Goal: Task Accomplishment & Management: Complete application form

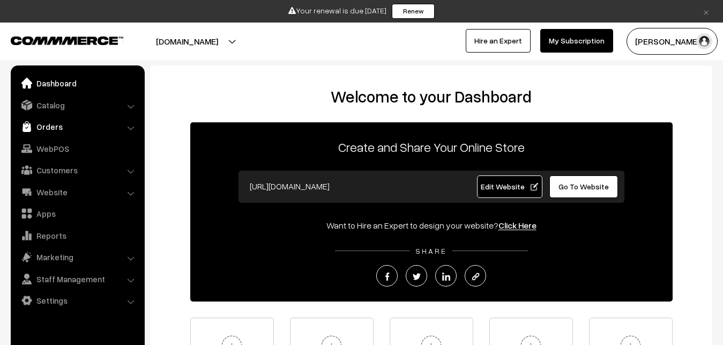
click at [47, 125] on link "Orders" at bounding box center [77, 126] width 128 height 19
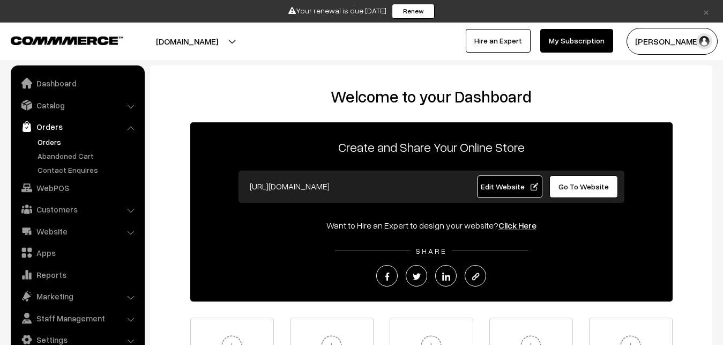
click at [48, 145] on link "Orders" at bounding box center [88, 141] width 106 height 11
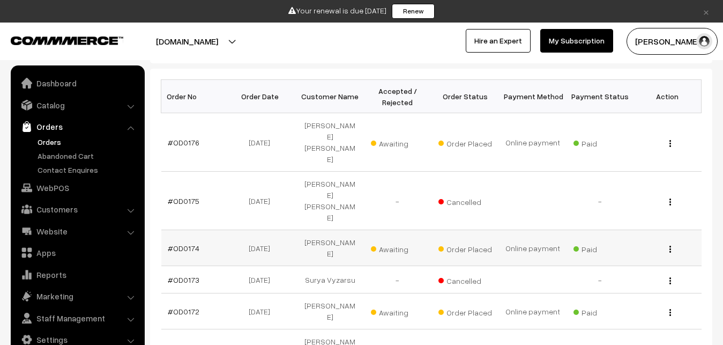
scroll to position [109, 0]
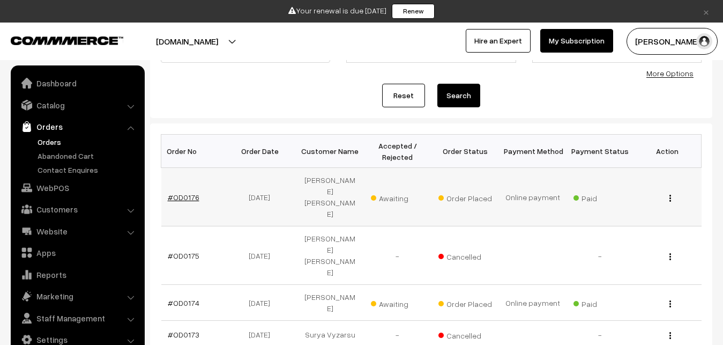
click at [184, 192] on link "#OD0176" at bounding box center [184, 196] width 32 height 9
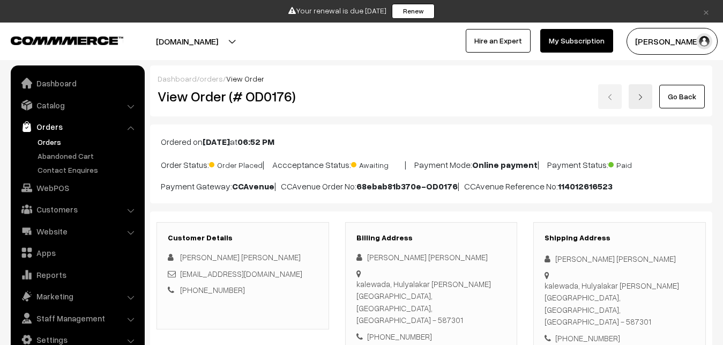
scroll to position [164, 0]
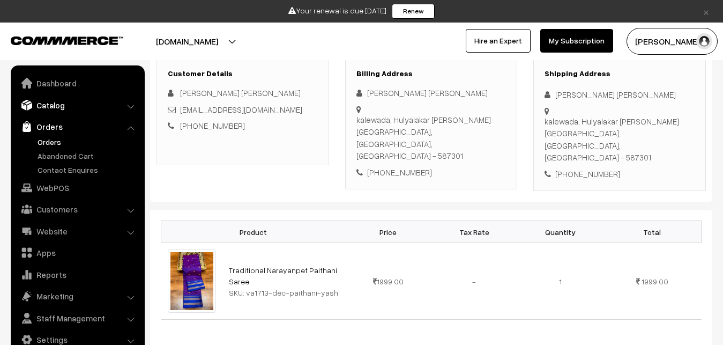
click at [53, 105] on link "Catalog" at bounding box center [77, 104] width 128 height 19
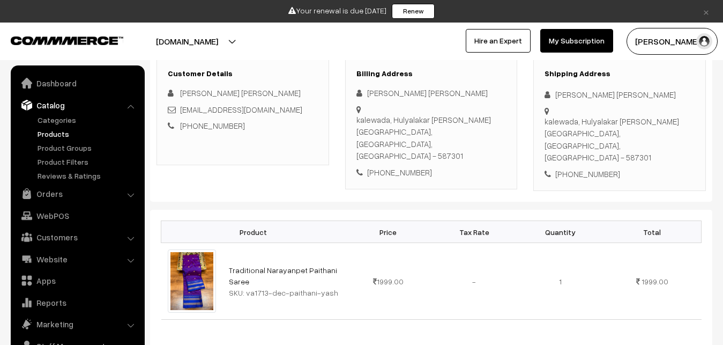
click at [51, 132] on link "Products" at bounding box center [88, 133] width 106 height 11
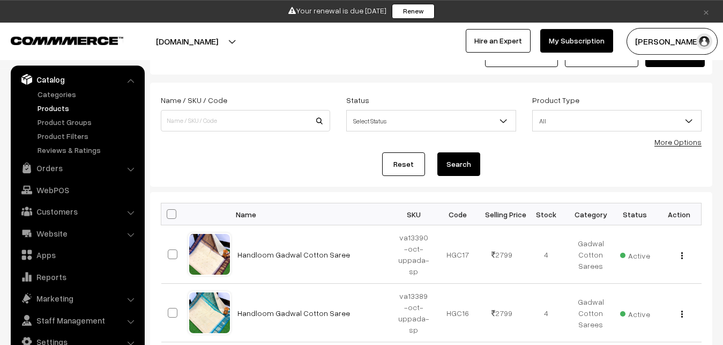
scroll to position [55, 0]
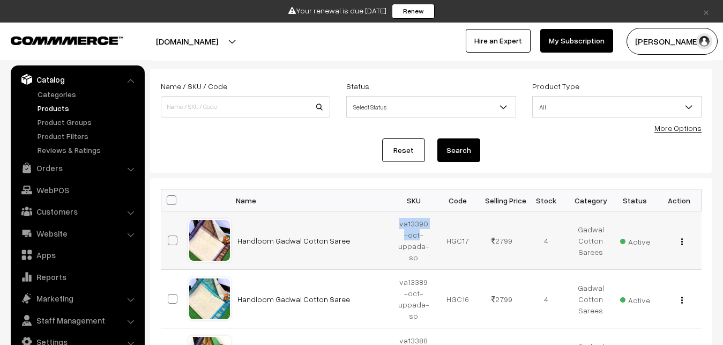
drag, startPoint x: 397, startPoint y: 221, endPoint x: 418, endPoint y: 234, distance: 24.1
click at [418, 234] on td "va13390-oct-uppada-sp" at bounding box center [414, 240] width 45 height 58
copy td "va13390-oct"
click at [276, 137] on form "Name / SKU / Code Status Select Status Active Inactive Select Status Product Ty…" at bounding box center [431, 121] width 562 height 104
click at [218, 126] on div "Name / SKU / Code Status Select Status Active Inactive Select Status Product Ty…" at bounding box center [431, 103] width 557 height 48
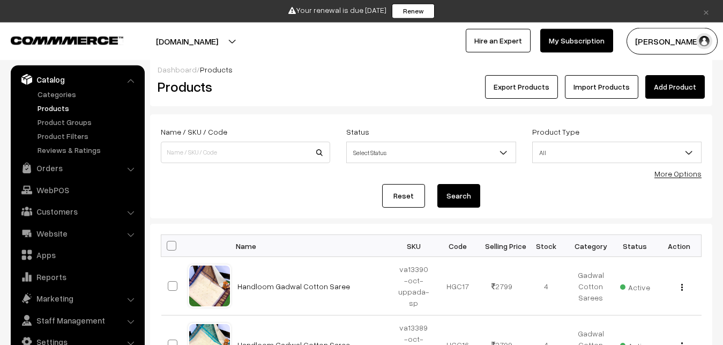
scroll to position [0, 0]
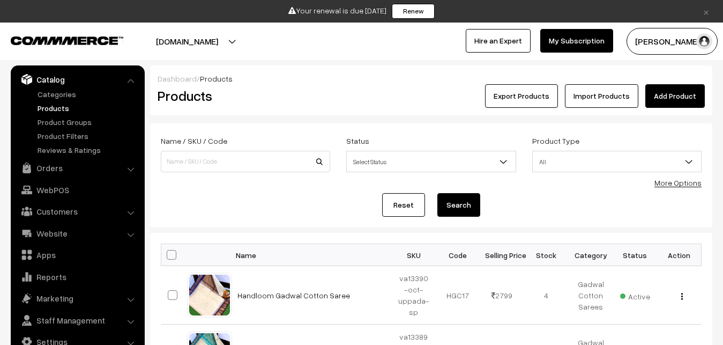
click at [657, 98] on link "Add Product" at bounding box center [676, 96] width 60 height 24
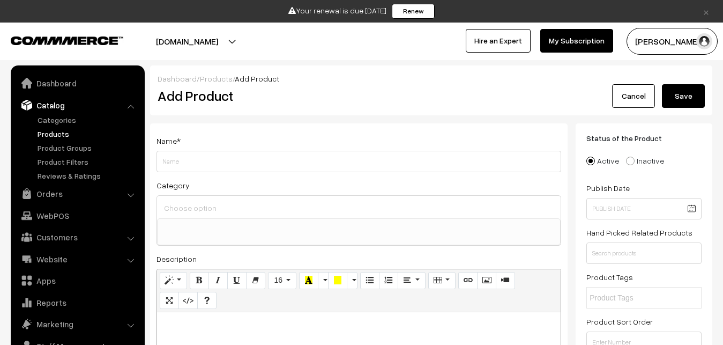
select select
click at [191, 320] on p at bounding box center [358, 323] width 393 height 13
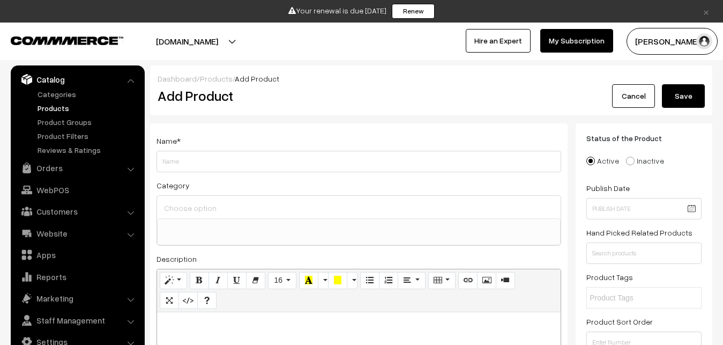
paste div
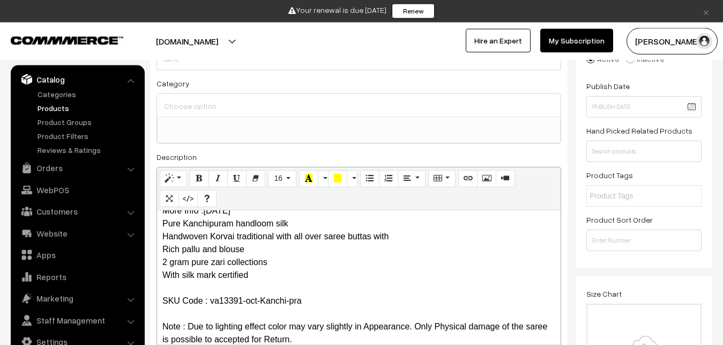
scroll to position [0, 0]
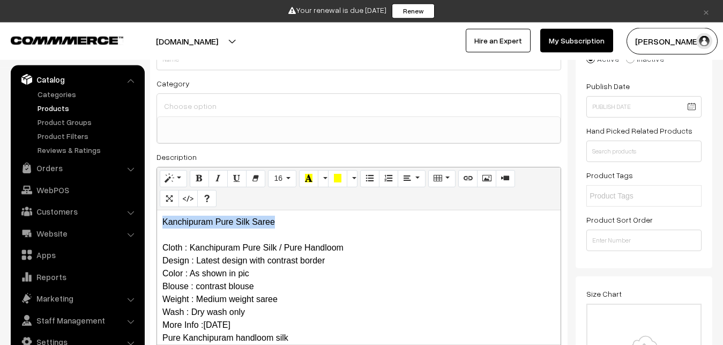
drag, startPoint x: 290, startPoint y: 227, endPoint x: 85, endPoint y: 227, distance: 204.8
click at [157, 227] on div "Kanchipuram Pure Silk Saree Cloth : Kanchipuram Pure Silk / Pure Handloom Desig…" at bounding box center [359, 277] width 404 height 134
copy p "Kanchipuram Pure Silk Saree"
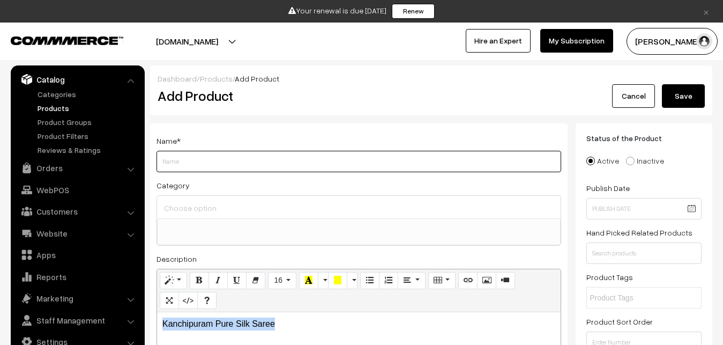
click at [168, 162] on input "Weight" at bounding box center [359, 161] width 405 height 21
paste input "Kanchipuram Pure Silk Saree"
type input "Kanchipuram Pure Silk Saree"
click at [185, 216] on div at bounding box center [359, 207] width 404 height 23
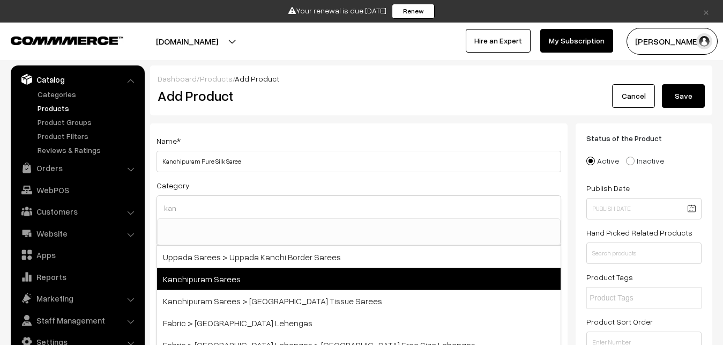
type input "kan"
click at [220, 275] on span "Kanchipuram Sarees" at bounding box center [359, 279] width 404 height 22
select select "3"
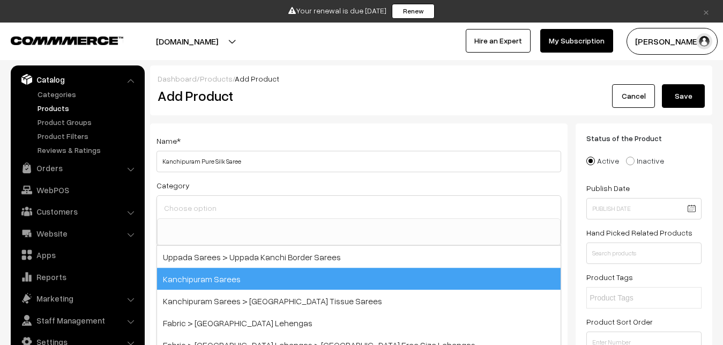
scroll to position [225, 0]
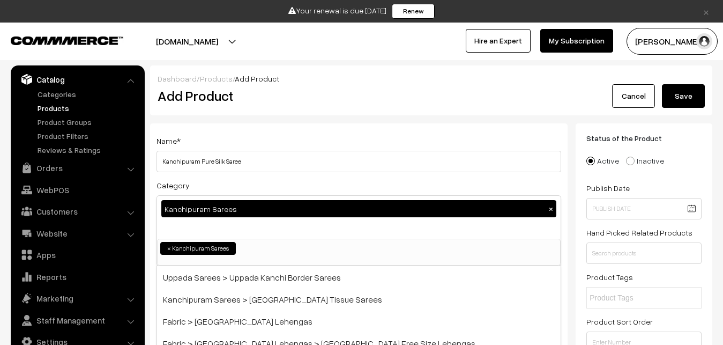
click at [241, 144] on div "Name * Kanchipuram Pure Silk Saree" at bounding box center [359, 153] width 405 height 38
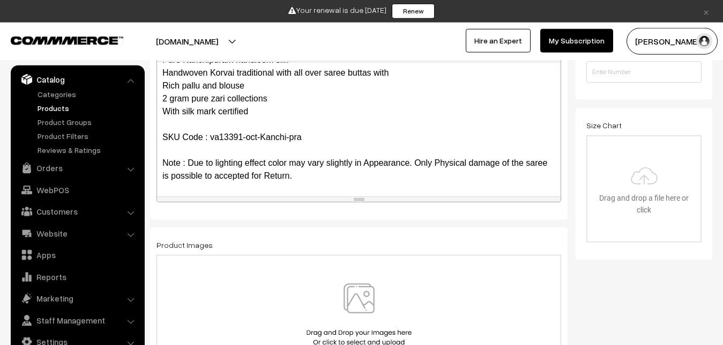
scroll to position [328, 0]
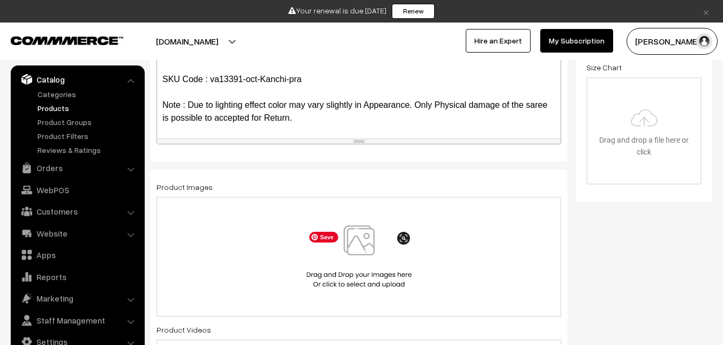
click at [335, 254] on img at bounding box center [359, 256] width 110 height 63
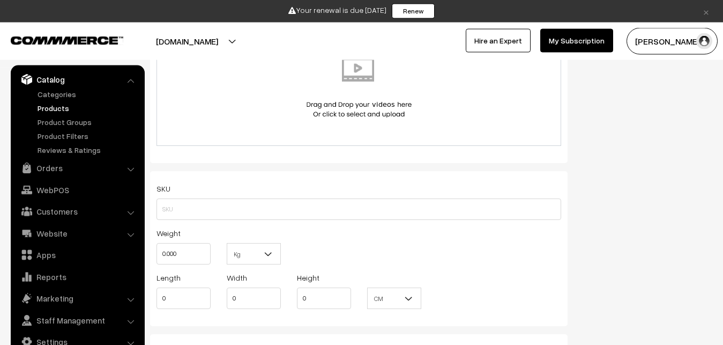
scroll to position [656, 0]
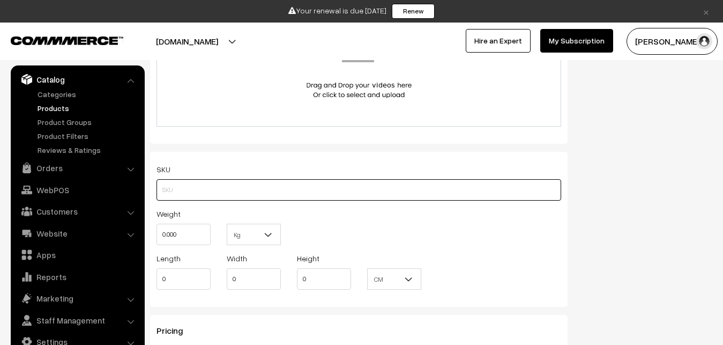
click at [179, 190] on input "text" at bounding box center [359, 189] width 405 height 21
paste input "va13391-oct-Kanchi-pra"
type input "va13391-oct-Kanchi-pra"
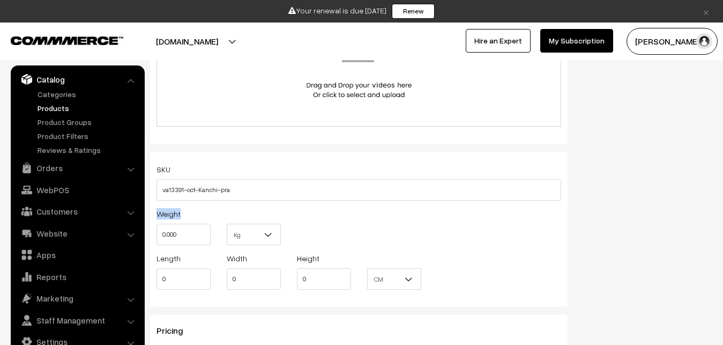
drag, startPoint x: 183, startPoint y: 222, endPoint x: 156, endPoint y: 222, distance: 27.3
click at [156, 222] on div "Weight 0.000" at bounding box center [184, 229] width 70 height 45
drag, startPoint x: 188, startPoint y: 241, endPoint x: 141, endPoint y: 242, distance: 47.2
click at [157, 242] on input "0.000" at bounding box center [184, 234] width 54 height 21
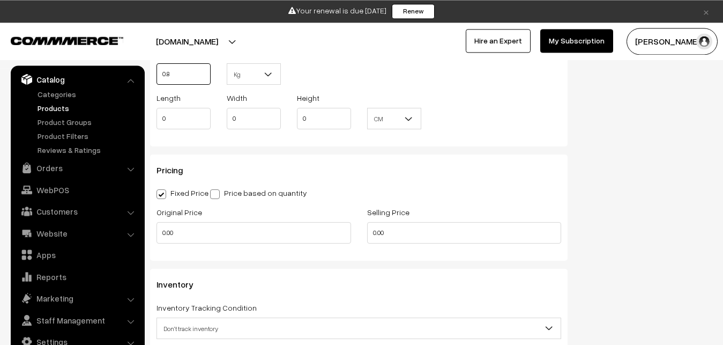
scroll to position [820, 0]
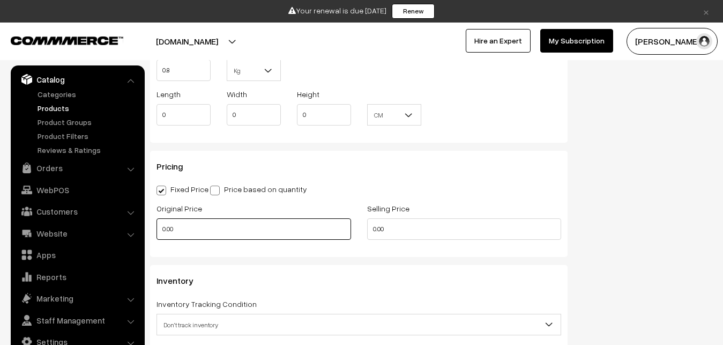
type input "0.80"
drag, startPoint x: 194, startPoint y: 228, endPoint x: 154, endPoint y: 228, distance: 39.7
click at [157, 228] on input "0.00" at bounding box center [254, 228] width 195 height 21
drag, startPoint x: 183, startPoint y: 223, endPoint x: 123, endPoint y: 223, distance: 60.6
click at [157, 223] on input "0" at bounding box center [254, 228] width 195 height 21
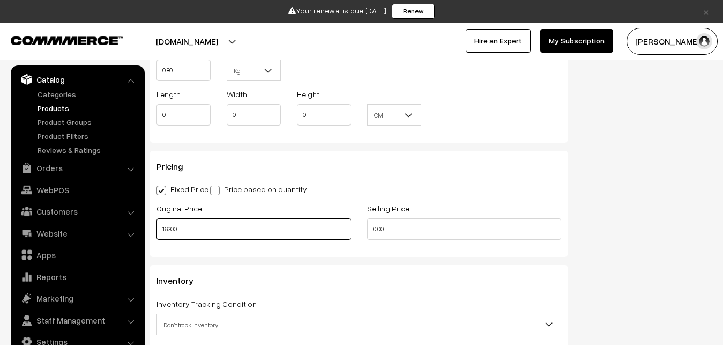
type input "16200"
drag, startPoint x: 379, startPoint y: 228, endPoint x: 350, endPoint y: 229, distance: 29.0
click at [367, 229] on input "0" at bounding box center [464, 228] width 195 height 21
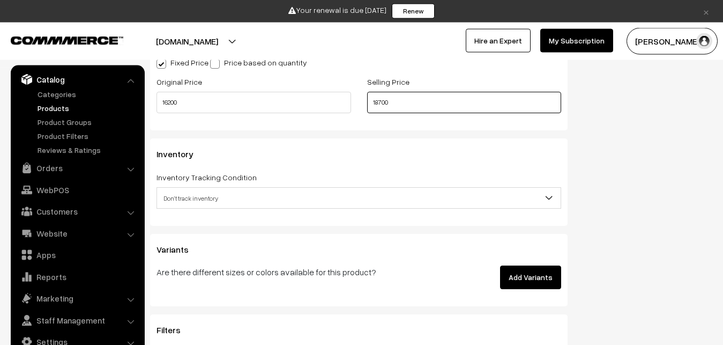
scroll to position [1039, 0]
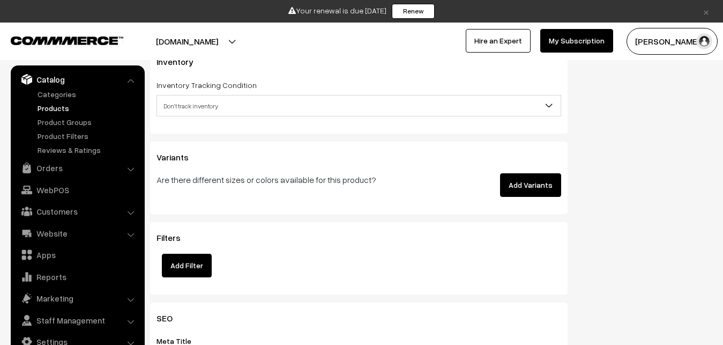
type input "18700"
click at [192, 112] on span "Don't track inventory" at bounding box center [359, 106] width 404 height 19
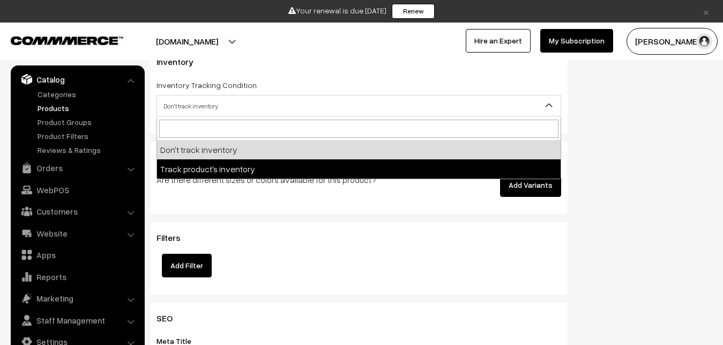
select select "2"
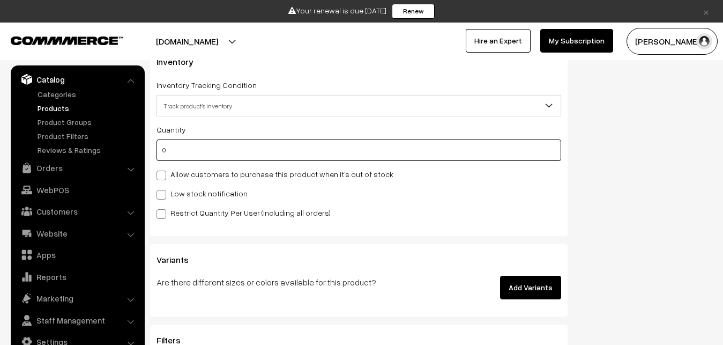
click at [198, 158] on input "0" at bounding box center [359, 149] width 405 height 21
type input "4"
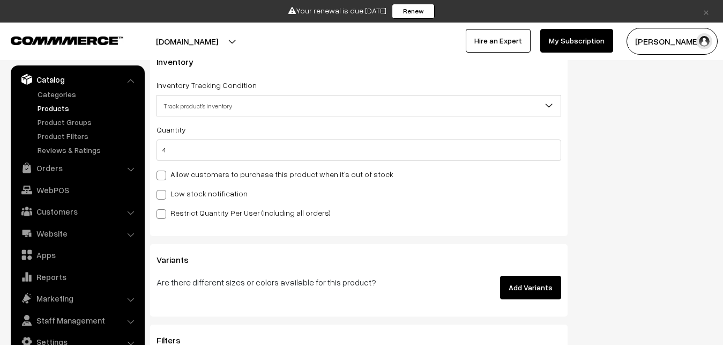
click at [196, 188] on div "Low stock notification" at bounding box center [359, 193] width 405 height 13
click at [196, 196] on label "Low stock notification" at bounding box center [202, 193] width 91 height 11
click at [164, 196] on input "Low stock notification" at bounding box center [160, 192] width 7 height 7
checkbox input "true"
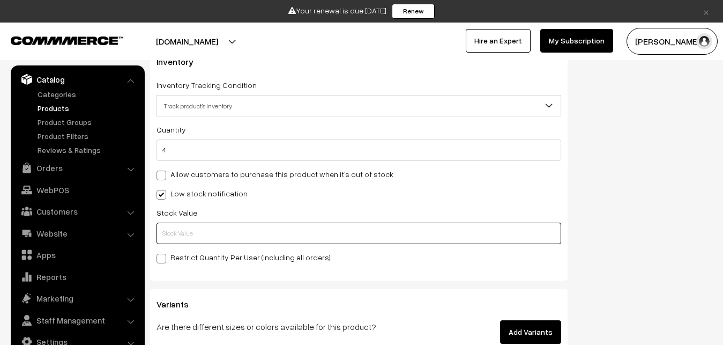
click at [199, 226] on input "text" at bounding box center [359, 233] width 405 height 21
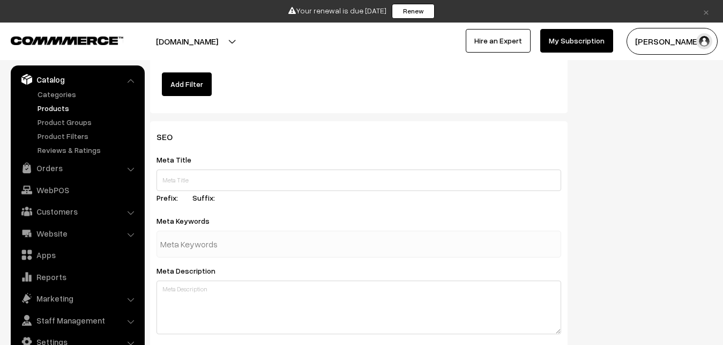
scroll to position [1621, 0]
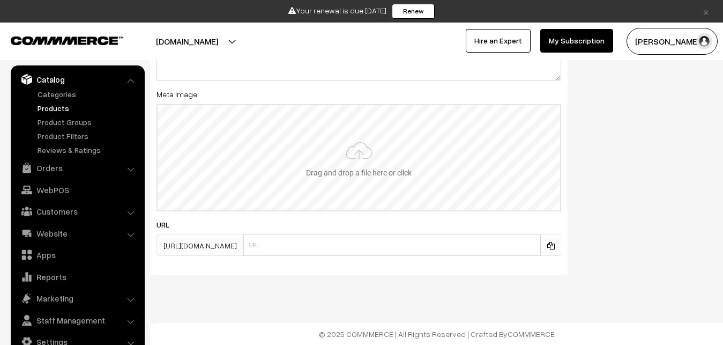
type input "2"
click at [357, 178] on input "file" at bounding box center [359, 157] width 403 height 105
type input "C:\fakepath\kanchipuram-saree-va13391-oct-2.jpeg"
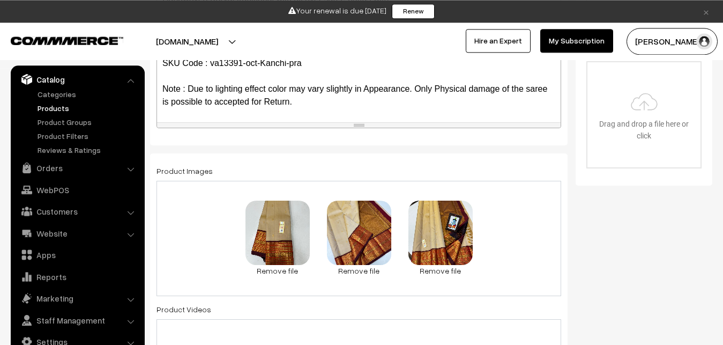
scroll to position [0, 0]
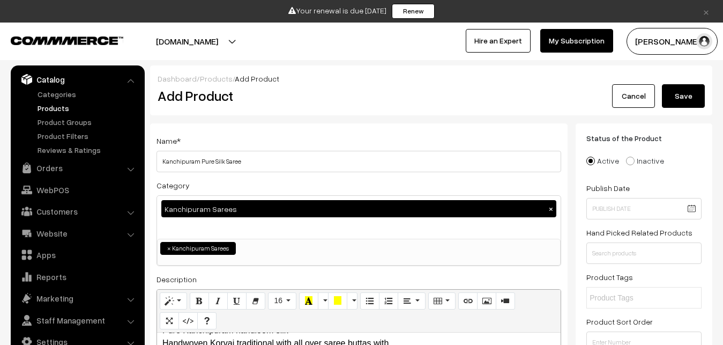
click at [678, 87] on button "Save" at bounding box center [683, 96] width 43 height 24
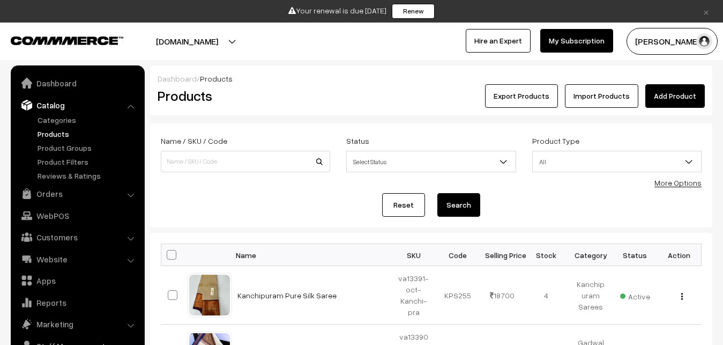
scroll to position [26, 0]
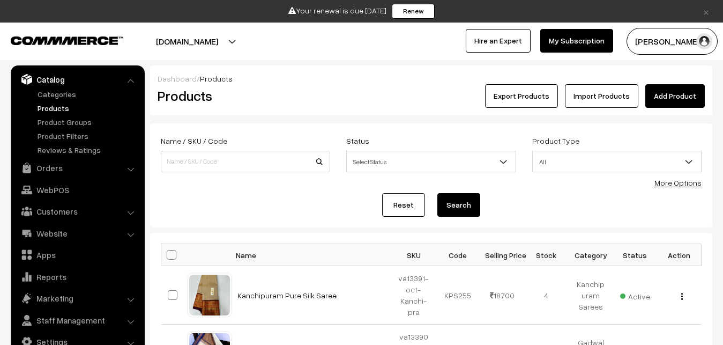
click at [329, 110] on div "Dashboard / Products Products Export Products Import Products Add Product" at bounding box center [431, 90] width 562 height 50
click at [329, 101] on h2 "Products" at bounding box center [244, 95] width 172 height 17
click at [670, 92] on link "Add Product" at bounding box center [676, 96] width 60 height 24
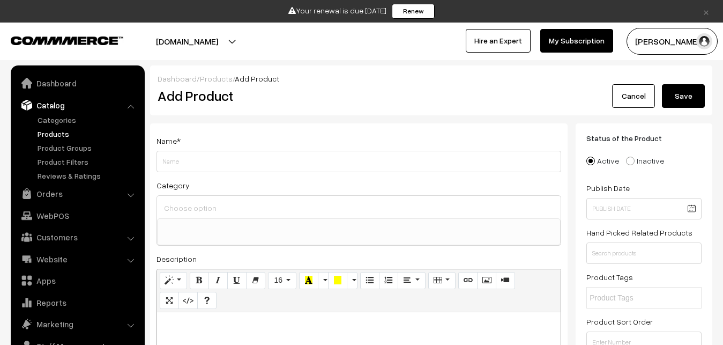
select select
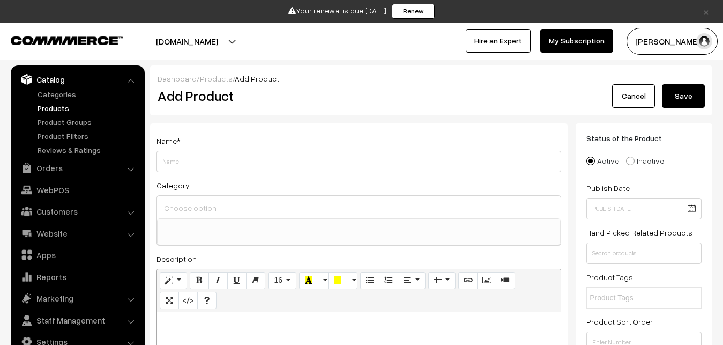
click at [225, 321] on p at bounding box center [358, 323] width 393 height 13
paste div
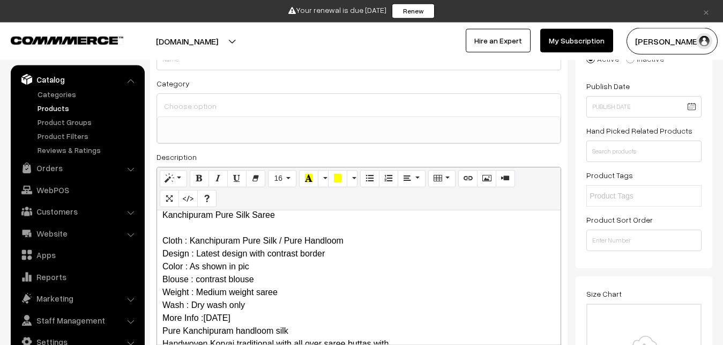
scroll to position [0, 0]
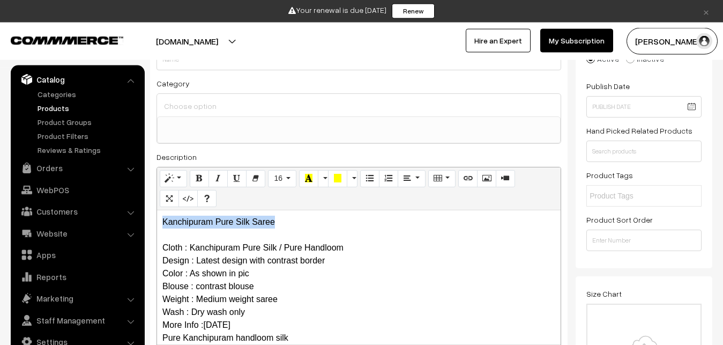
drag, startPoint x: 291, startPoint y: 219, endPoint x: 83, endPoint y: 212, distance: 207.6
click at [157, 212] on div "Kanchipuram Pure Silk Saree Cloth : Kanchipuram Pure Silk / Pure Handloom Desig…" at bounding box center [359, 277] width 404 height 134
copy p "Kanchipuram Pure Silk Saree"
click at [180, 65] on input "Weight" at bounding box center [359, 59] width 405 height 21
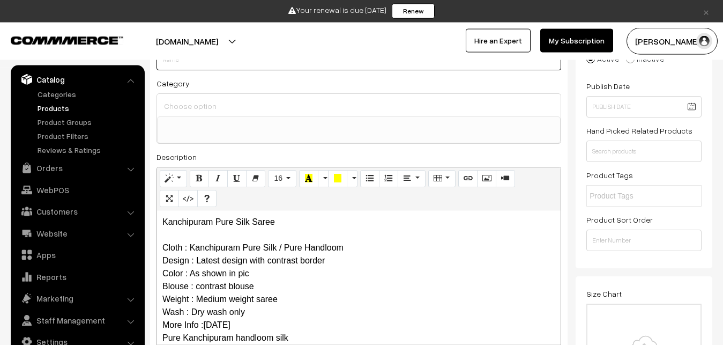
paste input "Kanchipuram Pure Silk Saree"
type input "Kanchipuram Pure Silk Saree"
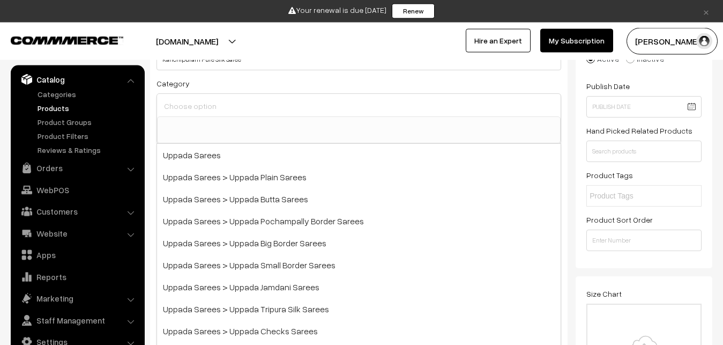
click at [186, 105] on input at bounding box center [358, 106] width 395 height 16
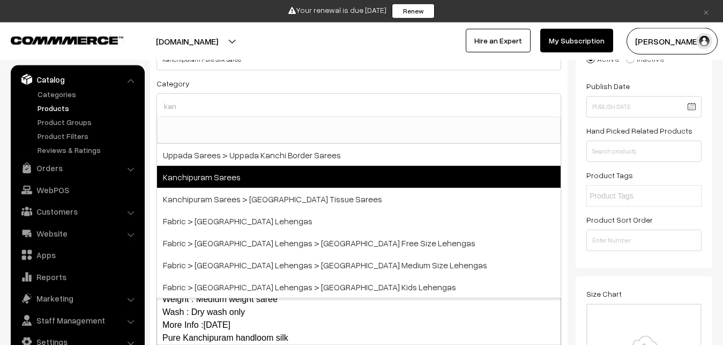
type input "kan"
click at [224, 175] on span "Kanchipuram Sarees" at bounding box center [359, 177] width 404 height 22
select select "3"
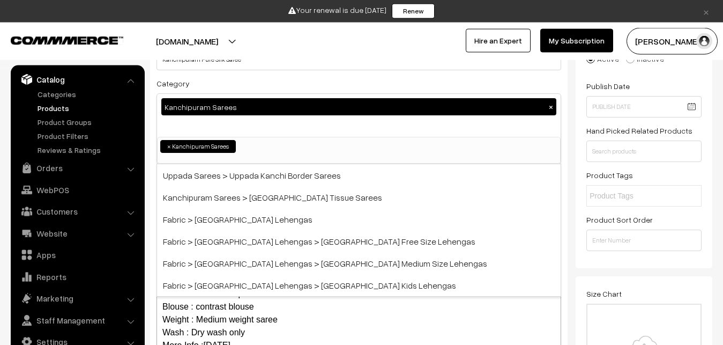
scroll to position [225, 0]
click at [243, 83] on div "Category Kanchipuram Sarees × Uppada Sarees Uppada Sarees > Uppada Plain Sarees…" at bounding box center [359, 120] width 405 height 87
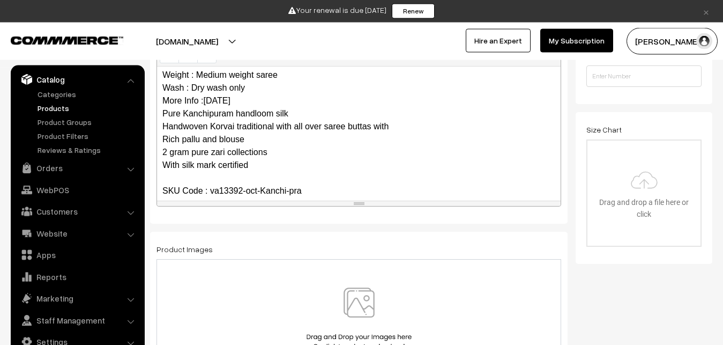
scroll to position [130, 0]
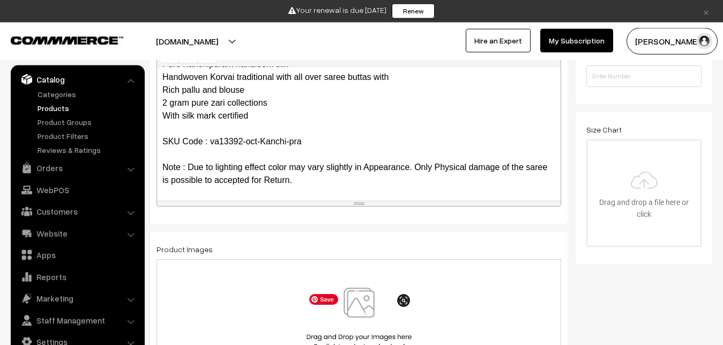
click at [363, 303] on img at bounding box center [359, 318] width 110 height 63
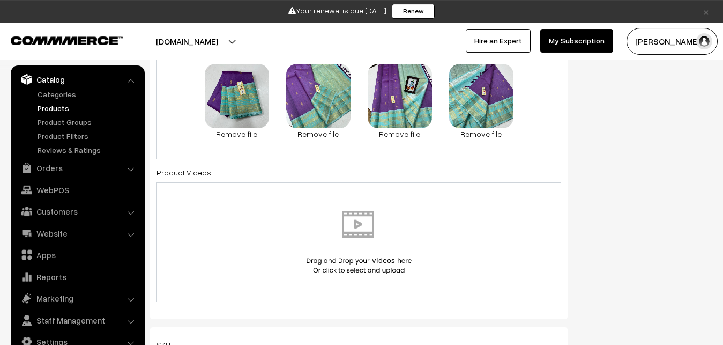
scroll to position [649, 0]
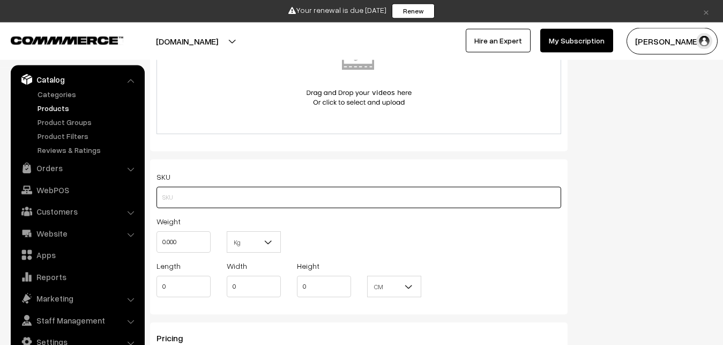
click at [180, 203] on input "text" at bounding box center [359, 197] width 405 height 21
paste input "va13392-oct-Kanchi-pra"
type input "va13392-oct-Kanchi-pra"
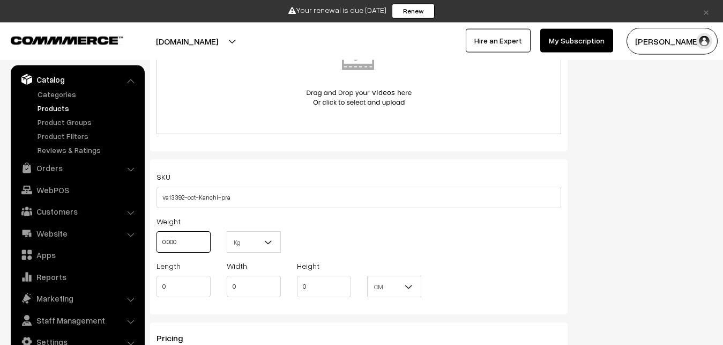
drag, startPoint x: 187, startPoint y: 241, endPoint x: 151, endPoint y: 239, distance: 36.0
click at [157, 239] on input "0.000" at bounding box center [184, 241] width 54 height 21
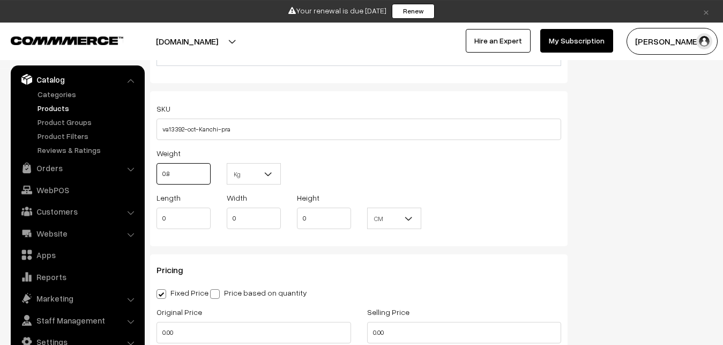
scroll to position [813, 0]
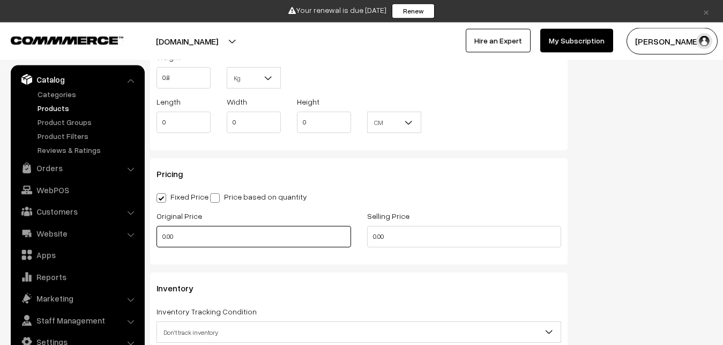
type input "0.80"
drag, startPoint x: 186, startPoint y: 239, endPoint x: 143, endPoint y: 234, distance: 42.7
click at [157, 234] on input "0.00" at bounding box center [254, 236] width 195 height 21
type input "0"
type input "16200"
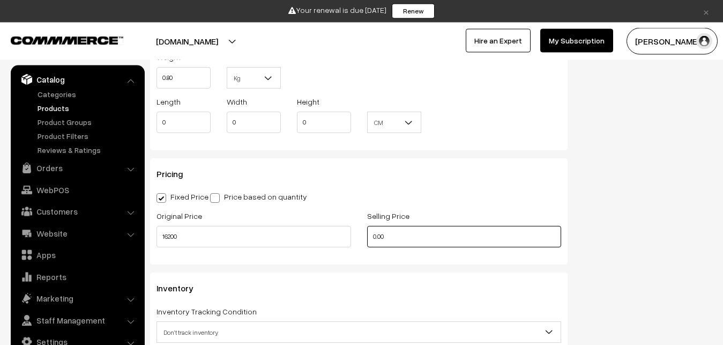
drag, startPoint x: 390, startPoint y: 239, endPoint x: 346, endPoint y: 232, distance: 44.6
click at [367, 232] on input "0.00" at bounding box center [464, 236] width 195 height 21
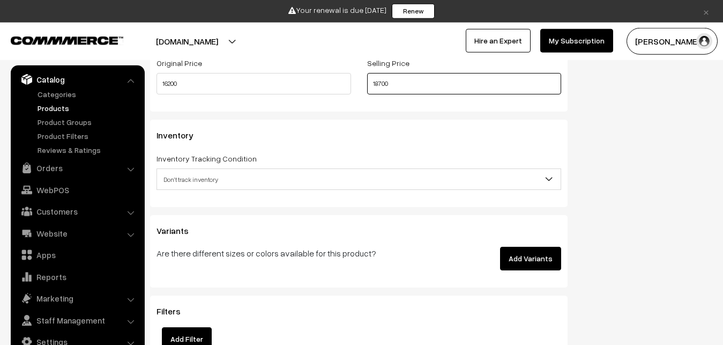
scroll to position [977, 0]
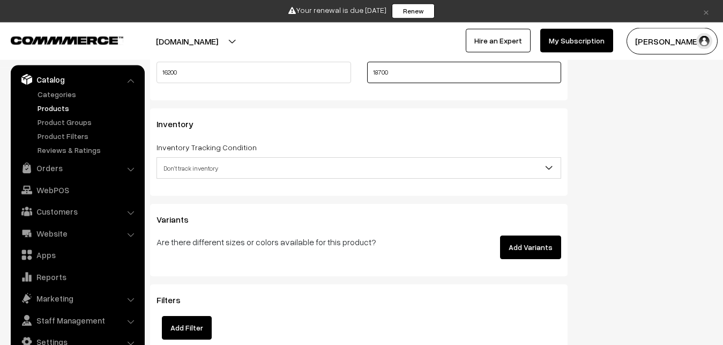
type input "18700"
click at [199, 168] on span "Don't track inventory" at bounding box center [359, 168] width 404 height 19
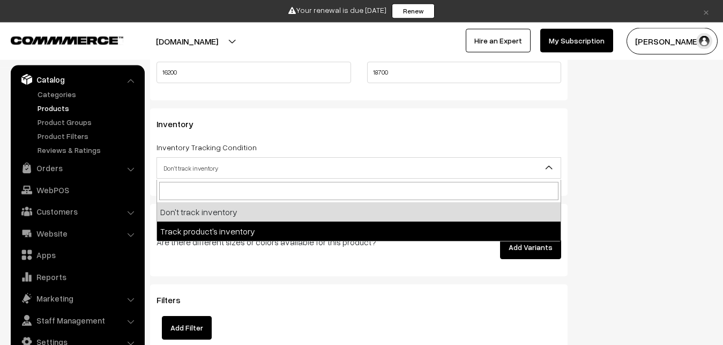
click at [211, 245] on p "Are there different sizes or colors available for this product?" at bounding box center [289, 241] width 264 height 13
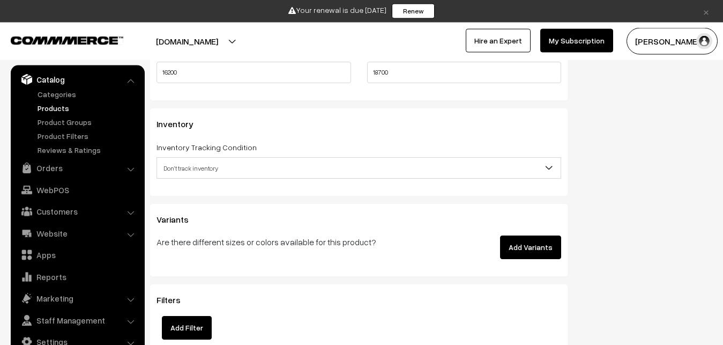
click at [192, 173] on span "Don't track inventory" at bounding box center [359, 168] width 404 height 19
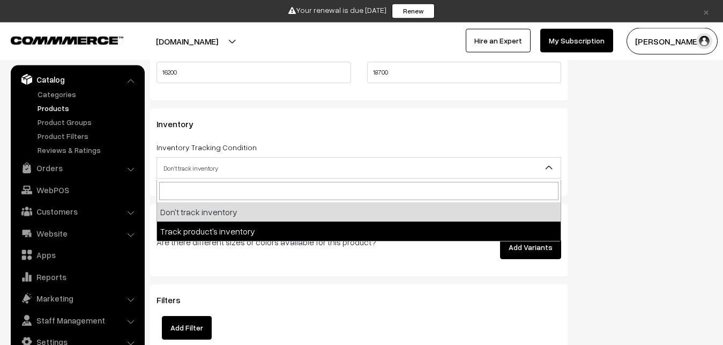
select select "2"
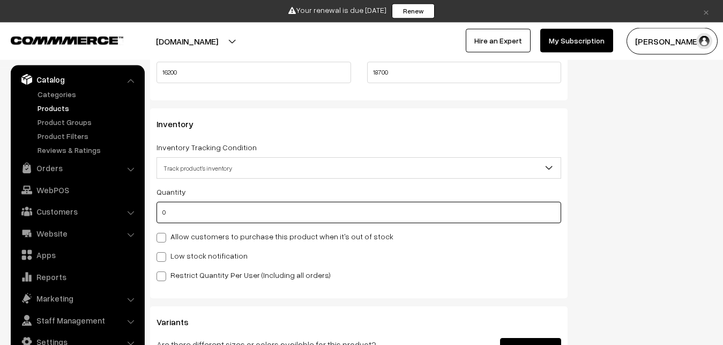
click at [196, 216] on input "0" at bounding box center [359, 212] width 405 height 21
type input "4"
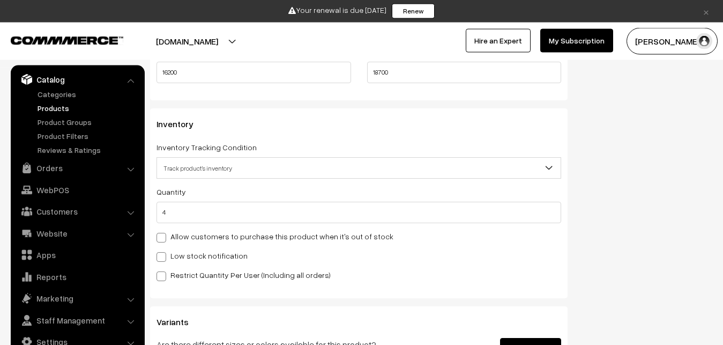
click at [182, 264] on div "Quantity 4 Allow customers to purchase this product when it's out of stock Low …" at bounding box center [359, 233] width 405 height 96
click at [183, 260] on label "Low stock notification" at bounding box center [202, 255] width 91 height 11
click at [164, 258] on input "Low stock notification" at bounding box center [160, 254] width 7 height 7
checkbox input "true"
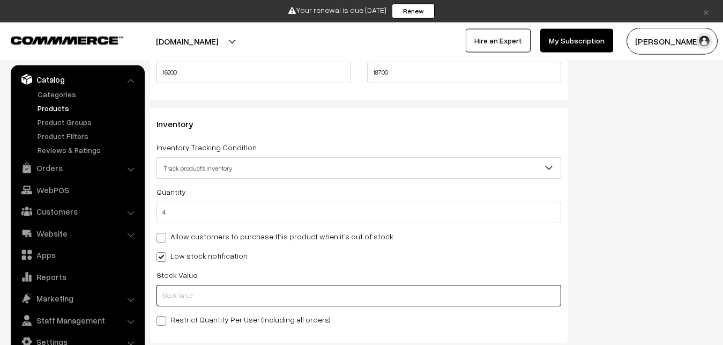
click at [189, 291] on input "text" at bounding box center [359, 295] width 405 height 21
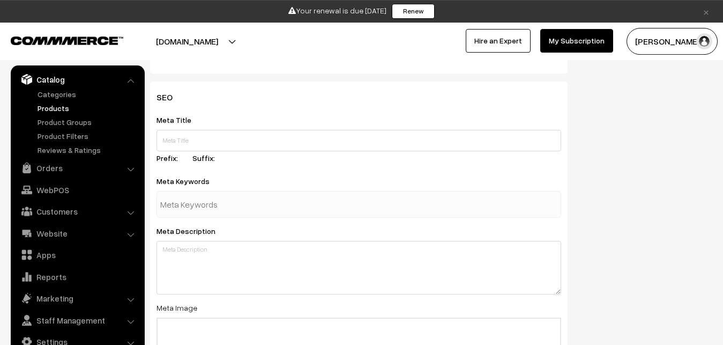
scroll to position [1524, 0]
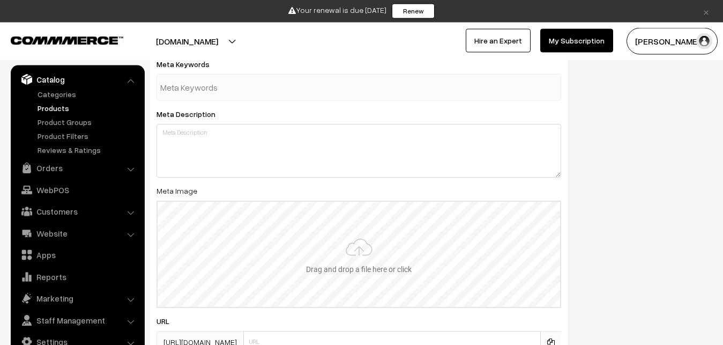
type input "2"
click at [365, 248] on input "file" at bounding box center [359, 254] width 403 height 105
type input "C:\fakepath\kanchipuram-saree-va13392-oct-1.jpeg"
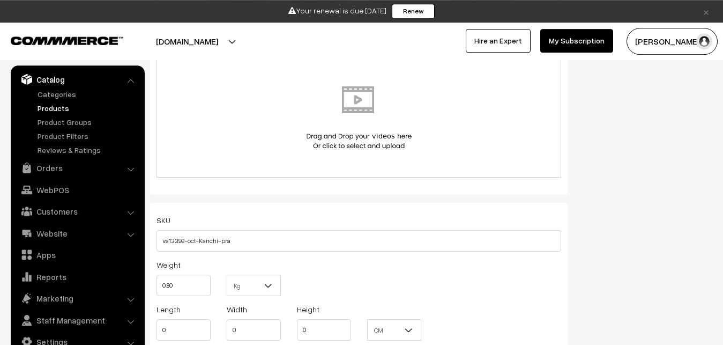
scroll to position [0, 0]
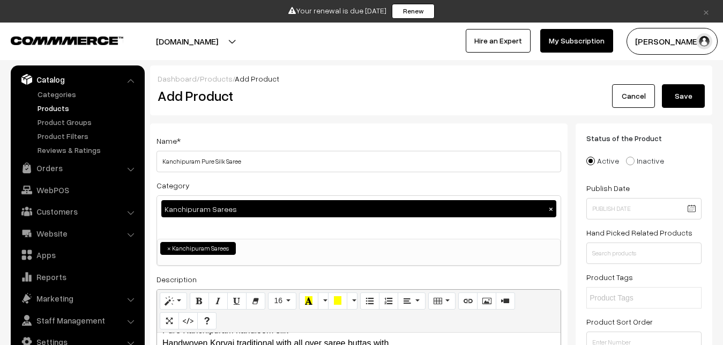
click at [694, 90] on button "Save" at bounding box center [683, 96] width 43 height 24
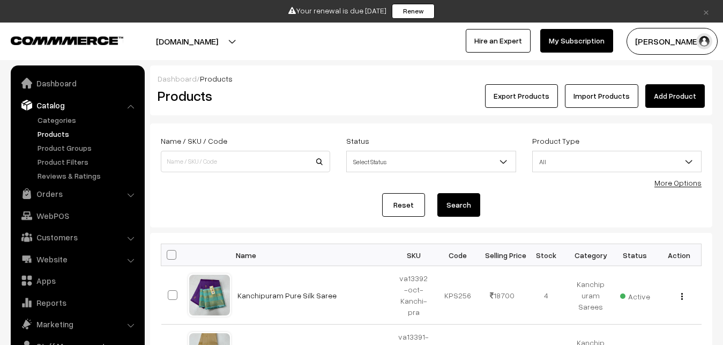
scroll to position [26, 0]
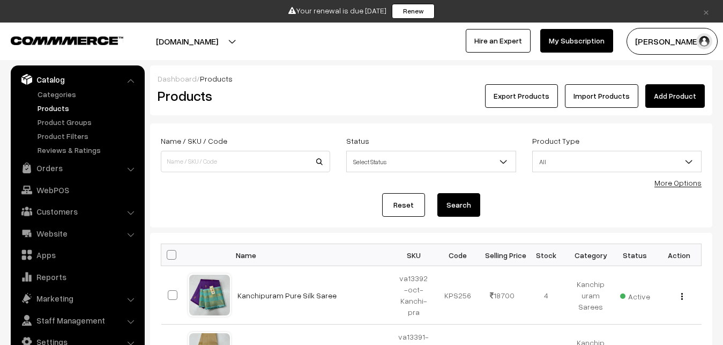
click at [331, 101] on div "Products" at bounding box center [244, 96] width 188 height 24
click at [675, 92] on link "Add Product" at bounding box center [676, 96] width 60 height 24
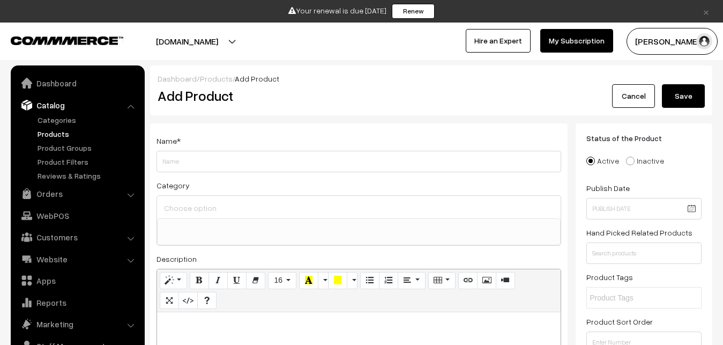
select select
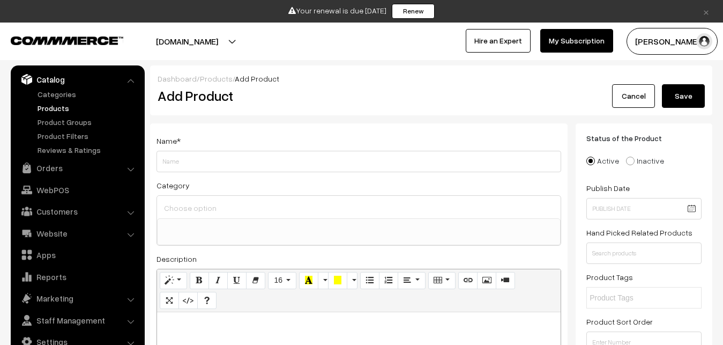
click at [188, 320] on p at bounding box center [358, 323] width 393 height 13
paste div
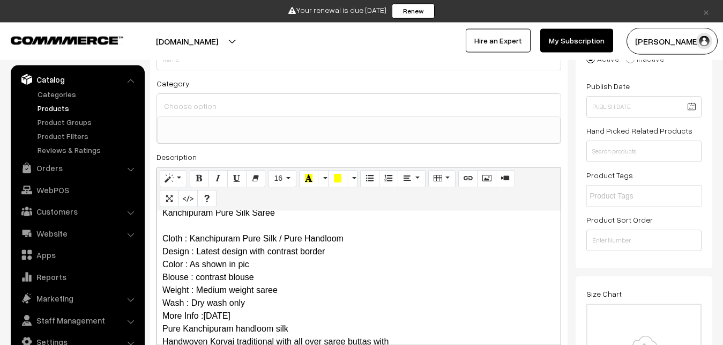
scroll to position [0, 0]
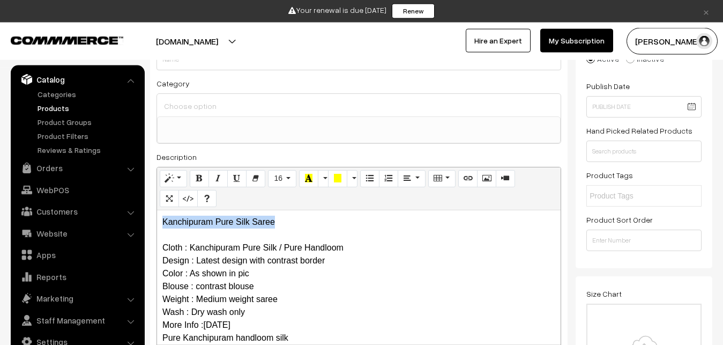
drag, startPoint x: 291, startPoint y: 223, endPoint x: 121, endPoint y: 216, distance: 170.1
click at [157, 216] on div "Kanchipuram Pure Silk Saree Cloth : Kanchipuram Pure Silk / Pure Handloom Desig…" at bounding box center [359, 277] width 404 height 134
copy p "Kanchipuram Pure Silk Saree"
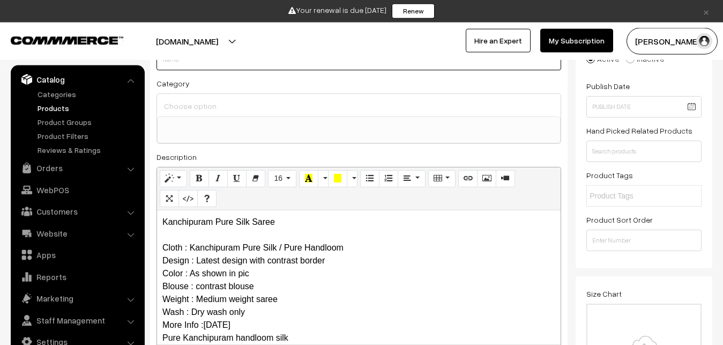
click at [204, 64] on input "Weight" at bounding box center [359, 59] width 405 height 21
paste input "Kanchipuram Pure Silk Saree"
type input "Kanchipuram Pure Silk Saree"
click at [204, 105] on input at bounding box center [358, 106] width 395 height 16
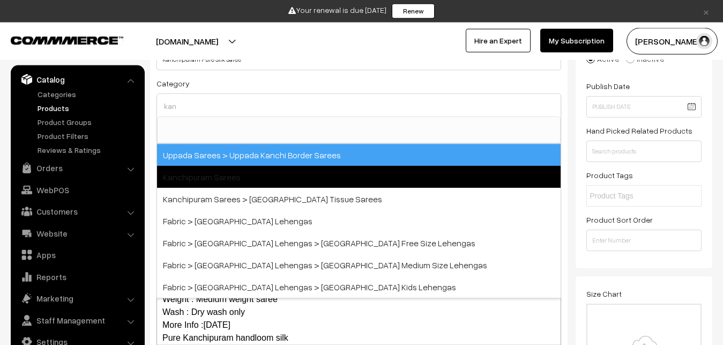
type input "kan"
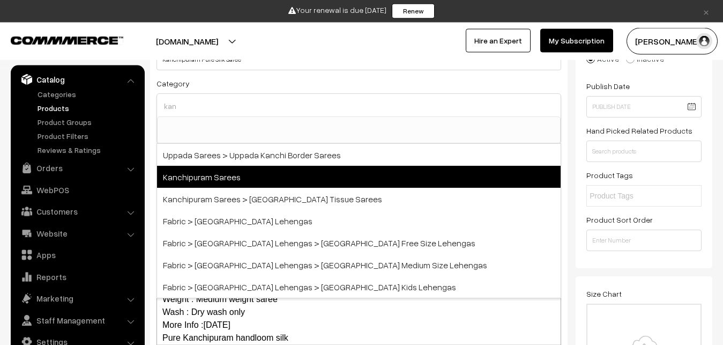
click at [233, 174] on span "Kanchipuram Sarees" at bounding box center [359, 177] width 404 height 22
select select "3"
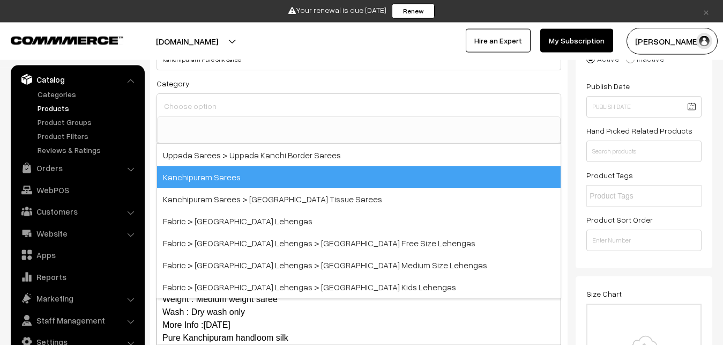
scroll to position [225, 0]
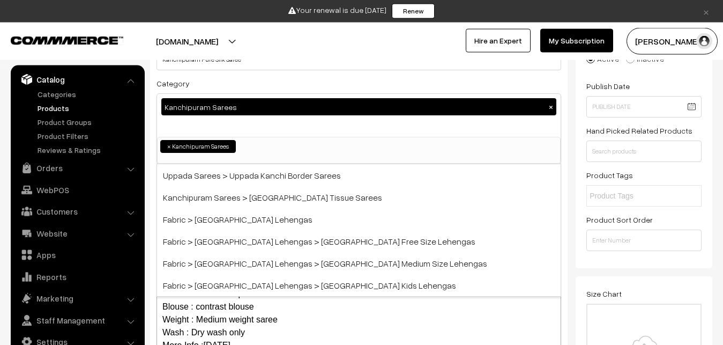
click at [223, 88] on div "Category Kanchipuram Sarees × Uppada Sarees Uppada Sarees > Uppada Plain Sarees…" at bounding box center [359, 120] width 405 height 87
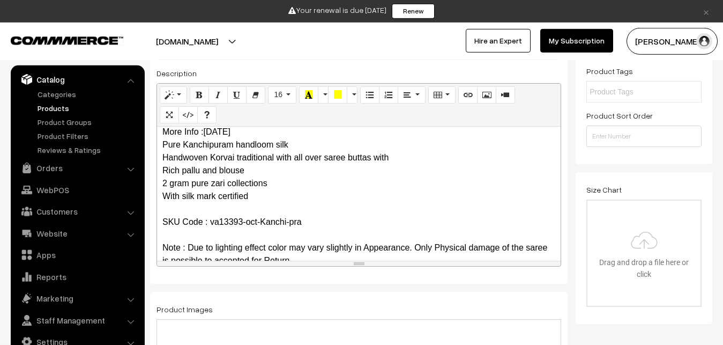
scroll to position [266, 0]
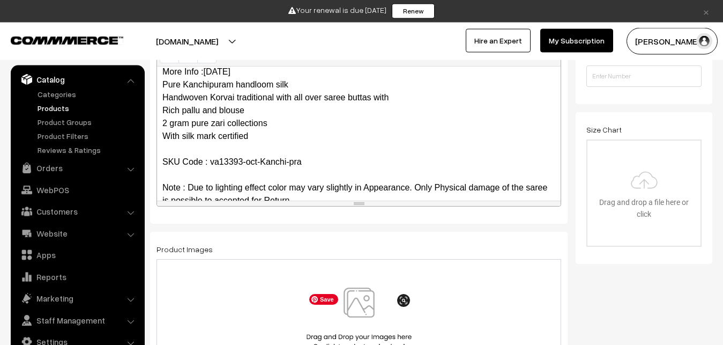
click at [357, 311] on img at bounding box center [359, 318] width 110 height 63
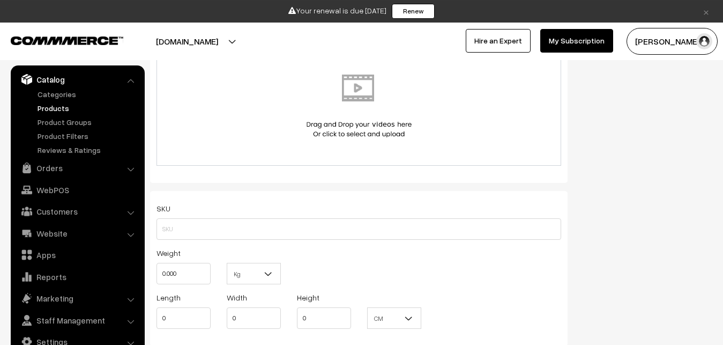
scroll to position [649, 0]
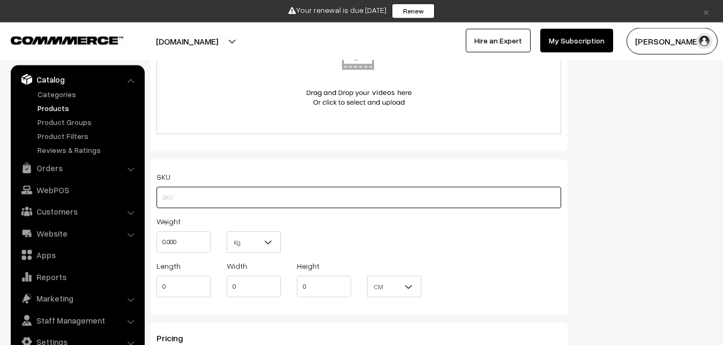
click at [195, 201] on input "text" at bounding box center [359, 197] width 405 height 21
paste input "va13393-oct-Kanchi-pra"
type input "va13393-oct-Kanchi-pra"
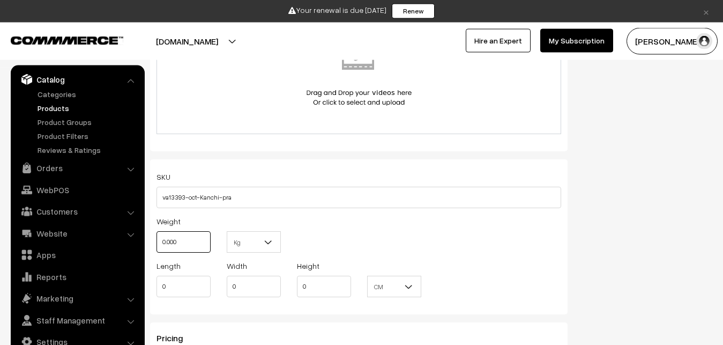
drag, startPoint x: 190, startPoint y: 241, endPoint x: 131, endPoint y: 228, distance: 60.3
click at [157, 231] on input "0.000" at bounding box center [184, 241] width 54 height 21
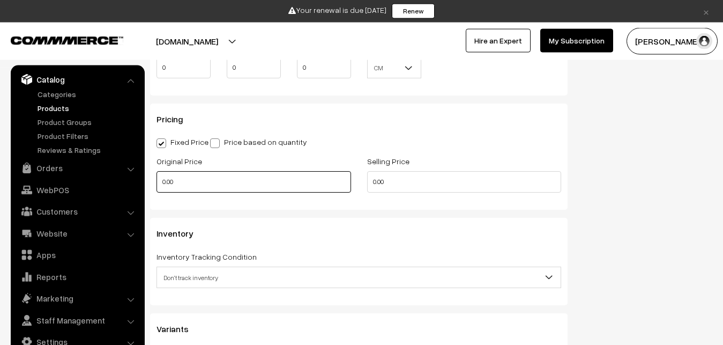
type input "0.80"
drag, startPoint x: 183, startPoint y: 184, endPoint x: 147, endPoint y: 186, distance: 36.0
click at [157, 186] on input "0.00" at bounding box center [254, 181] width 195 height 21
drag, startPoint x: 178, startPoint y: 186, endPoint x: 121, endPoint y: 174, distance: 58.6
click at [157, 174] on input "0" at bounding box center [254, 181] width 195 height 21
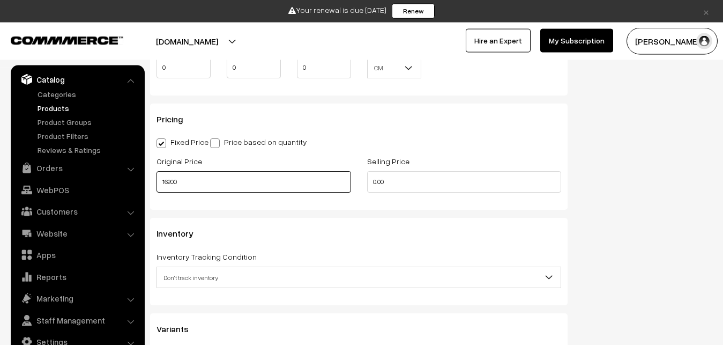
type input "16200"
drag, startPoint x: 401, startPoint y: 182, endPoint x: 342, endPoint y: 176, distance: 58.7
click at [367, 176] on input "0.00" at bounding box center [464, 181] width 195 height 21
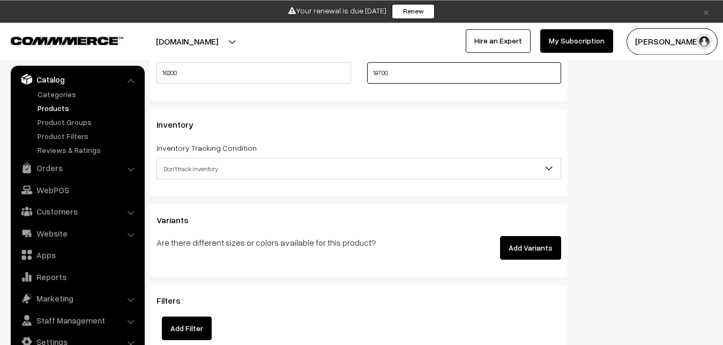
scroll to position [977, 0]
type input "18700"
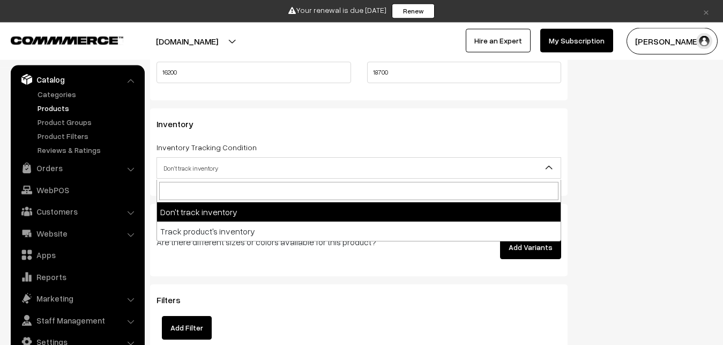
click at [217, 162] on span "Don't track inventory" at bounding box center [359, 168] width 404 height 19
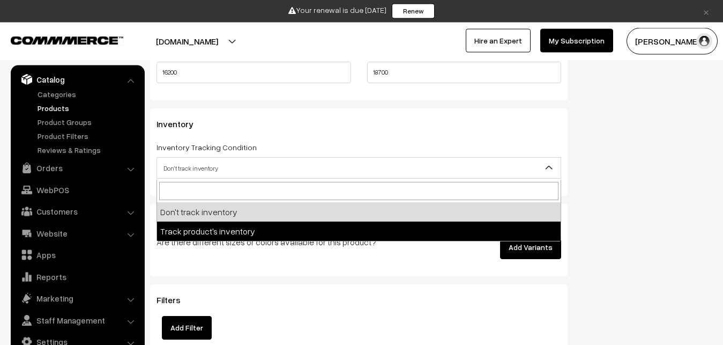
select select "2"
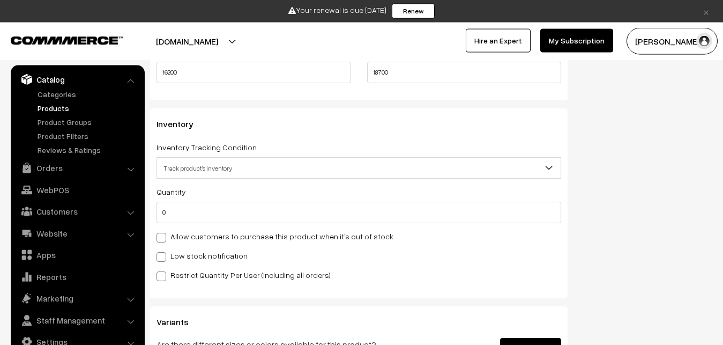
click at [202, 200] on div "Quantity 0" at bounding box center [359, 204] width 405 height 38
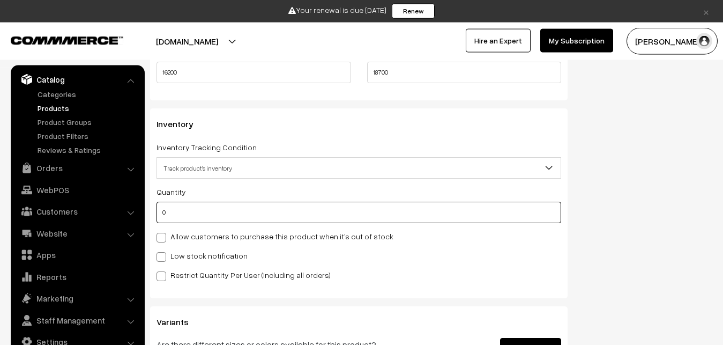
click at [202, 205] on input "0" at bounding box center [359, 212] width 405 height 21
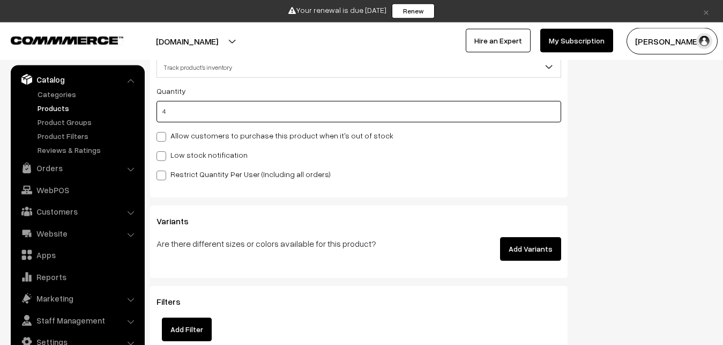
scroll to position [1086, 0]
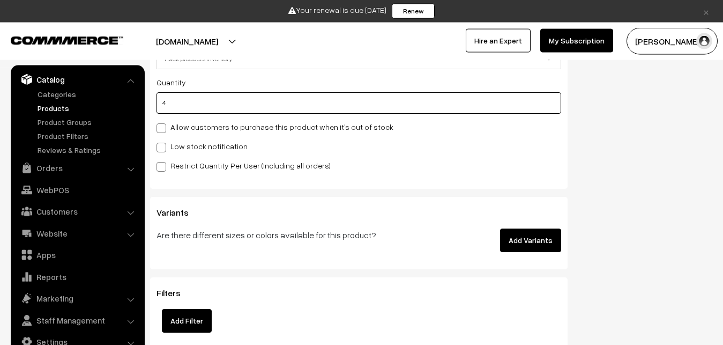
type input "4"
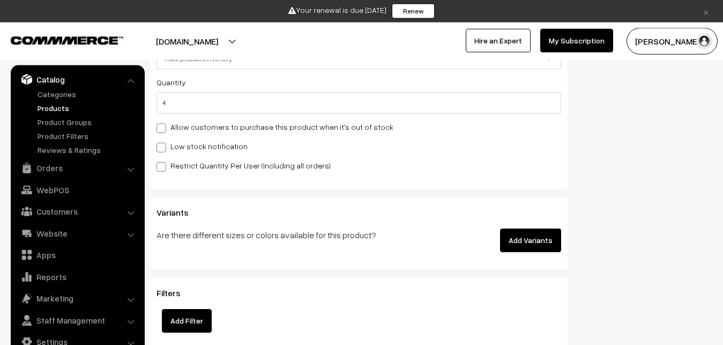
click at [190, 144] on label "Low stock notification" at bounding box center [202, 145] width 91 height 11
click at [164, 144] on input "Low stock notification" at bounding box center [160, 145] width 7 height 7
checkbox input "true"
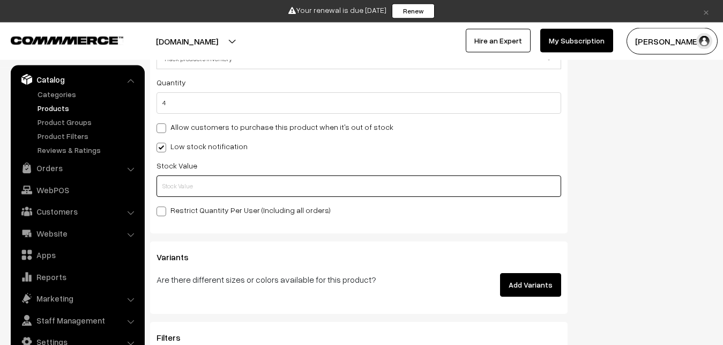
click at [191, 184] on input "text" at bounding box center [359, 185] width 405 height 21
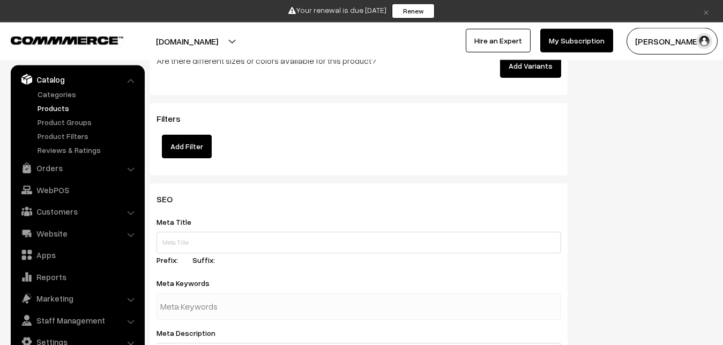
scroll to position [1579, 0]
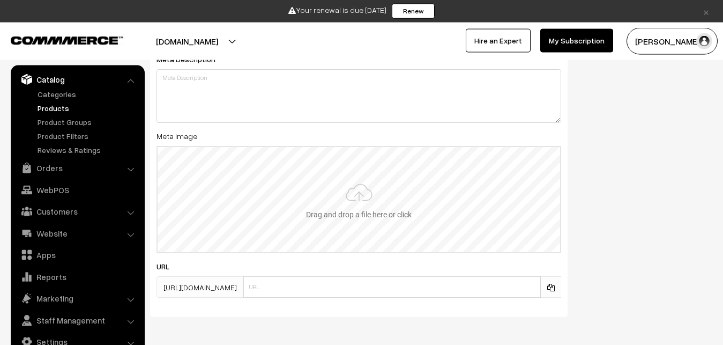
type input "2"
click at [335, 194] on input "file" at bounding box center [359, 199] width 403 height 105
type input "C:\fakepath\kanchipuram-saree-va13393-oct-1.jpeg"
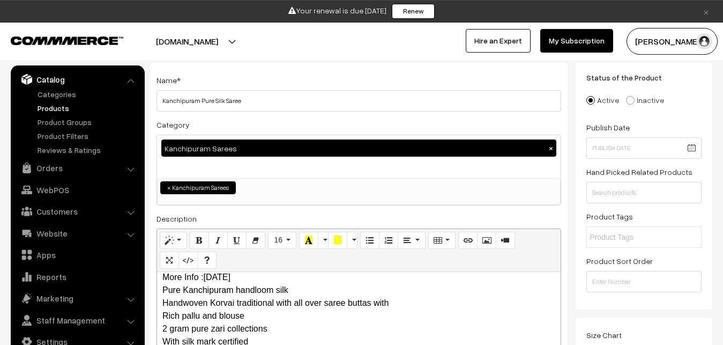
scroll to position [0, 0]
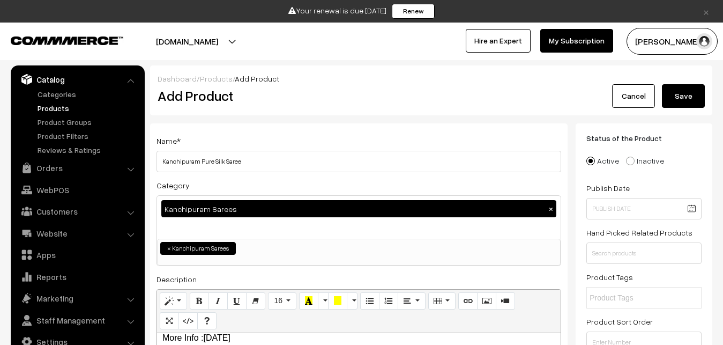
click at [684, 105] on button "Save" at bounding box center [683, 96] width 43 height 24
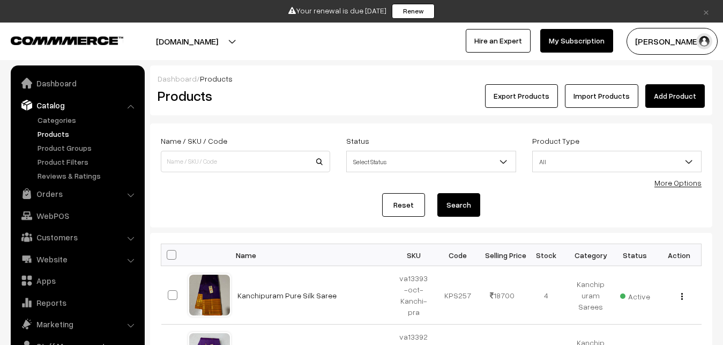
scroll to position [26, 0]
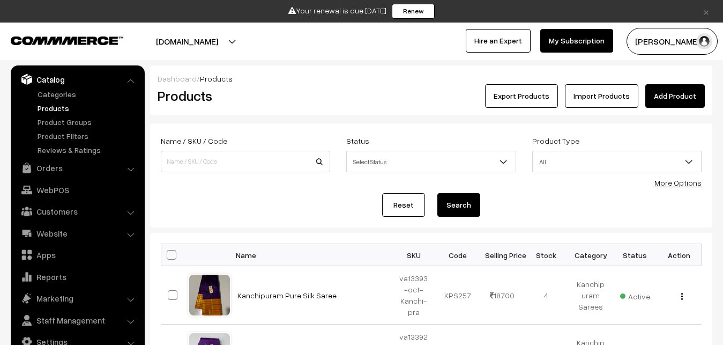
click at [312, 93] on h2 "Products" at bounding box center [244, 95] width 172 height 17
click at [664, 97] on link "Add Product" at bounding box center [676, 96] width 60 height 24
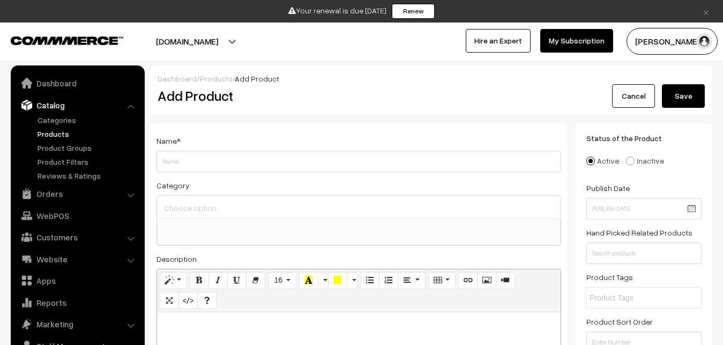
select select
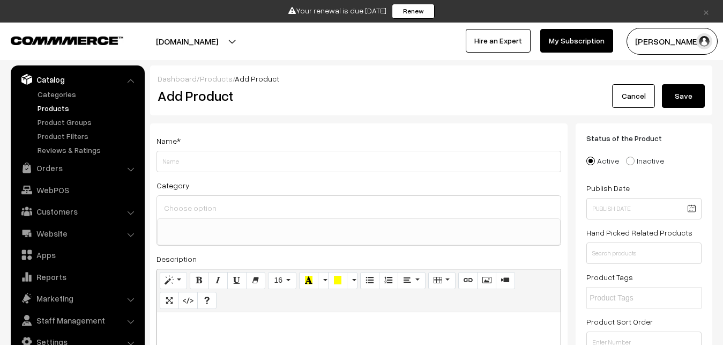
click at [213, 318] on p at bounding box center [358, 323] width 393 height 13
paste div
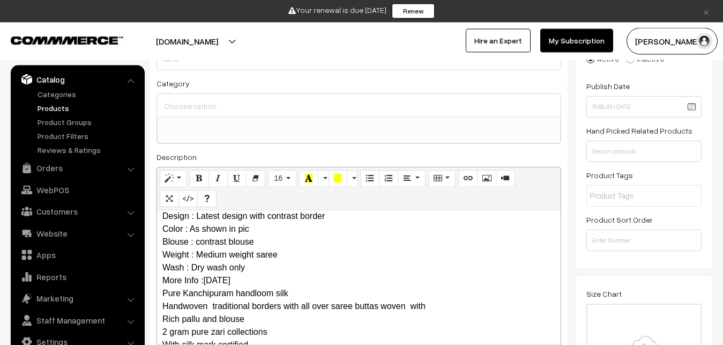
scroll to position [0, 0]
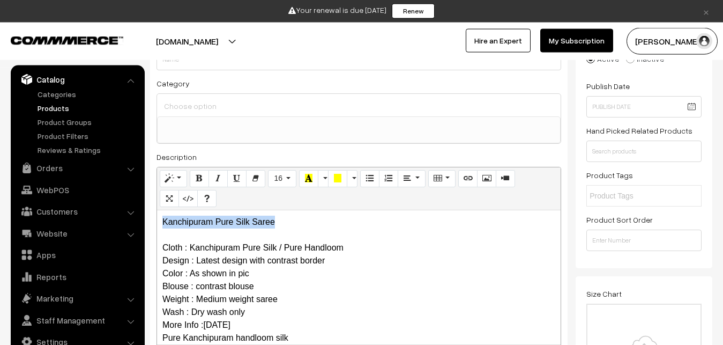
drag, startPoint x: 289, startPoint y: 219, endPoint x: 142, endPoint y: 219, distance: 147.5
click at [157, 219] on div "Kanchipuram Pure Silk Saree Cloth : Kanchipuram Pure Silk / Pure Handloom Desig…" at bounding box center [359, 277] width 404 height 134
copy p "Kanchipuram Pure Silk Saree"
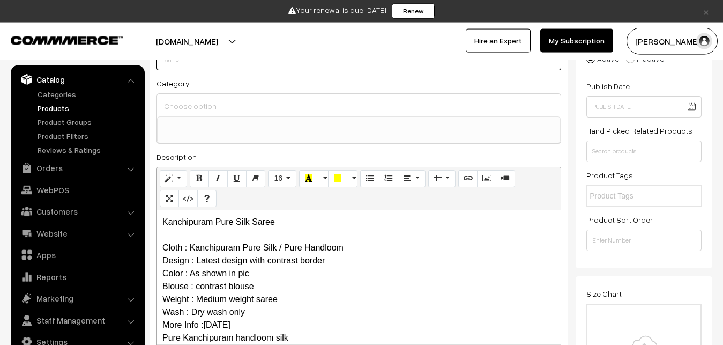
click at [194, 66] on input "Weight" at bounding box center [359, 59] width 405 height 21
paste input "Kanchipuram Pure Silk Saree"
type input "Kanchipuram Pure Silk Saree"
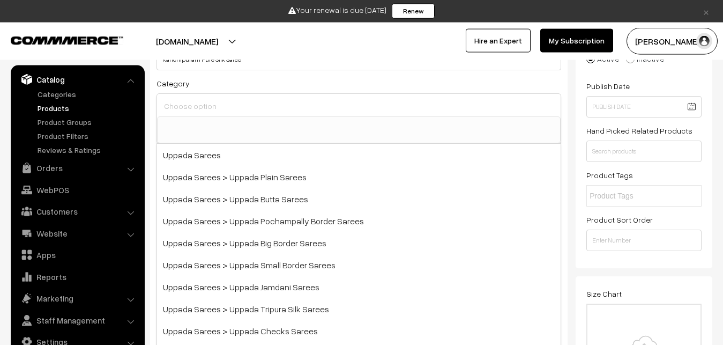
click at [198, 99] on input at bounding box center [358, 106] width 395 height 16
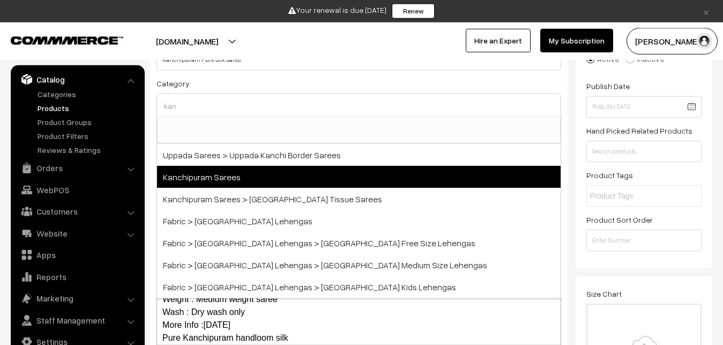
type input "kan"
click at [220, 173] on span "Kanchipuram Sarees" at bounding box center [359, 177] width 404 height 22
select select "3"
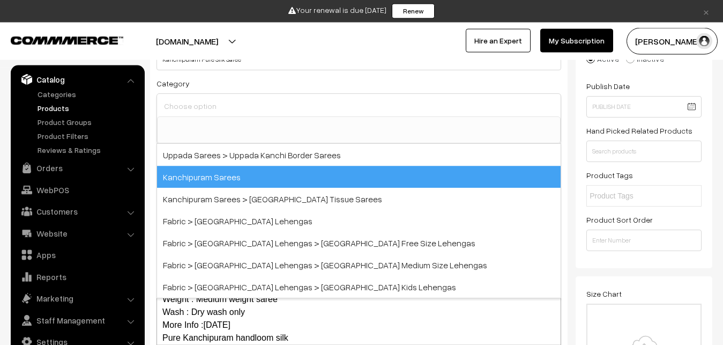
scroll to position [225, 0]
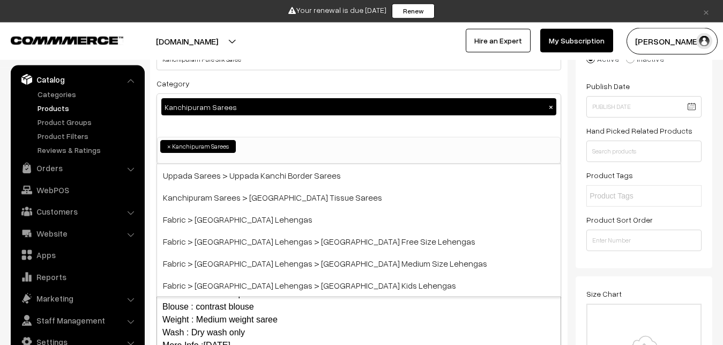
click at [220, 87] on div "Category Kanchipuram Sarees × Uppada Sarees Uppada Sarees > Uppada Plain Sarees…" at bounding box center [359, 120] width 405 height 87
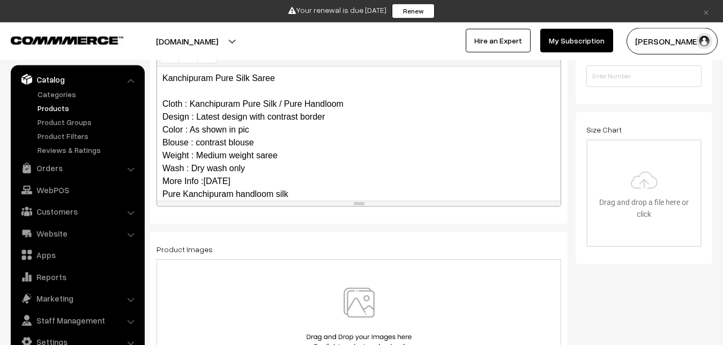
scroll to position [130, 0]
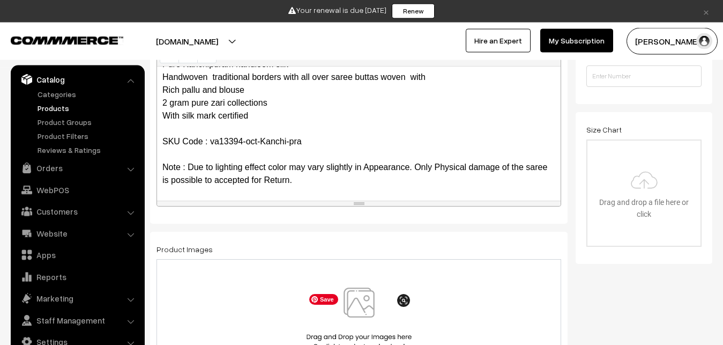
click at [352, 314] on img at bounding box center [359, 318] width 110 height 63
click at [369, 305] on img at bounding box center [359, 318] width 110 height 63
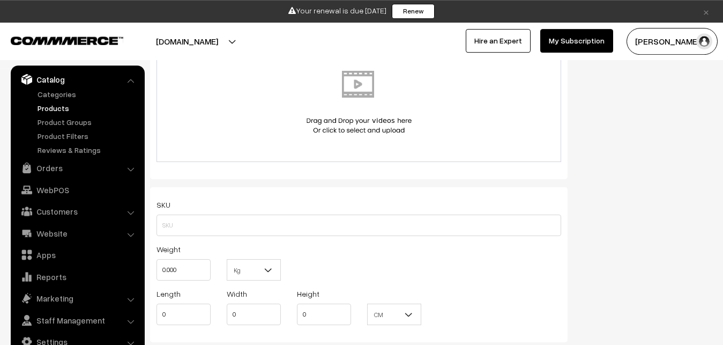
scroll to position [649, 0]
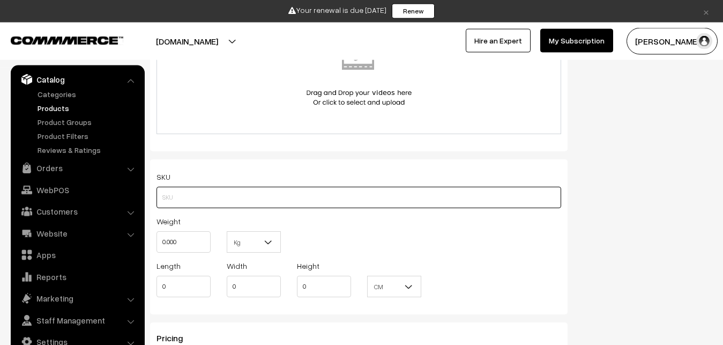
click at [210, 194] on input "text" at bounding box center [359, 197] width 405 height 21
paste input "va13394-oct-Kanchi-pra"
type input "va13394-oct-Kanchi-pra"
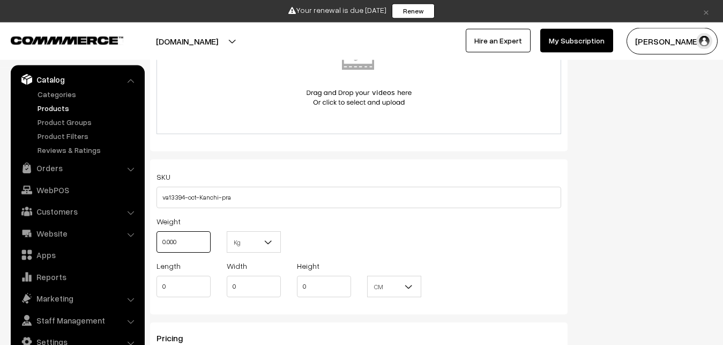
drag, startPoint x: 194, startPoint y: 236, endPoint x: 137, endPoint y: 233, distance: 56.9
click at [157, 233] on input "0.000" at bounding box center [184, 241] width 54 height 21
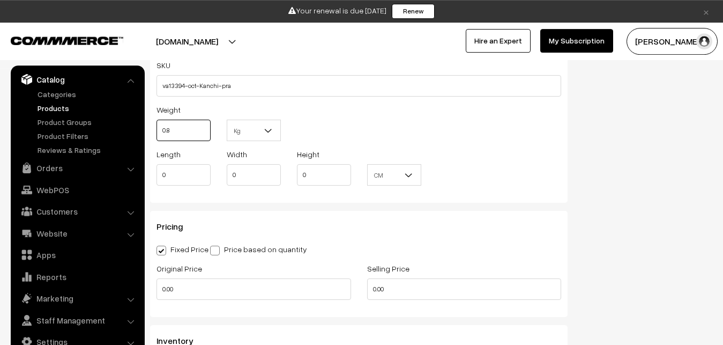
scroll to position [868, 0]
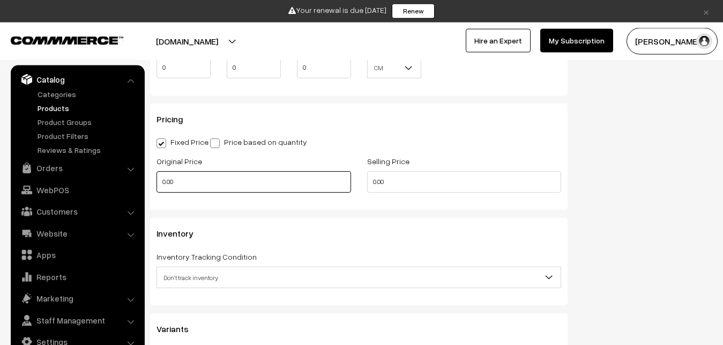
type input "0.80"
drag, startPoint x: 200, startPoint y: 186, endPoint x: 143, endPoint y: 186, distance: 56.8
click at [157, 186] on input "0.00" at bounding box center [254, 181] width 195 height 21
type input "0"
type input "10400"
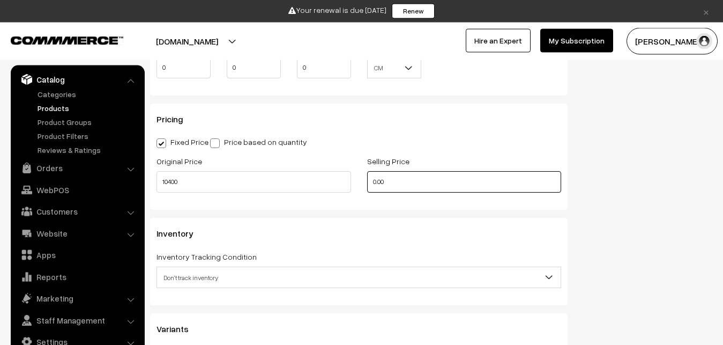
drag, startPoint x: 395, startPoint y: 185, endPoint x: 357, endPoint y: 185, distance: 38.1
click at [367, 185] on input "0.00" at bounding box center [464, 181] width 195 height 21
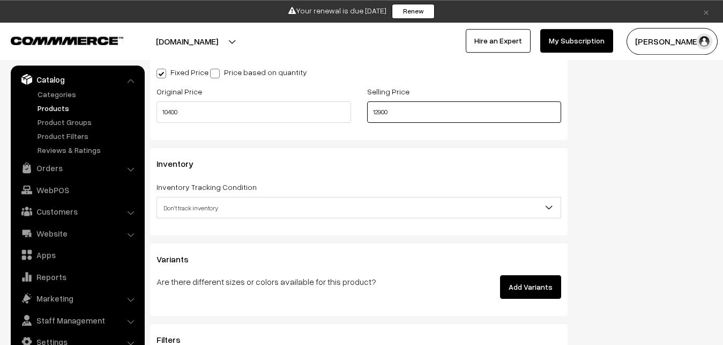
scroll to position [1032, 0]
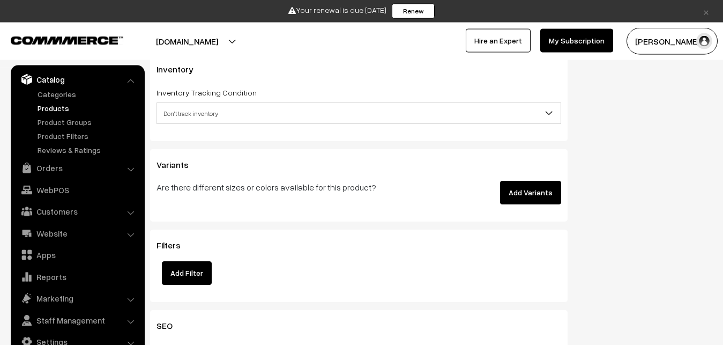
type input "12900"
click at [188, 120] on span "Don't track inventory" at bounding box center [359, 113] width 404 height 19
click at [180, 114] on span "Don't track inventory" at bounding box center [359, 113] width 404 height 19
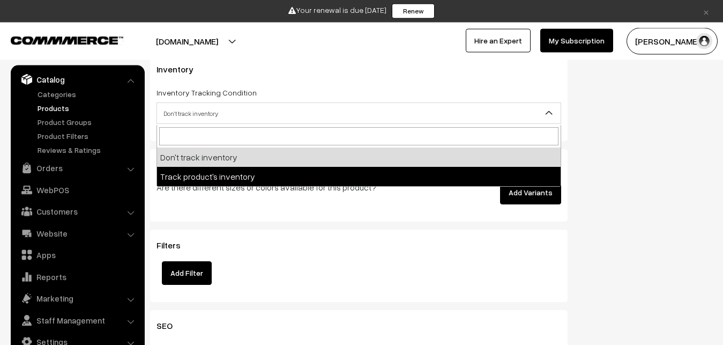
select select "2"
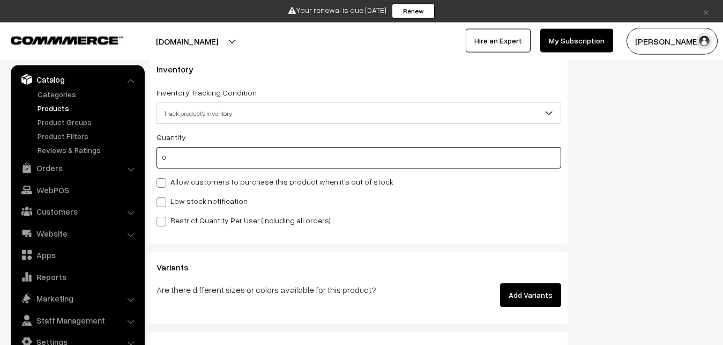
click at [176, 155] on input "0" at bounding box center [359, 157] width 405 height 21
type input "4"
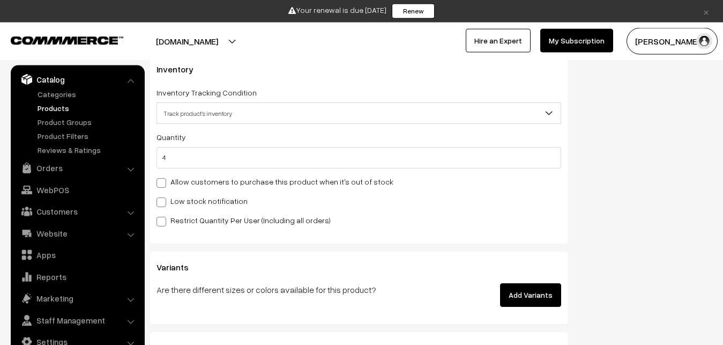
click at [186, 204] on label "Low stock notification" at bounding box center [202, 200] width 91 height 11
click at [164, 204] on input "Low stock notification" at bounding box center [160, 200] width 7 height 7
checkbox input "true"
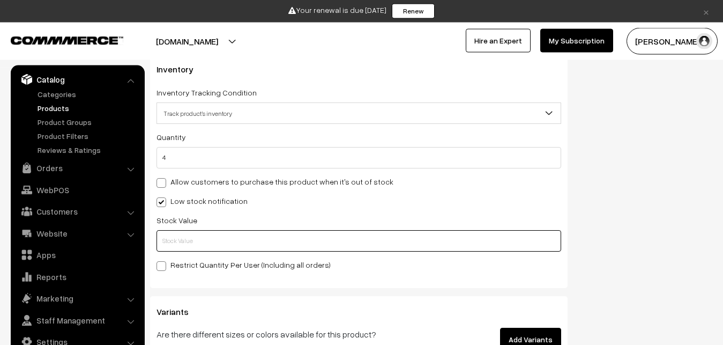
click at [188, 239] on input "text" at bounding box center [359, 240] width 405 height 21
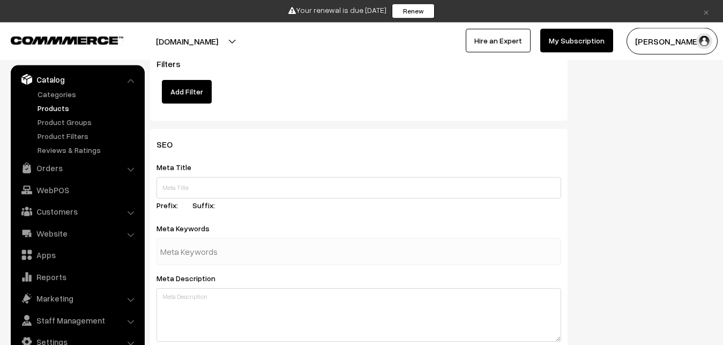
scroll to position [1621, 0]
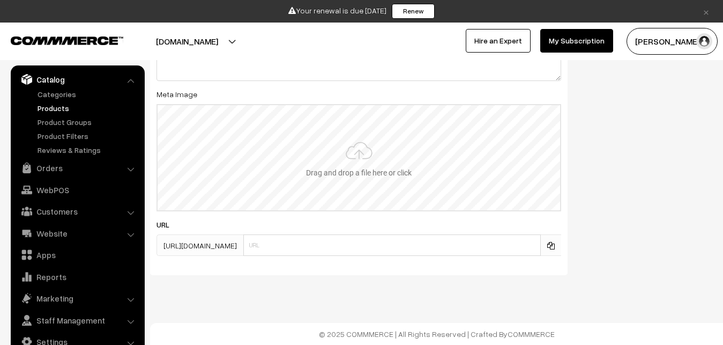
type input "2"
click at [376, 174] on input "file" at bounding box center [359, 157] width 403 height 105
type input "C:\fakepath\kanchipuram-saree-va13394-oct-1.jpeg"
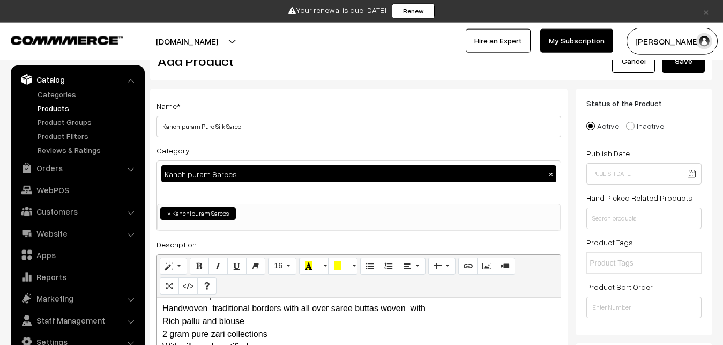
scroll to position [0, 0]
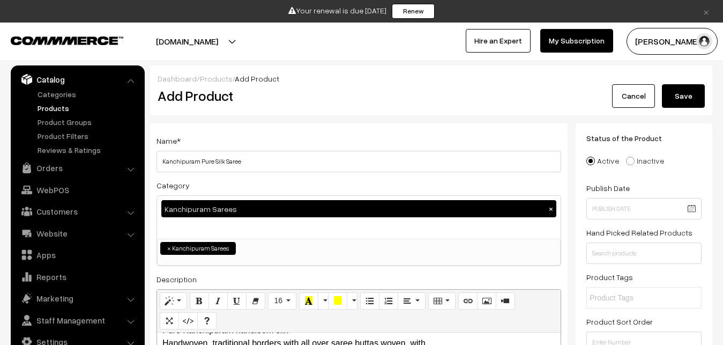
click at [686, 87] on button "Save" at bounding box center [683, 96] width 43 height 24
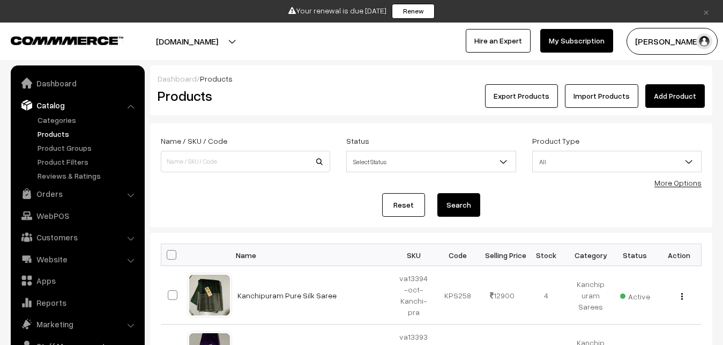
scroll to position [26, 0]
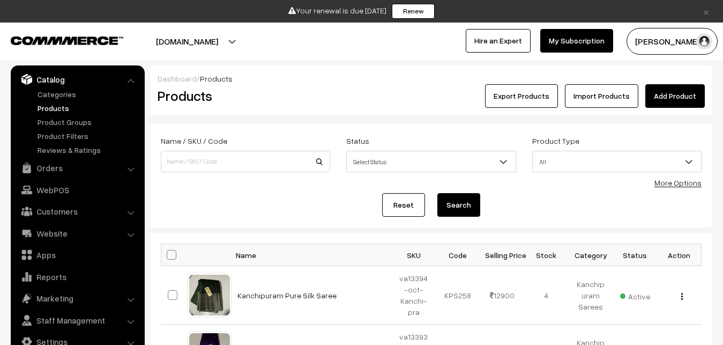
click at [318, 86] on div "Products" at bounding box center [244, 96] width 188 height 24
click at [688, 93] on link "Add Product" at bounding box center [676, 96] width 60 height 24
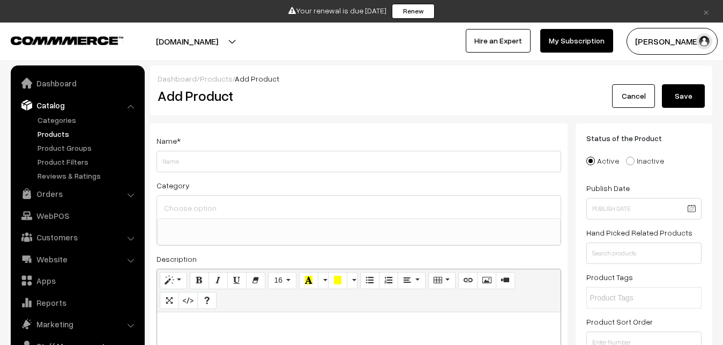
select select
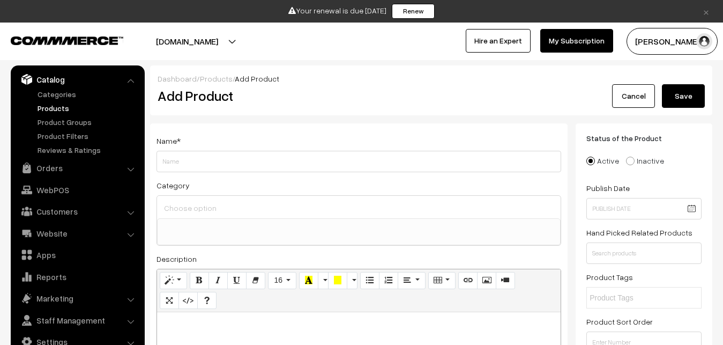
click at [205, 320] on p at bounding box center [358, 323] width 393 height 13
paste div
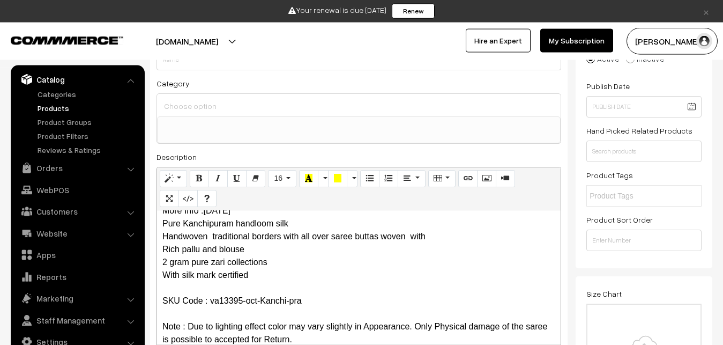
scroll to position [0, 0]
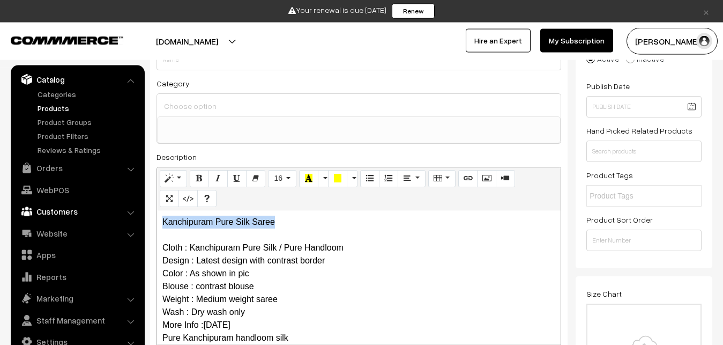
drag, startPoint x: 310, startPoint y: 220, endPoint x: 103, endPoint y: 206, distance: 207.4
click at [157, 216] on div "Kanchipuram Pure Silk Saree Cloth : Kanchipuram Pure Silk / Pure Handloom Desig…" at bounding box center [359, 277] width 404 height 134
copy p "Kanchipuram Pure Silk Saree"
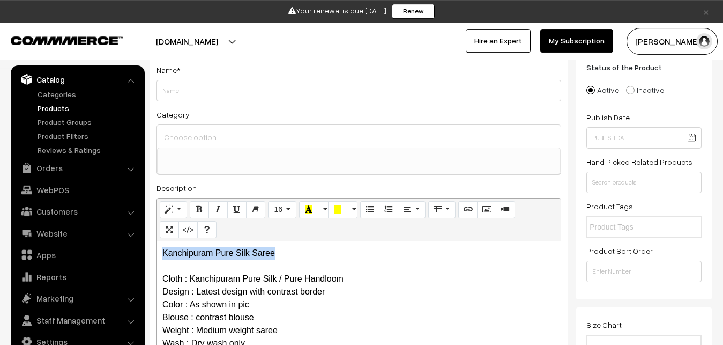
scroll to position [47, 0]
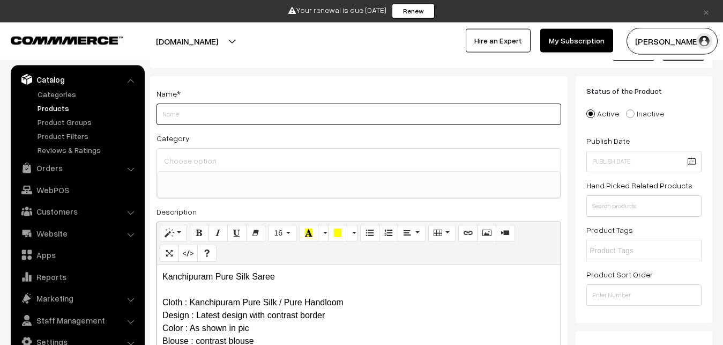
click at [180, 120] on input "Weight" at bounding box center [359, 113] width 405 height 21
paste input "Kanchipuram Pure Silk Saree"
type input "Kanchipuram Pure Silk Saree"
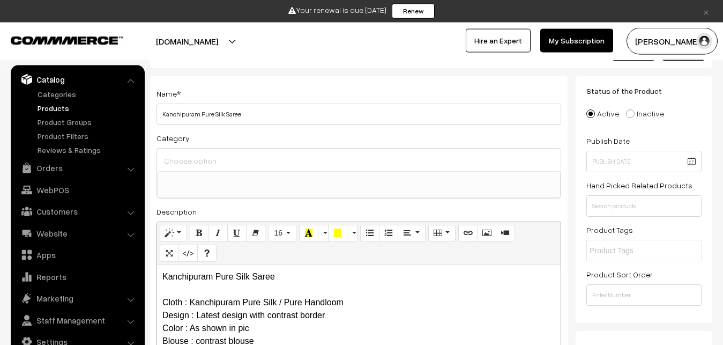
click at [191, 157] on input at bounding box center [358, 161] width 395 height 16
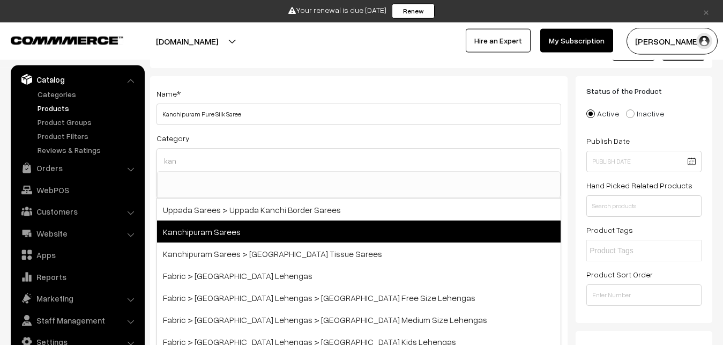
type input "kan"
click at [236, 226] on span "Kanchipuram Sarees" at bounding box center [359, 231] width 404 height 22
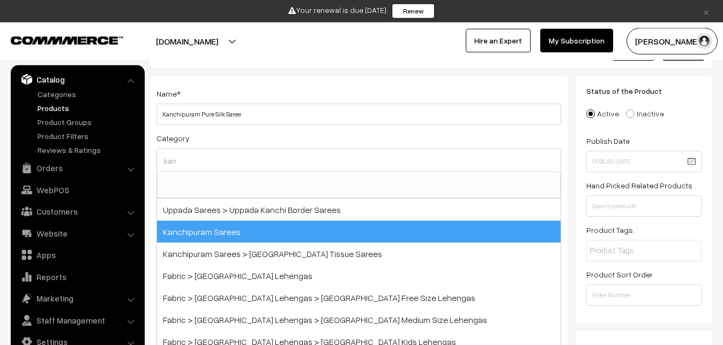
select select "3"
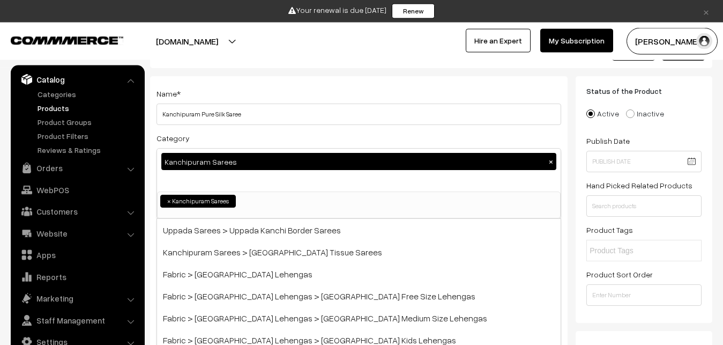
scroll to position [225, 0]
click at [241, 124] on input "Kanchipuram Pure Silk Saree" at bounding box center [359, 113] width 405 height 21
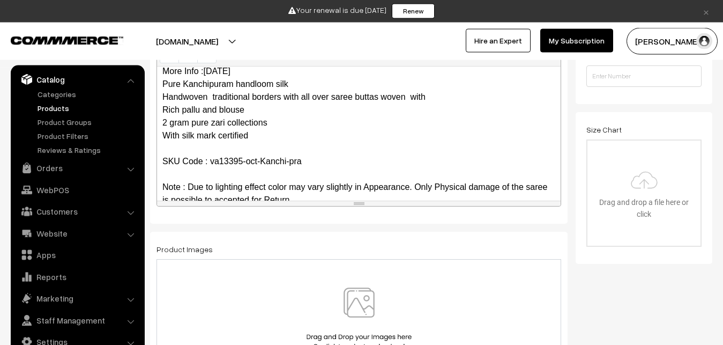
scroll to position [130, 0]
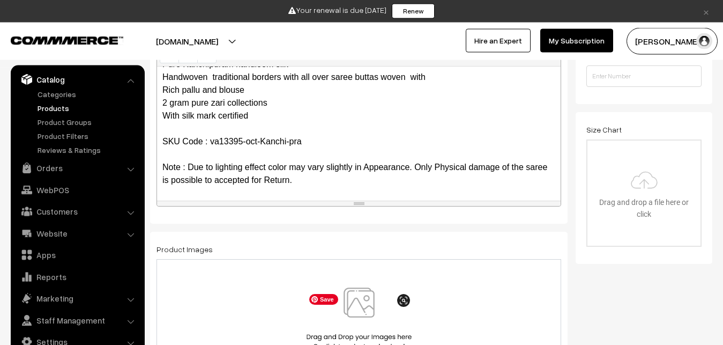
click at [357, 310] on img at bounding box center [359, 318] width 110 height 63
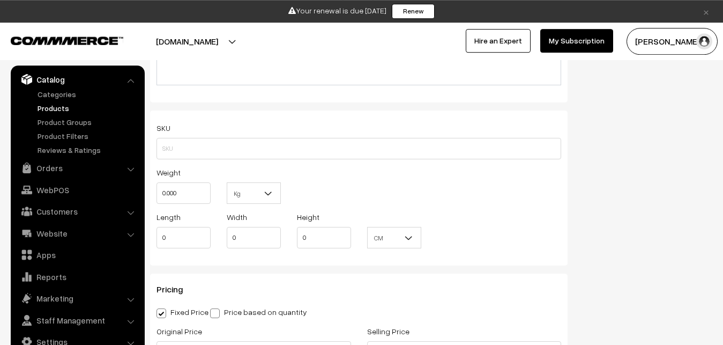
scroll to position [703, 0]
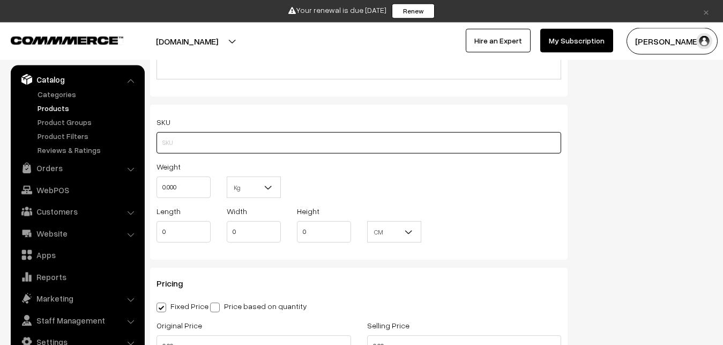
click at [240, 143] on input "text" at bounding box center [359, 142] width 405 height 21
paste input "va13395-oct-Kanchi-pra"
type input "va13395-oct-Kanchi-pra"
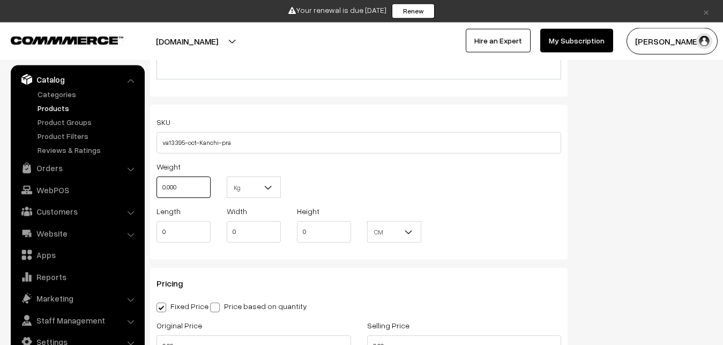
drag, startPoint x: 183, startPoint y: 182, endPoint x: 142, endPoint y: 180, distance: 41.4
click at [157, 180] on input "0.000" at bounding box center [184, 186] width 54 height 21
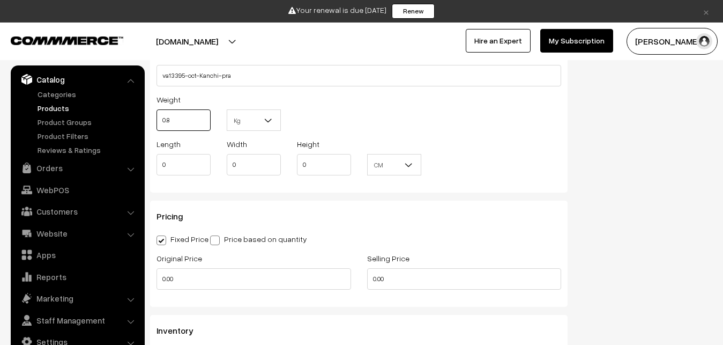
scroll to position [868, 0]
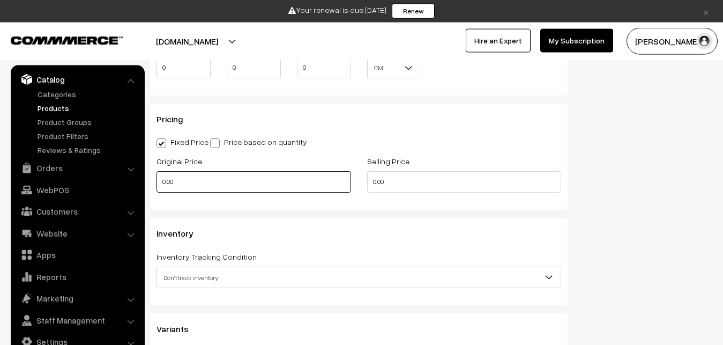
type input "0.80"
drag, startPoint x: 190, startPoint y: 180, endPoint x: 151, endPoint y: 180, distance: 39.7
click at [157, 180] on input "0.00" at bounding box center [254, 181] width 195 height 21
type input "0"
click at [199, 183] on input "0" at bounding box center [254, 181] width 195 height 21
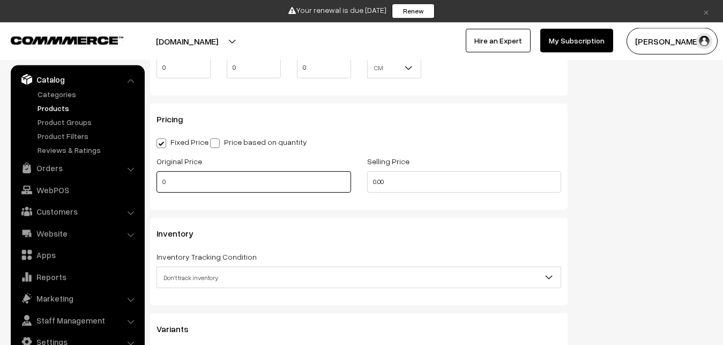
click at [199, 183] on input "0" at bounding box center [254, 181] width 195 height 21
type input "10400"
drag, startPoint x: 390, startPoint y: 178, endPoint x: 354, endPoint y: 178, distance: 35.9
click at [367, 178] on input "0.00" at bounding box center [464, 181] width 195 height 21
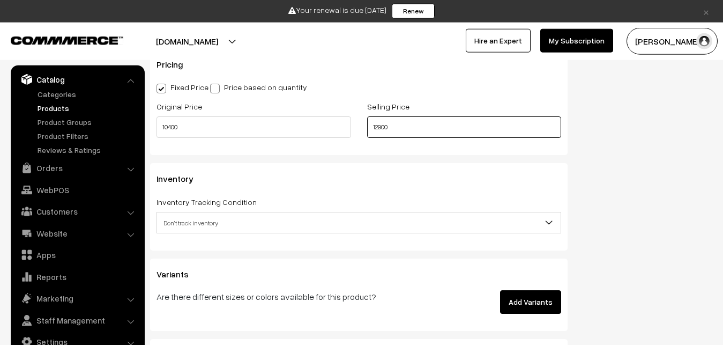
scroll to position [1032, 0]
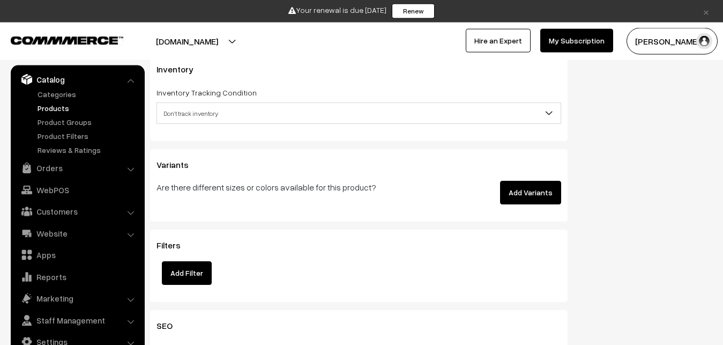
type input "12900"
click at [222, 101] on div "Inventory Tracking Condition Don't track inventory Track product's inventory Do…" at bounding box center [359, 105] width 405 height 38
click at [218, 112] on span "Don't track inventory" at bounding box center [359, 113] width 404 height 19
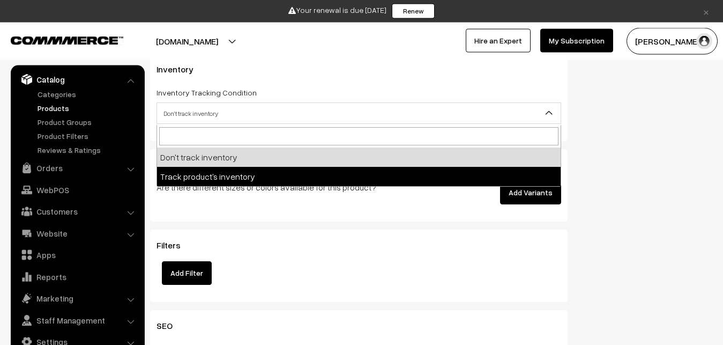
select select "2"
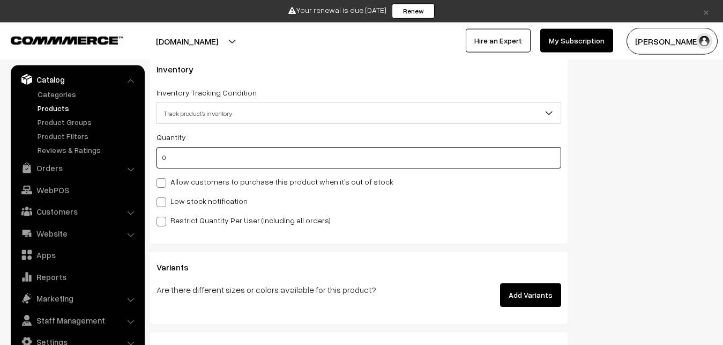
click at [213, 165] on input "0" at bounding box center [359, 157] width 405 height 21
type input "4"
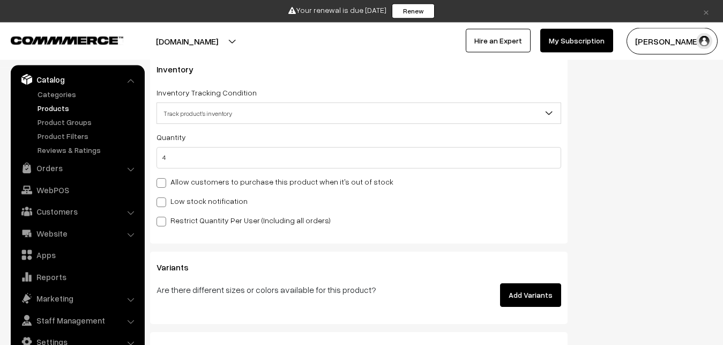
click at [200, 208] on div "Quantity 4 Allow customers to purchase this product when it's out of stock Low …" at bounding box center [359, 178] width 405 height 96
click at [197, 203] on label "Low stock notification" at bounding box center [202, 200] width 91 height 11
click at [164, 203] on input "Low stock notification" at bounding box center [160, 200] width 7 height 7
checkbox input "true"
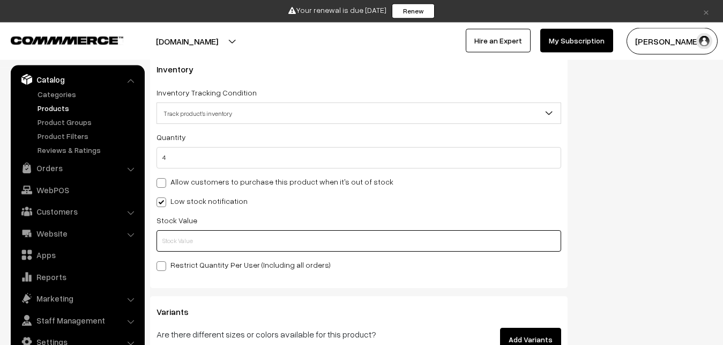
click at [202, 237] on input "text" at bounding box center [359, 240] width 405 height 21
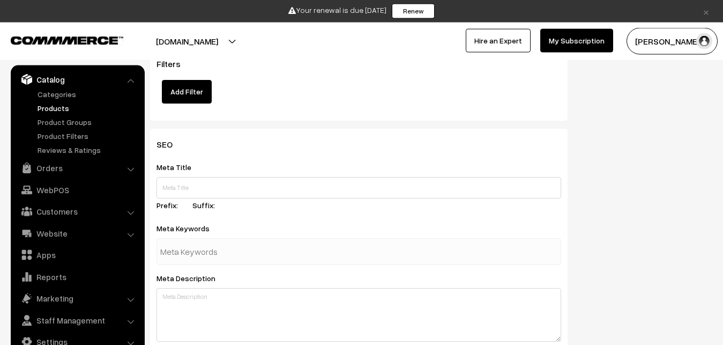
scroll to position [1621, 0]
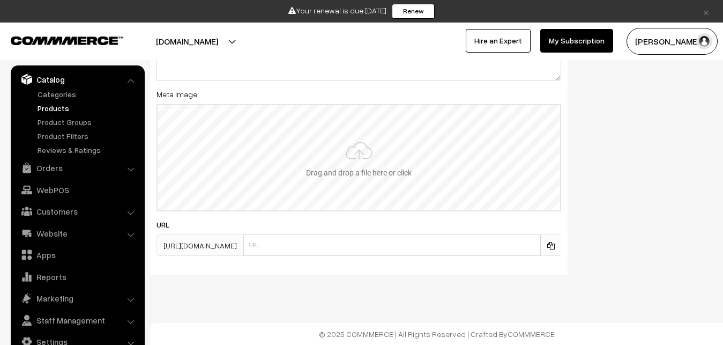
type input "2"
click at [345, 176] on input "file" at bounding box center [359, 157] width 403 height 105
type input "C:\fakepath\kanchipuram-saree-va13395-oct-1.jpeg"
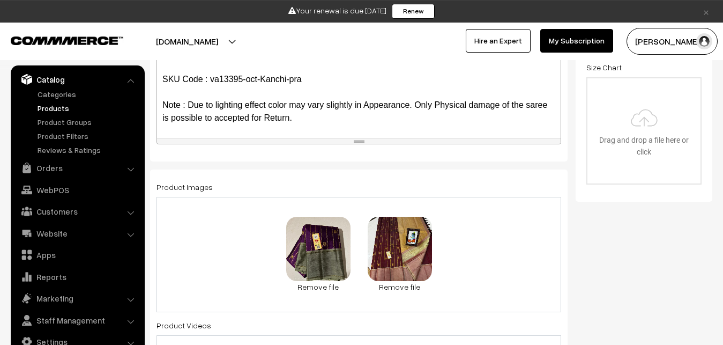
scroll to position [0, 0]
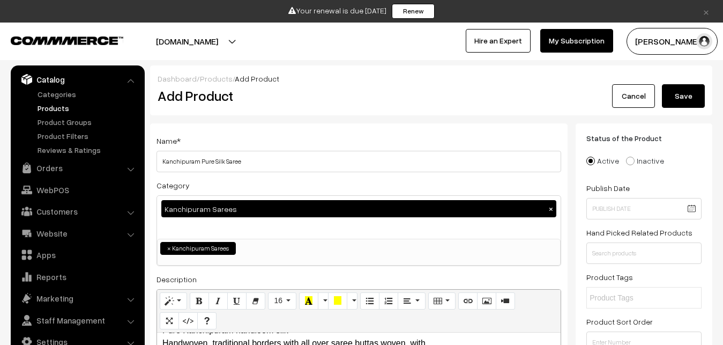
click at [672, 104] on button "Save" at bounding box center [683, 96] width 43 height 24
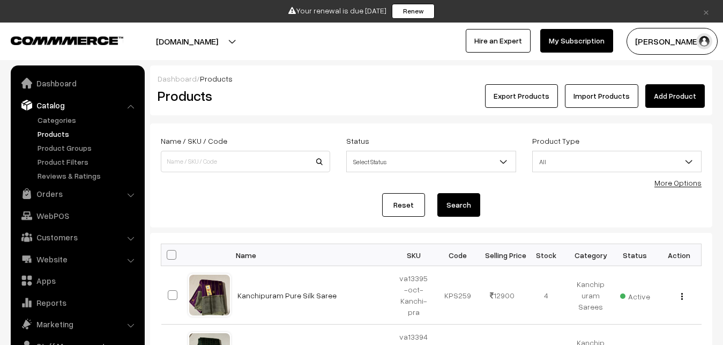
scroll to position [26, 0]
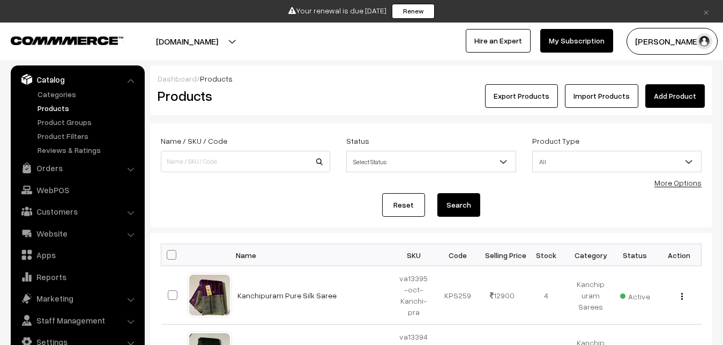
click at [686, 93] on link "Add Product" at bounding box center [676, 96] width 60 height 24
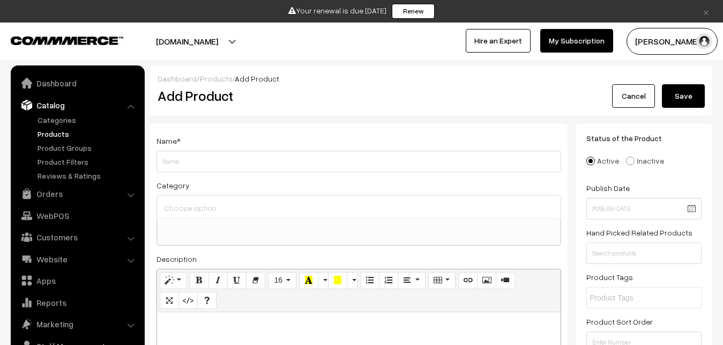
select select
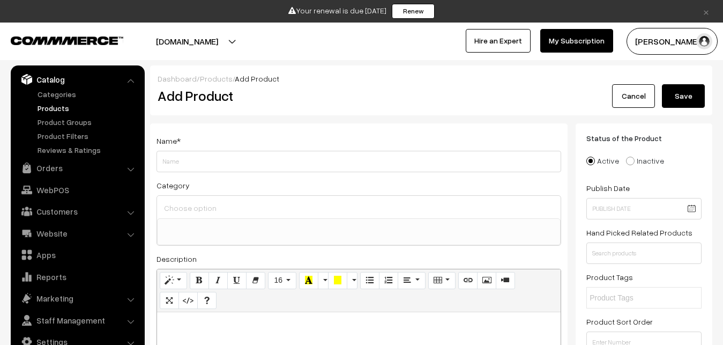
click at [53, 110] on link "Products" at bounding box center [88, 107] width 106 height 11
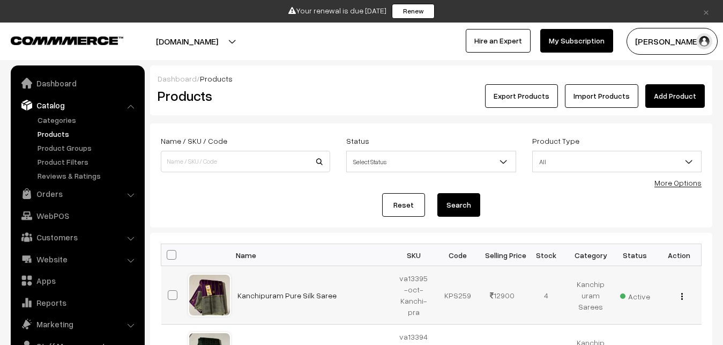
scroll to position [26, 0]
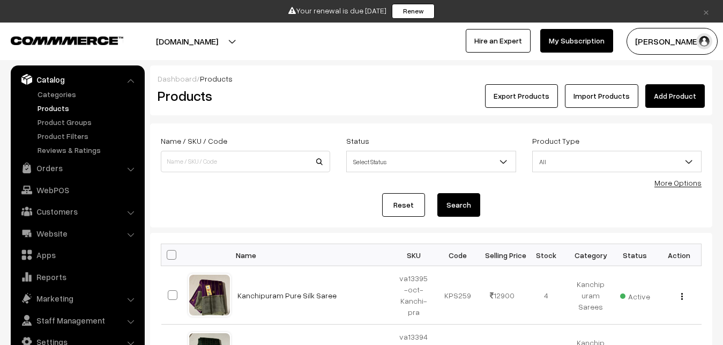
click at [319, 102] on h2 "Products" at bounding box center [244, 95] width 172 height 17
click at [693, 92] on link "Add Product" at bounding box center [676, 96] width 60 height 24
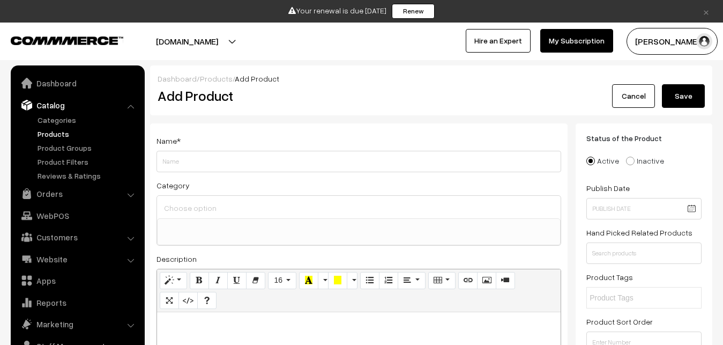
select select
click at [201, 329] on p at bounding box center [358, 323] width 393 height 13
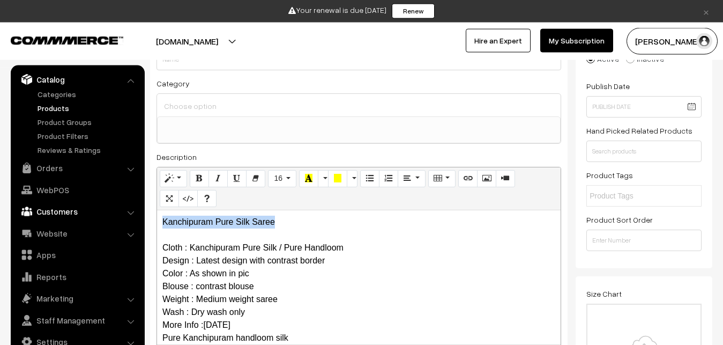
drag, startPoint x: 300, startPoint y: 223, endPoint x: 118, endPoint y: 205, distance: 182.1
click at [157, 210] on div "Kanchipuram Pure Silk Saree Cloth : Kanchipuram Pure Silk / Pure Handloom Desig…" at bounding box center [359, 277] width 404 height 134
copy p "Kanchipuram Pure Silk Saree"
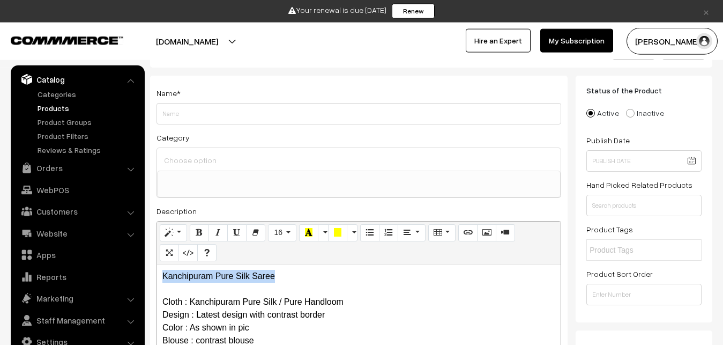
scroll to position [47, 0]
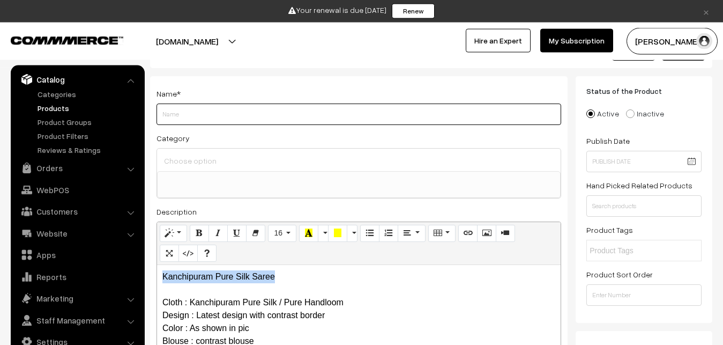
click at [175, 117] on input "Weight" at bounding box center [359, 113] width 405 height 21
paste input "Kanchipuram Pure Silk Saree"
type input "Kanchipuram Pure Silk Saree"
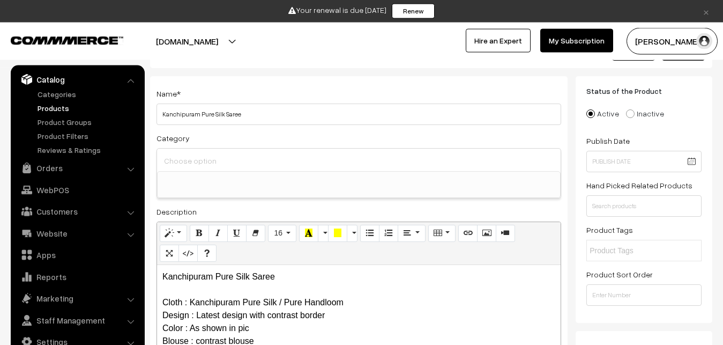
click at [185, 158] on input at bounding box center [358, 161] width 395 height 16
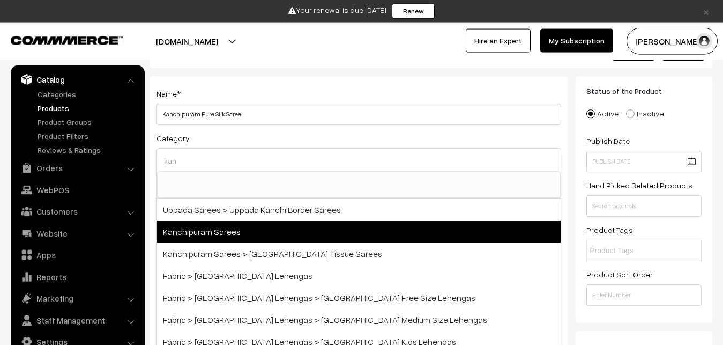
type input "kan"
click at [214, 222] on span "Kanchipuram Sarees" at bounding box center [359, 231] width 404 height 22
select select "3"
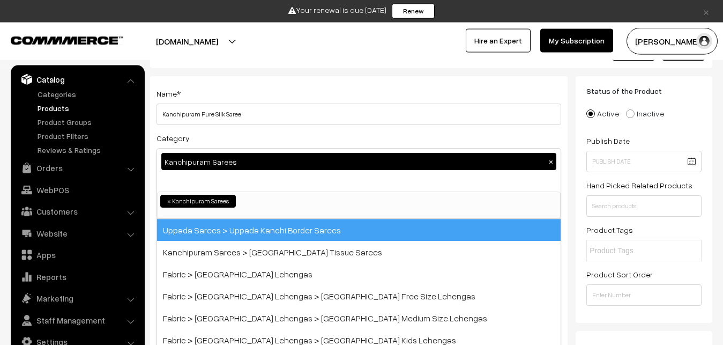
scroll to position [225, 0]
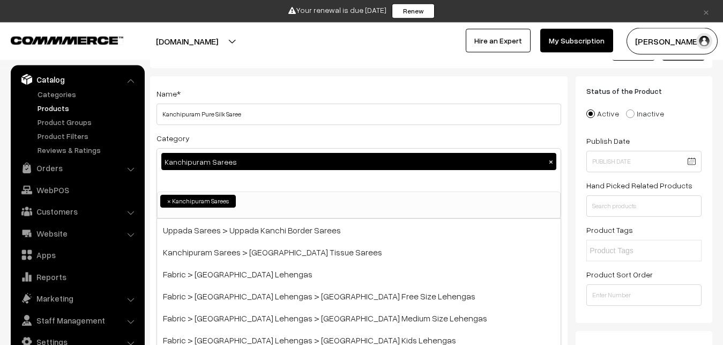
click at [232, 135] on div "Category Kanchipuram Sarees × Uppada Sarees Uppada Sarees > Uppada Plain Sarees…" at bounding box center [359, 174] width 405 height 87
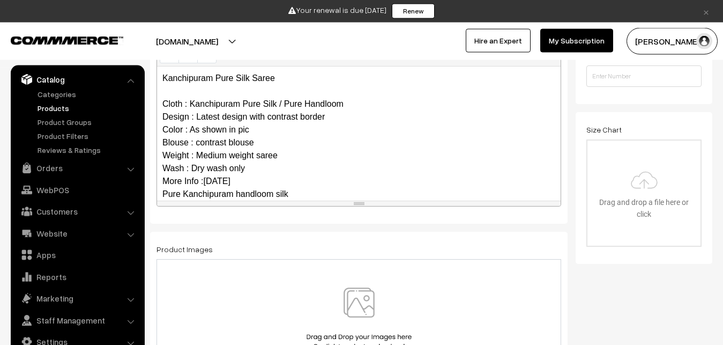
scroll to position [130, 0]
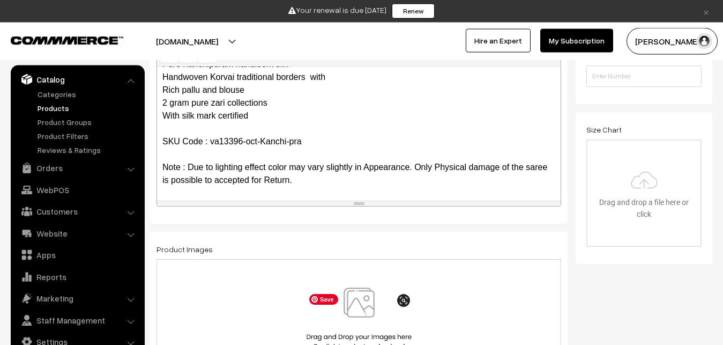
click at [360, 298] on img at bounding box center [359, 318] width 110 height 63
click at [365, 308] on img at bounding box center [359, 318] width 110 height 63
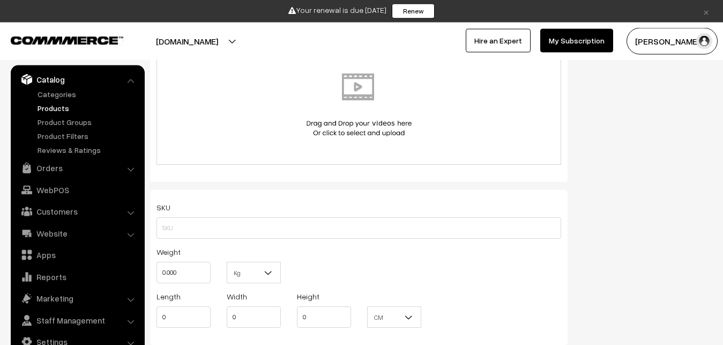
scroll to position [649, 0]
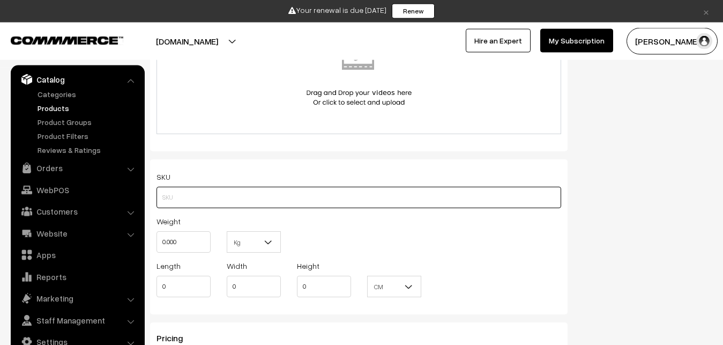
click at [203, 190] on input "text" at bounding box center [359, 197] width 405 height 21
paste input "va13396-oct-Kanchi-pra"
type input "va13396-oct-Kanchi-pra"
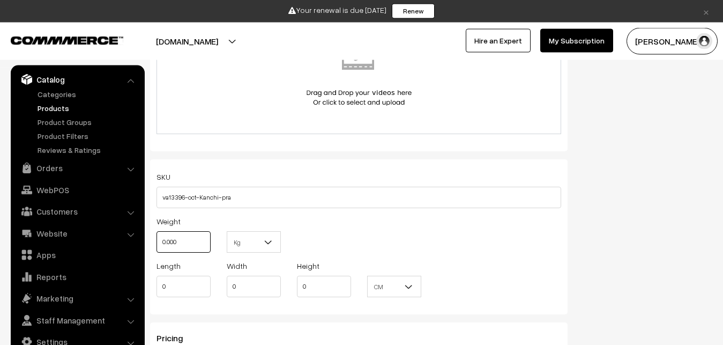
drag, startPoint x: 181, startPoint y: 242, endPoint x: 150, endPoint y: 235, distance: 31.8
click at [157, 235] on input "0.000" at bounding box center [184, 241] width 54 height 21
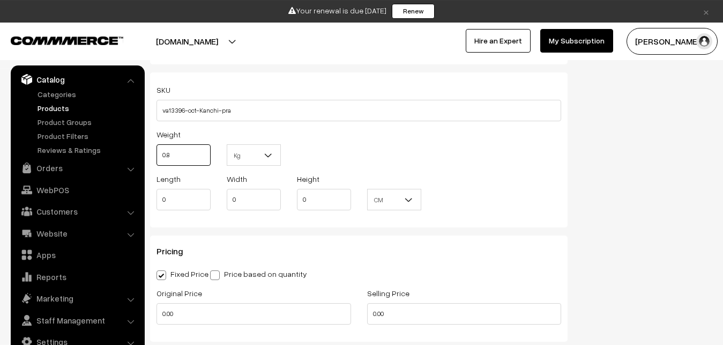
scroll to position [868, 0]
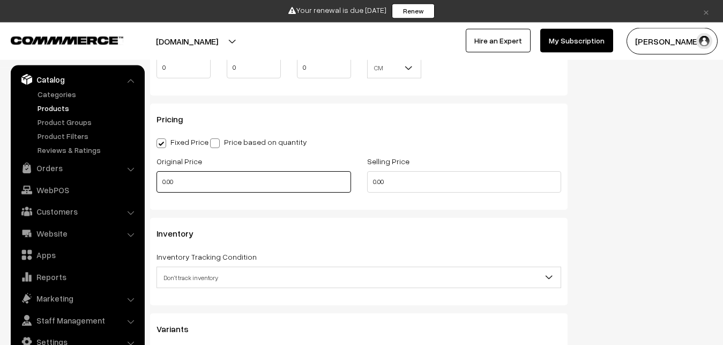
type input "0.80"
drag, startPoint x: 187, startPoint y: 185, endPoint x: 149, endPoint y: 185, distance: 38.1
click at [157, 185] on input "0.00" at bounding box center [254, 181] width 195 height 21
type input "0"
type input "16200"
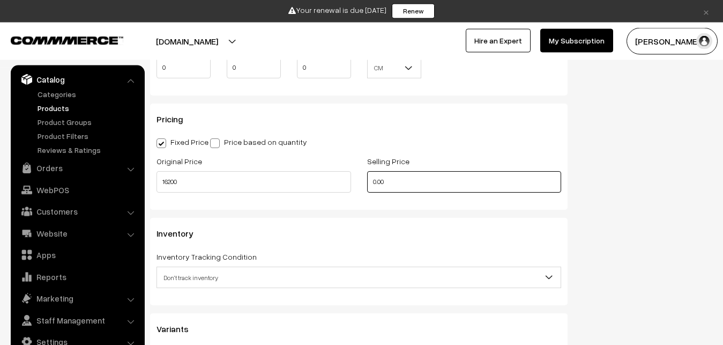
drag, startPoint x: 387, startPoint y: 183, endPoint x: 355, endPoint y: 183, distance: 31.6
click at [367, 183] on input "0.00" at bounding box center [464, 181] width 195 height 21
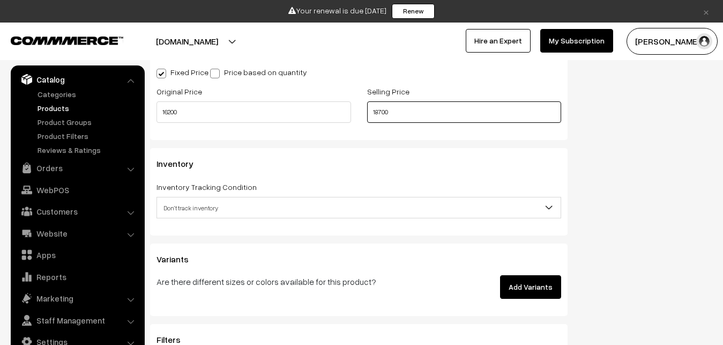
scroll to position [977, 0]
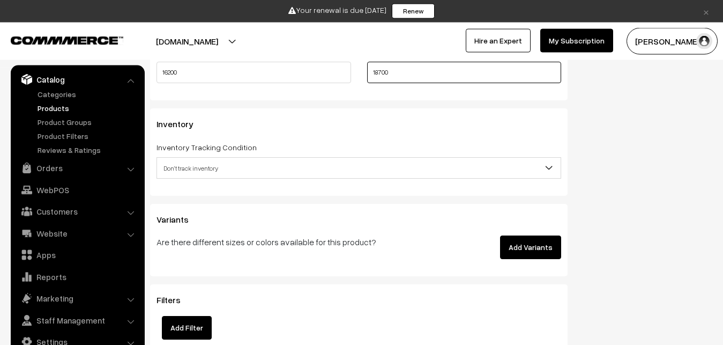
type input "18700"
click at [187, 166] on span "Don't track inventory" at bounding box center [359, 168] width 404 height 19
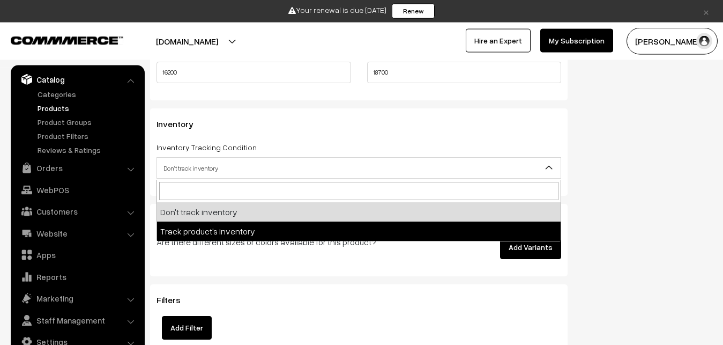
select select "2"
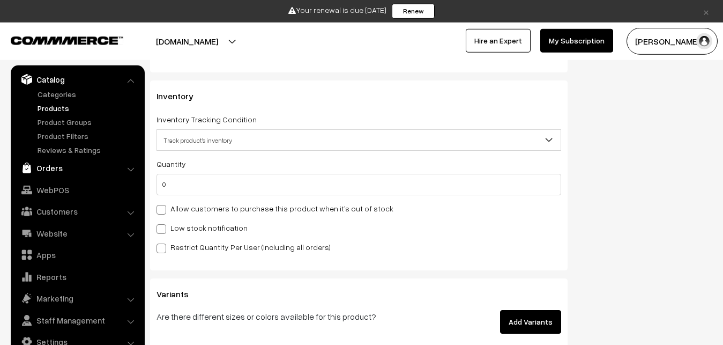
scroll to position [1032, 0]
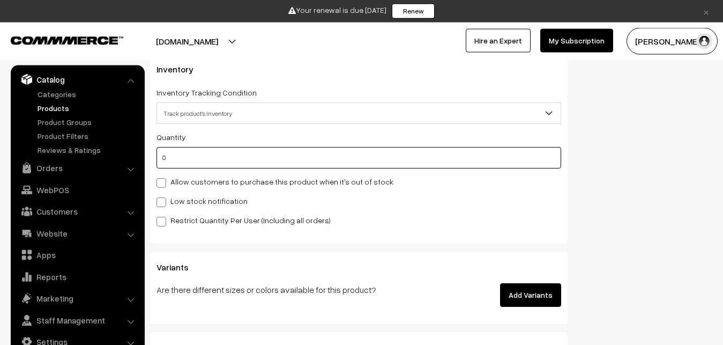
click at [177, 159] on input "0" at bounding box center [359, 157] width 405 height 21
type input "4"
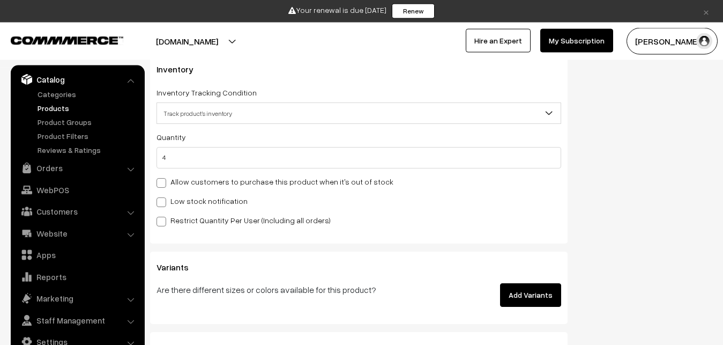
click at [169, 199] on label "Low stock notification" at bounding box center [202, 200] width 91 height 11
click at [164, 199] on input "Low stock notification" at bounding box center [160, 200] width 7 height 7
checkbox input "true"
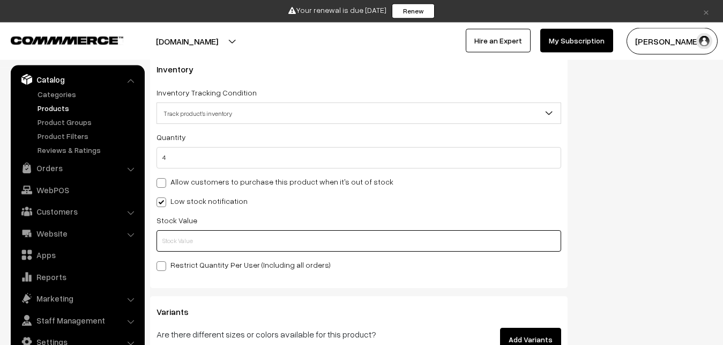
click at [172, 232] on input "text" at bounding box center [359, 240] width 405 height 21
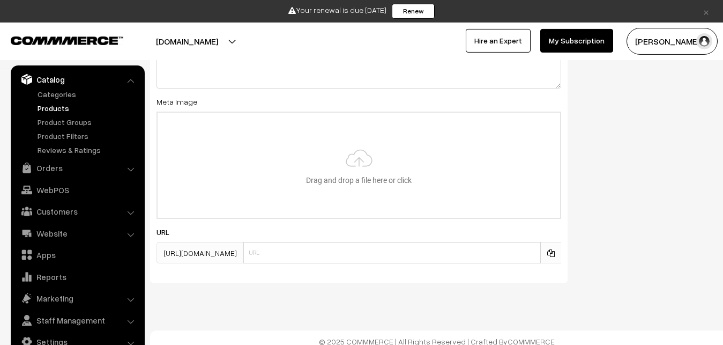
scroll to position [1621, 0]
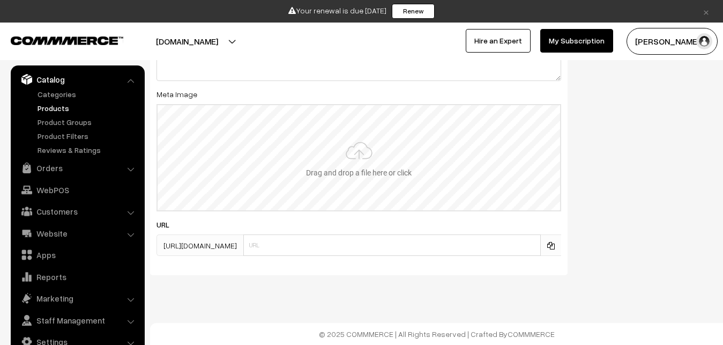
type input "2"
click at [356, 145] on input "file" at bounding box center [359, 157] width 403 height 105
type input "C:\fakepath\kanchipuram-saree-va13396-oct-1.jpeg"
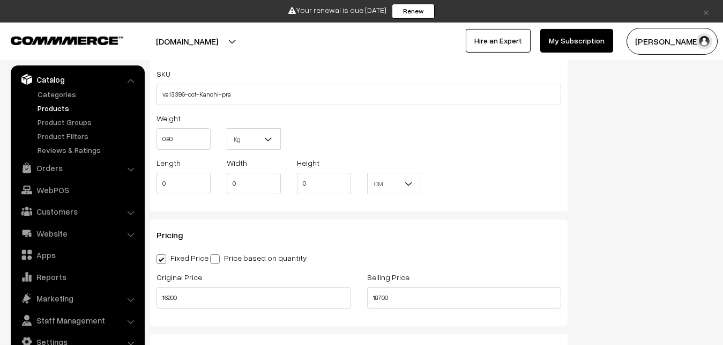
scroll to position [0, 0]
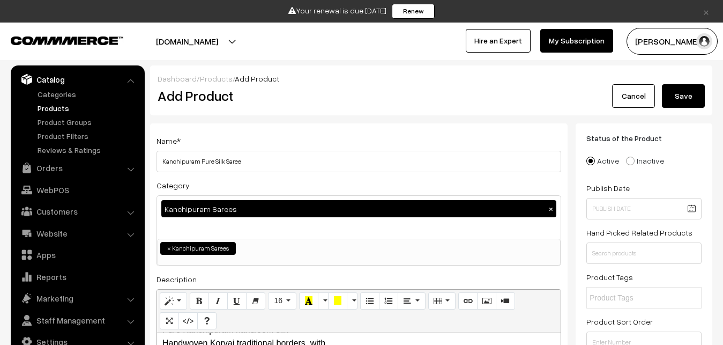
click at [694, 89] on button "Save" at bounding box center [683, 96] width 43 height 24
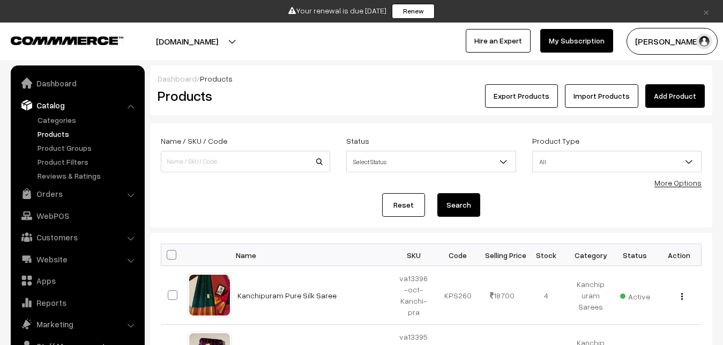
scroll to position [26, 0]
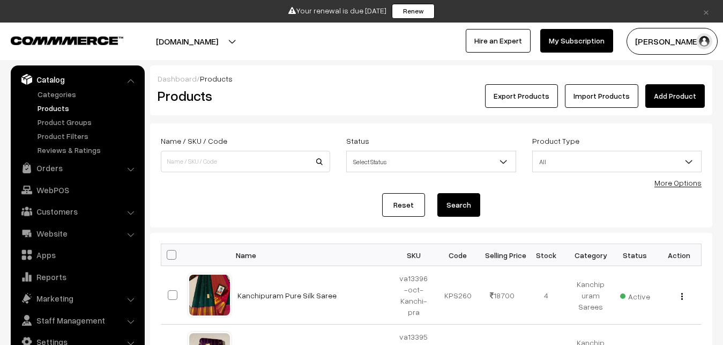
click at [675, 98] on link "Add Product" at bounding box center [676, 96] width 60 height 24
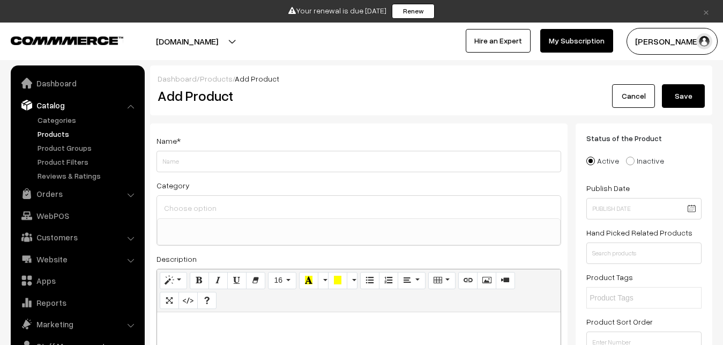
select select
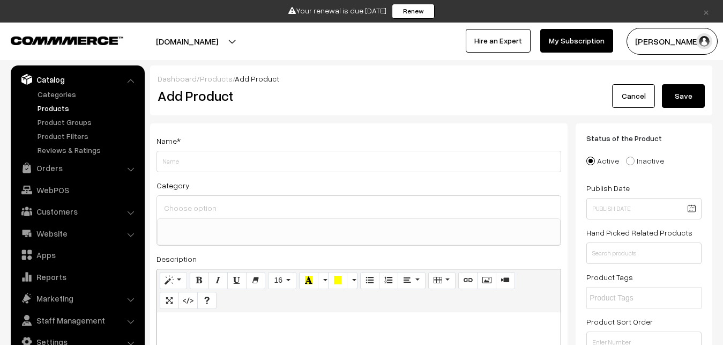
click at [54, 109] on link "Products" at bounding box center [88, 107] width 106 height 11
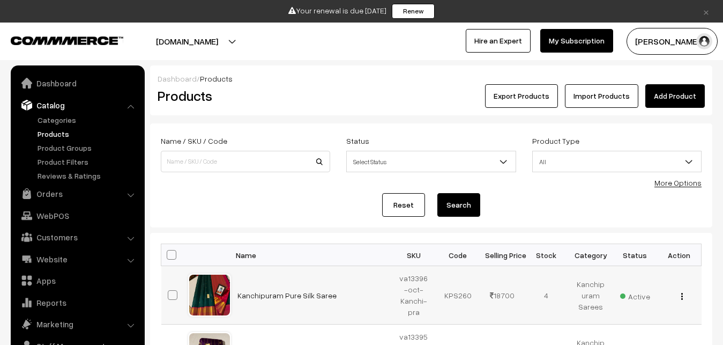
scroll to position [26, 0]
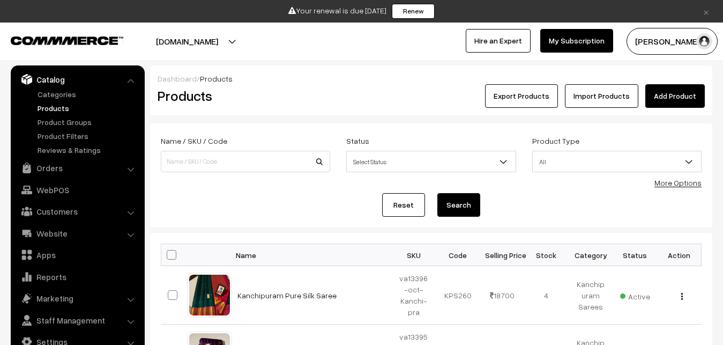
click at [306, 108] on div "Dashboard / Products Products Export Products Import Products Add Product" at bounding box center [431, 90] width 562 height 50
click at [664, 91] on link "Add Product" at bounding box center [676, 96] width 60 height 24
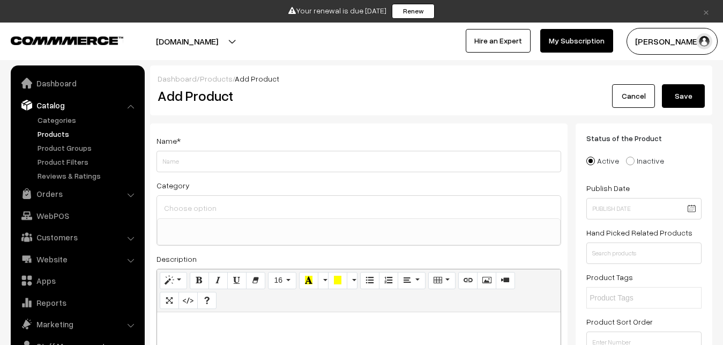
select select
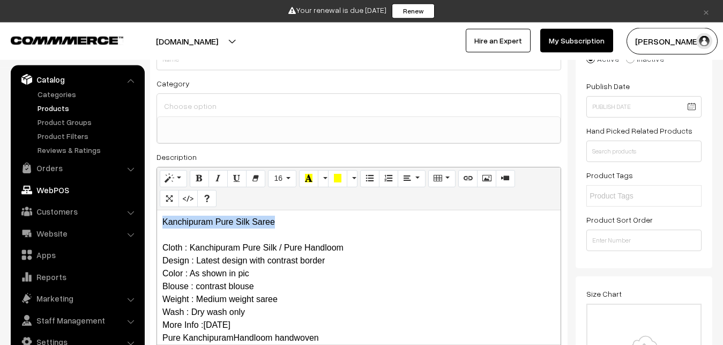
drag, startPoint x: 293, startPoint y: 214, endPoint x: 81, endPoint y: 182, distance: 214.3
click at [157, 210] on div "Kanchipuram Pure Silk Saree Cloth : Kanchipuram Pure Silk / Pure Handloom Desig…" at bounding box center [359, 277] width 404 height 134
copy p "Kanchipuram Pure Silk Saree"
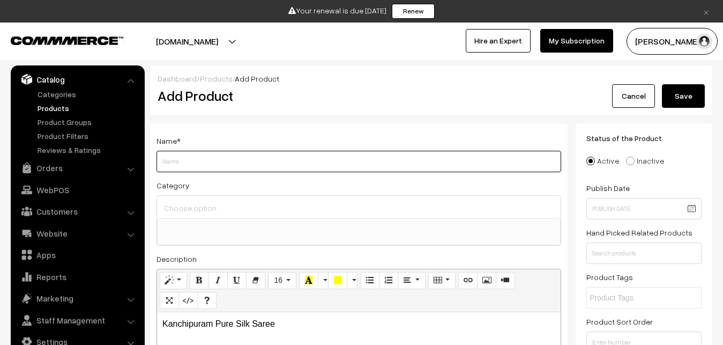
click at [174, 157] on input "Weight" at bounding box center [359, 161] width 405 height 21
paste input "Kanchipuram Pure Silk Saree"
type input "Kanchipuram Pure Silk Saree"
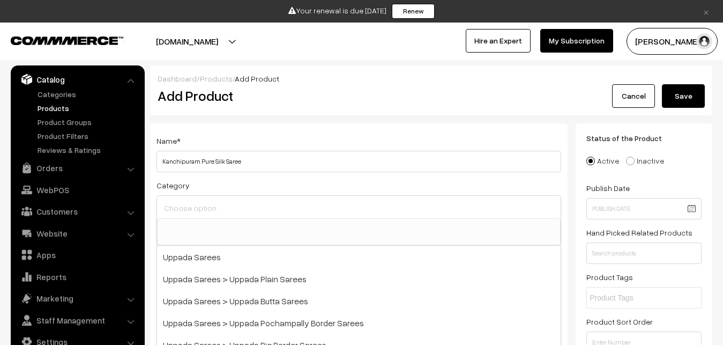
click at [190, 202] on input at bounding box center [358, 208] width 395 height 16
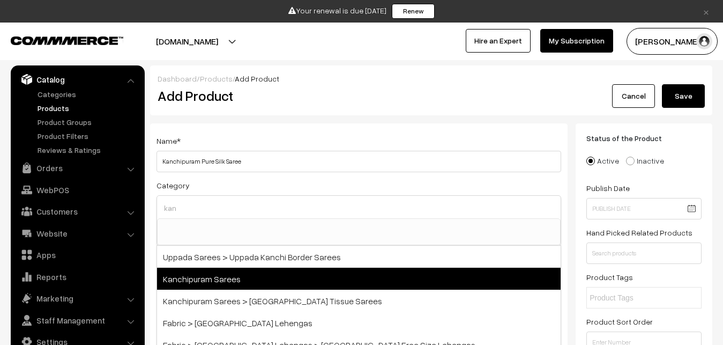
type input "kan"
click at [229, 277] on span "Kanchipuram Sarees" at bounding box center [359, 279] width 404 height 22
select select "3"
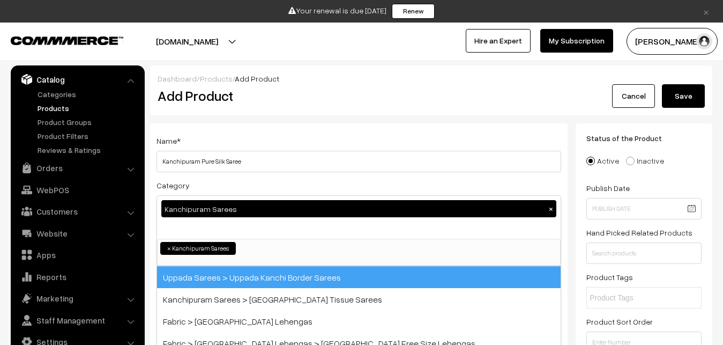
scroll to position [225, 0]
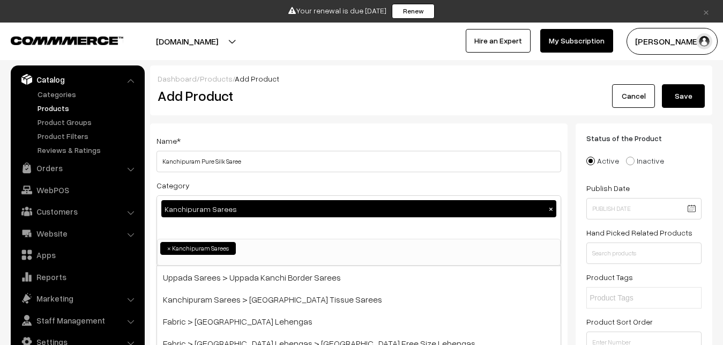
click at [245, 128] on div "Name * Kanchipuram Pure Silk Saree Category Kanchipuram Sarees × Uppada Sarees …" at bounding box center [359, 306] width 418 height 366
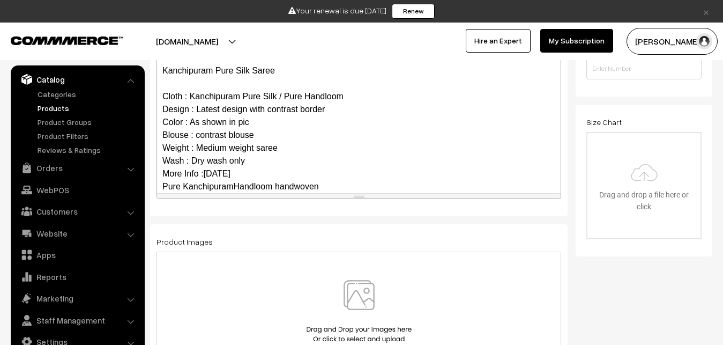
scroll to position [130, 0]
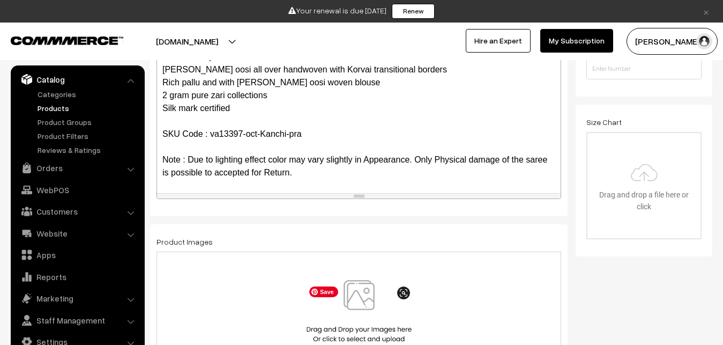
click at [355, 292] on img at bounding box center [359, 311] width 110 height 63
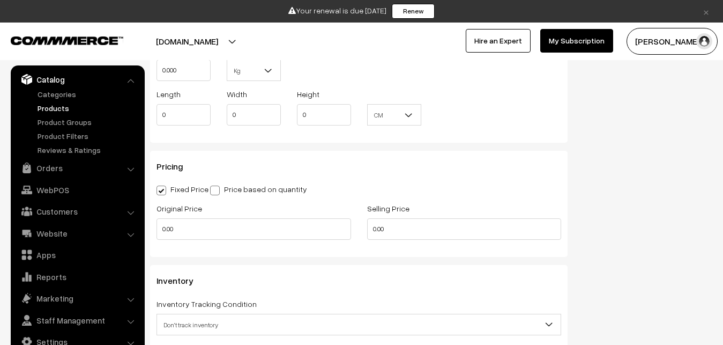
scroll to position [711, 0]
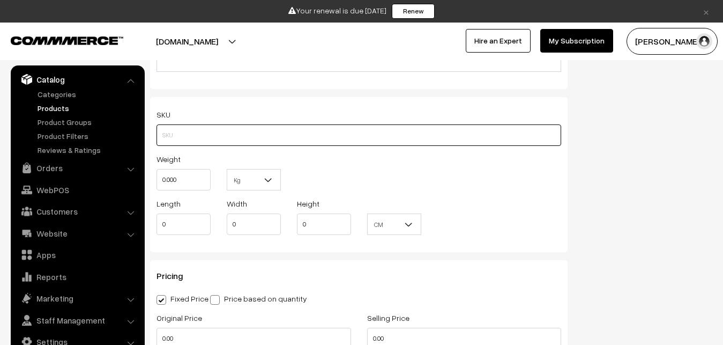
click at [166, 129] on input "text" at bounding box center [359, 134] width 405 height 21
paste input "va13397-oct-Kanchi-pra"
type input "va13397-oct-Kanchi-pra"
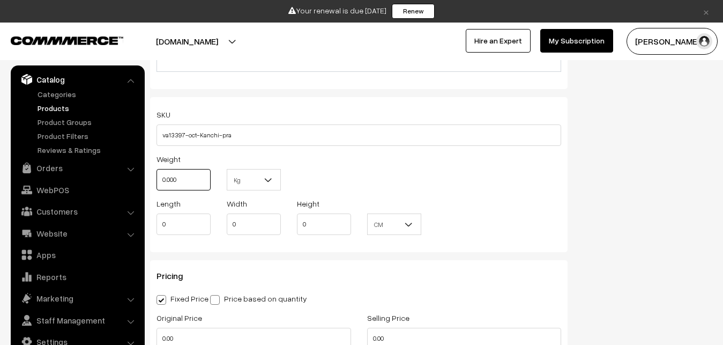
drag, startPoint x: 184, startPoint y: 174, endPoint x: 147, endPoint y: 171, distance: 37.1
click at [157, 171] on input "0.000" at bounding box center [184, 179] width 54 height 21
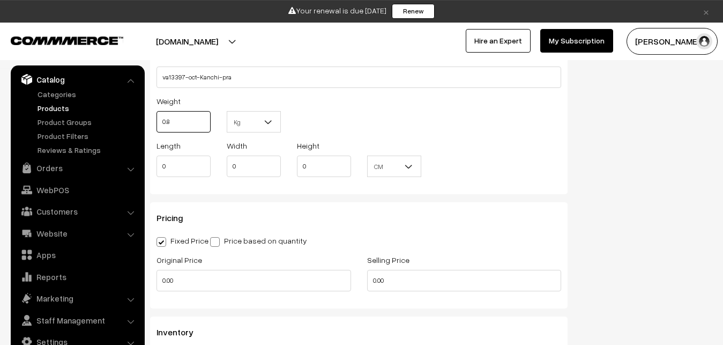
scroll to position [820, 0]
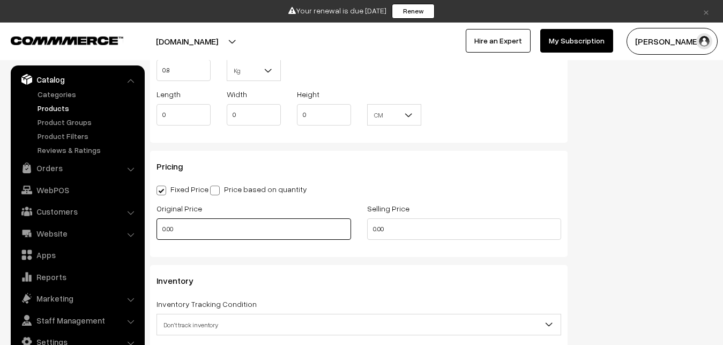
type input "0.80"
drag, startPoint x: 172, startPoint y: 231, endPoint x: 142, endPoint y: 231, distance: 30.0
click at [157, 231] on input "0.00" at bounding box center [254, 228] width 195 height 21
drag, startPoint x: 241, startPoint y: 228, endPoint x: 143, endPoint y: 235, distance: 97.8
click at [157, 235] on input "0.00" at bounding box center [254, 228] width 195 height 21
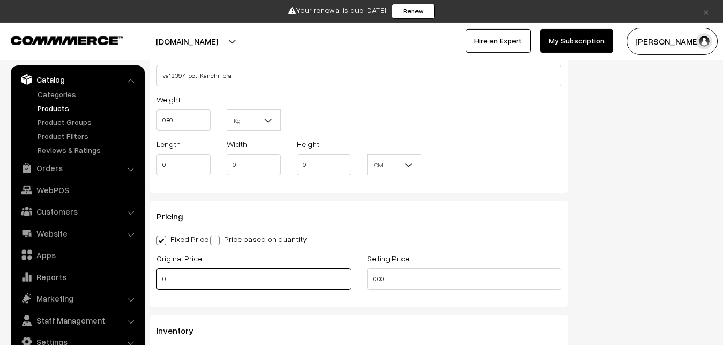
scroll to position [875, 0]
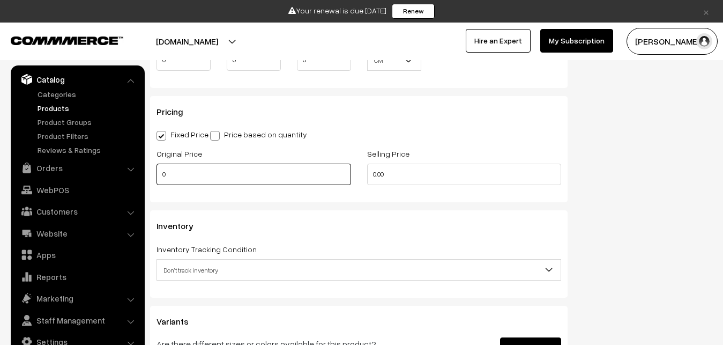
drag, startPoint x: 191, startPoint y: 181, endPoint x: 156, endPoint y: 181, distance: 34.9
click at [157, 181] on input "0" at bounding box center [254, 174] width 195 height 21
type input "15900"
click at [350, 136] on div "Fixed Price Price based on quantity" at bounding box center [359, 134] width 405 height 13
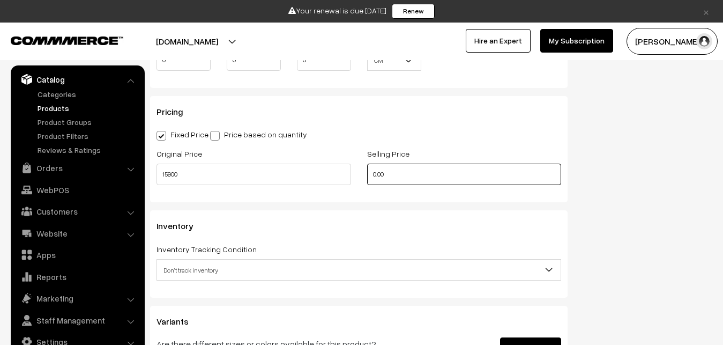
drag, startPoint x: 390, startPoint y: 177, endPoint x: 359, endPoint y: 181, distance: 31.3
click at [367, 181] on input "0.00" at bounding box center [464, 174] width 195 height 21
type input "8"
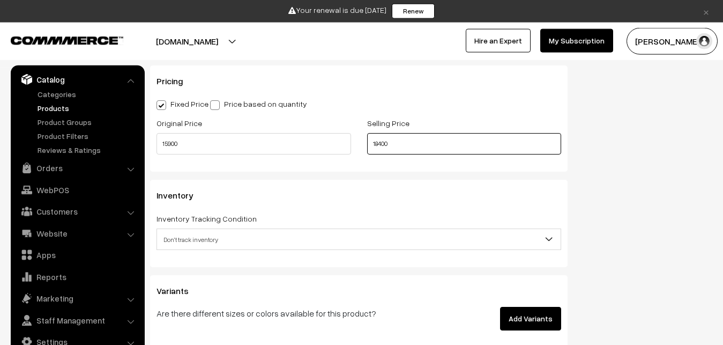
scroll to position [984, 0]
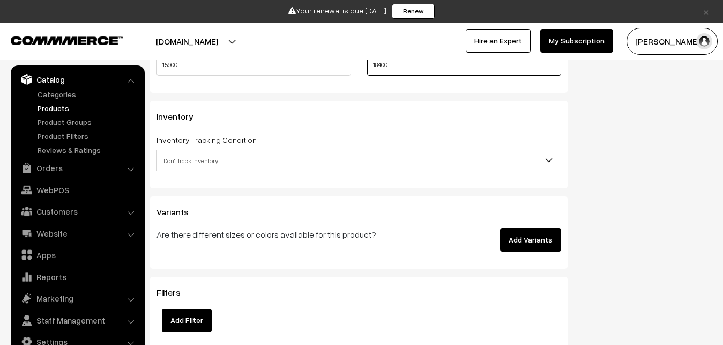
type input "18400"
click at [185, 159] on span "Don't track inventory" at bounding box center [359, 160] width 404 height 19
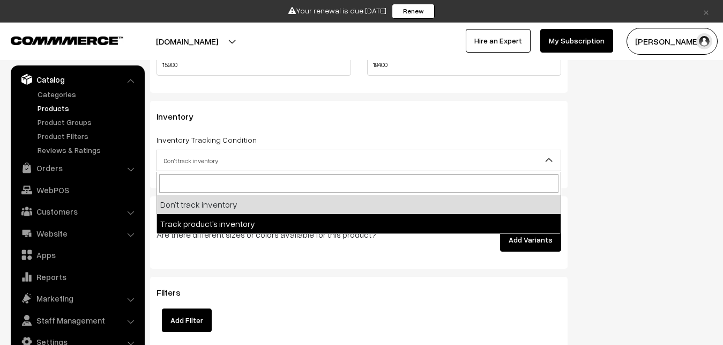
select select "2"
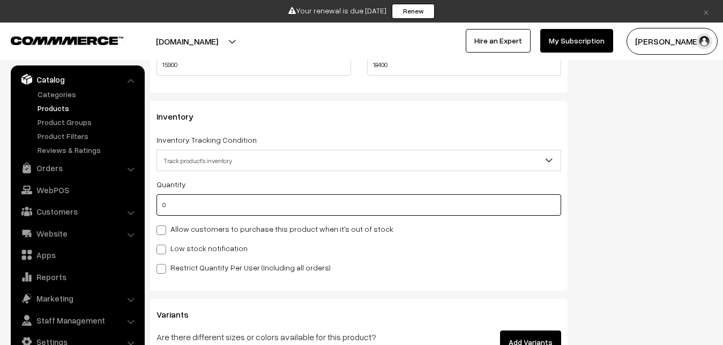
click at [192, 212] on input "0" at bounding box center [359, 204] width 405 height 21
type input "4"
click at [197, 250] on label "Low stock notification" at bounding box center [202, 247] width 91 height 11
click at [164, 250] on input "Low stock notification" at bounding box center [160, 247] width 7 height 7
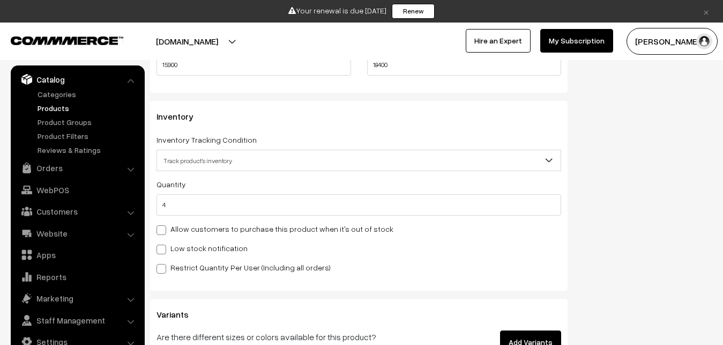
checkbox input "true"
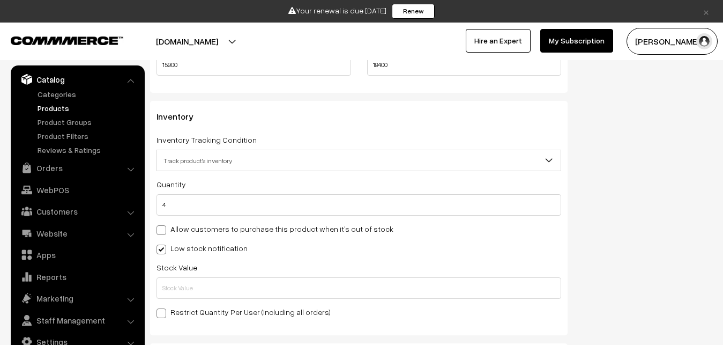
click at [200, 277] on div "Stock Value" at bounding box center [359, 280] width 405 height 38
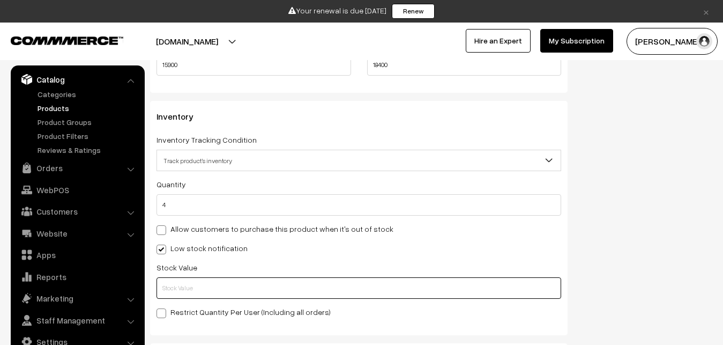
click at [201, 283] on input "text" at bounding box center [359, 287] width 405 height 21
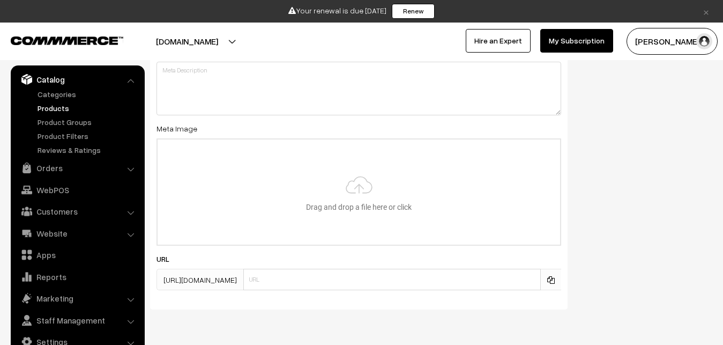
scroll to position [1621, 0]
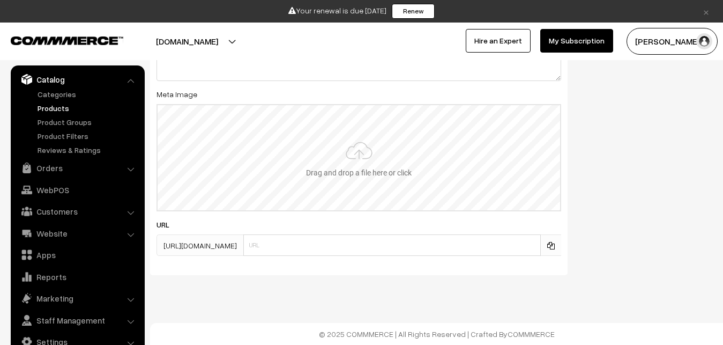
type input "2"
click at [376, 145] on input "file" at bounding box center [359, 157] width 403 height 105
type input "C:\fakepath\kanchipuram-saree-va13397-oct-1.jpeg"
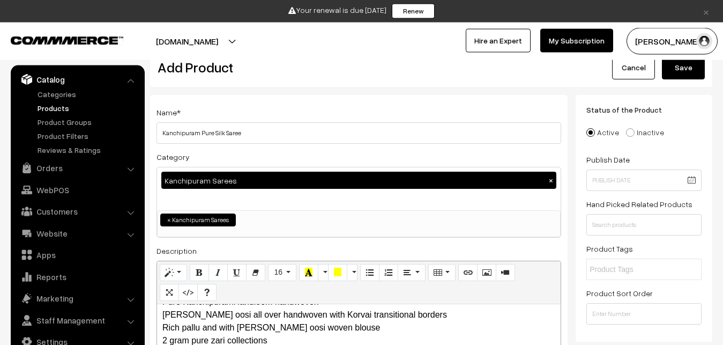
scroll to position [0, 0]
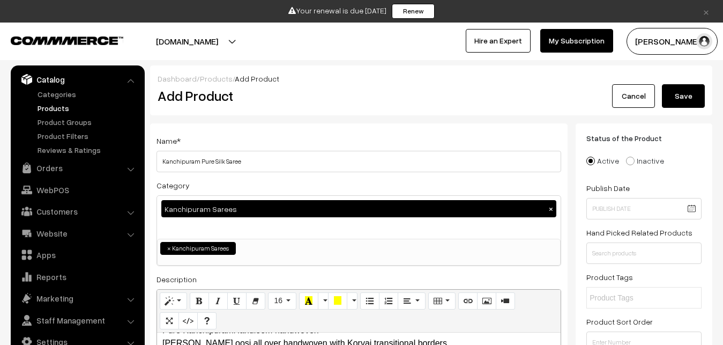
click at [692, 97] on button "Save" at bounding box center [683, 96] width 43 height 24
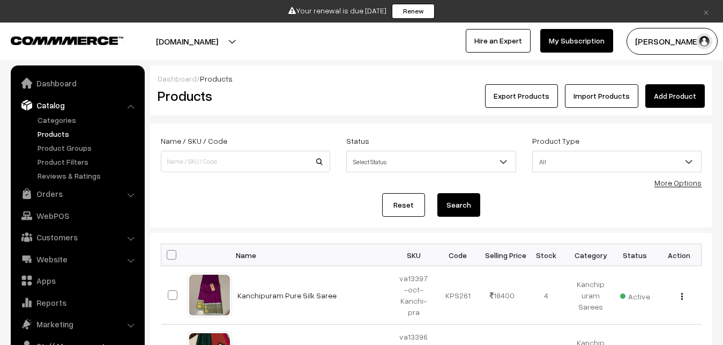
scroll to position [26, 0]
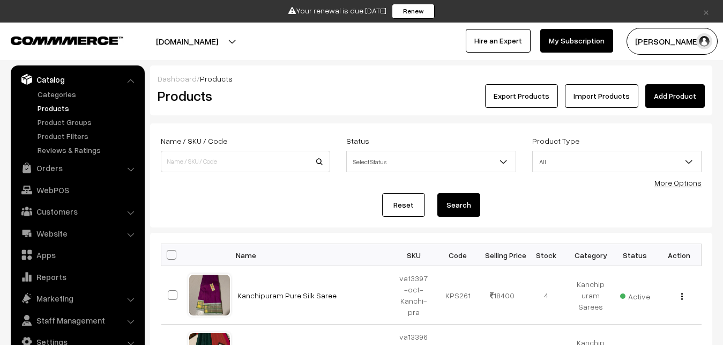
click at [282, 203] on div "Reset Search" at bounding box center [431, 205] width 541 height 24
click at [327, 86] on div "Products" at bounding box center [244, 96] width 188 height 24
click at [665, 97] on link "Add Product" at bounding box center [676, 96] width 60 height 24
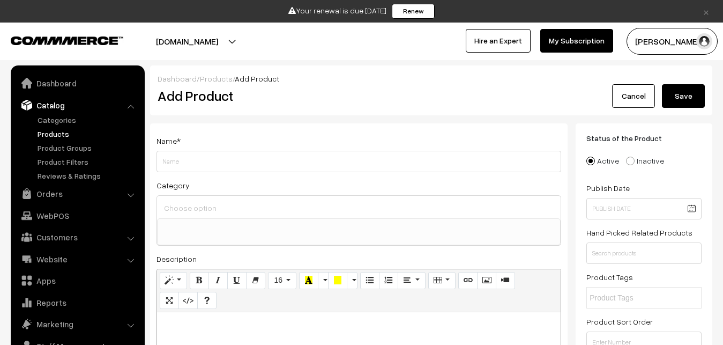
select select
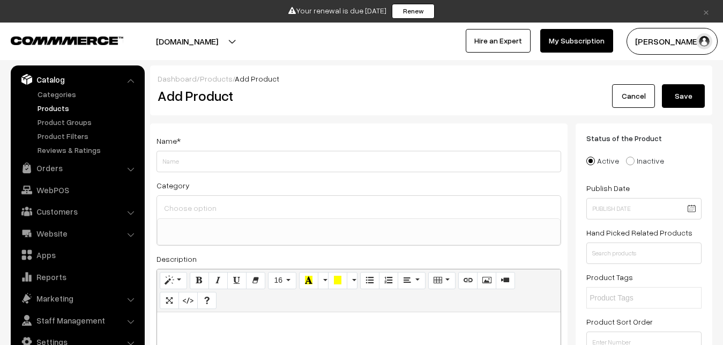
paste div
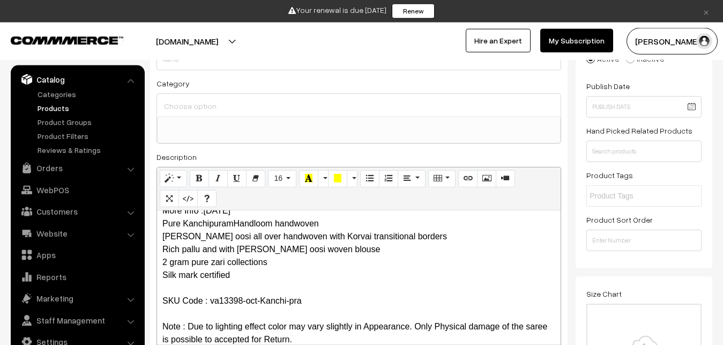
scroll to position [0, 0]
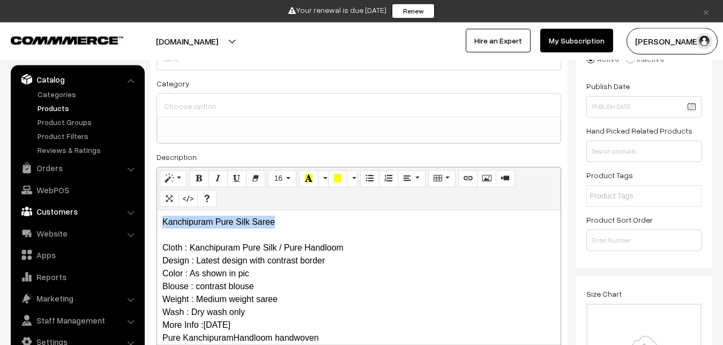
drag, startPoint x: 296, startPoint y: 221, endPoint x: 140, endPoint y: 204, distance: 156.4
click at [157, 210] on div "Kanchipuram Pure Silk Saree Cloth : Kanchipuram Pure Silk / Pure Handloom Desig…" at bounding box center [359, 277] width 404 height 134
copy p "Kanchipuram Pure Silk Saree"
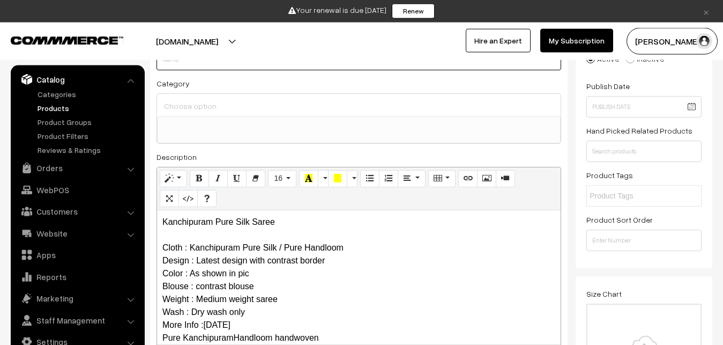
click at [185, 63] on input "Weight" at bounding box center [359, 59] width 405 height 21
paste input "Kanchipuram Pure Silk Saree"
type input "Kanchipuram Pure Silk Saree"
click at [190, 98] on input at bounding box center [358, 106] width 395 height 16
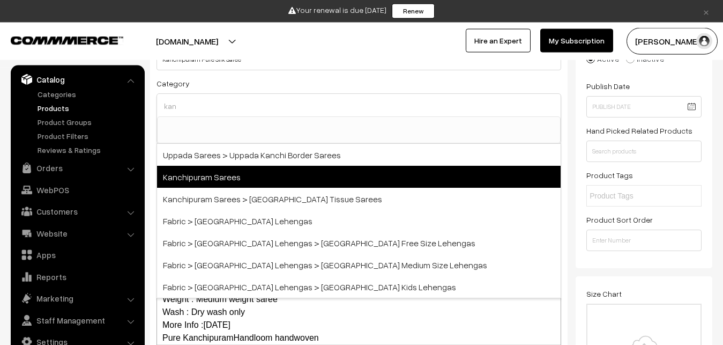
type input "kan"
click at [254, 167] on span "Kanchipuram Sarees" at bounding box center [359, 177] width 404 height 22
select select "3"
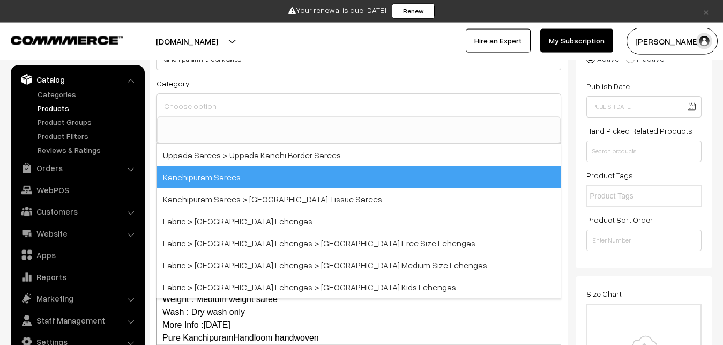
scroll to position [225, 0]
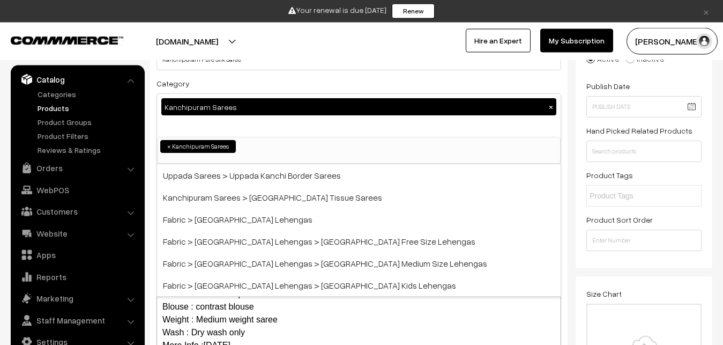
click at [255, 84] on div "Category Kanchipuram Sarees × Uppada Sarees Uppada Sarees > Uppada Plain Sarees…" at bounding box center [359, 120] width 405 height 87
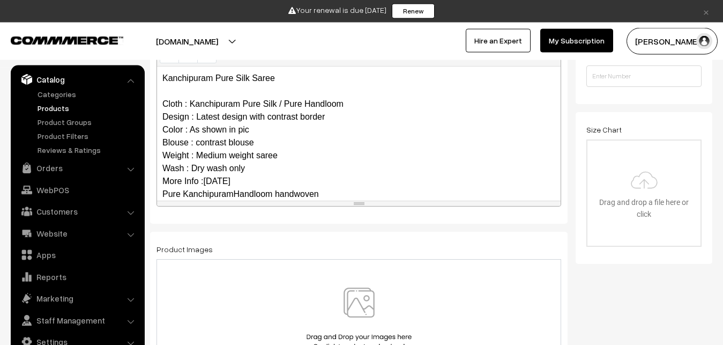
scroll to position [130, 0]
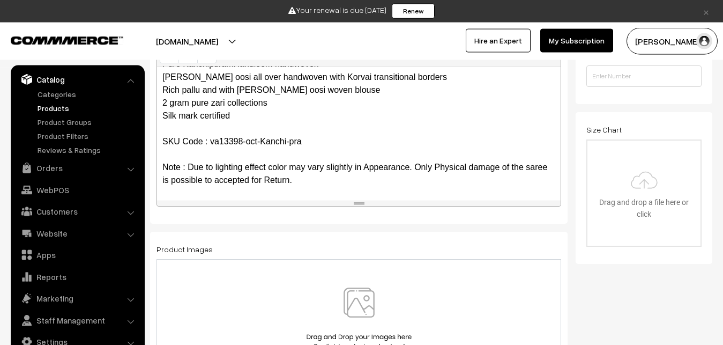
click at [369, 286] on div at bounding box center [359, 319] width 405 height 120
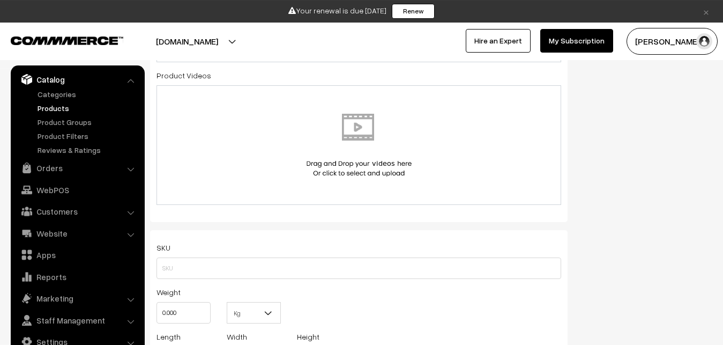
scroll to position [649, 0]
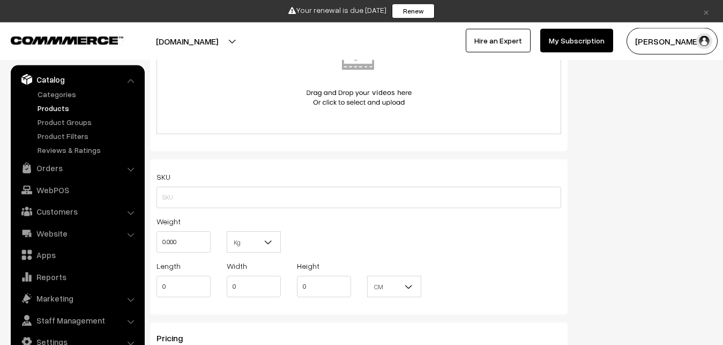
click at [189, 192] on div "SKU" at bounding box center [359, 189] width 405 height 38
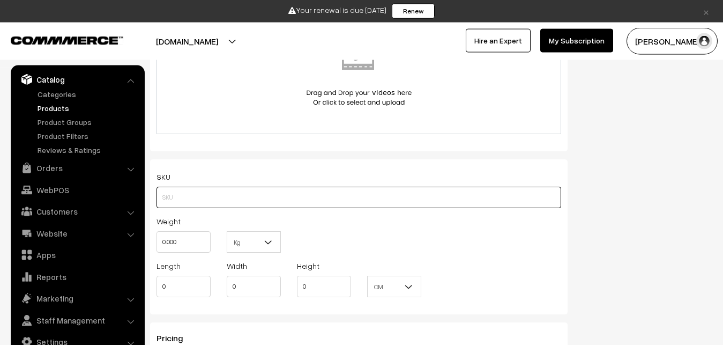
click at [189, 192] on input "text" at bounding box center [359, 197] width 405 height 21
paste input "va13398-oct-Kanchi-pra"
type input "va13398-oct-Kanchi-pra"
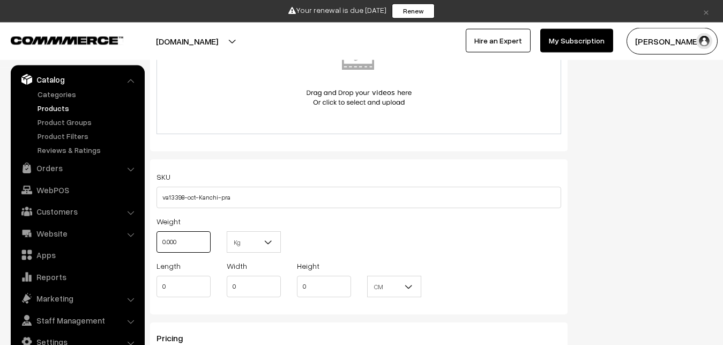
drag, startPoint x: 184, startPoint y: 239, endPoint x: 157, endPoint y: 240, distance: 27.4
click at [157, 240] on input "0.000" at bounding box center [184, 241] width 54 height 21
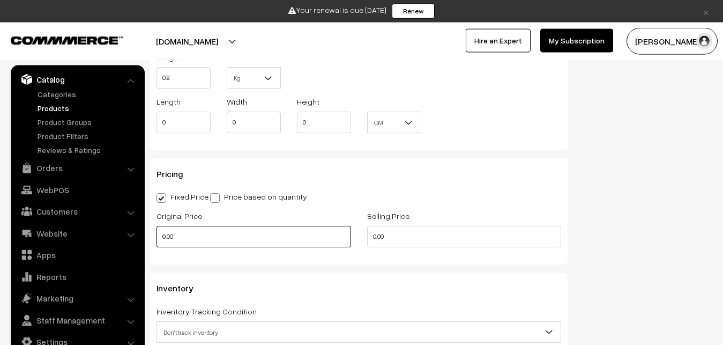
type input "0.80"
drag, startPoint x: 186, startPoint y: 233, endPoint x: 145, endPoint y: 228, distance: 41.6
click at [157, 233] on input "0.00" at bounding box center [254, 236] width 195 height 21
type input "0"
type input "16900"
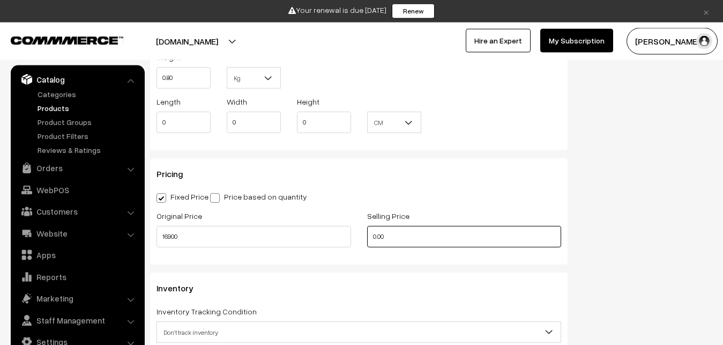
drag, startPoint x: 389, startPoint y: 238, endPoint x: 354, endPoint y: 238, distance: 34.9
click at [367, 238] on input "0.00" at bounding box center [464, 236] width 195 height 21
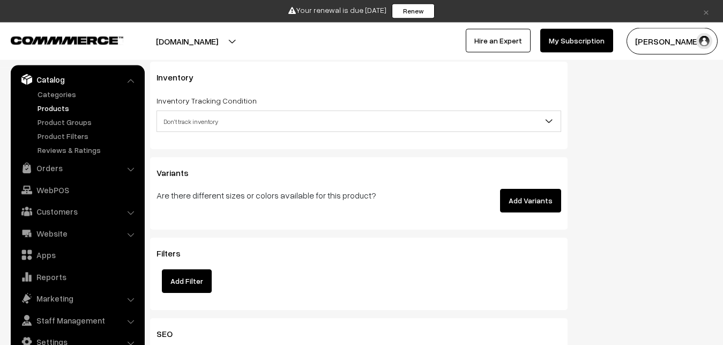
scroll to position [1032, 0]
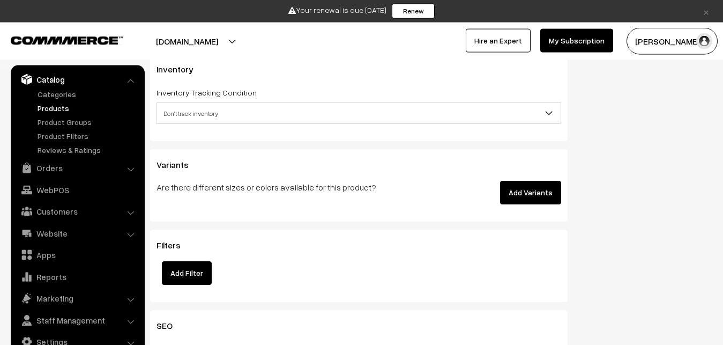
type input "19400"
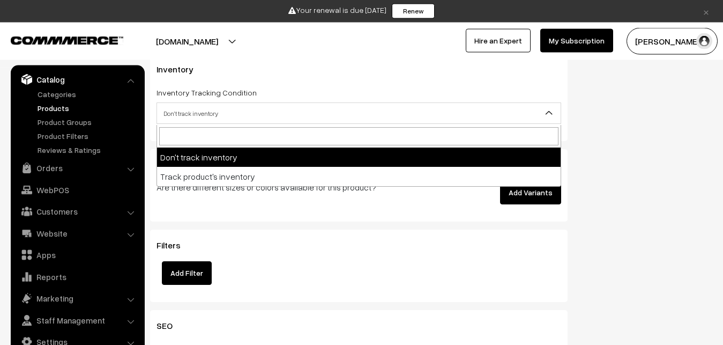
click at [188, 111] on span "Don't track inventory" at bounding box center [359, 113] width 404 height 19
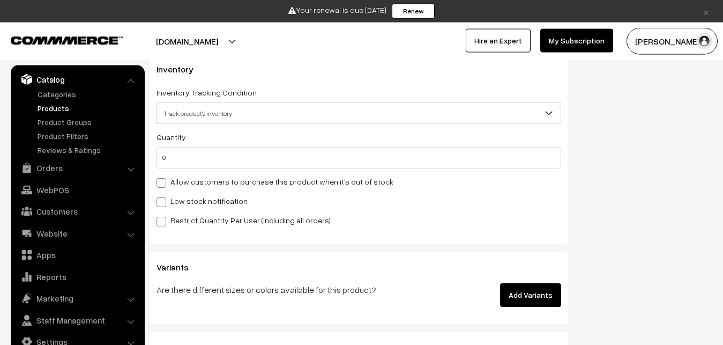
select select "2"
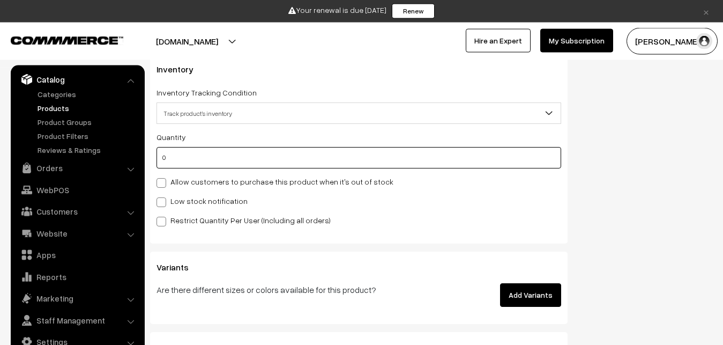
click at [187, 160] on input "0" at bounding box center [359, 157] width 405 height 21
type input "4"
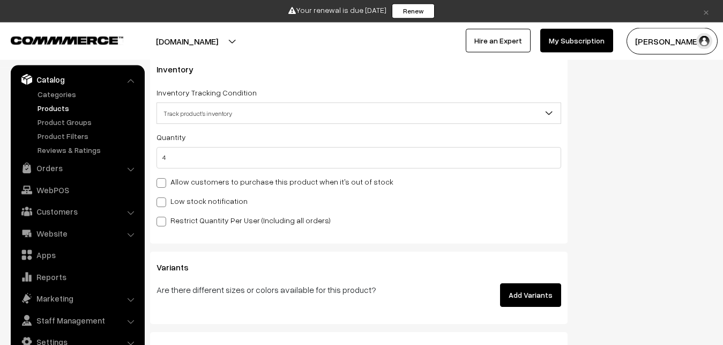
click at [181, 200] on label "Low stock notification" at bounding box center [202, 200] width 91 height 11
click at [164, 200] on input "Low stock notification" at bounding box center [160, 200] width 7 height 7
checkbox input "true"
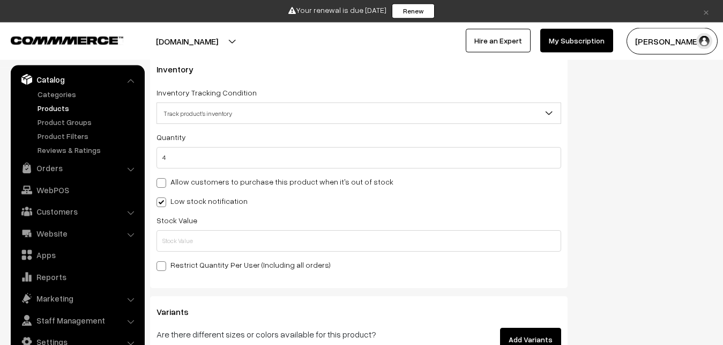
click at [180, 254] on div "Quantity 4 Allow customers to purchase this product when it's out of stock Low …" at bounding box center [359, 200] width 405 height 140
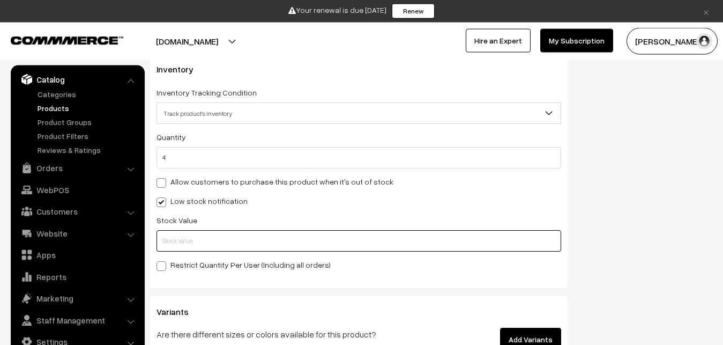
click at [180, 250] on input "text" at bounding box center [359, 240] width 405 height 21
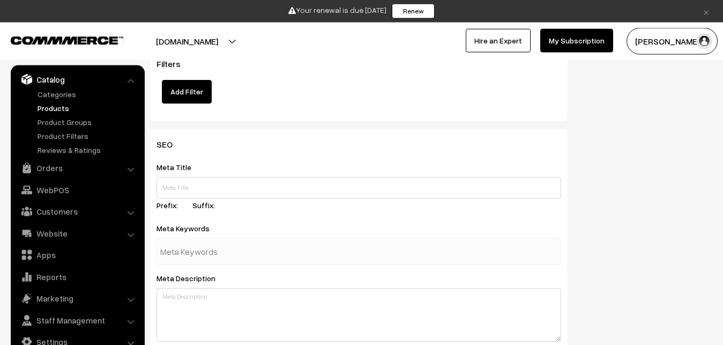
scroll to position [1621, 0]
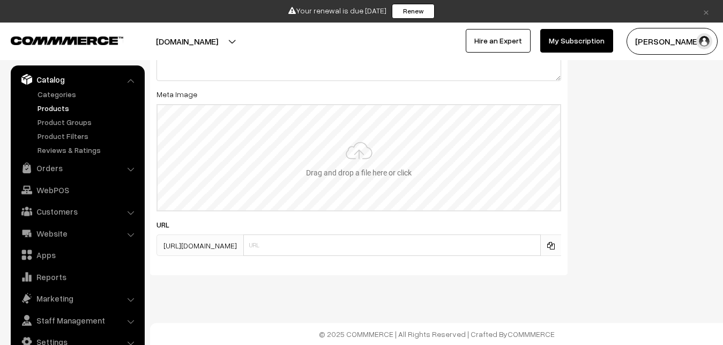
type input "2"
click at [337, 173] on input "file" at bounding box center [359, 157] width 403 height 105
type input "C:\fakepath\kanchipuram-saree-va13398-oct-2.jpeg"
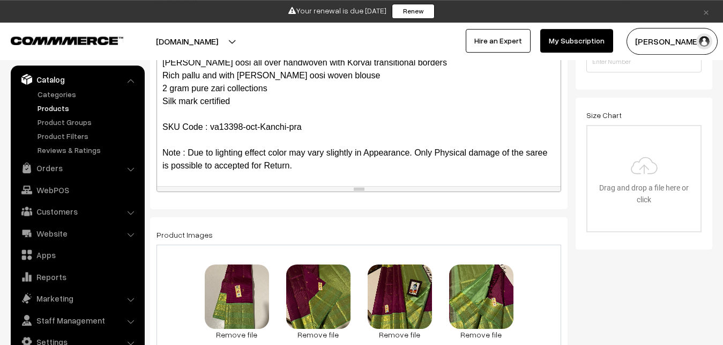
scroll to position [0, 0]
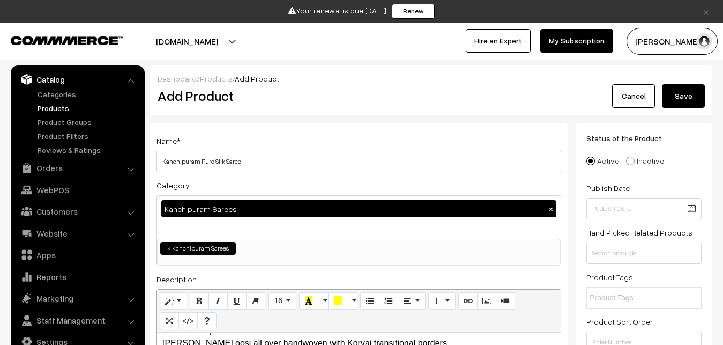
click at [684, 95] on button "Save" at bounding box center [683, 96] width 43 height 24
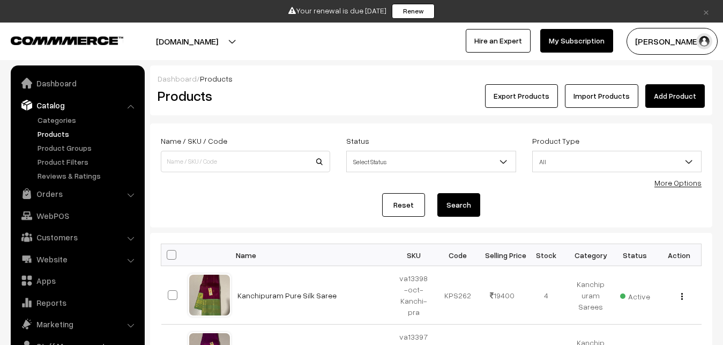
scroll to position [26, 0]
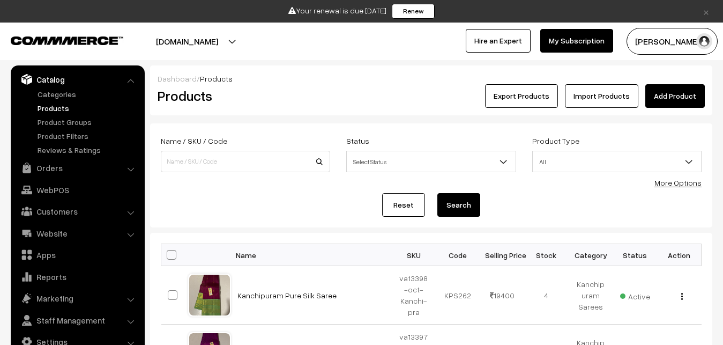
click at [684, 95] on link "Add Product" at bounding box center [676, 96] width 60 height 24
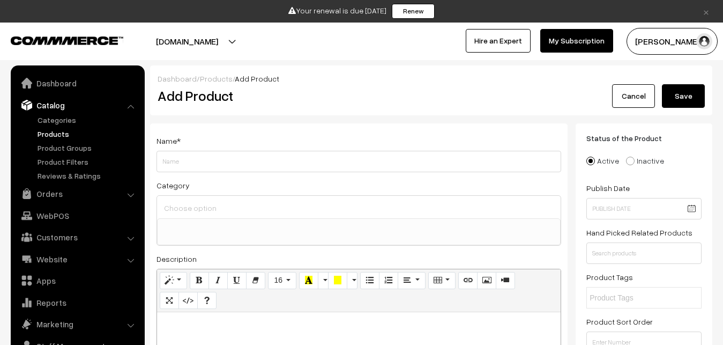
select select
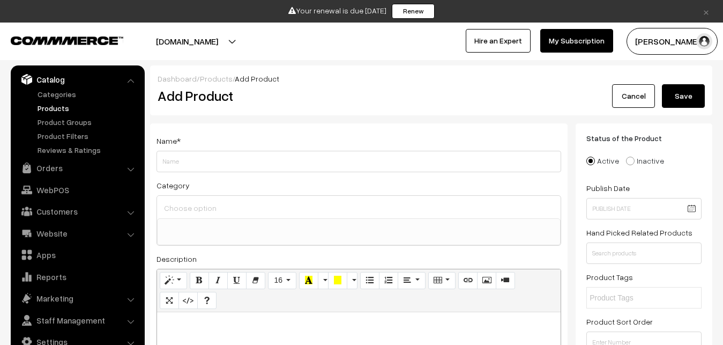
click at [46, 107] on link "Products" at bounding box center [88, 107] width 106 height 11
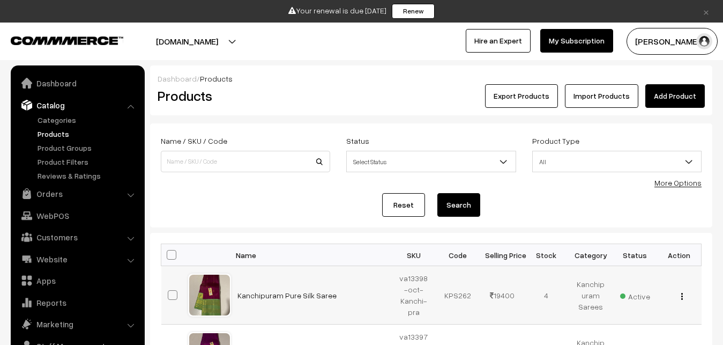
scroll to position [26, 0]
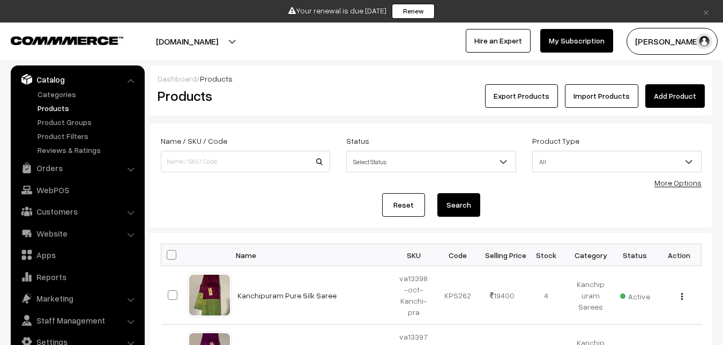
click at [336, 90] on div "Products" at bounding box center [244, 96] width 188 height 24
click at [658, 91] on link "Add Product" at bounding box center [676, 96] width 60 height 24
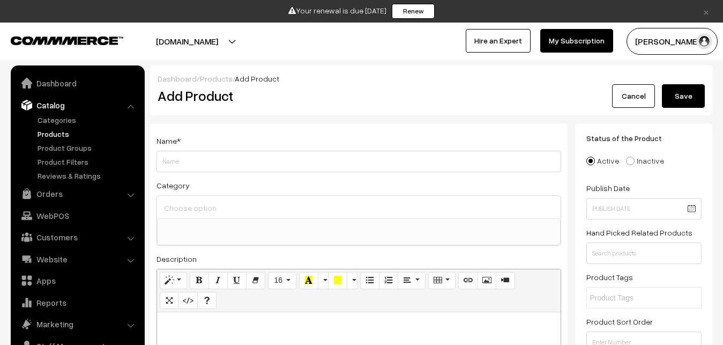
select select
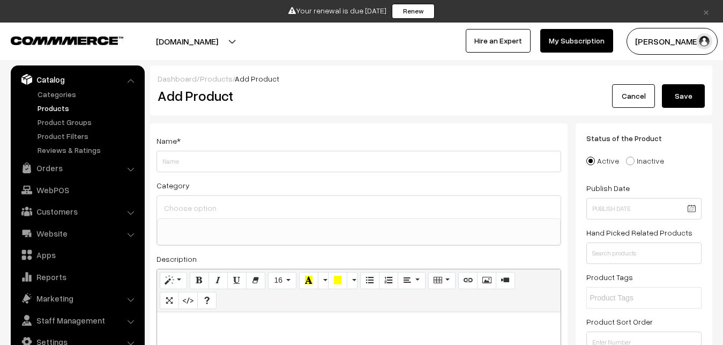
click at [174, 325] on p at bounding box center [358, 323] width 393 height 13
paste div
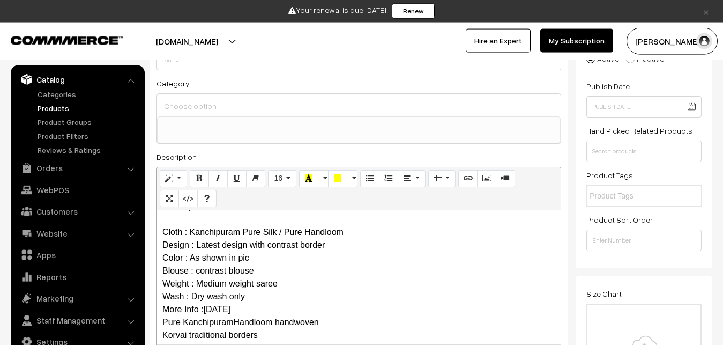
scroll to position [0, 0]
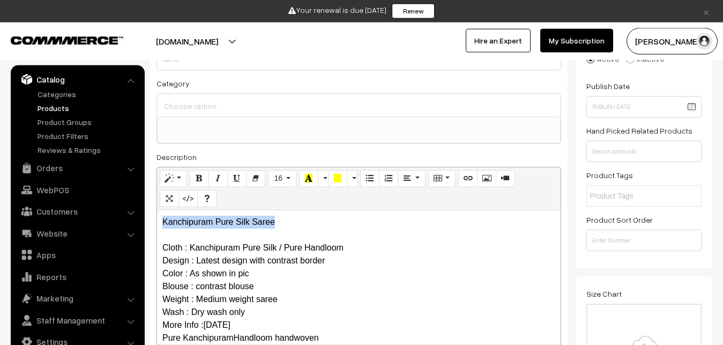
drag, startPoint x: 290, startPoint y: 227, endPoint x: 139, endPoint y: 211, distance: 151.5
click at [157, 211] on div "Kanchipuram Pure Silk Saree Cloth : Kanchipuram Pure Silk / Pure Handloom Desig…" at bounding box center [359, 277] width 404 height 134
copy p "Kanchipuram Pure Silk Saree"
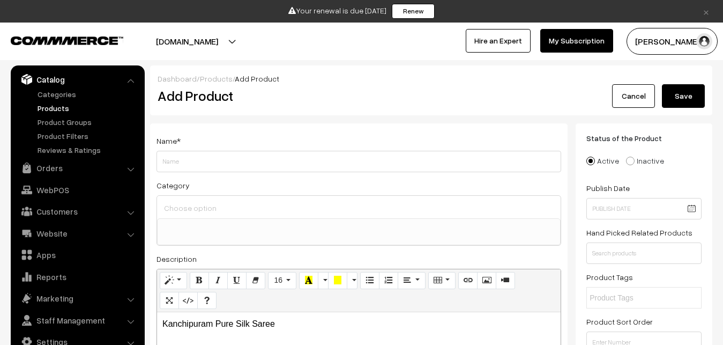
click at [181, 148] on div "Name *" at bounding box center [359, 153] width 405 height 38
click at [176, 155] on input "Weight" at bounding box center [359, 161] width 405 height 21
paste input "Kanchipuram Pure Silk Saree"
type input "Kanchipuram Pure Silk Saree"
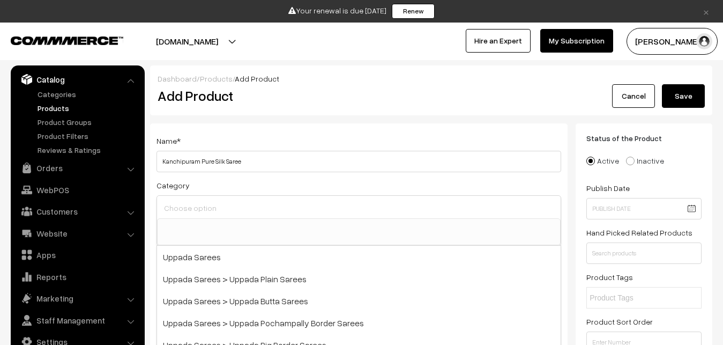
click at [195, 208] on input at bounding box center [358, 208] width 395 height 16
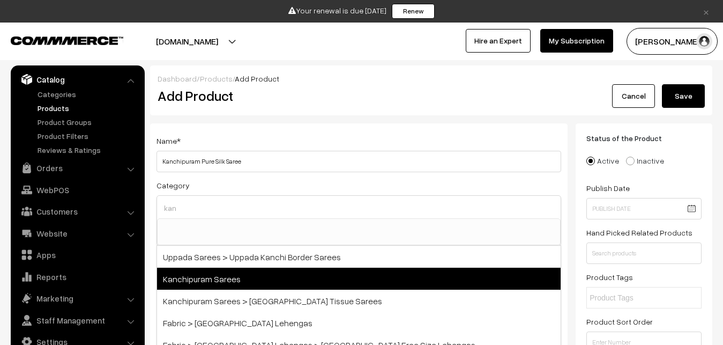
type input "kan"
click at [248, 273] on span "Kanchipuram Sarees" at bounding box center [359, 279] width 404 height 22
select select "3"
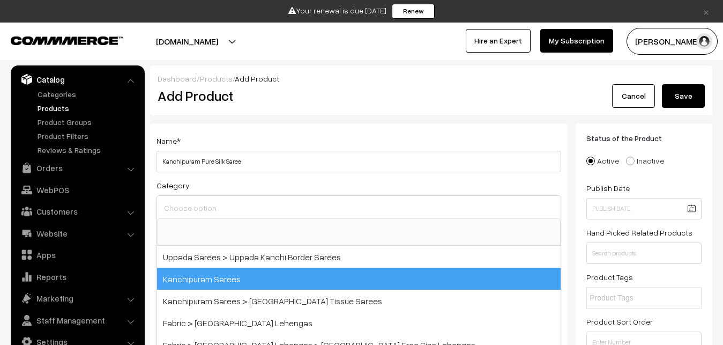
scroll to position [225, 0]
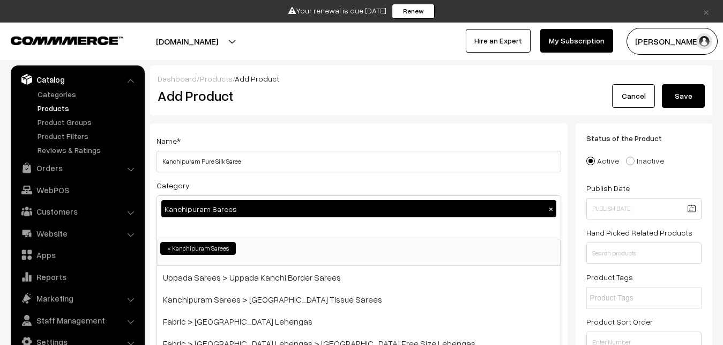
click at [270, 132] on div "Name * [GEOGRAPHIC_DATA] Pure Silk Saree Category Kanchipuram Sarees × Uppada S…" at bounding box center [359, 306] width 418 height 366
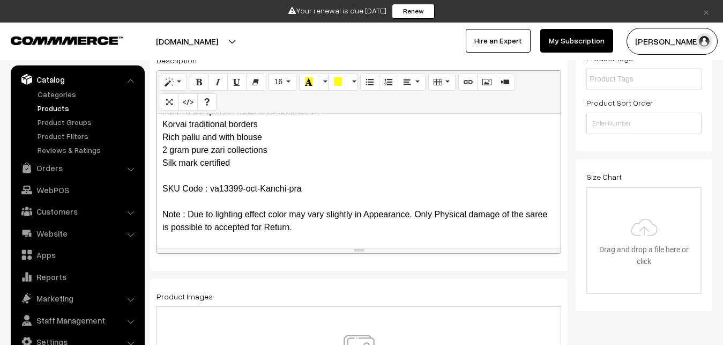
scroll to position [328, 0]
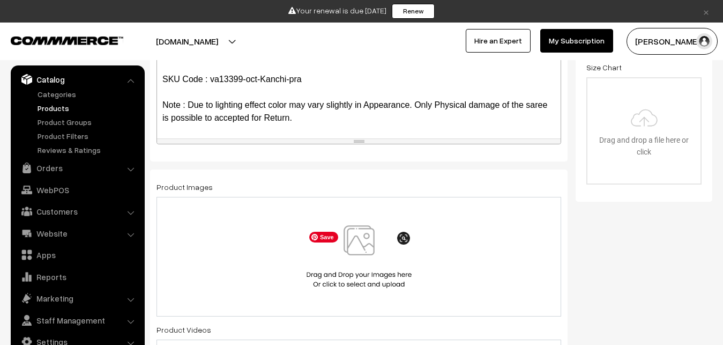
click at [358, 241] on img at bounding box center [359, 256] width 110 height 63
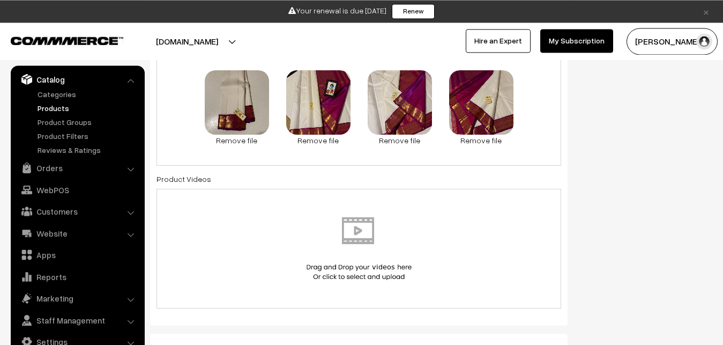
scroll to position [602, 0]
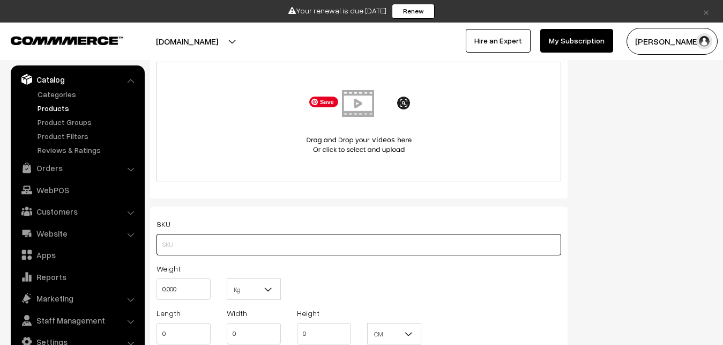
click at [186, 247] on input "text" at bounding box center [359, 244] width 405 height 21
paste input "va13399-oct-Kanchi-pra"
type input "va13399-oct-Kanchi-pra"
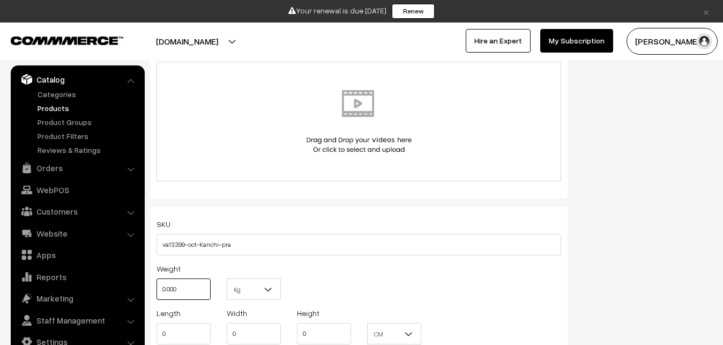
drag, startPoint x: 186, startPoint y: 283, endPoint x: 161, endPoint y: 283, distance: 24.7
click at [161, 283] on input "0.000" at bounding box center [184, 288] width 54 height 21
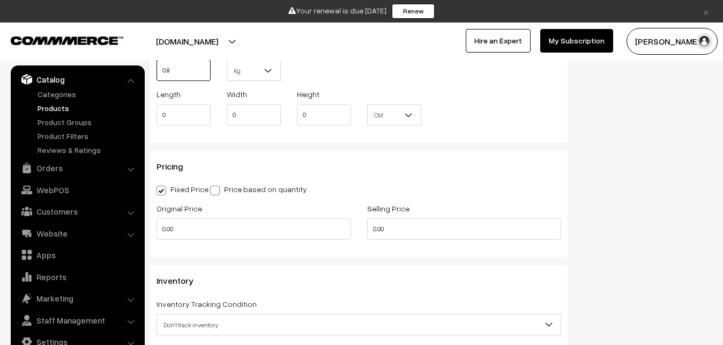
scroll to position [875, 0]
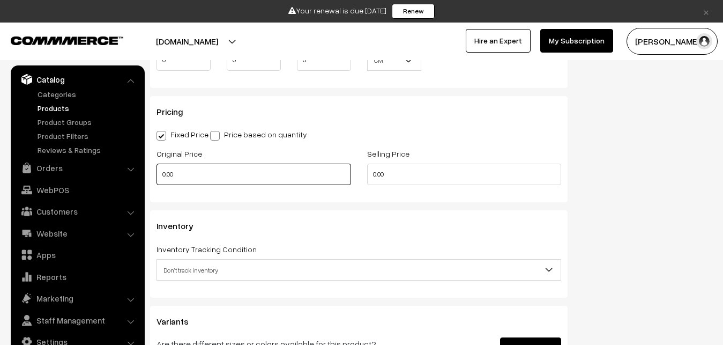
type input "0.80"
drag, startPoint x: 185, startPoint y: 167, endPoint x: 147, endPoint y: 168, distance: 37.5
click at [157, 168] on input "0.00" at bounding box center [254, 174] width 195 height 21
type input "0"
type input "13900"
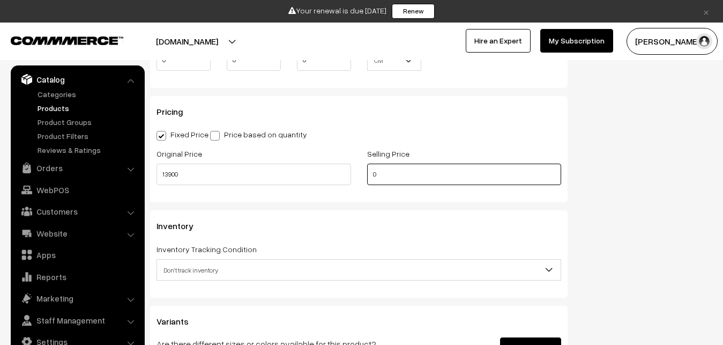
drag, startPoint x: 387, startPoint y: 180, endPoint x: 336, endPoint y: 187, distance: 51.9
click at [367, 185] on input "0" at bounding box center [464, 174] width 195 height 21
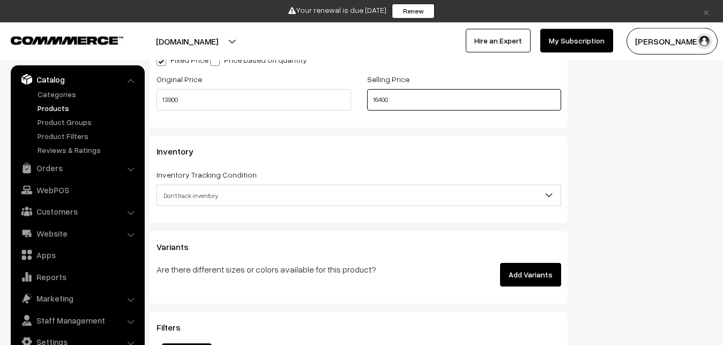
scroll to position [984, 0]
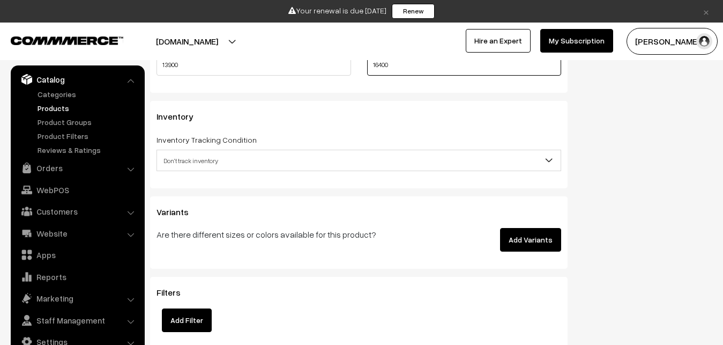
type input "16400"
click at [202, 163] on span "Don't track inventory" at bounding box center [359, 160] width 404 height 19
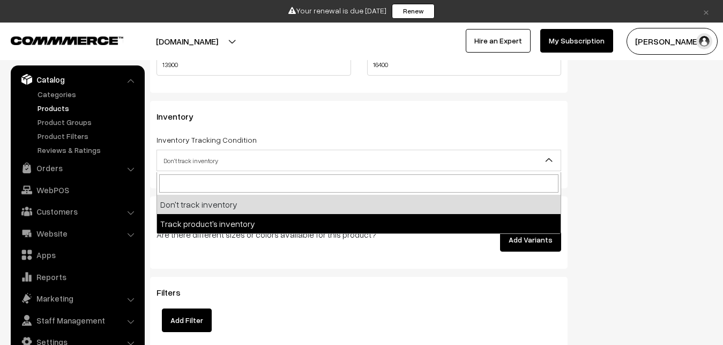
select select "2"
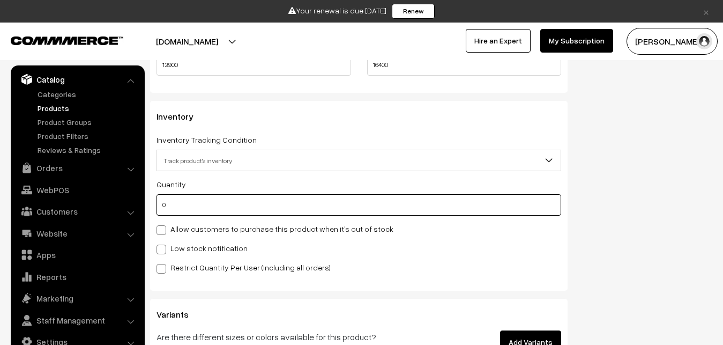
click at [213, 208] on input "0" at bounding box center [359, 204] width 405 height 21
type input "4"
click at [208, 245] on label "Low stock notification" at bounding box center [202, 247] width 91 height 11
click at [164, 245] on input "Low stock notification" at bounding box center [160, 247] width 7 height 7
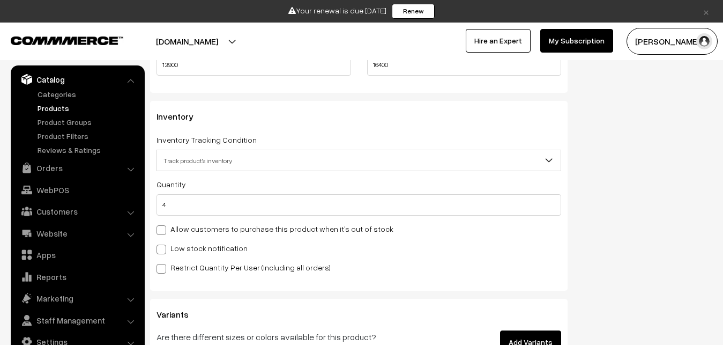
checkbox input "true"
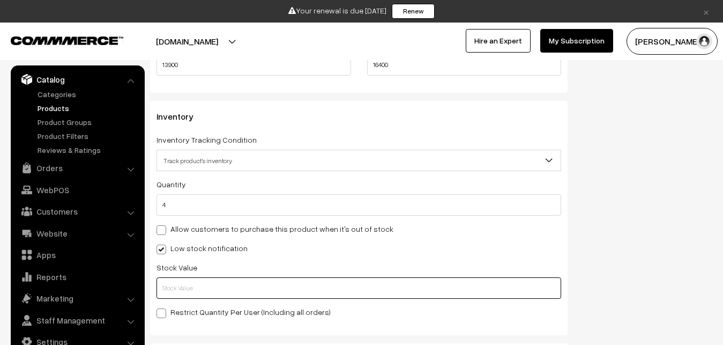
click at [213, 281] on input "text" at bounding box center [359, 287] width 405 height 21
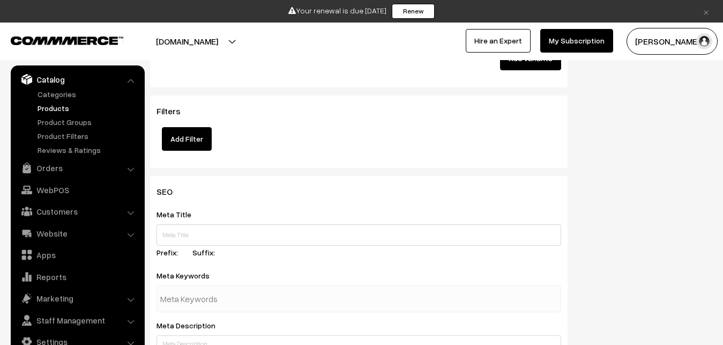
scroll to position [1621, 0]
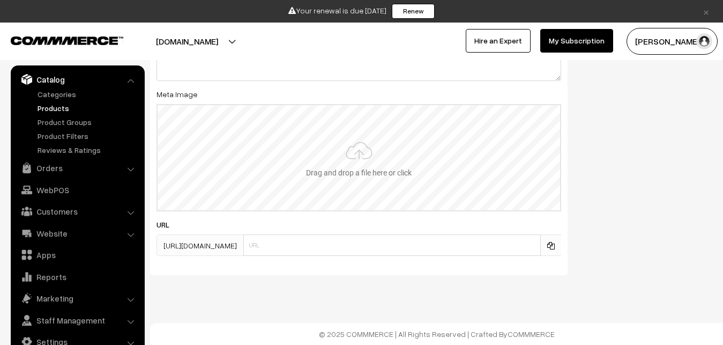
type input "2"
click at [360, 174] on input "file" at bounding box center [359, 157] width 403 height 105
type input "C:\fakepath\kanchipuram-saree-va13399-oct-1.jpeg"
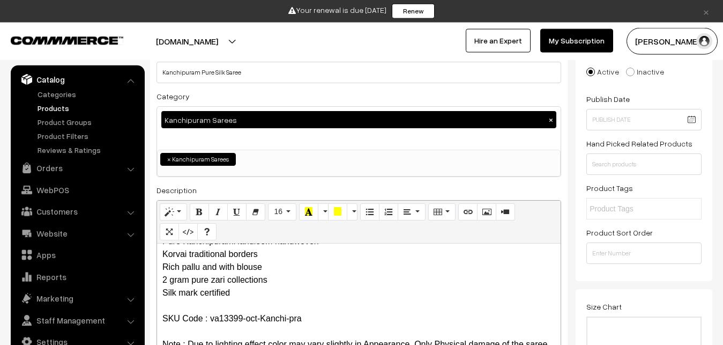
scroll to position [0, 0]
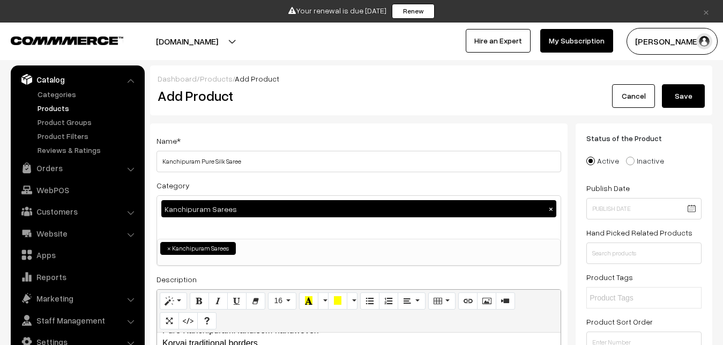
click at [678, 87] on button "Save" at bounding box center [683, 96] width 43 height 24
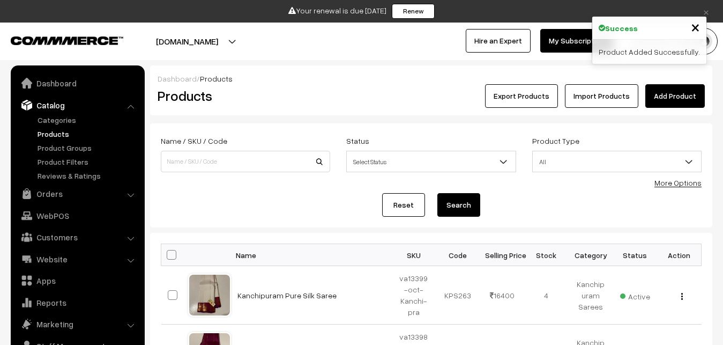
scroll to position [26, 0]
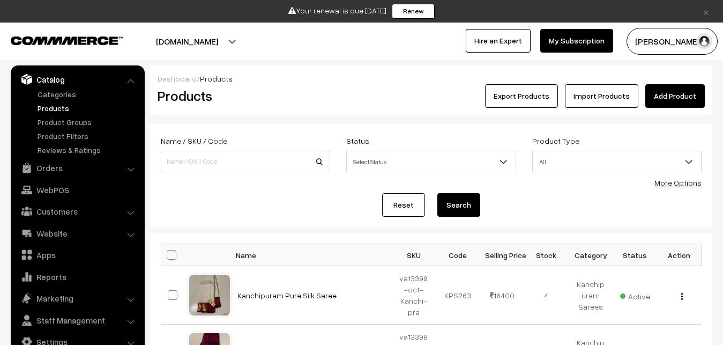
click at [663, 94] on link "Add Product" at bounding box center [676, 96] width 60 height 24
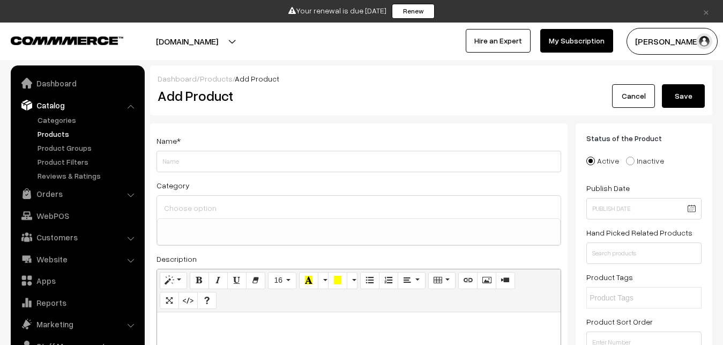
select select
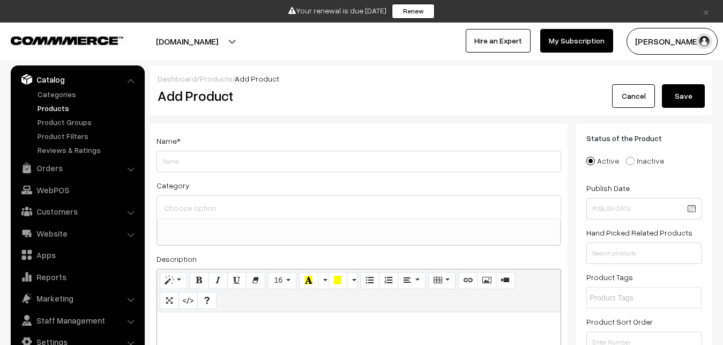
click at [197, 329] on p at bounding box center [358, 323] width 393 height 13
paste div
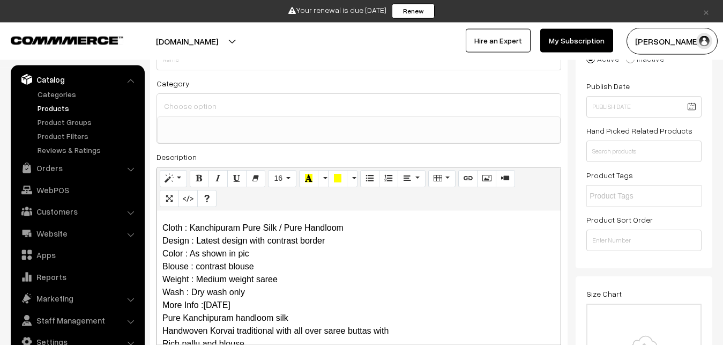
scroll to position [0, 0]
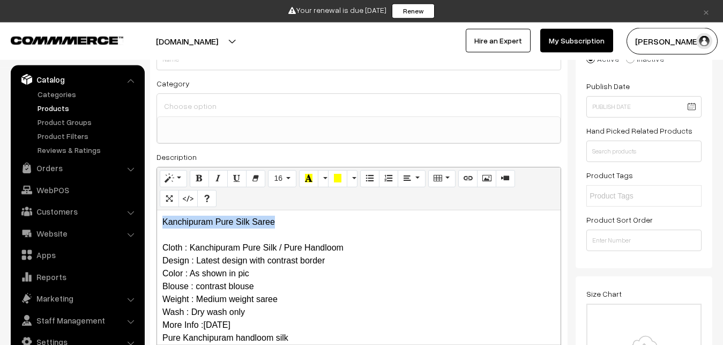
drag, startPoint x: 301, startPoint y: 222, endPoint x: 97, endPoint y: 208, distance: 204.8
click at [157, 210] on div "Kanchipuram Pure Silk Saree Cloth : Kanchipuram Pure Silk / Pure Handloom Desig…" at bounding box center [359, 277] width 404 height 134
copy p "Kanchipuram Pure Silk Saree"
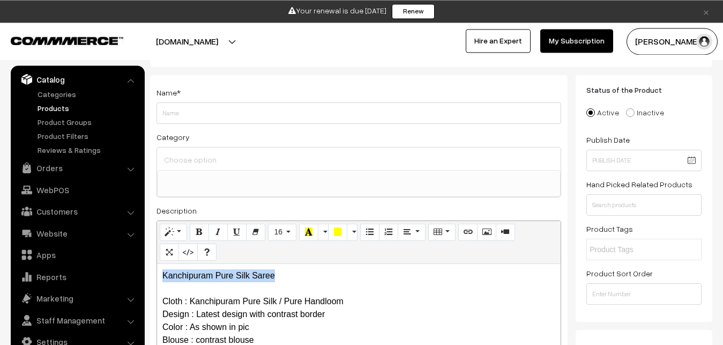
scroll to position [47, 0]
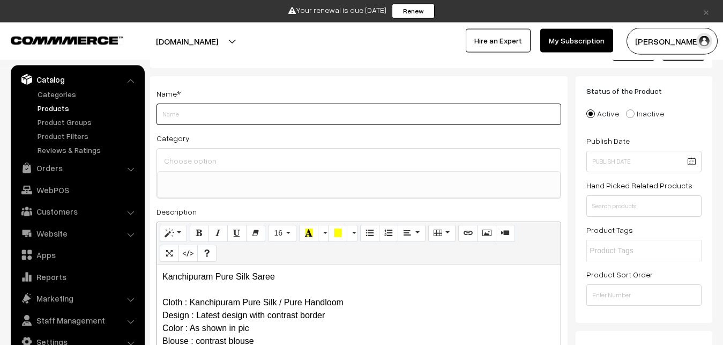
click at [176, 110] on input "Weight" at bounding box center [359, 113] width 405 height 21
paste input "Kanchipuram Pure Silk Saree"
type input "Kanchipuram Pure Silk Saree"
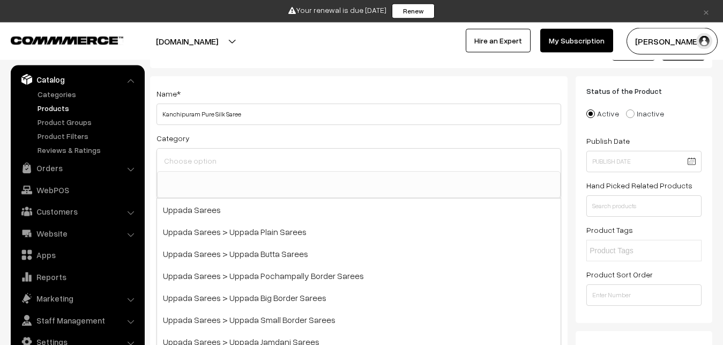
click at [184, 158] on input at bounding box center [358, 161] width 395 height 16
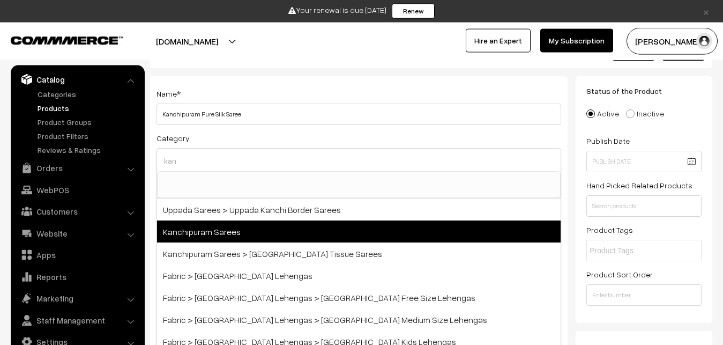
type input "kan"
click at [208, 227] on span "Kanchipuram Sarees" at bounding box center [359, 231] width 404 height 22
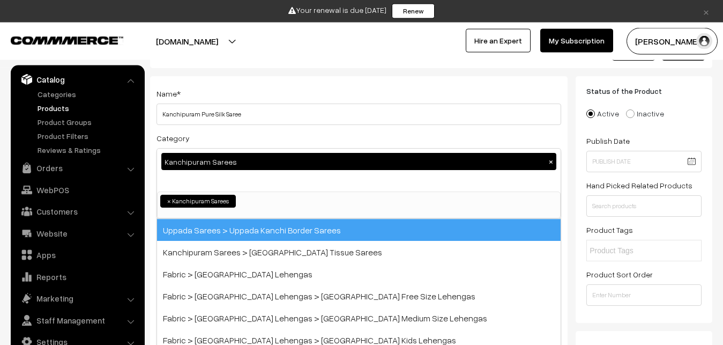
select select "3"
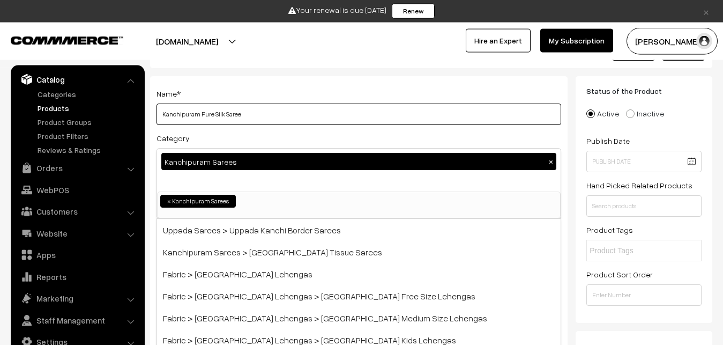
click at [236, 115] on input "Kanchipuram Pure Silk Saree" at bounding box center [359, 113] width 405 height 21
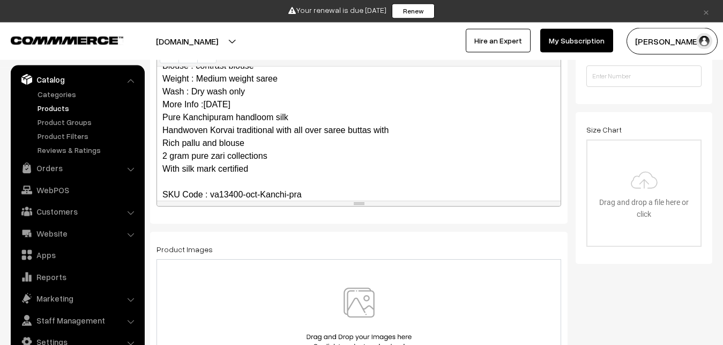
scroll to position [130, 0]
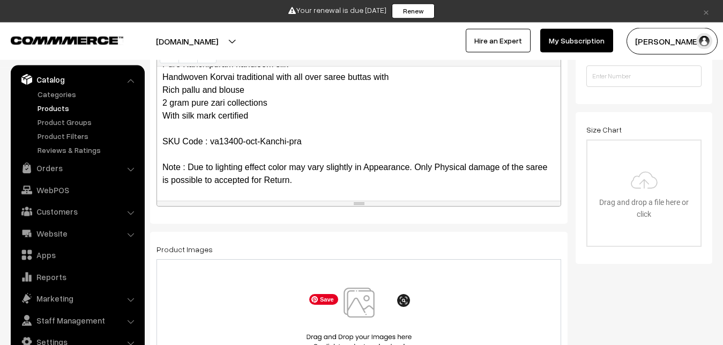
click at [374, 298] on img at bounding box center [359, 318] width 110 height 63
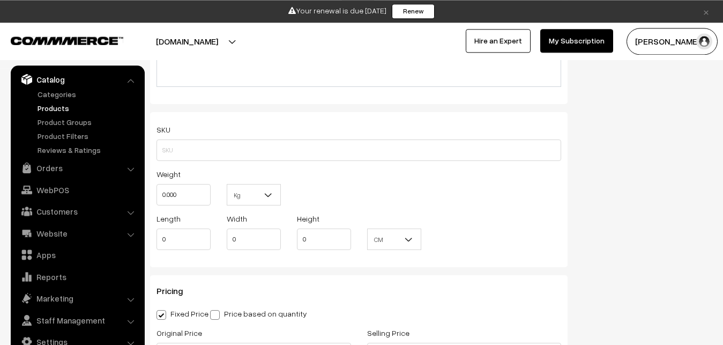
scroll to position [703, 0]
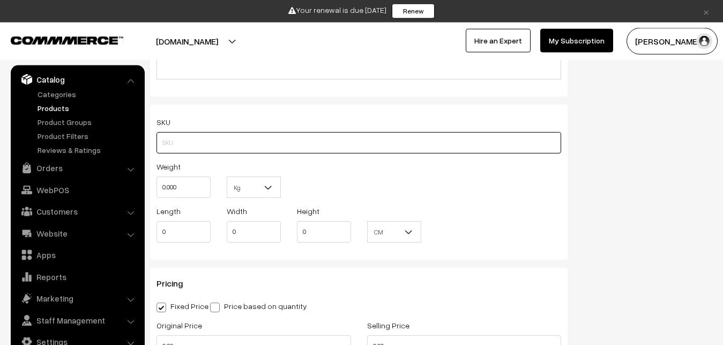
click at [158, 139] on input "text" at bounding box center [359, 142] width 405 height 21
paste input "va13400-oct-Kanchi-pra"
type input "va13400-oct-Kanchi-pra"
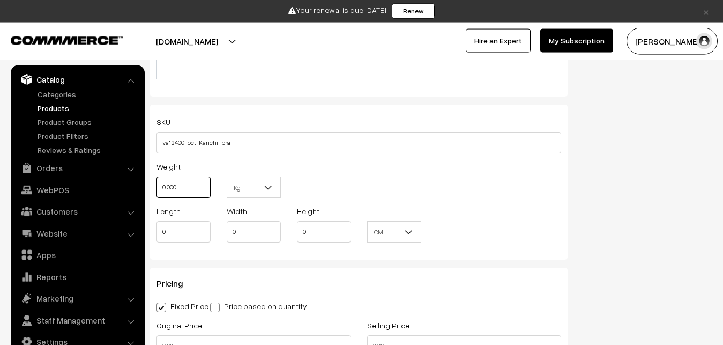
drag, startPoint x: 183, startPoint y: 182, endPoint x: 149, endPoint y: 183, distance: 34.3
click at [157, 183] on input "0.000" at bounding box center [184, 186] width 54 height 21
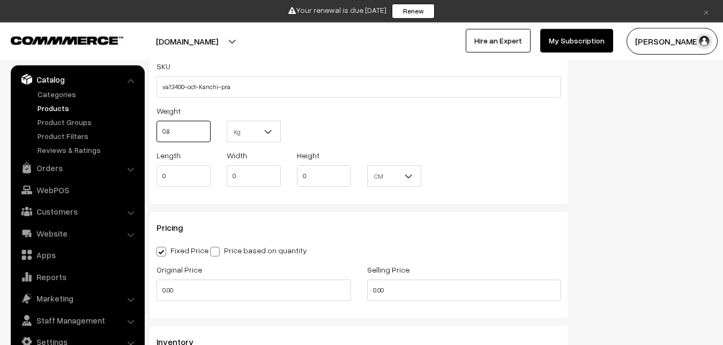
scroll to position [868, 0]
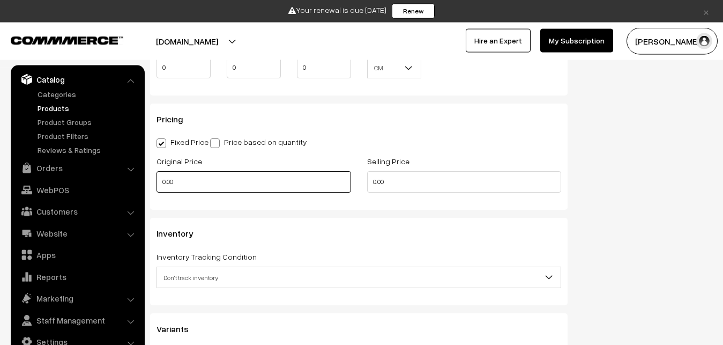
type input "0.80"
drag, startPoint x: 177, startPoint y: 183, endPoint x: 122, endPoint y: 183, distance: 55.2
click at [157, 183] on input "0.00" at bounding box center [254, 181] width 195 height 21
drag, startPoint x: 224, startPoint y: 181, endPoint x: 127, endPoint y: 180, distance: 97.1
click at [157, 180] on input "0" at bounding box center [254, 181] width 195 height 21
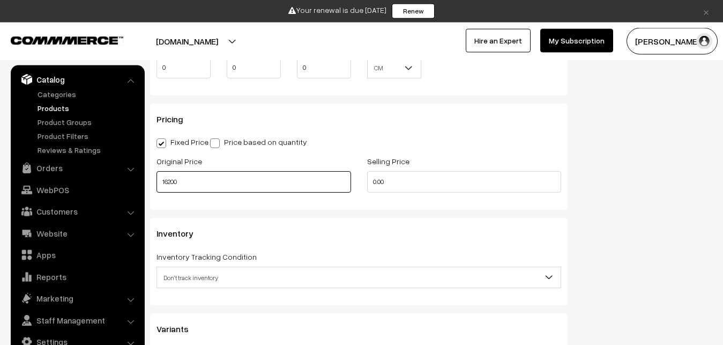
type input "16200"
drag, startPoint x: 402, startPoint y: 183, endPoint x: 302, endPoint y: 183, distance: 100.3
click at [367, 183] on input "0.00" at bounding box center [464, 181] width 195 height 21
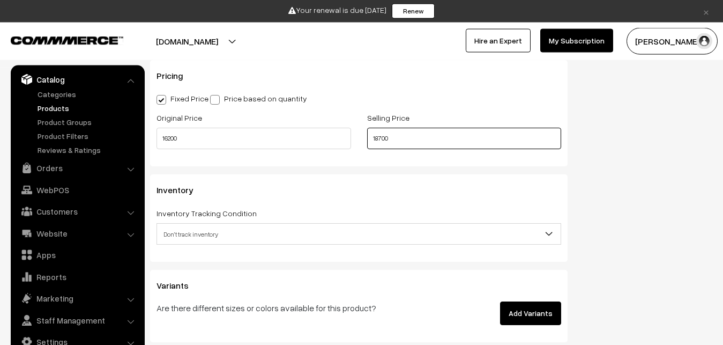
scroll to position [977, 0]
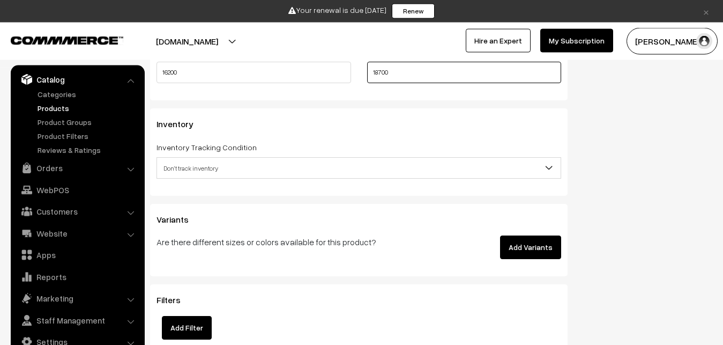
type input "18700"
click at [179, 169] on span "Don't track inventory" at bounding box center [359, 168] width 404 height 19
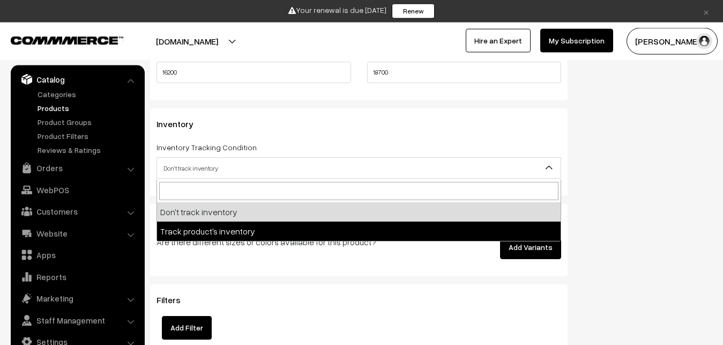
select select "2"
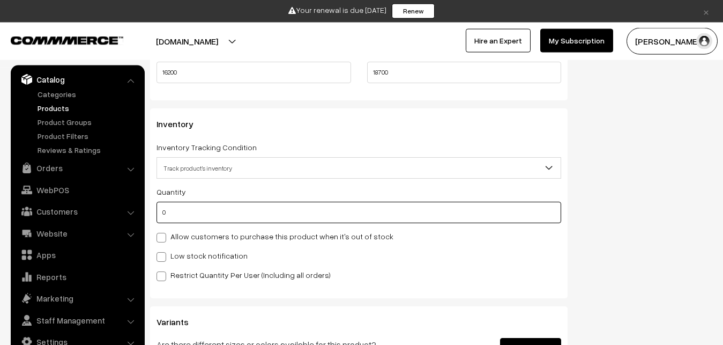
click at [186, 211] on input "0" at bounding box center [359, 212] width 405 height 21
type input "4"
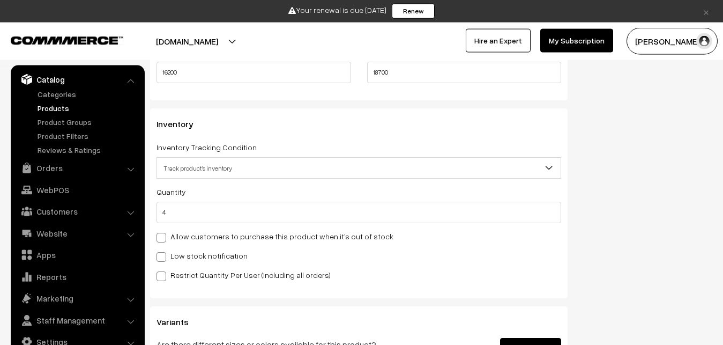
click at [192, 256] on label "Low stock notification" at bounding box center [202, 255] width 91 height 11
click at [164, 256] on input "Low stock notification" at bounding box center [160, 254] width 7 height 7
checkbox input "true"
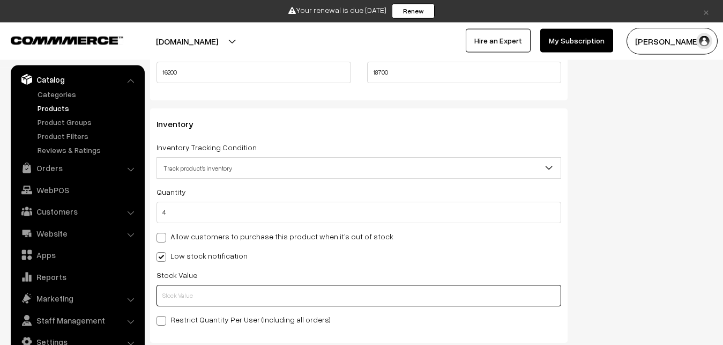
click at [192, 297] on input "text" at bounding box center [359, 295] width 405 height 21
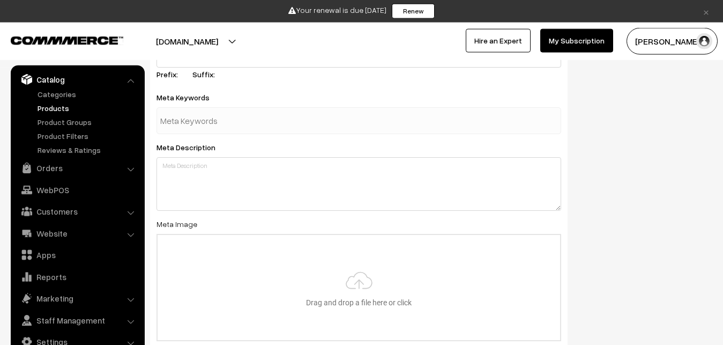
scroll to position [1621, 0]
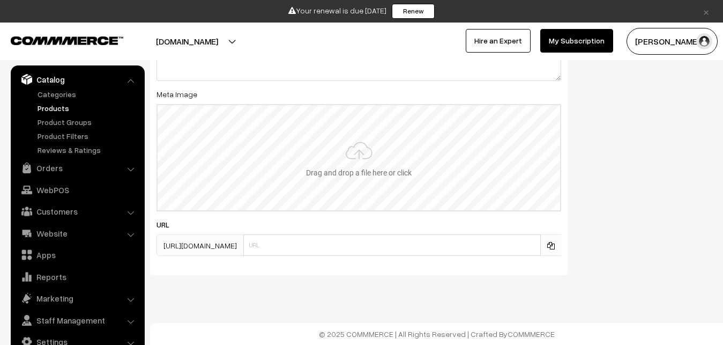
type input "2"
click at [355, 136] on input "file" at bounding box center [359, 157] width 403 height 105
type input "C:\fakepath\kanchipuram-saree-va13400-oct-1.jpeg"
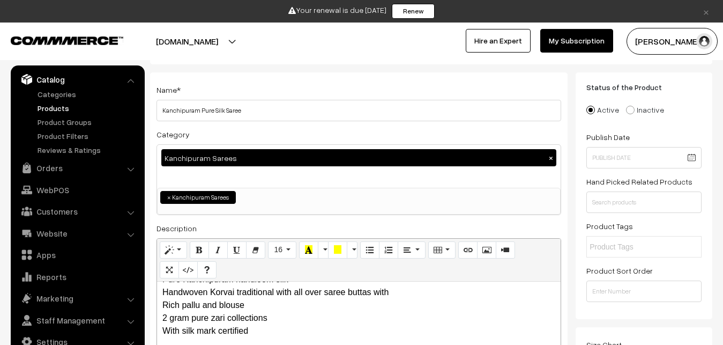
scroll to position [0, 0]
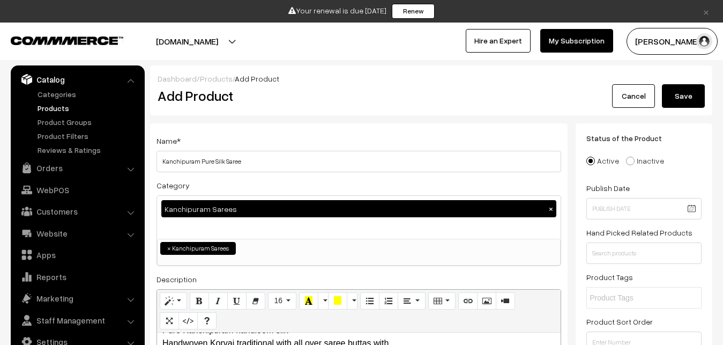
click at [669, 112] on div "Dashboard / Products / Add Product Add Product Cancel Save" at bounding box center [431, 90] width 562 height 50
click at [670, 105] on button "Save" at bounding box center [683, 96] width 43 height 24
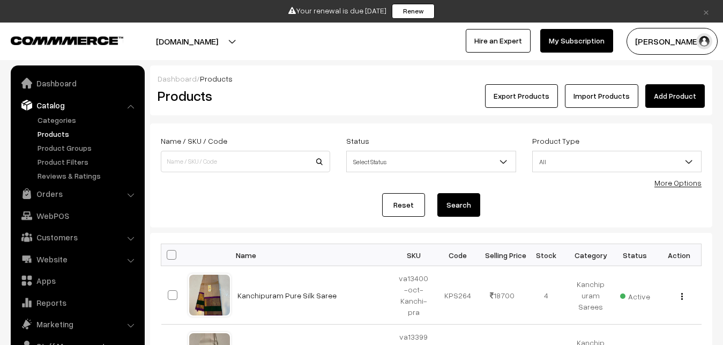
scroll to position [26, 0]
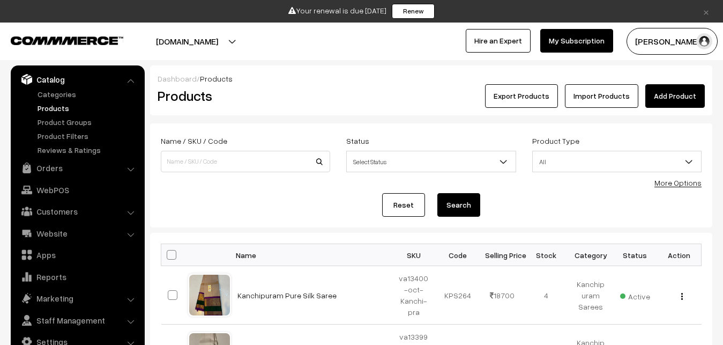
click at [310, 98] on h2 "Products" at bounding box center [244, 95] width 172 height 17
click at [654, 93] on link "Add Product" at bounding box center [676, 96] width 60 height 24
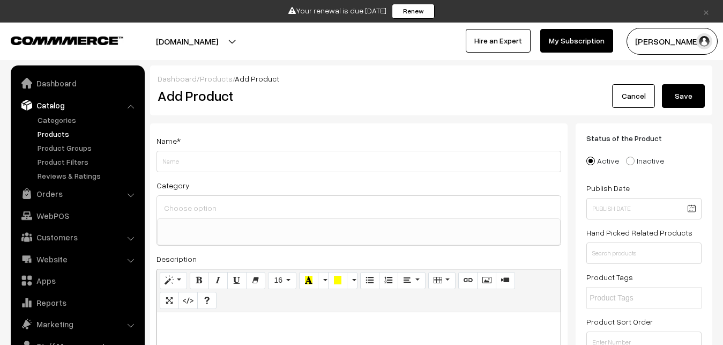
select select
click at [187, 323] on p at bounding box center [358, 323] width 393 height 13
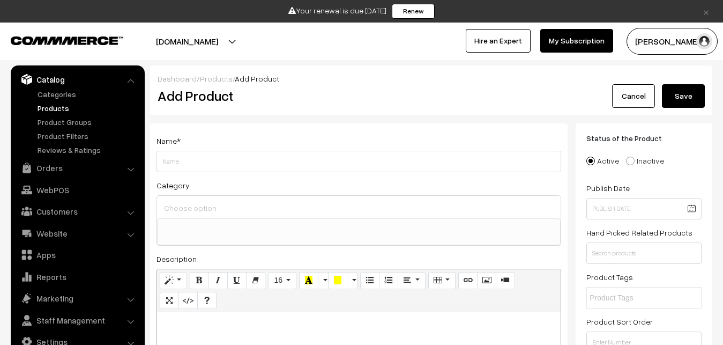
paste div
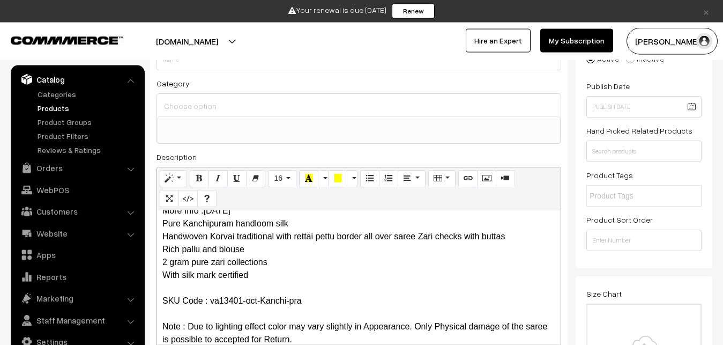
scroll to position [0, 0]
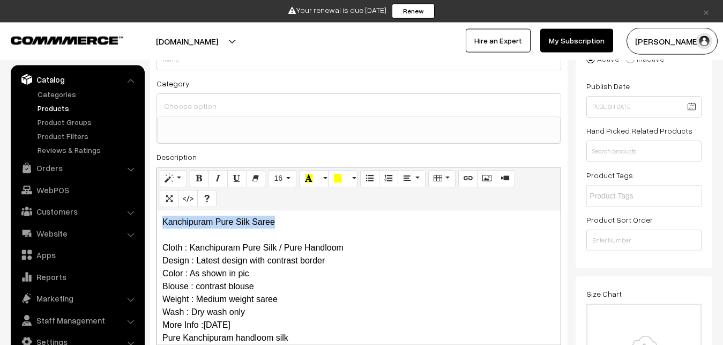
drag, startPoint x: 274, startPoint y: 226, endPoint x: 117, endPoint y: 226, distance: 157.1
click at [157, 226] on div "Kanchipuram Pure Silk Saree Cloth : Kanchipuram Pure Silk / Pure Handloom Desig…" at bounding box center [359, 277] width 404 height 134
copy p "Kanchipuram Pure Silk Saree"
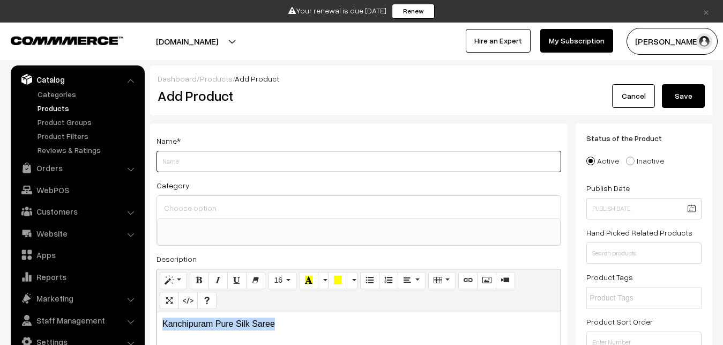
click at [182, 159] on input "Weight" at bounding box center [359, 161] width 405 height 21
paste input "Kanchipuram Pure Silk Saree"
type input "Kanchipuram Pure Silk Saree"
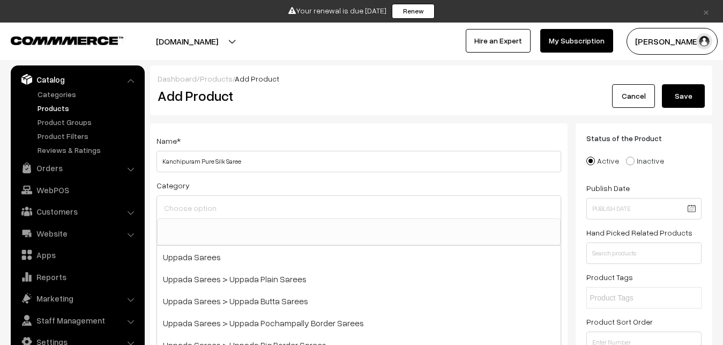
click at [184, 201] on input at bounding box center [358, 208] width 395 height 16
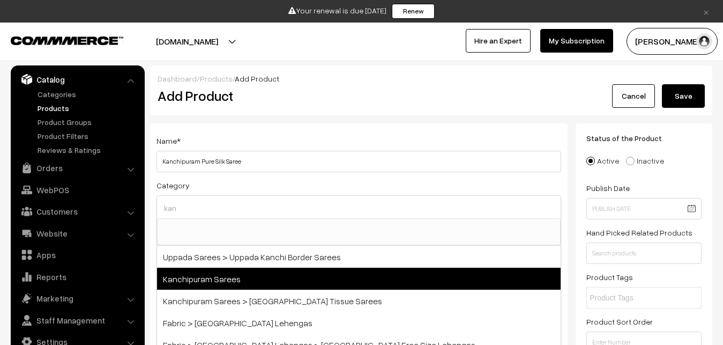
type input "kan"
click at [226, 273] on span "Kanchipuram Sarees" at bounding box center [359, 279] width 404 height 22
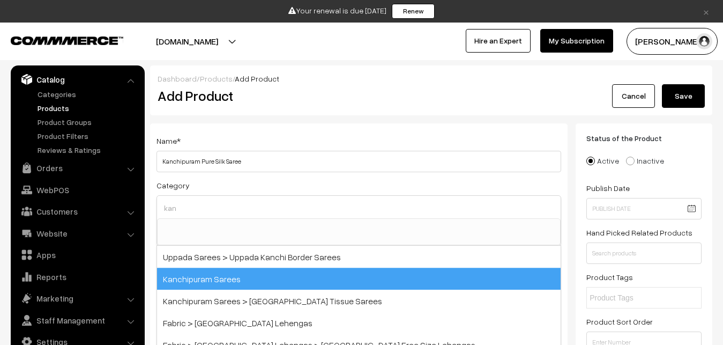
select select "3"
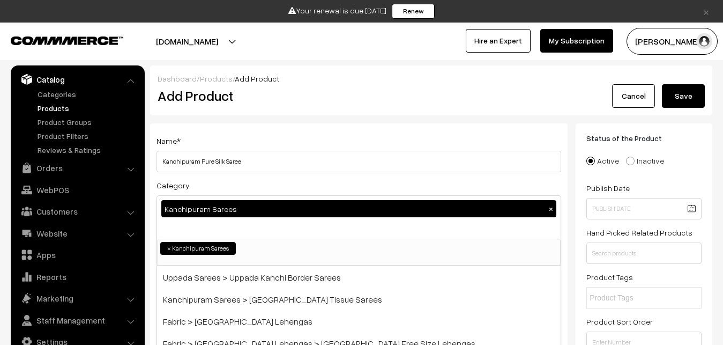
scroll to position [225, 0]
click at [242, 132] on div "Name * Kanchipuram Pure Silk Saree Category Kanchipuram Sarees × Uppada Sarees …" at bounding box center [359, 306] width 418 height 366
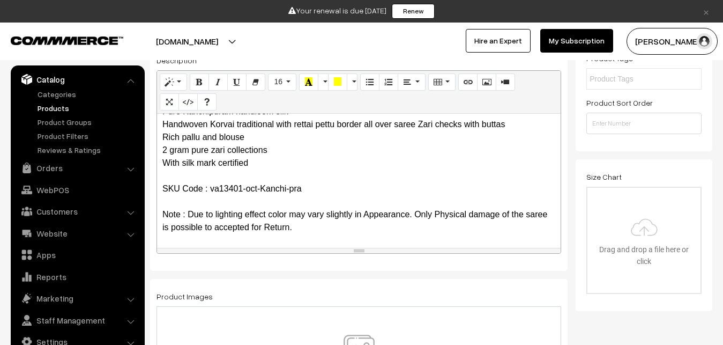
scroll to position [383, 0]
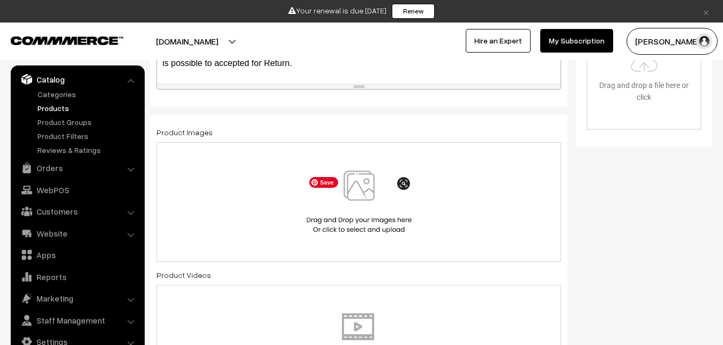
click at [351, 180] on img at bounding box center [359, 202] width 110 height 63
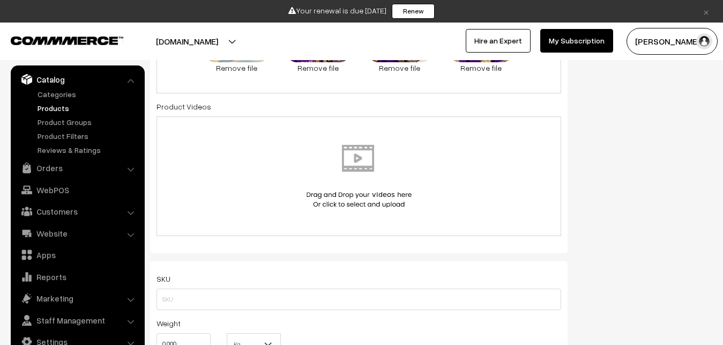
scroll to position [602, 0]
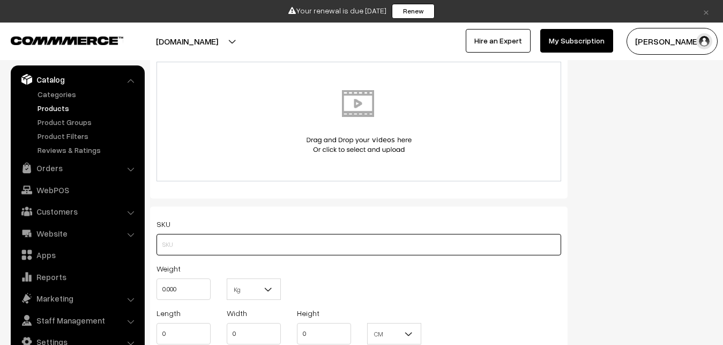
paste input "va13401-oct-Kanchi-pra"
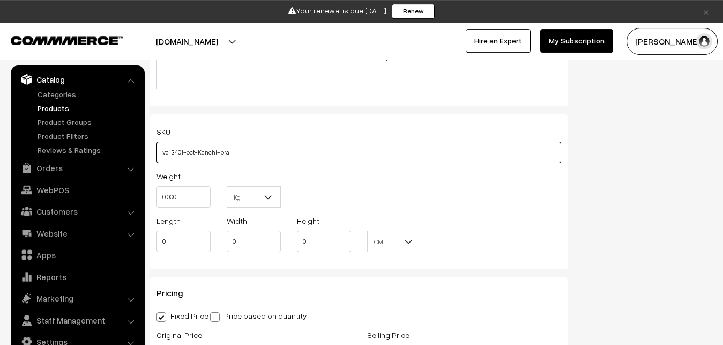
scroll to position [711, 0]
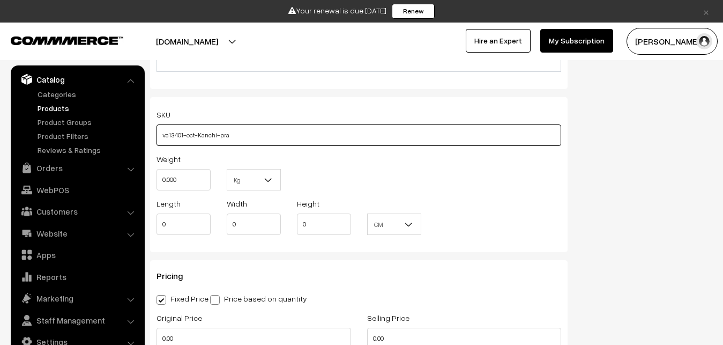
type input "va13401-oct-Kanchi-pra"
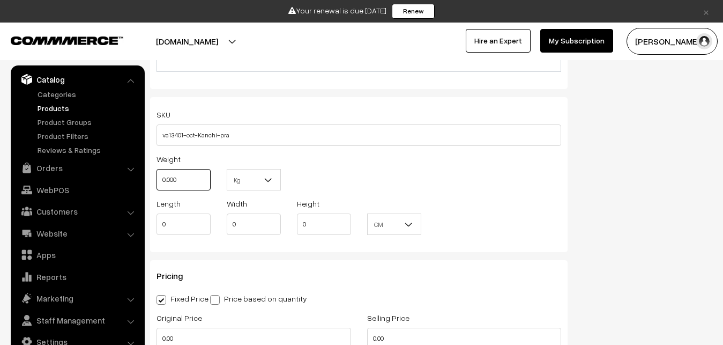
drag, startPoint x: 192, startPoint y: 179, endPoint x: 144, endPoint y: 179, distance: 48.3
click at [157, 179] on input "0.000" at bounding box center [184, 179] width 54 height 21
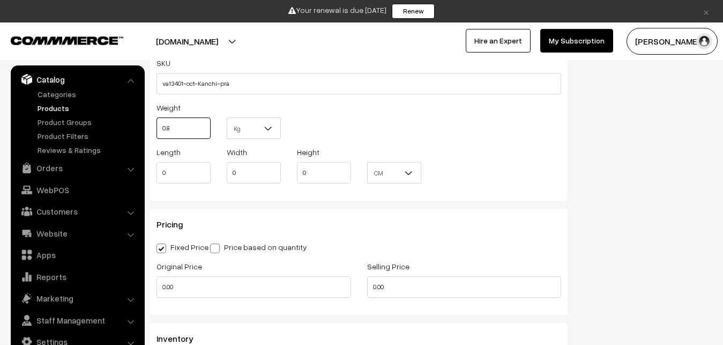
scroll to position [875, 0]
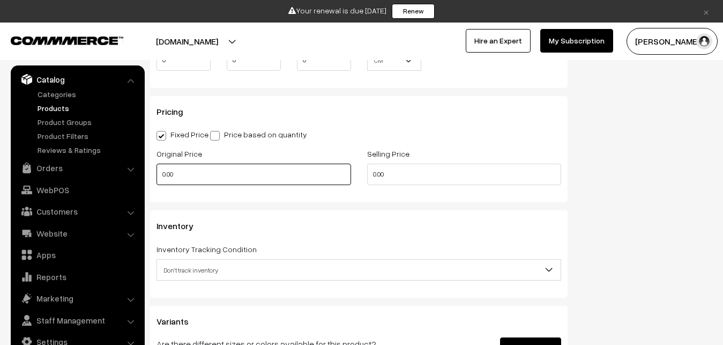
type input "0.80"
drag, startPoint x: 180, startPoint y: 171, endPoint x: 153, endPoint y: 171, distance: 27.3
click at [157, 171] on input "0.00" at bounding box center [254, 174] width 195 height 21
type input "0"
type input "13900"
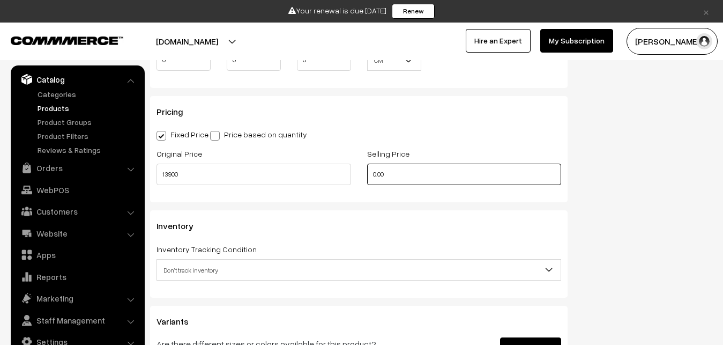
drag, startPoint x: 389, startPoint y: 174, endPoint x: 355, endPoint y: 176, distance: 33.9
click at [367, 176] on input "0.00" at bounding box center [464, 174] width 195 height 21
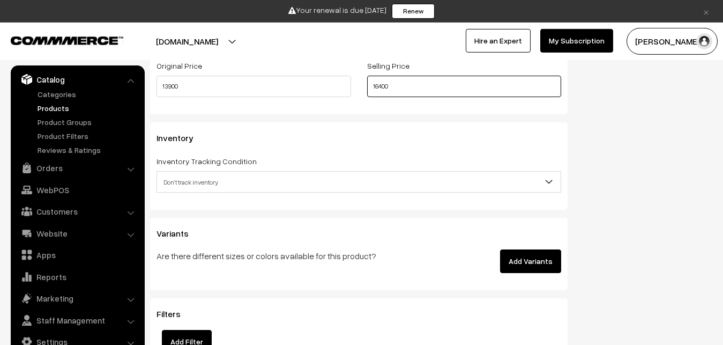
scroll to position [984, 0]
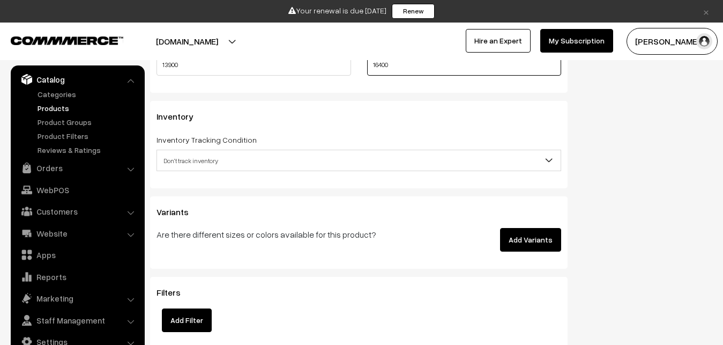
type input "16400"
click at [210, 155] on span "Don't track inventory" at bounding box center [359, 160] width 404 height 19
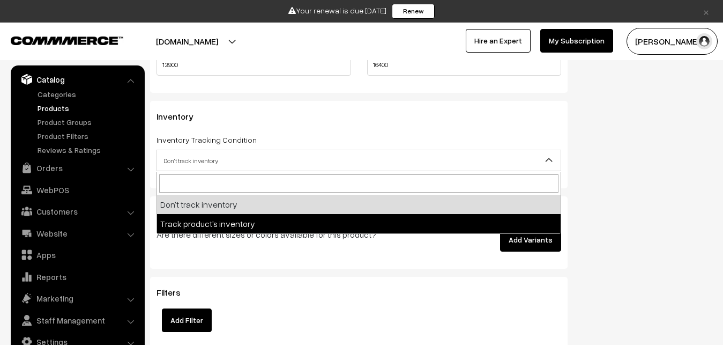
select select "2"
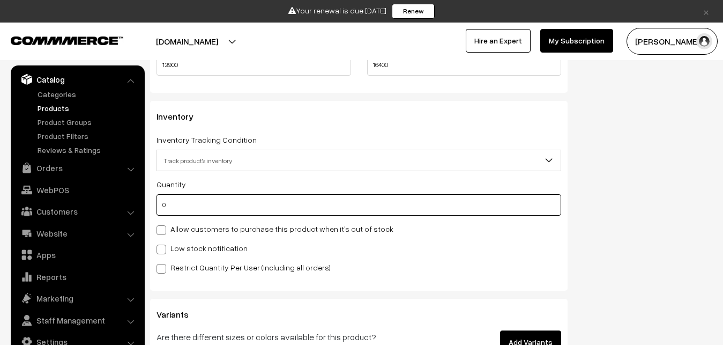
click at [210, 206] on input "0" at bounding box center [359, 204] width 405 height 21
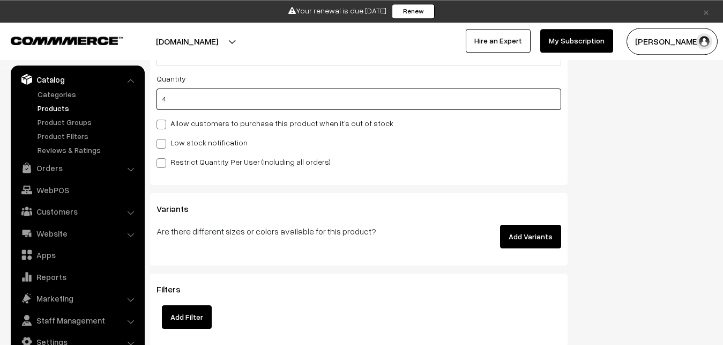
scroll to position [1094, 0]
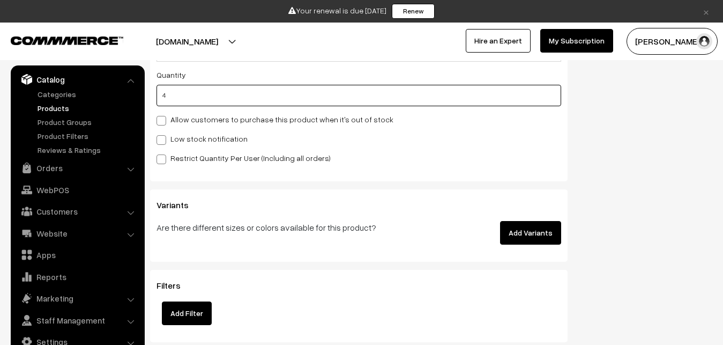
type input "4"
click at [174, 138] on label "Low stock notification" at bounding box center [202, 138] width 91 height 11
click at [164, 138] on input "Low stock notification" at bounding box center [160, 138] width 7 height 7
checkbox input "true"
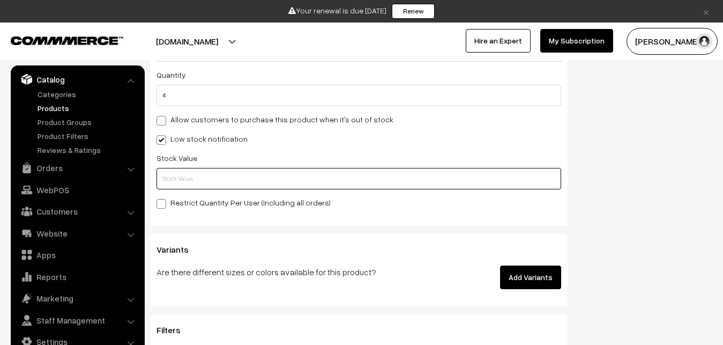
click at [171, 180] on input "text" at bounding box center [359, 178] width 405 height 21
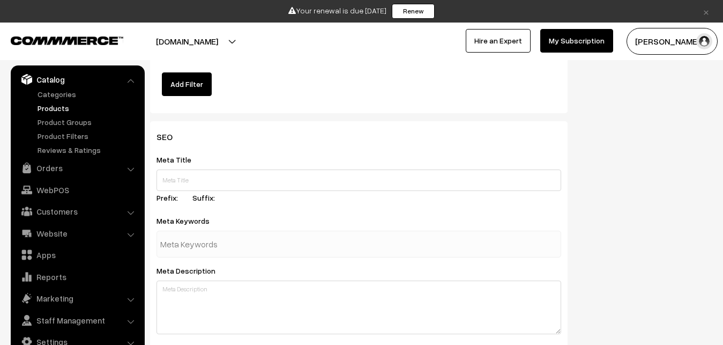
scroll to position [1621, 0]
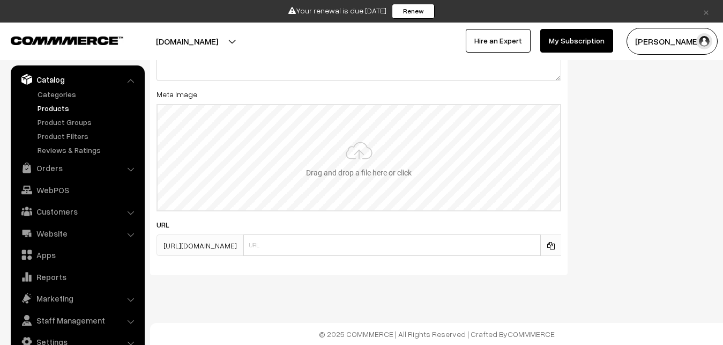
type input "2"
click at [352, 145] on input "file" at bounding box center [359, 157] width 403 height 105
type input "C:\fakepath\kanchipuram-saree-va13401-oct-1.jpeg"
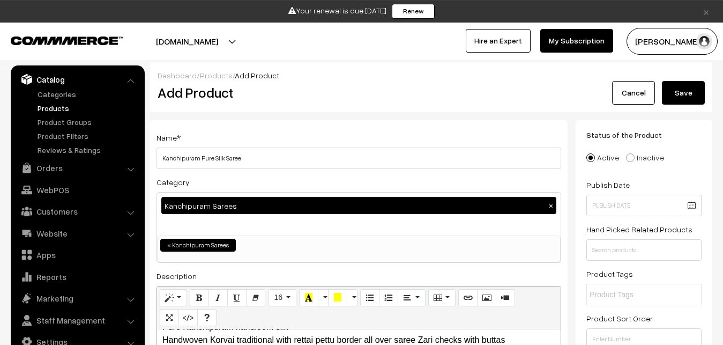
scroll to position [0, 0]
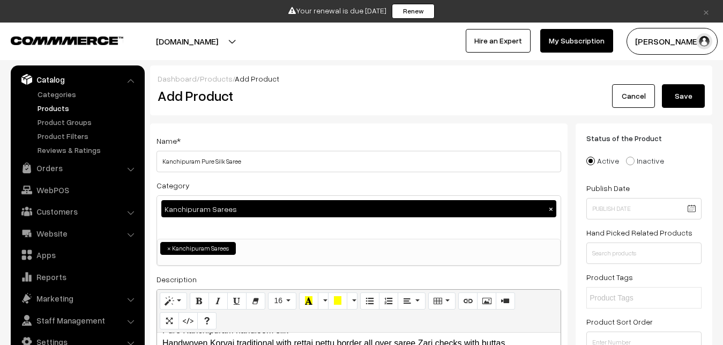
click at [673, 98] on button "Save" at bounding box center [683, 96] width 43 height 24
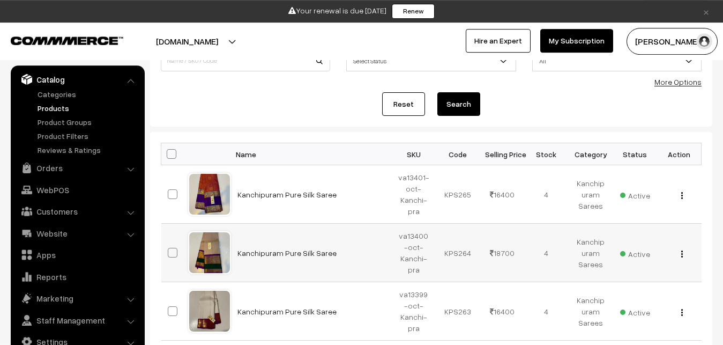
scroll to position [109, 0]
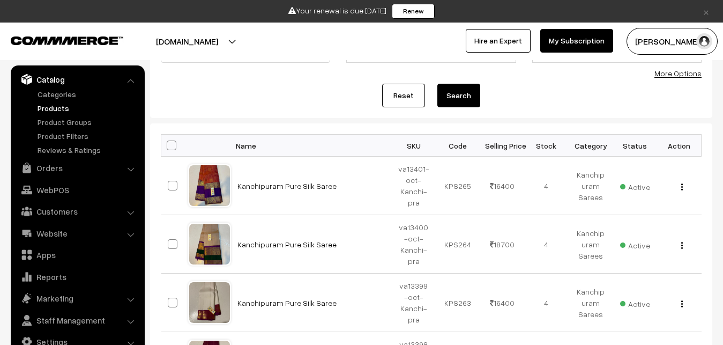
click at [309, 97] on div "Reset Search" at bounding box center [431, 96] width 541 height 24
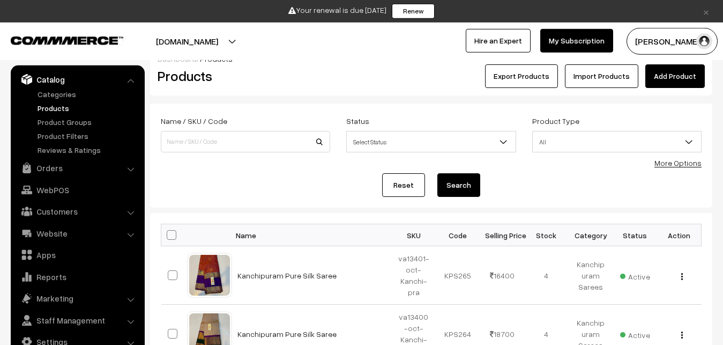
scroll to position [0, 0]
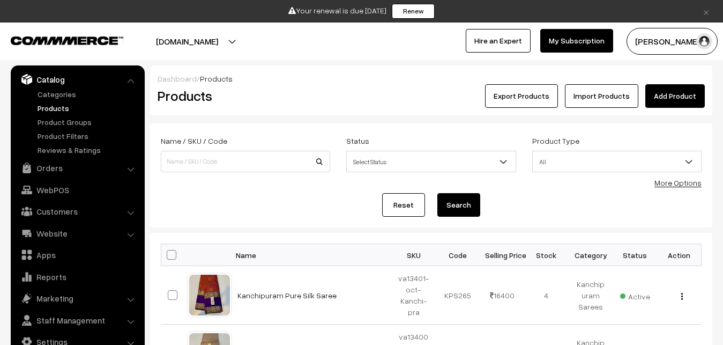
click at [669, 95] on link "Add Product" at bounding box center [676, 96] width 60 height 24
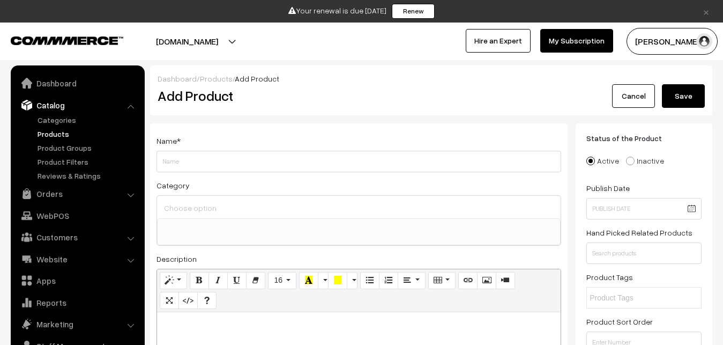
select select
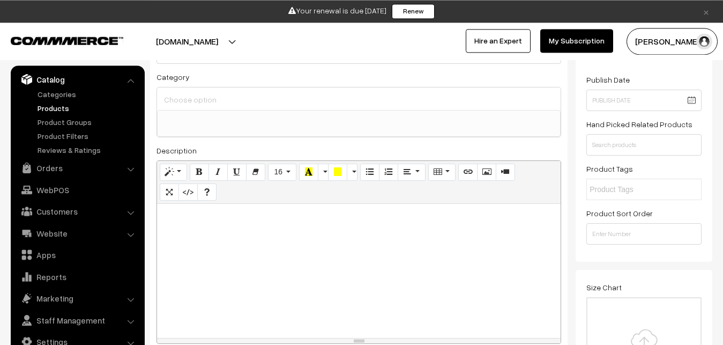
scroll to position [109, 0]
paste div
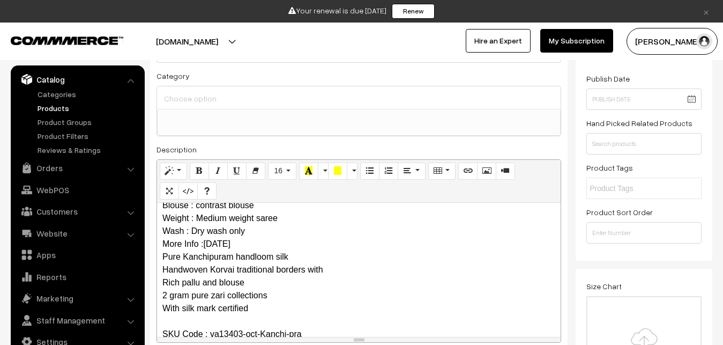
scroll to position [0, 0]
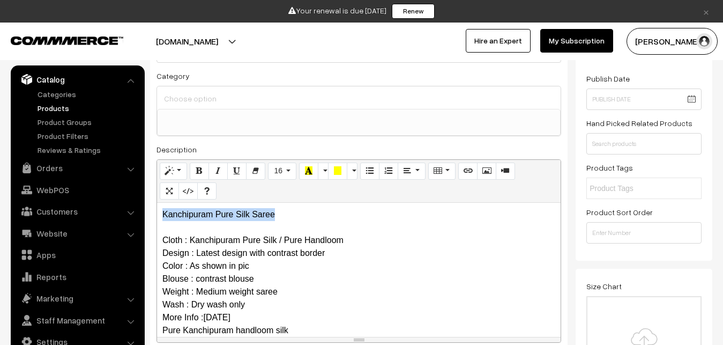
drag, startPoint x: 287, startPoint y: 219, endPoint x: 138, endPoint y: 206, distance: 149.7
click at [157, 206] on div "Kanchipuram Pure Silk Saree Cloth : Kanchipuram Pure Silk / Pure Handloom Desig…" at bounding box center [359, 270] width 404 height 134
copy p "Kanchipuram Pure Silk Saree"
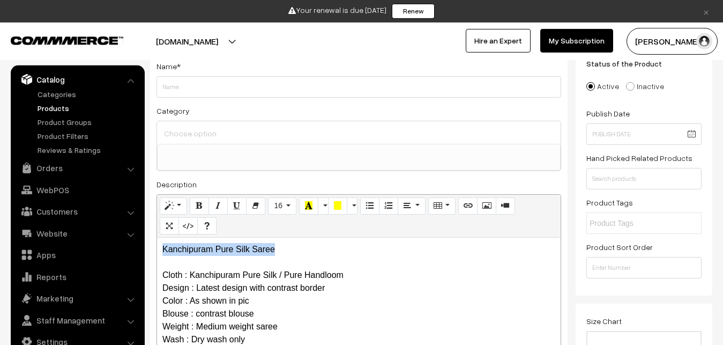
scroll to position [55, 0]
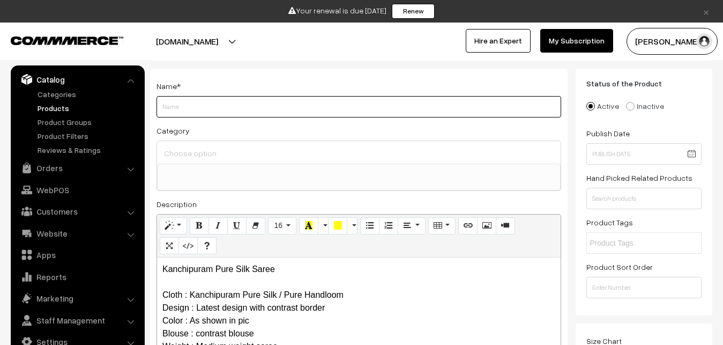
paste input "Kanchipuram Pure Silk Saree"
type input "Kanchipuram Pure Silk Saree"
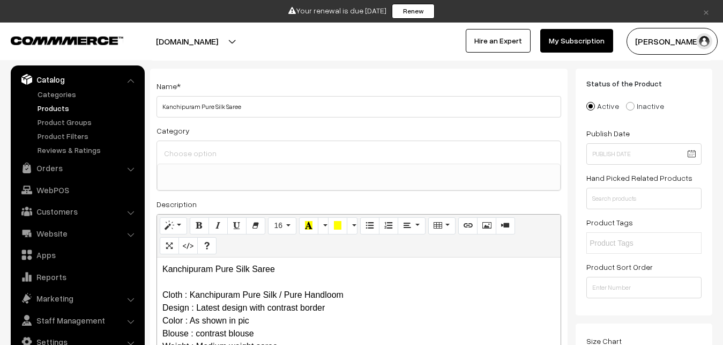
click at [192, 149] on input at bounding box center [358, 153] width 395 height 16
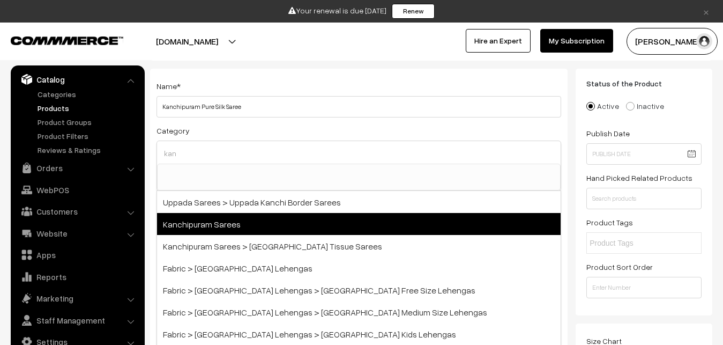
type input "kan"
click at [237, 218] on span "Kanchipuram Sarees" at bounding box center [359, 224] width 404 height 22
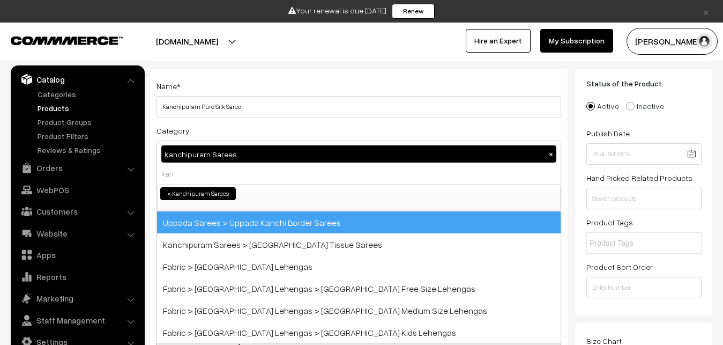
select select "3"
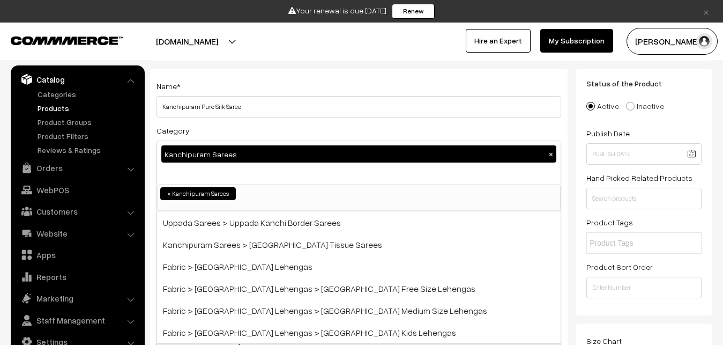
click at [255, 90] on div "Name * Kanchipuram Pure Silk Saree" at bounding box center [359, 98] width 405 height 38
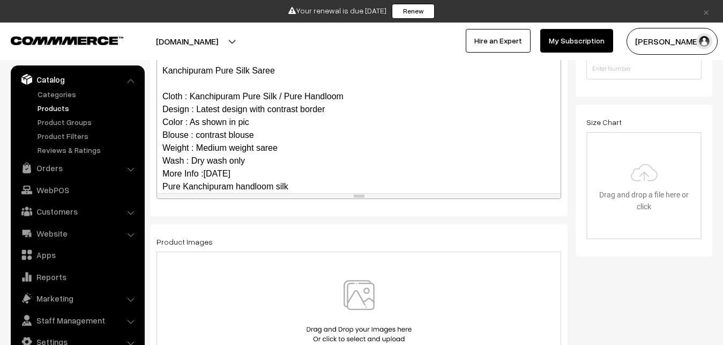
scroll to position [130, 0]
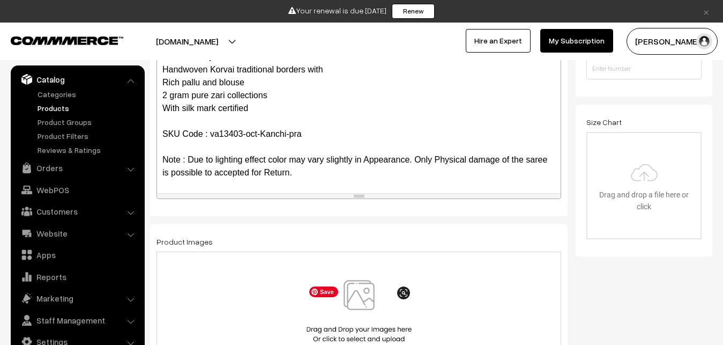
click at [365, 299] on img at bounding box center [359, 311] width 110 height 63
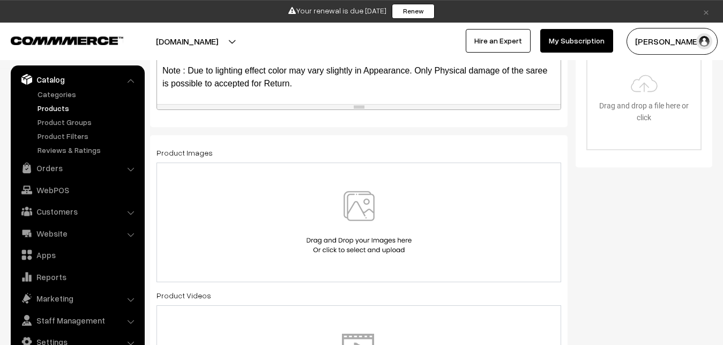
scroll to position [383, 0]
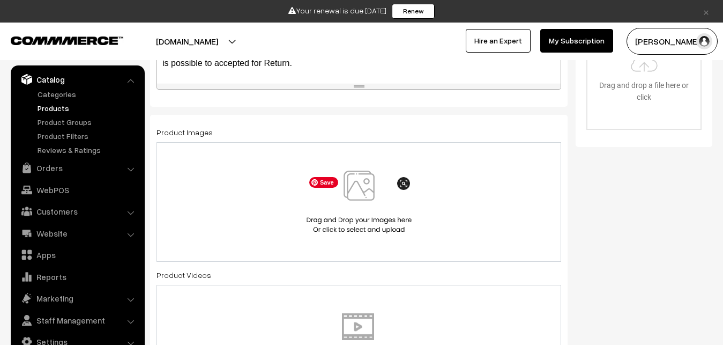
click at [354, 189] on img at bounding box center [359, 202] width 110 height 63
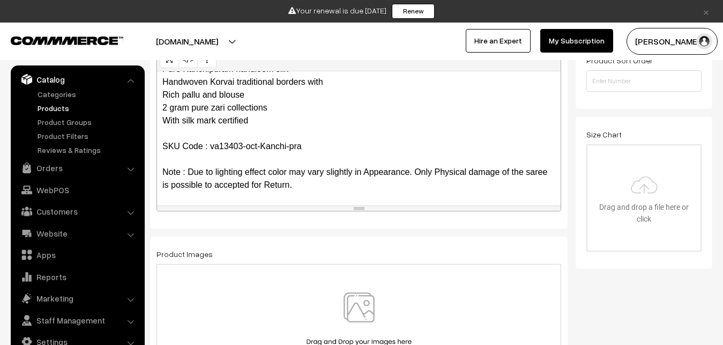
scroll to position [164, 0]
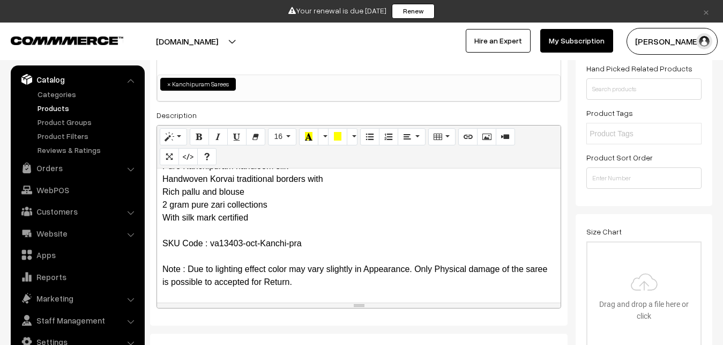
click at [49, 102] on link "Products" at bounding box center [88, 107] width 106 height 11
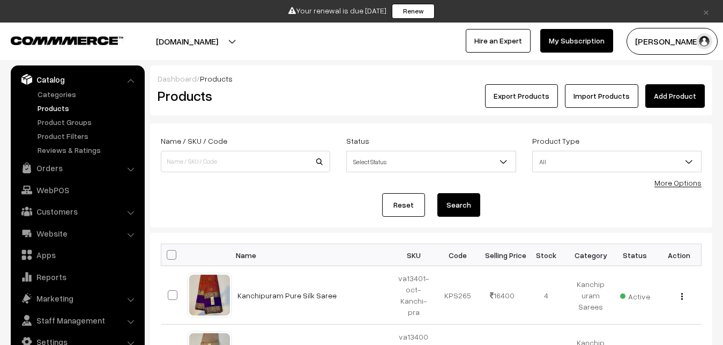
click at [671, 90] on link "Add Product" at bounding box center [676, 96] width 60 height 24
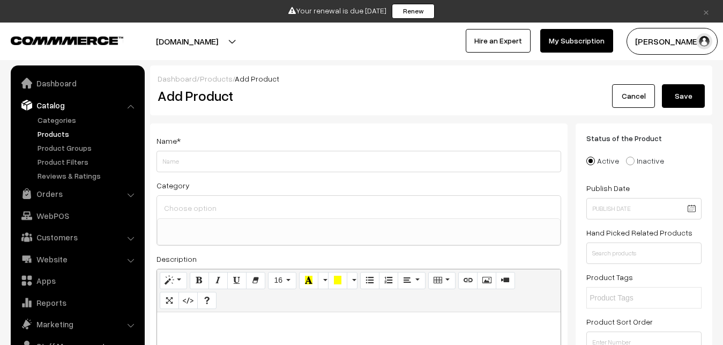
select select
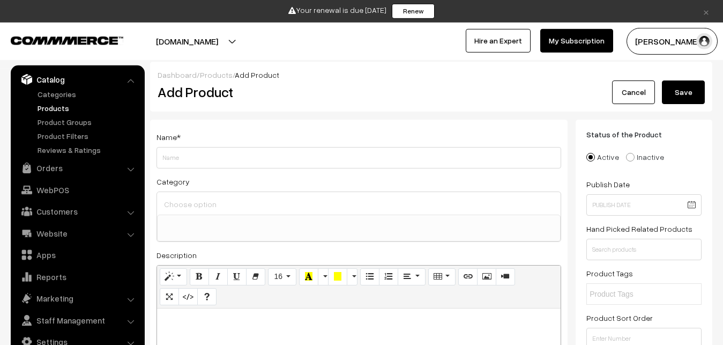
scroll to position [109, 0]
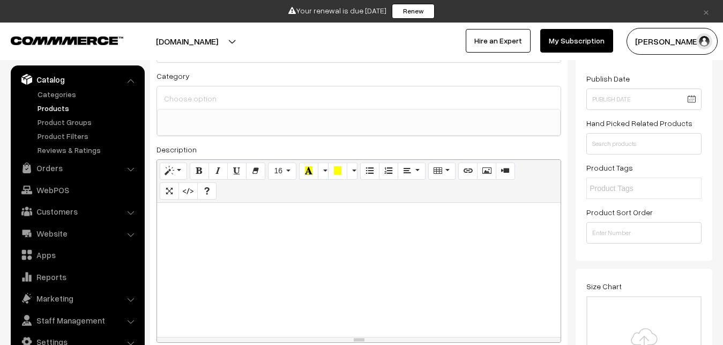
click at [221, 274] on div at bounding box center [359, 270] width 404 height 134
paste div
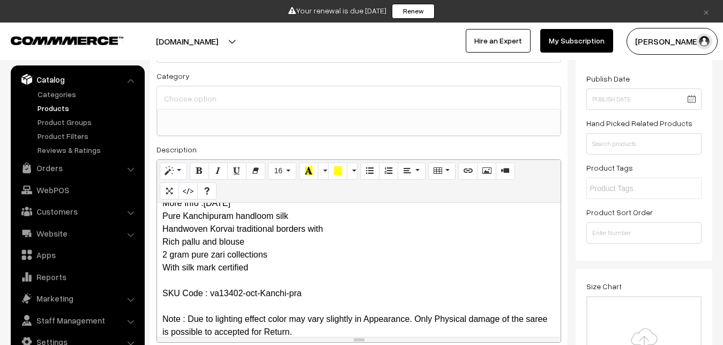
scroll to position [0, 0]
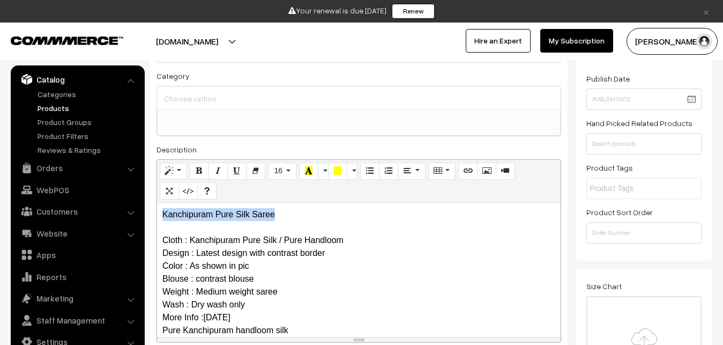
drag, startPoint x: 289, startPoint y: 218, endPoint x: 157, endPoint y: 210, distance: 132.7
click at [157, 210] on div "Kanchipuram Pure Silk Saree Cloth : Kanchipuram Pure Silk / Pure Handloom Desig…" at bounding box center [359, 270] width 404 height 134
copy p "Kanchipuram Pure Silk Saree"
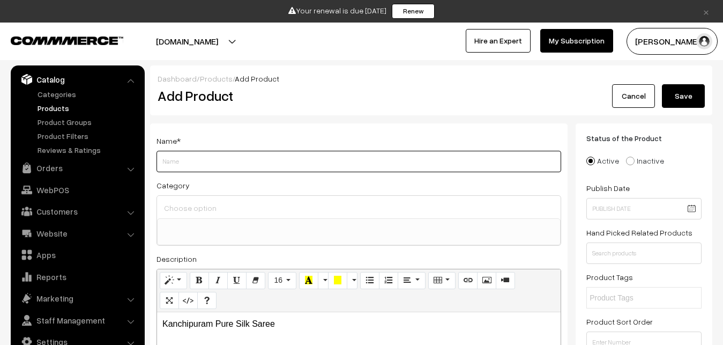
paste input "Kanchipuram Pure Silk Saree"
type input "Kanchipuram Pure Silk Saree"
click at [197, 206] on input at bounding box center [358, 208] width 395 height 16
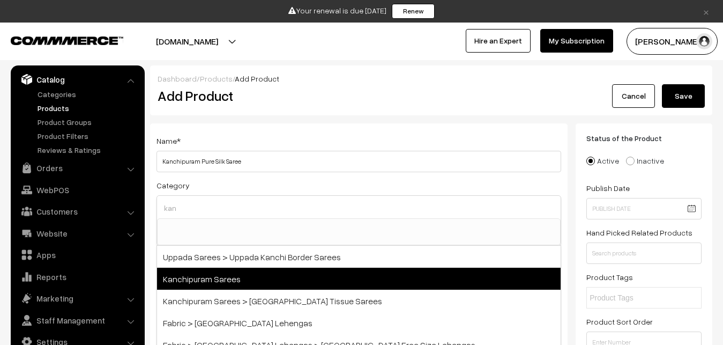
type input "kan"
click at [218, 275] on span "Kanchipuram Sarees" at bounding box center [359, 279] width 404 height 22
select select "3"
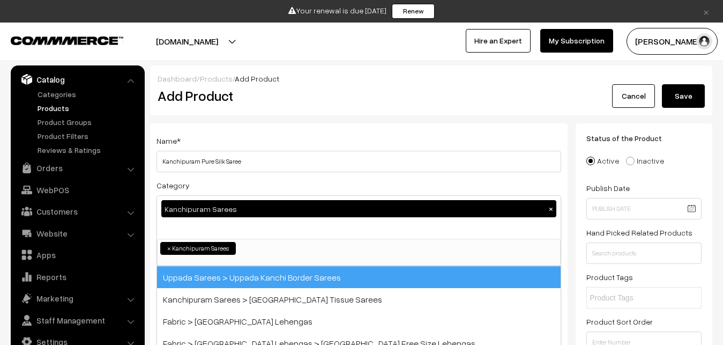
scroll to position [225, 0]
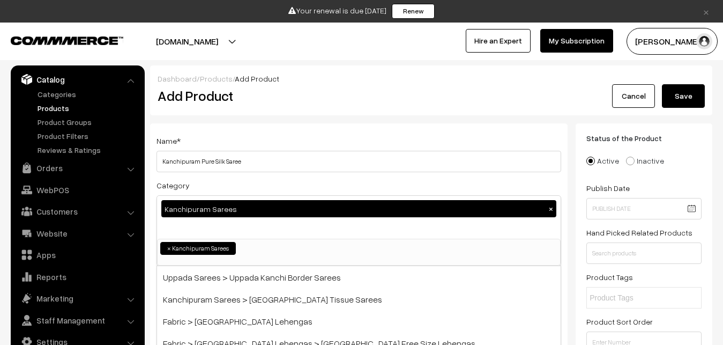
click at [234, 135] on div "Name * Kanchipuram Pure Silk Saree" at bounding box center [359, 153] width 405 height 38
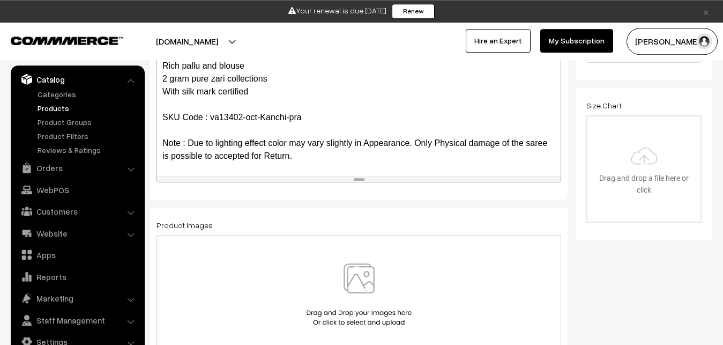
scroll to position [328, 0]
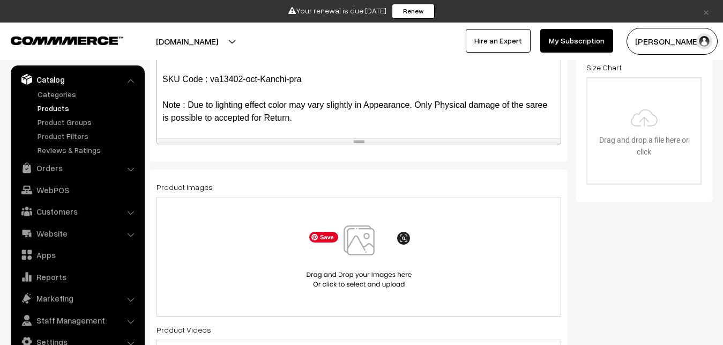
click at [361, 240] on img at bounding box center [359, 256] width 110 height 63
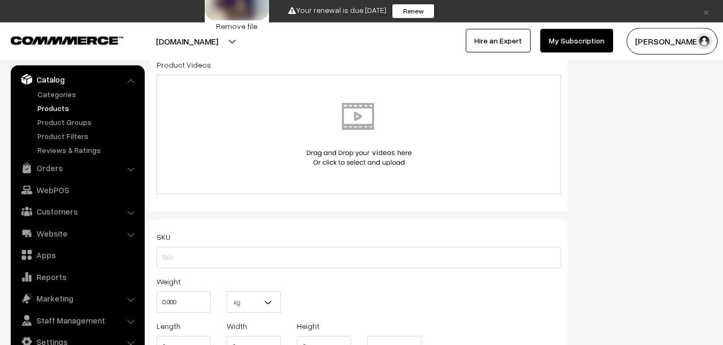
scroll to position [602, 0]
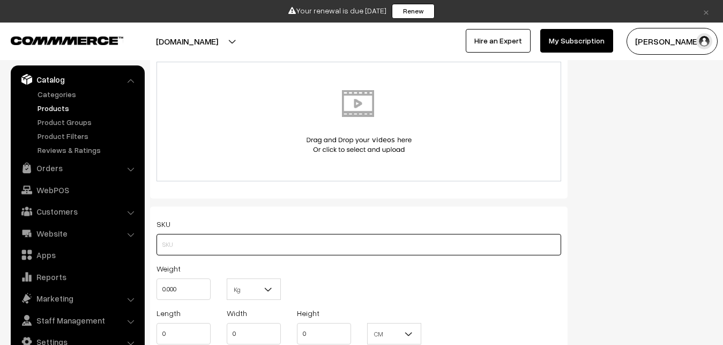
paste input "va13402-oct-Kanchi-pra"
type input "va13402-oct-Kanchi-pra"
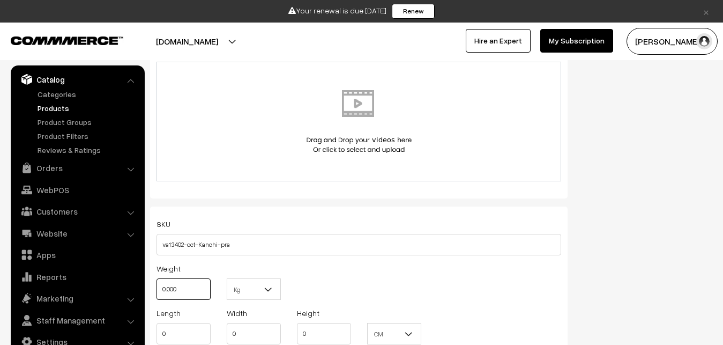
drag, startPoint x: 187, startPoint y: 285, endPoint x: 154, endPoint y: 290, distance: 32.6
click at [157, 290] on input "0.000" at bounding box center [184, 288] width 54 height 21
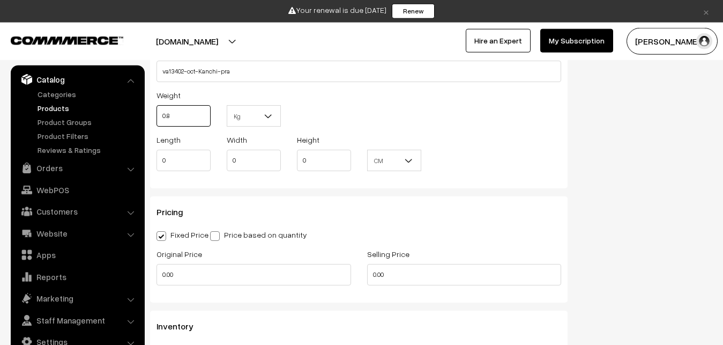
scroll to position [820, 0]
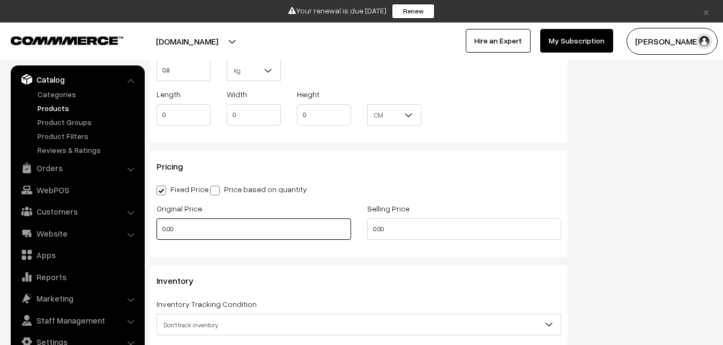
type input "0.80"
drag, startPoint x: 187, startPoint y: 228, endPoint x: 154, endPoint y: 232, distance: 33.5
click at [157, 232] on input "0.00" at bounding box center [254, 228] width 195 height 21
type input "0"
type input "14200"
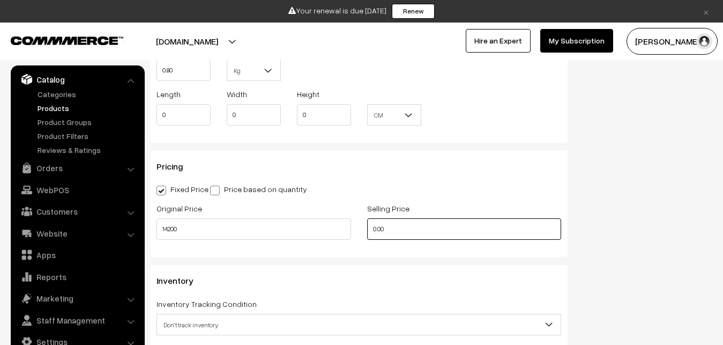
drag, startPoint x: 396, startPoint y: 231, endPoint x: 350, endPoint y: 230, distance: 45.6
click at [367, 230] on input "0.00" at bounding box center [464, 228] width 195 height 21
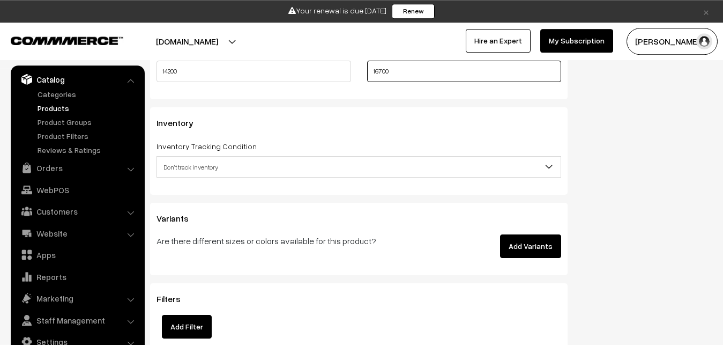
scroll to position [984, 0]
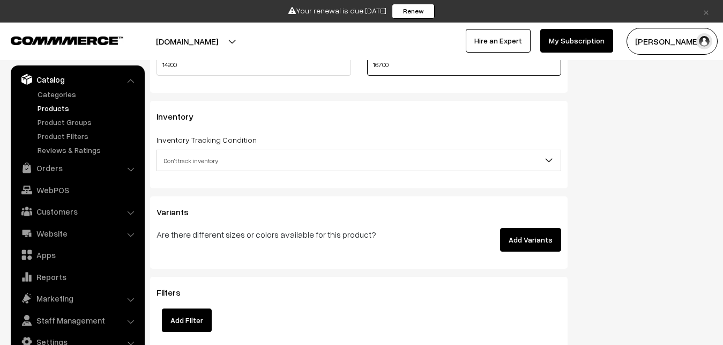
type input "16700"
click at [195, 153] on span "Don't track inventory" at bounding box center [359, 160] width 404 height 19
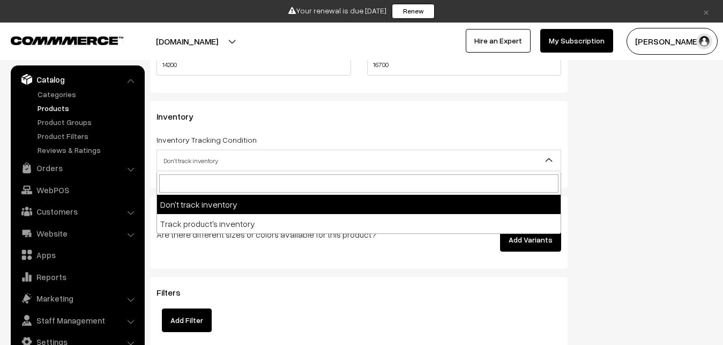
select select "2"
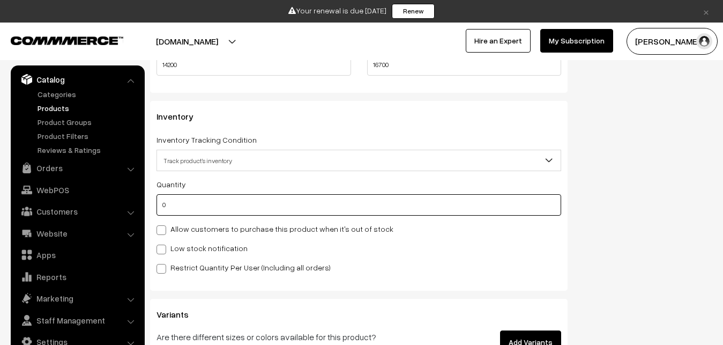
click at [194, 205] on input "0" at bounding box center [359, 204] width 405 height 21
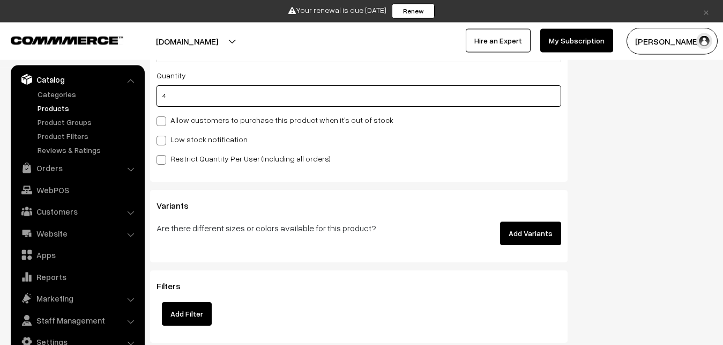
scroll to position [1094, 0]
type input "4"
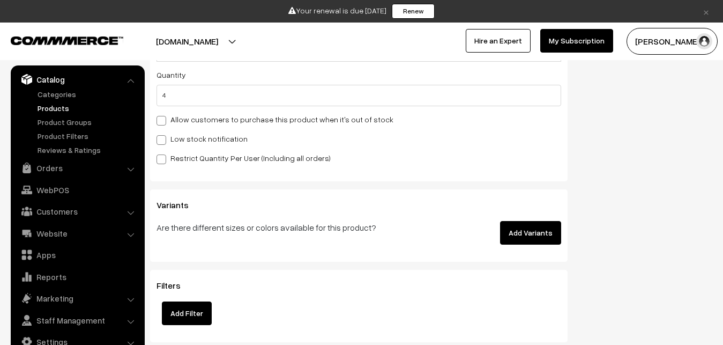
click at [173, 136] on label "Low stock notification" at bounding box center [202, 138] width 91 height 11
click at [164, 136] on input "Low stock notification" at bounding box center [160, 138] width 7 height 7
checkbox input "true"
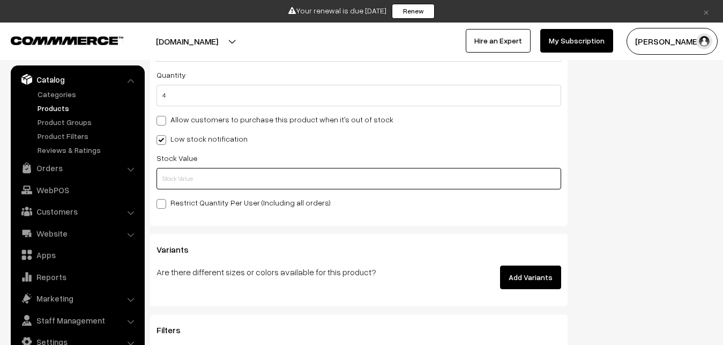
click at [179, 174] on input "text" at bounding box center [359, 178] width 405 height 21
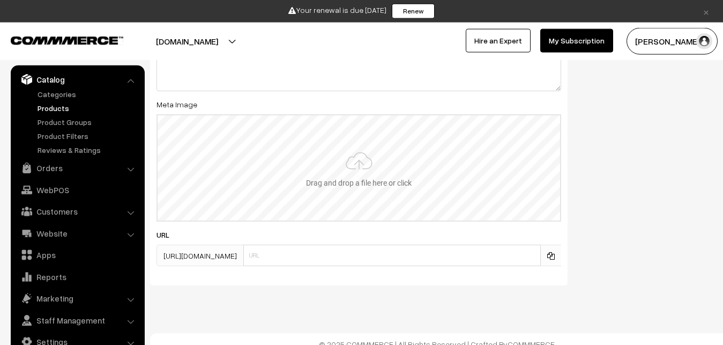
scroll to position [1621, 0]
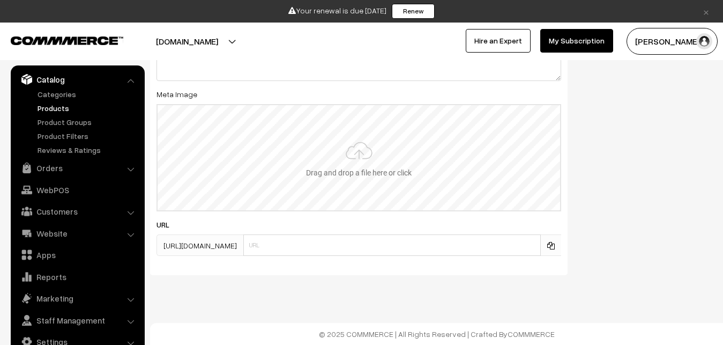
type input "2"
click at [357, 177] on input "file" at bounding box center [359, 157] width 403 height 105
type input "C:\fakepath\kanchipuram-saree-va13402-oct-2.jpeg"
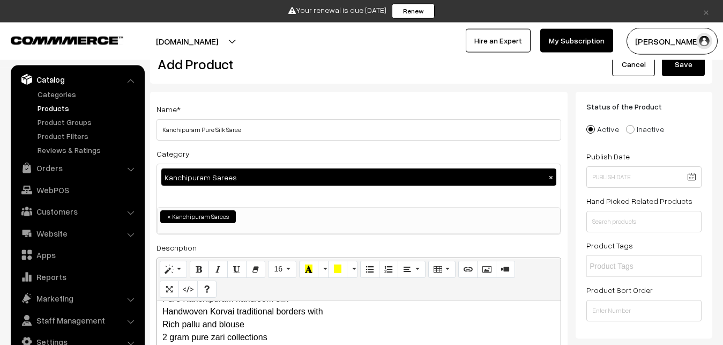
scroll to position [0, 0]
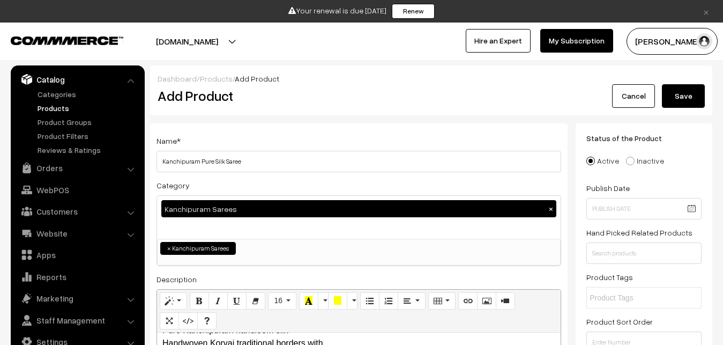
click at [687, 90] on button "Save" at bounding box center [683, 96] width 43 height 24
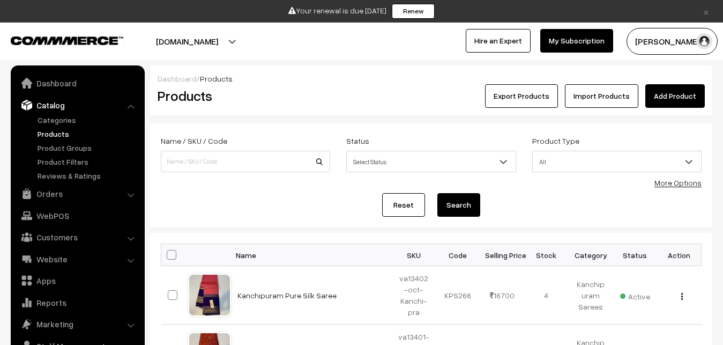
scroll to position [26, 0]
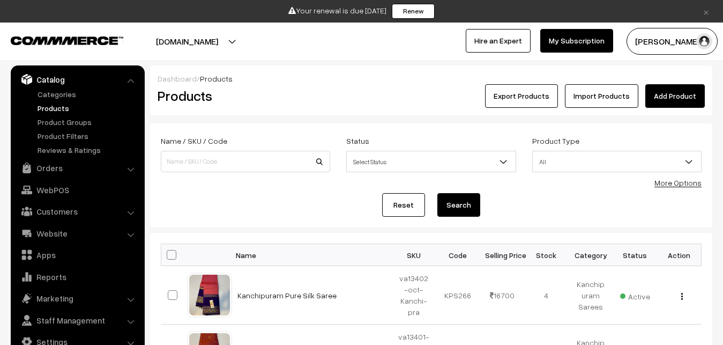
click at [660, 95] on link "Add Product" at bounding box center [676, 96] width 60 height 24
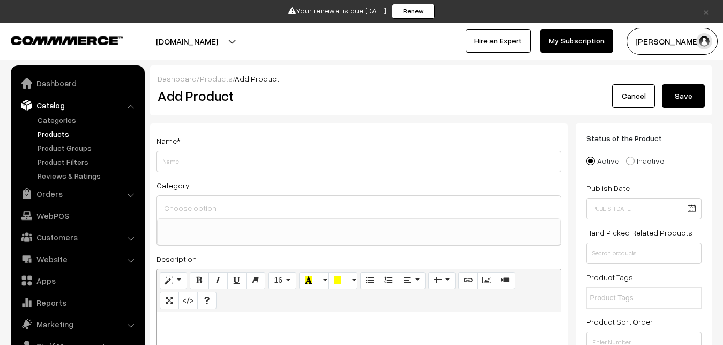
select select
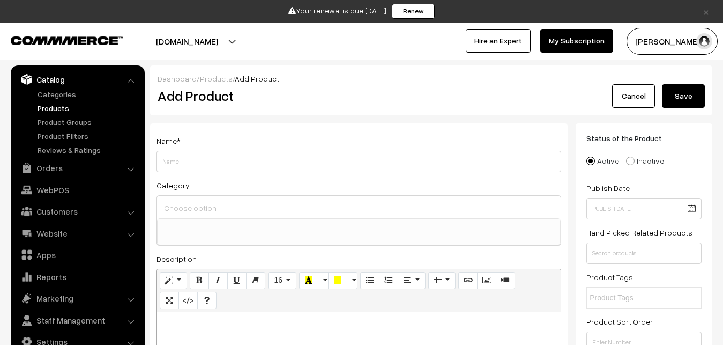
click at [174, 330] on p at bounding box center [358, 323] width 393 height 13
paste div
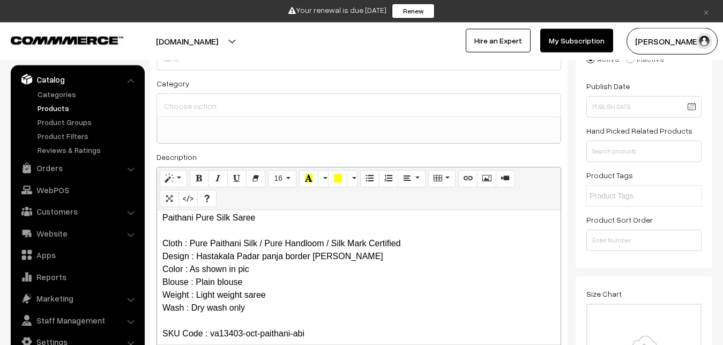
scroll to position [0, 0]
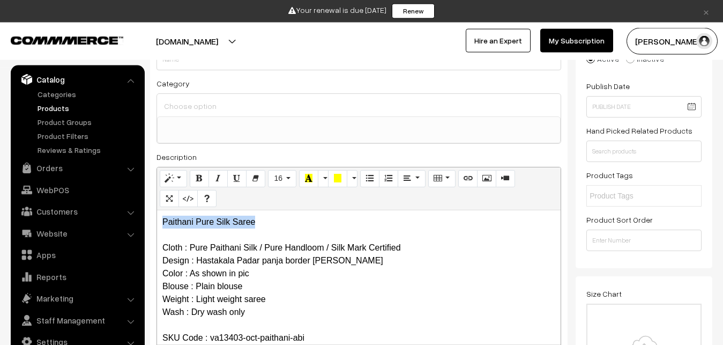
drag, startPoint x: 299, startPoint y: 218, endPoint x: 113, endPoint y: 217, distance: 186.1
click at [157, 217] on div "Paithani Pure Silk Saree Cloth : Pure Paithani Silk / Pure Handloom / Silk Mark…" at bounding box center [359, 277] width 404 height 134
copy p "Paithani Pure Silk Saree"
click at [197, 64] on input "Weight" at bounding box center [359, 59] width 405 height 21
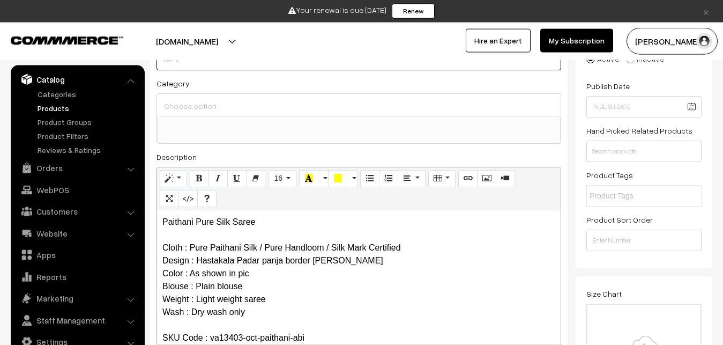
paste input "Paithani Pure Silk Saree"
type input "Paithani Pure Silk Saree"
click at [196, 105] on input at bounding box center [358, 106] width 395 height 16
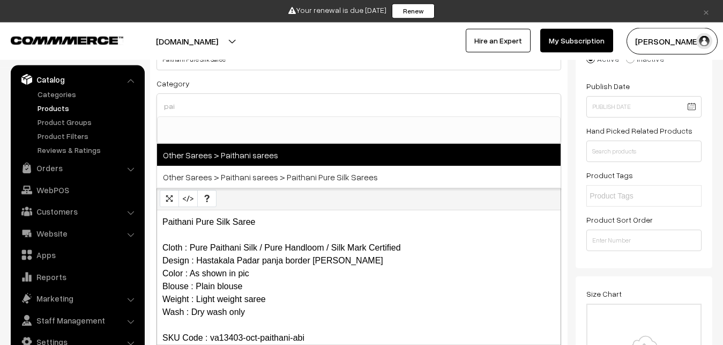
type input "pai"
click at [238, 153] on span "Other Sarees > Paithani sarees" at bounding box center [359, 155] width 404 height 22
select select "14"
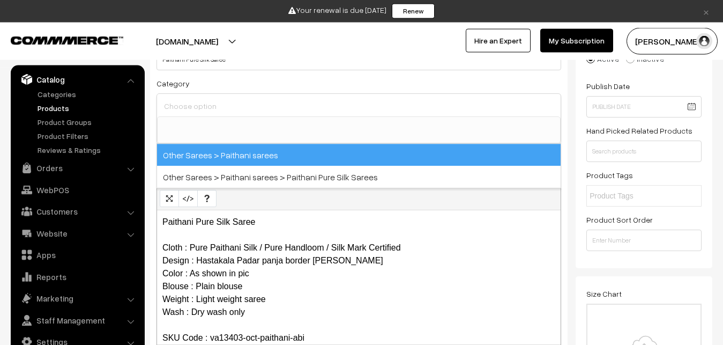
scroll to position [349, 0]
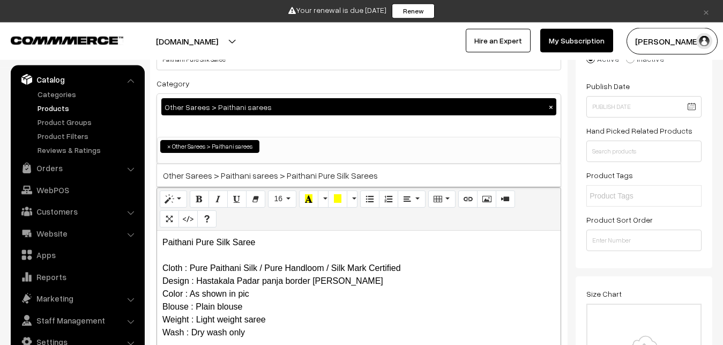
click at [252, 85] on div "Category Other Sarees > Paithani sarees × Uppada Sarees Uppada Sarees > Uppada …" at bounding box center [359, 120] width 405 height 87
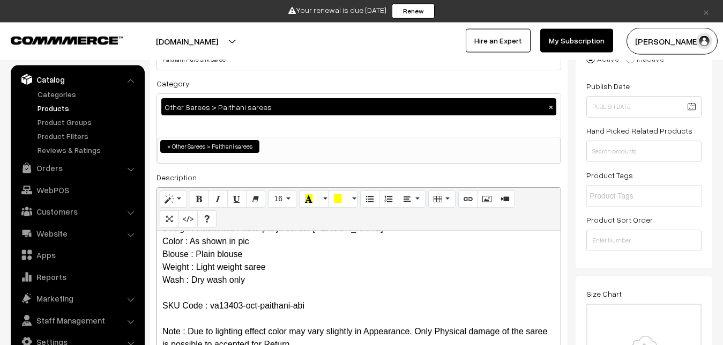
scroll to position [321, 0]
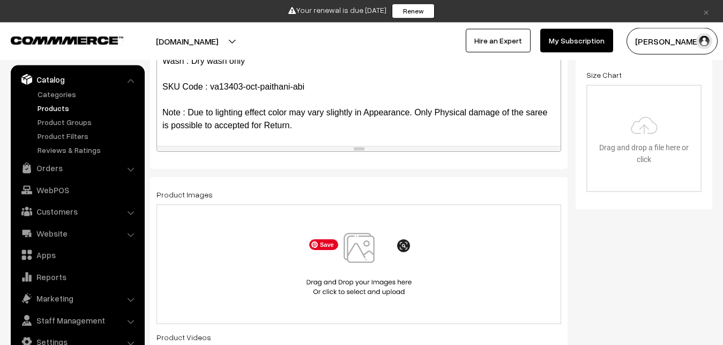
click at [362, 240] on img at bounding box center [359, 264] width 110 height 63
click at [365, 236] on img at bounding box center [359, 264] width 110 height 63
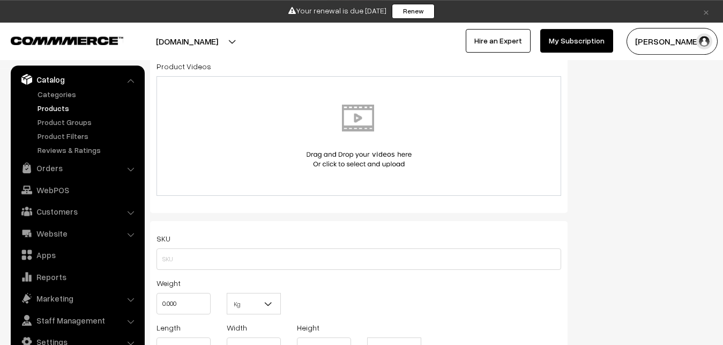
scroll to position [703, 0]
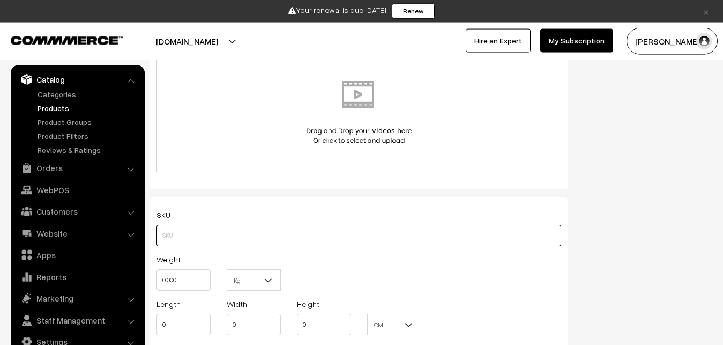
click at [182, 234] on input "text" at bounding box center [359, 235] width 405 height 21
paste input "va13403-oct-paithani-abi"
type input "va13403-oct-paithani-abi"
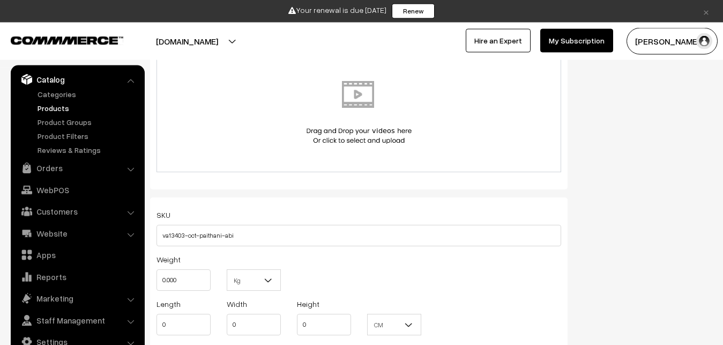
drag, startPoint x: 183, startPoint y: 295, endPoint x: 183, endPoint y: 287, distance: 8.1
click at [181, 294] on div "Weight 0.000" at bounding box center [184, 275] width 70 height 45
drag, startPoint x: 183, startPoint y: 287, endPoint x: 151, endPoint y: 282, distance: 32.6
click at [157, 282] on input "0.000" at bounding box center [184, 279] width 54 height 21
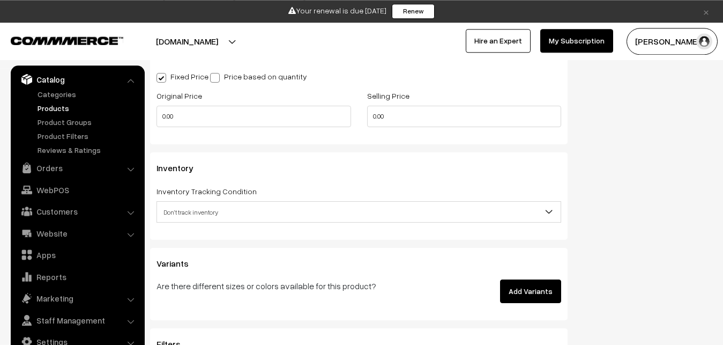
scroll to position [1032, 0]
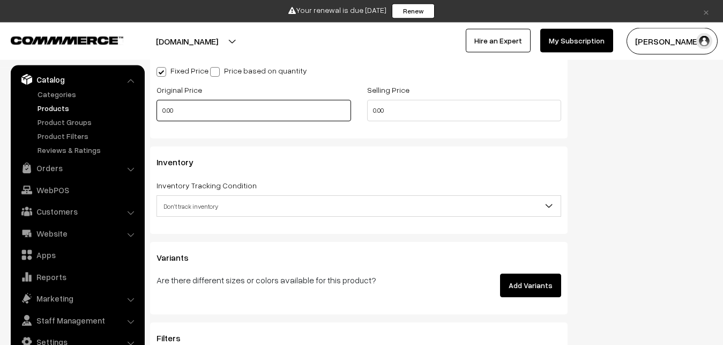
type input "0.80"
drag, startPoint x: 182, startPoint y: 109, endPoint x: 121, endPoint y: 101, distance: 61.1
click at [157, 101] on input "0.00" at bounding box center [254, 110] width 195 height 21
type input "0"
type input "30000"
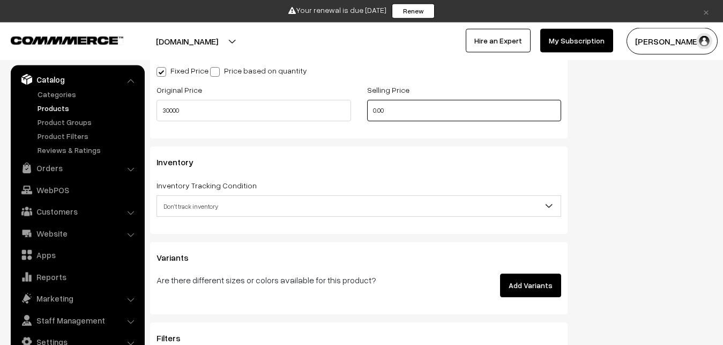
drag, startPoint x: 413, startPoint y: 109, endPoint x: 354, endPoint y: 112, distance: 59.6
click at [367, 112] on input "0.00" at bounding box center [464, 110] width 195 height 21
type input "32999"
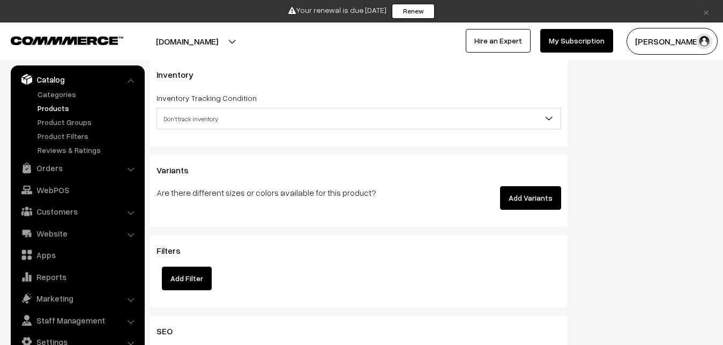
scroll to position [1141, 0]
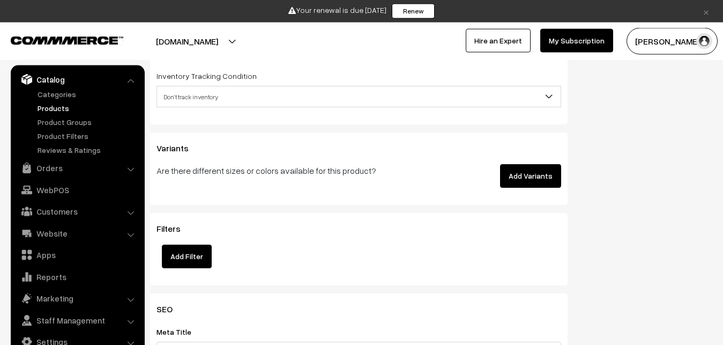
click at [188, 103] on span "Don't track inventory" at bounding box center [359, 96] width 404 height 19
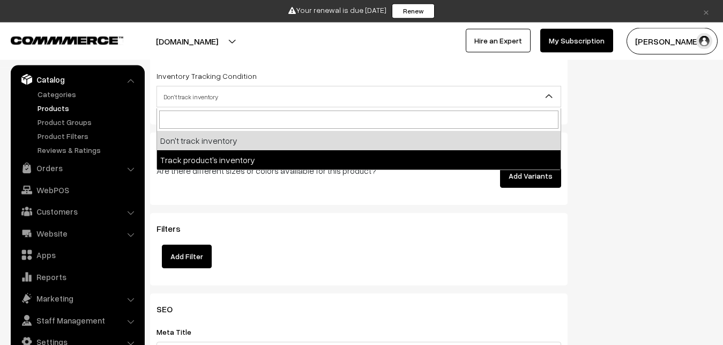
select select "2"
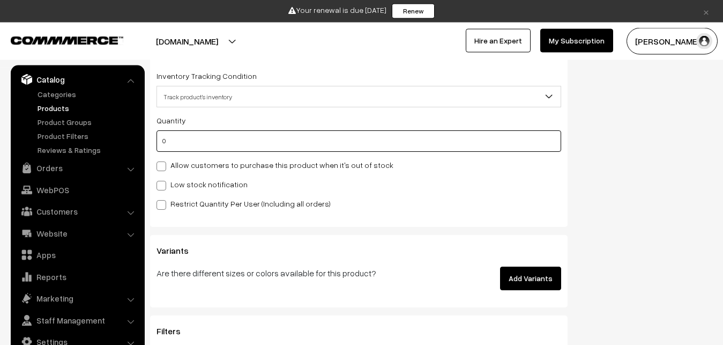
click at [187, 141] on input "0" at bounding box center [359, 140] width 405 height 21
type input "4"
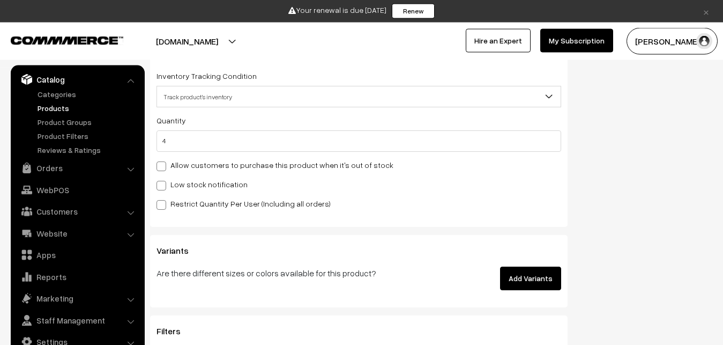
click at [172, 184] on label "Low stock notification" at bounding box center [202, 184] width 91 height 11
click at [164, 184] on input "Low stock notification" at bounding box center [160, 183] width 7 height 7
checkbox input "true"
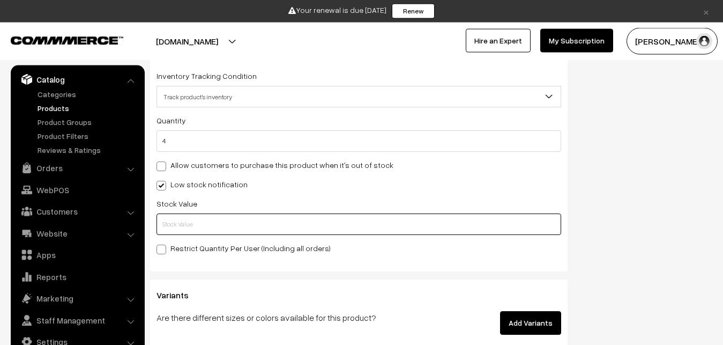
click at [171, 214] on input "text" at bounding box center [359, 223] width 405 height 21
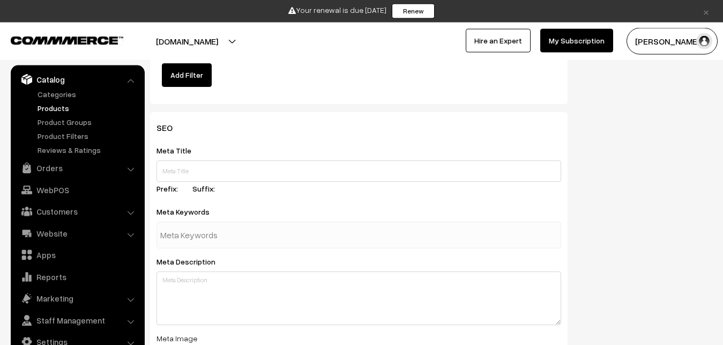
scroll to position [1714, 0]
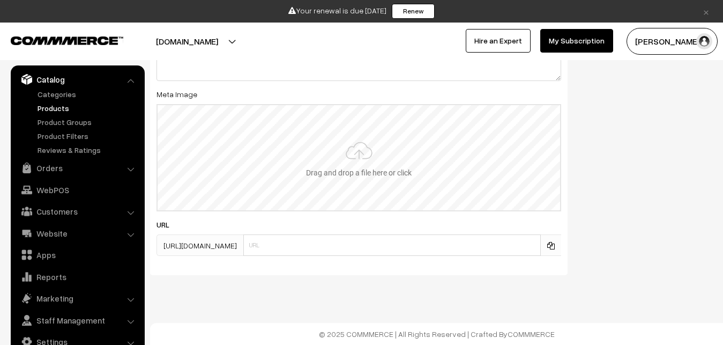
type input "2"
click at [338, 149] on input "file" at bounding box center [359, 157] width 403 height 105
type input "C:\fakepath\kanchipuram-saree-va13403-oct-1.jpeg"
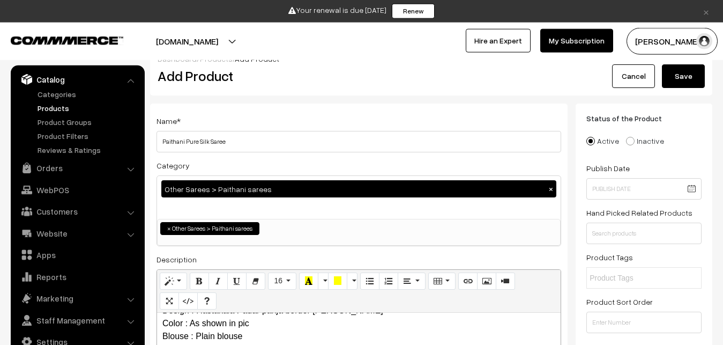
scroll to position [0, 0]
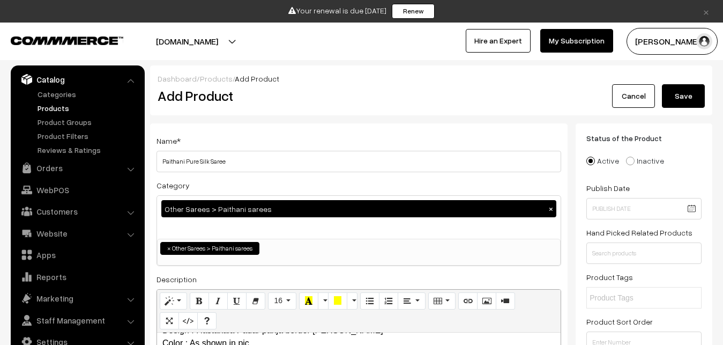
click at [692, 85] on button "Save" at bounding box center [683, 96] width 43 height 24
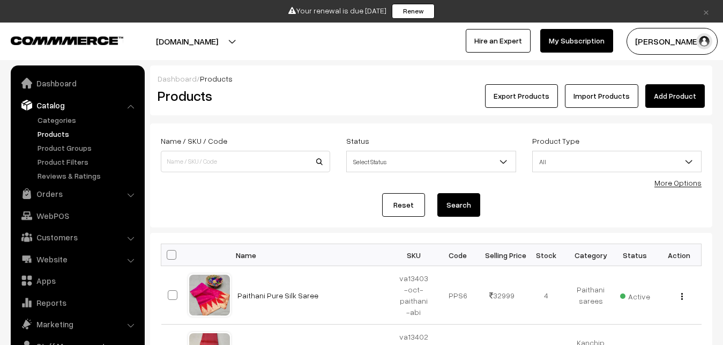
scroll to position [26, 0]
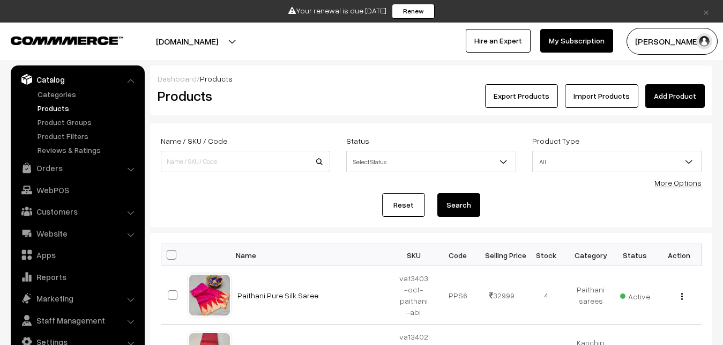
click at [651, 91] on link "Add Product" at bounding box center [676, 96] width 60 height 24
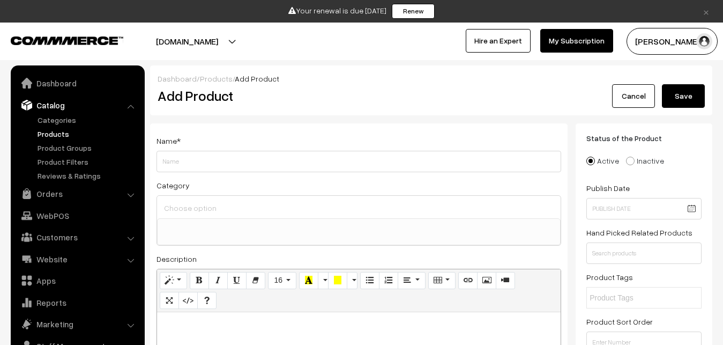
select select
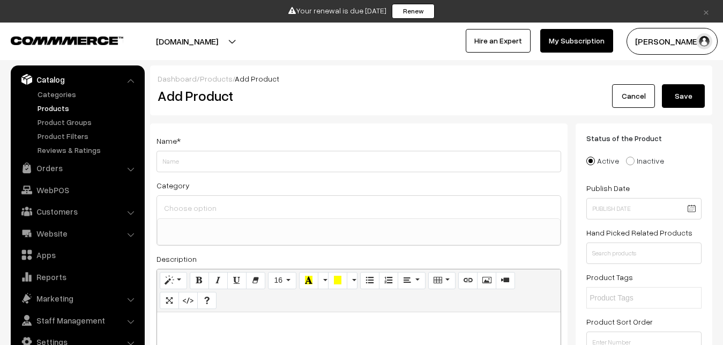
paste div
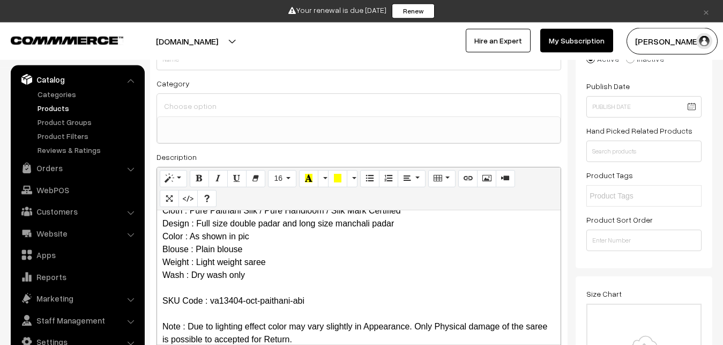
scroll to position [0, 0]
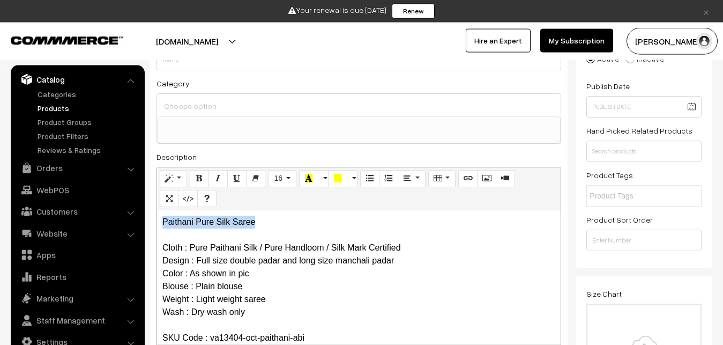
drag, startPoint x: 294, startPoint y: 211, endPoint x: 117, endPoint y: 210, distance: 176.9
click at [157, 210] on div "Paithani Pure Silk Saree Cloth : Pure Paithani Silk / Pure Handloom / Silk Mark…" at bounding box center [359, 277] width 404 height 134
copy p "Paithani Pure Silk Saree"
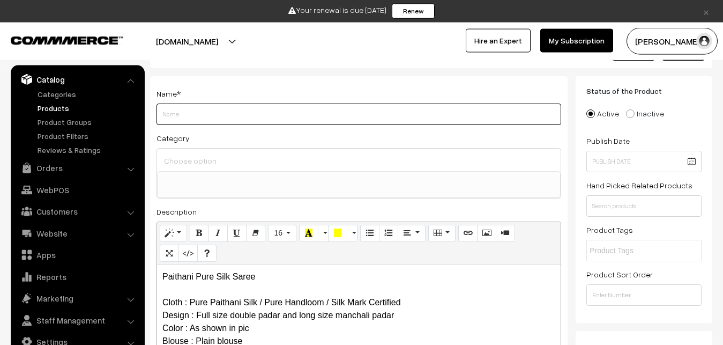
click at [182, 114] on input "Weight" at bounding box center [359, 113] width 405 height 21
paste input "Paithani Pure Silk Saree"
type input "Paithani Pure Silk Saree"
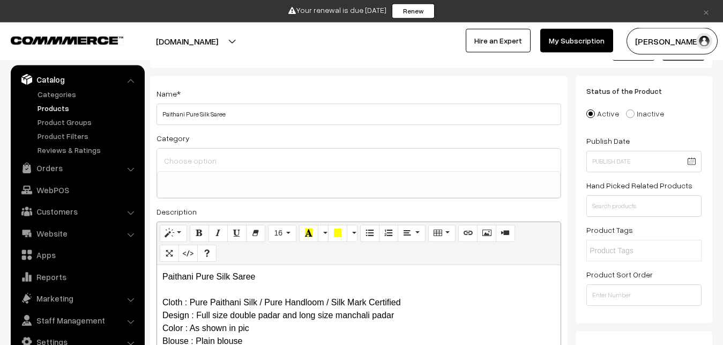
click at [184, 154] on input at bounding box center [358, 161] width 395 height 16
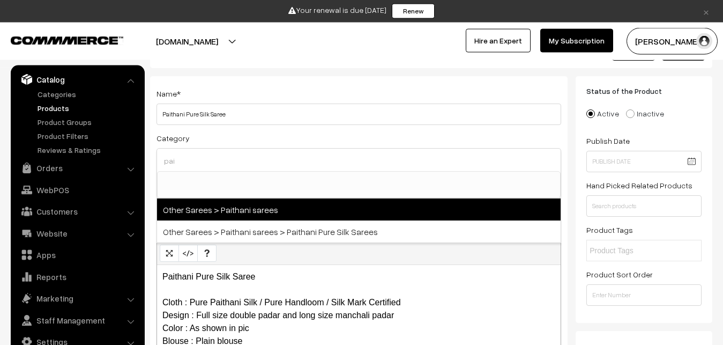
type input "pai"
click at [224, 208] on span "Other Sarees > Paithani sarees" at bounding box center [359, 209] width 404 height 22
select select "14"
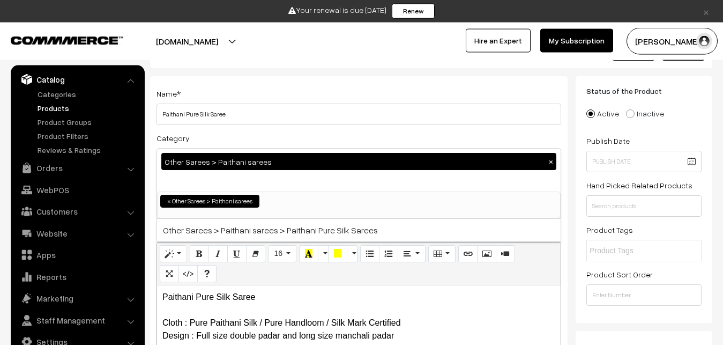
scroll to position [349, 0]
click at [235, 137] on div "Category Other Sarees > Paithani sarees × Uppada Sarees Uppada Sarees > Uppada …" at bounding box center [359, 174] width 405 height 87
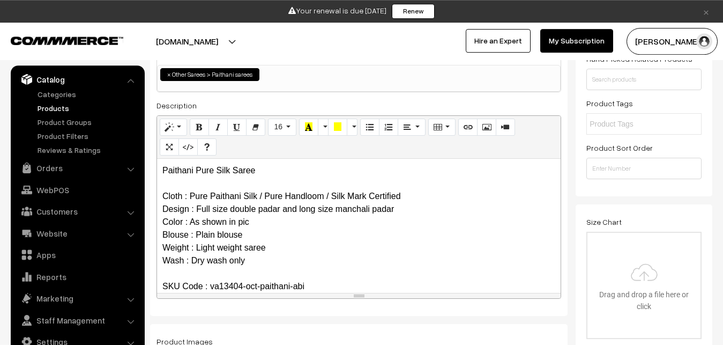
scroll to position [266, 0]
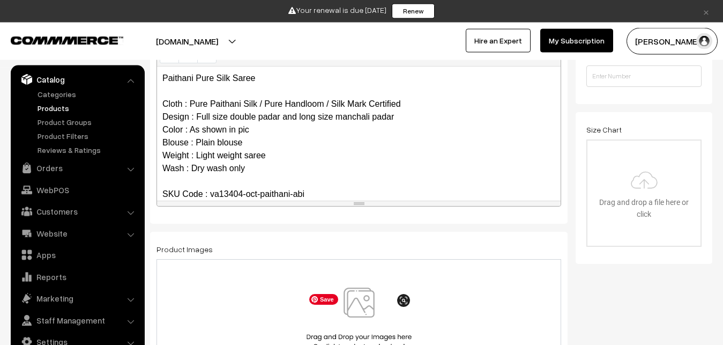
click at [357, 307] on img at bounding box center [359, 318] width 110 height 63
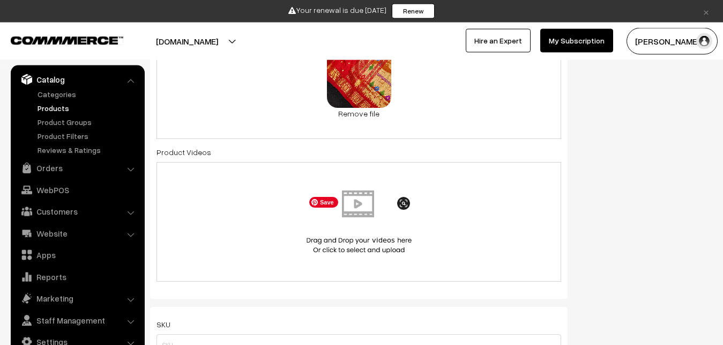
scroll to position [703, 0]
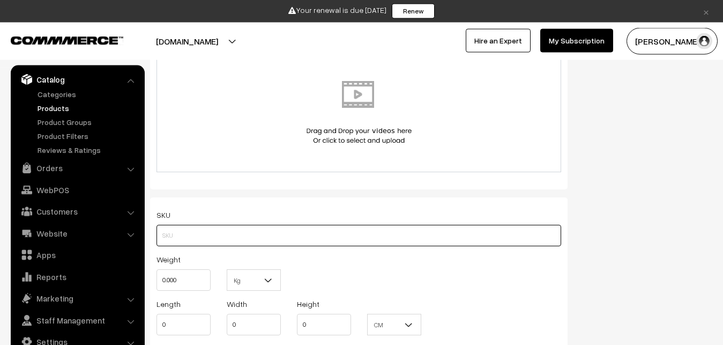
click at [199, 242] on input "text" at bounding box center [359, 235] width 405 height 21
paste input "va13404-oct-paithani-abi"
type input "va13404-oct-paithani-abi"
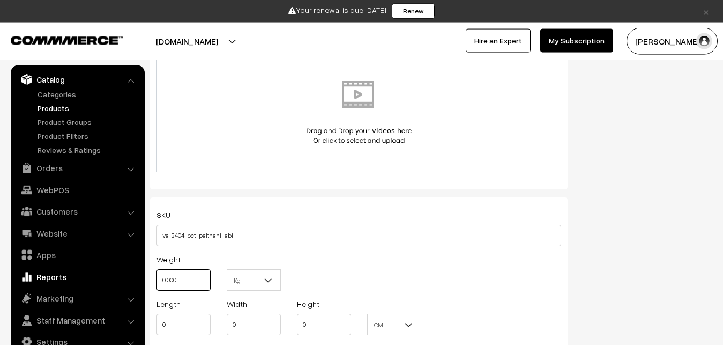
drag, startPoint x: 202, startPoint y: 282, endPoint x: 140, endPoint y: 280, distance: 61.1
click at [157, 280] on input "0.000" at bounding box center [184, 279] width 54 height 21
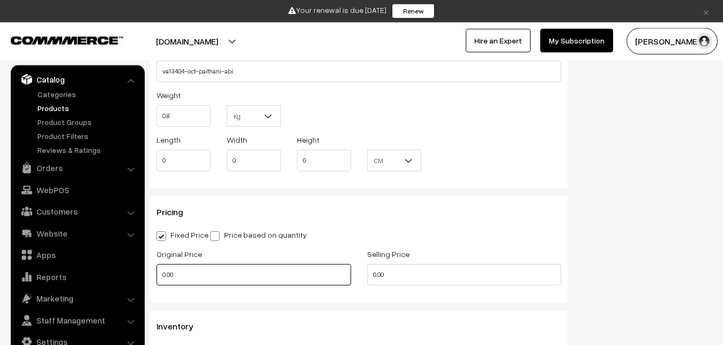
type input "0.80"
drag, startPoint x: 188, startPoint y: 275, endPoint x: 121, endPoint y: 270, distance: 67.2
click at [157, 270] on input "0.00" at bounding box center [254, 274] width 195 height 21
type input "0"
type input "11000"
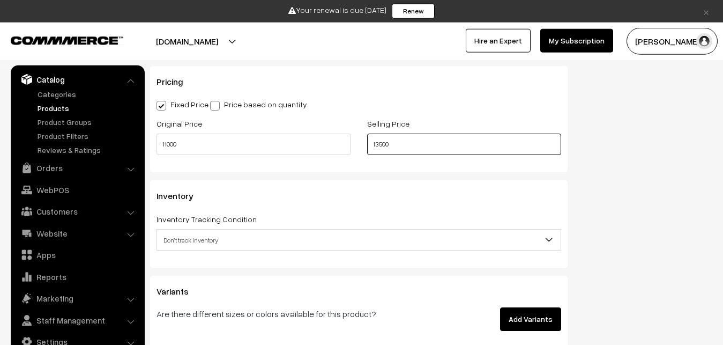
scroll to position [1032, 0]
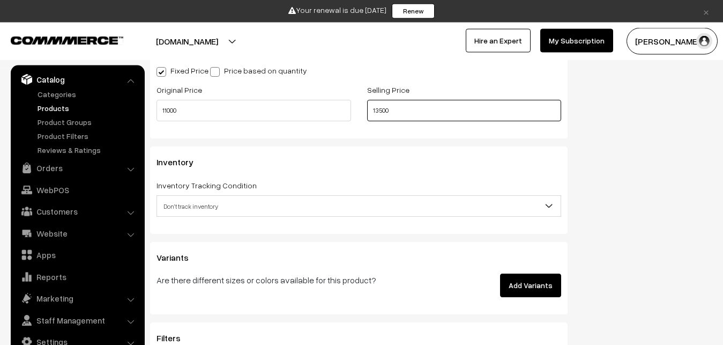
type input "13500"
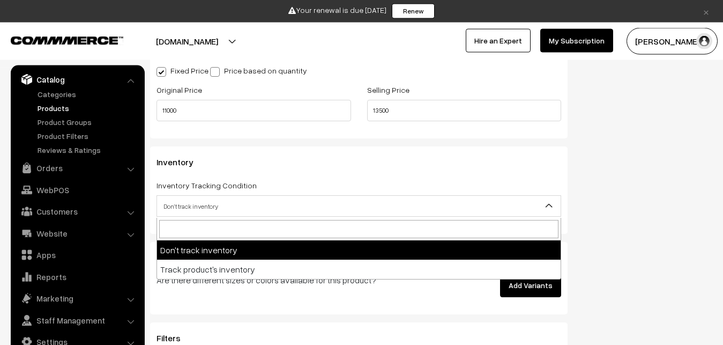
click at [182, 201] on span "Don't track inventory" at bounding box center [359, 206] width 404 height 19
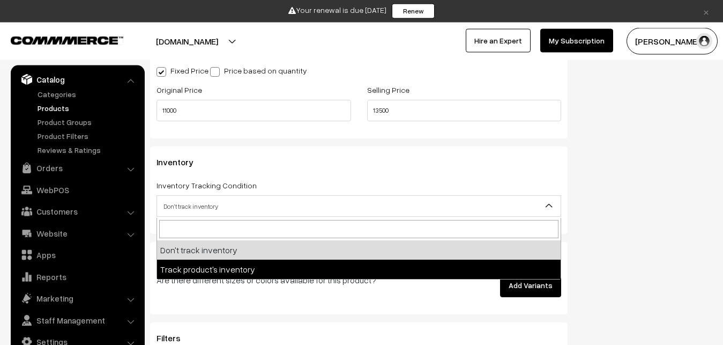
select select "2"
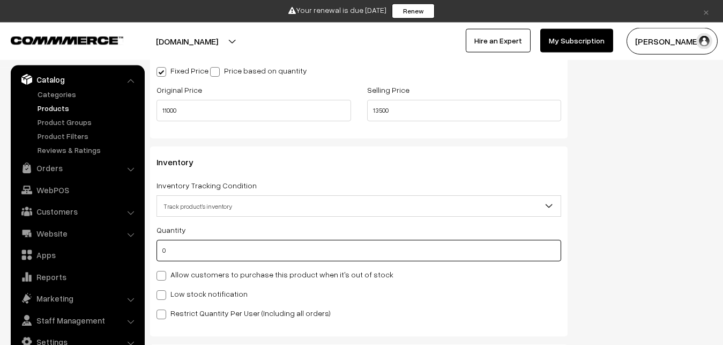
click at [185, 251] on input "0" at bounding box center [359, 250] width 405 height 21
type input "4"
click at [196, 294] on label "Low stock notification" at bounding box center [202, 293] width 91 height 11
click at [164, 294] on input "Low stock notification" at bounding box center [160, 293] width 7 height 7
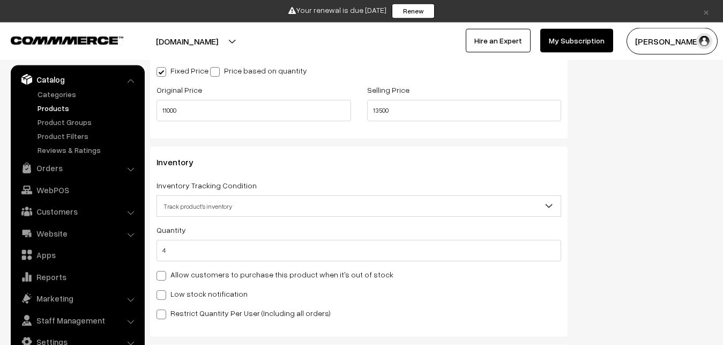
checkbox input "true"
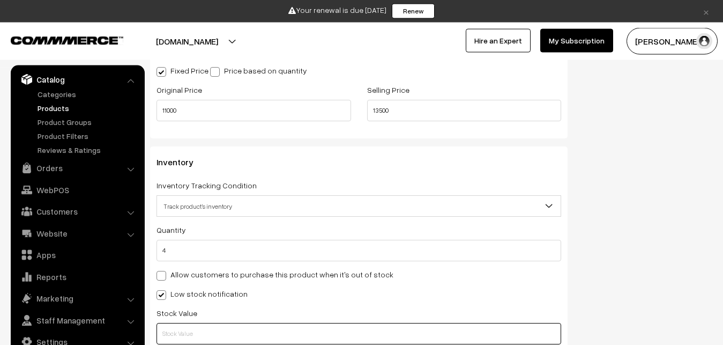
click at [197, 328] on input "text" at bounding box center [359, 333] width 405 height 21
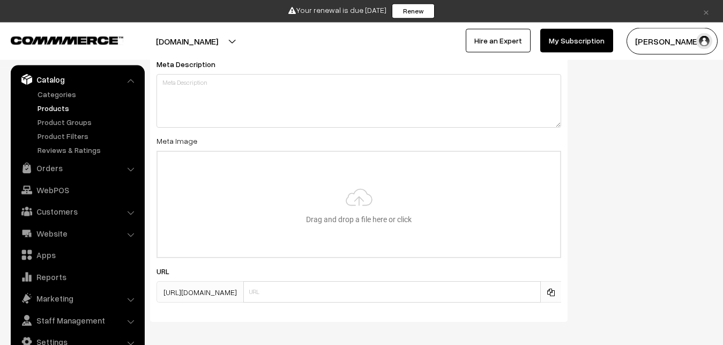
scroll to position [1714, 0]
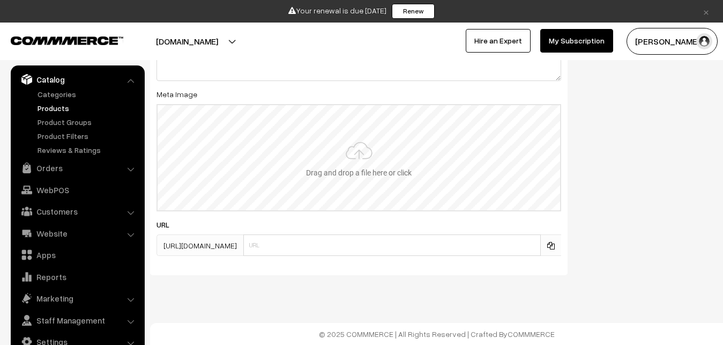
type input "2"
click at [371, 189] on input "file" at bounding box center [359, 157] width 403 height 105
type input "C:\fakepath\kanchipuram-saree-va13404-oct-1.jpeg"
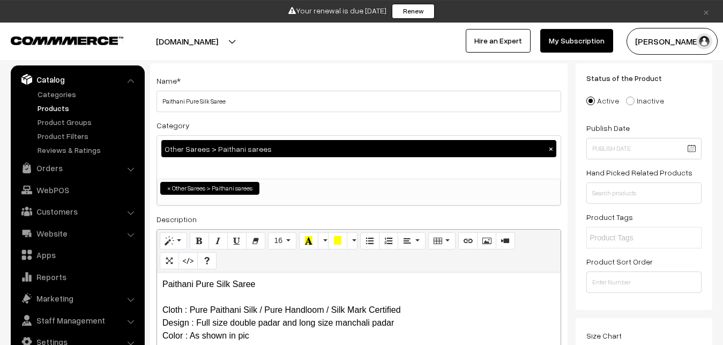
scroll to position [0, 0]
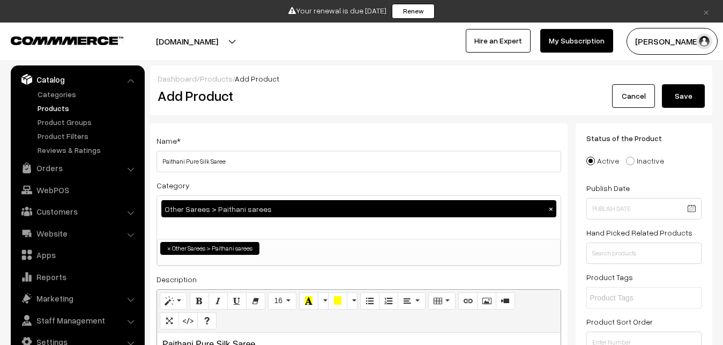
click at [685, 90] on button "Save" at bounding box center [683, 96] width 43 height 24
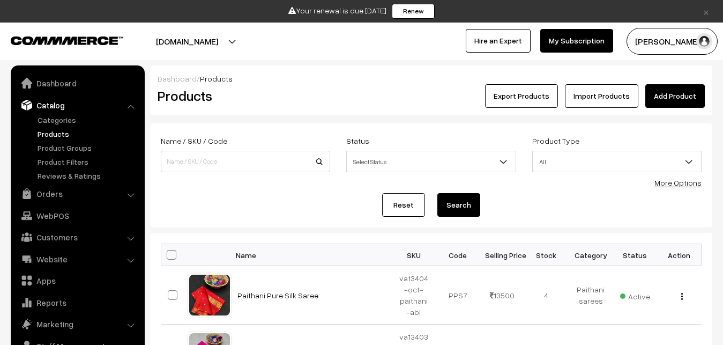
scroll to position [26, 0]
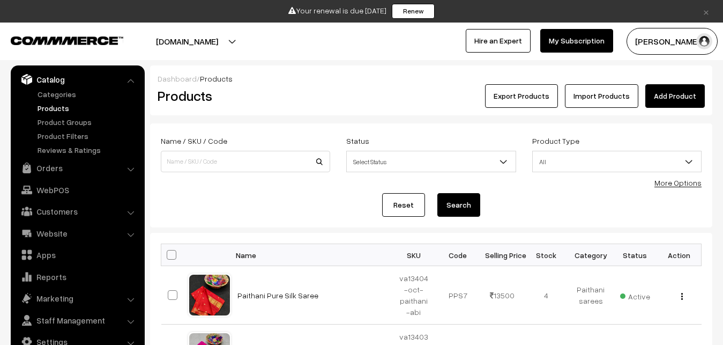
click at [295, 97] on h2 "Products" at bounding box center [244, 95] width 172 height 17
click at [652, 95] on link "Add Product" at bounding box center [676, 96] width 60 height 24
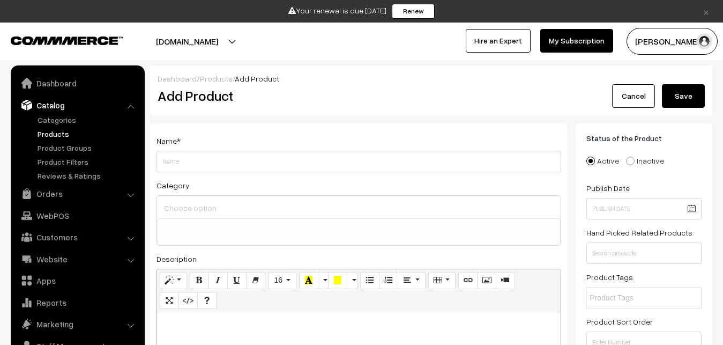
select select
click at [171, 327] on p at bounding box center [358, 323] width 393 height 13
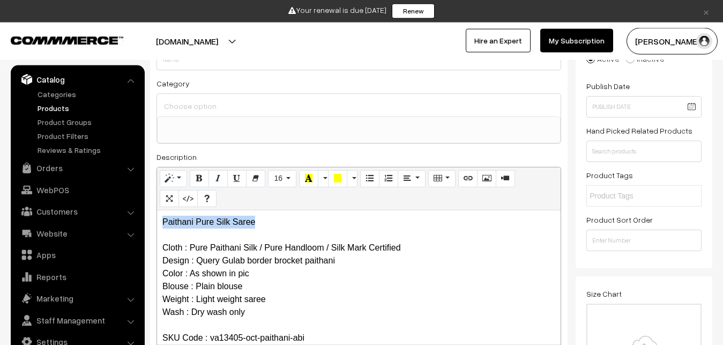
drag, startPoint x: 307, startPoint y: 213, endPoint x: 102, endPoint y: 209, distance: 204.9
click at [157, 210] on div "Paithani Pure Silk Saree Cloth : Pure Paithani Silk / Pure Handloom / Silk Mark…" at bounding box center [359, 277] width 404 height 134
copy p "Paithani Pure Silk Saree"
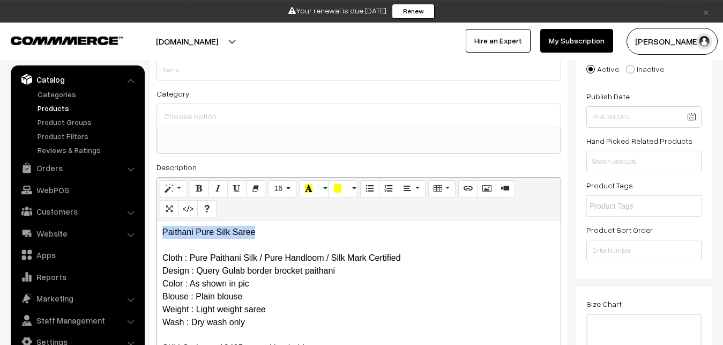
scroll to position [47, 0]
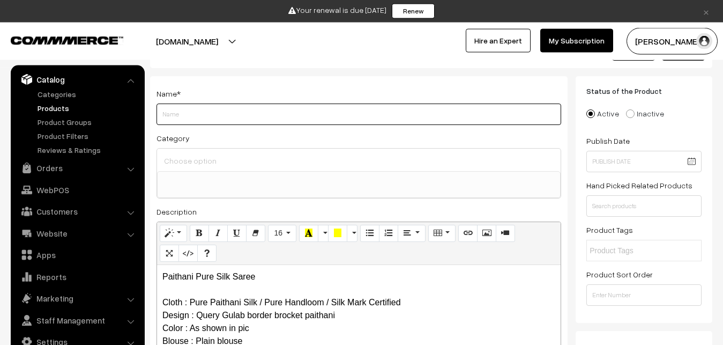
click at [187, 118] on input "Weight" at bounding box center [359, 113] width 405 height 21
paste input "Paithani Pure Silk Saree"
type input "Paithani Pure Silk Saree"
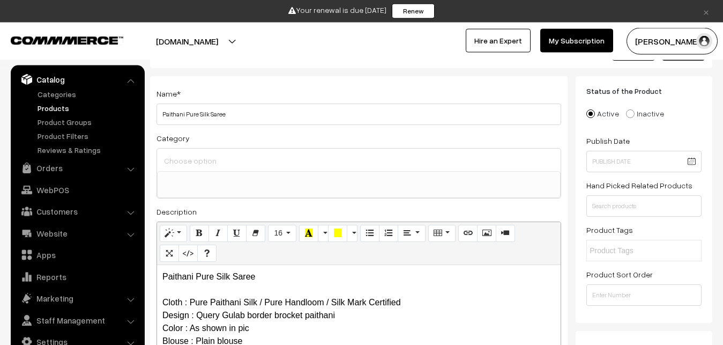
click at [191, 164] on input at bounding box center [358, 161] width 395 height 16
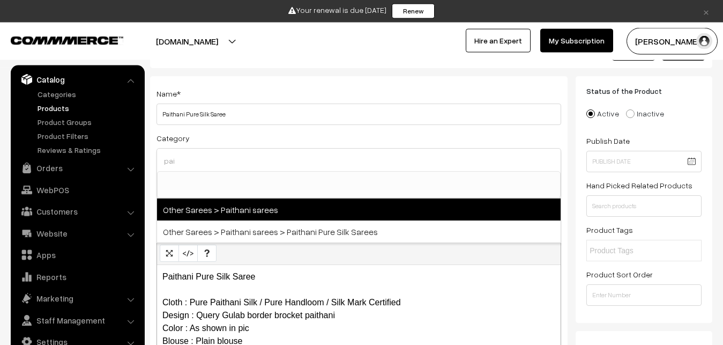
type input "pai"
click at [232, 207] on span "Other Sarees > Paithani sarees" at bounding box center [359, 209] width 404 height 22
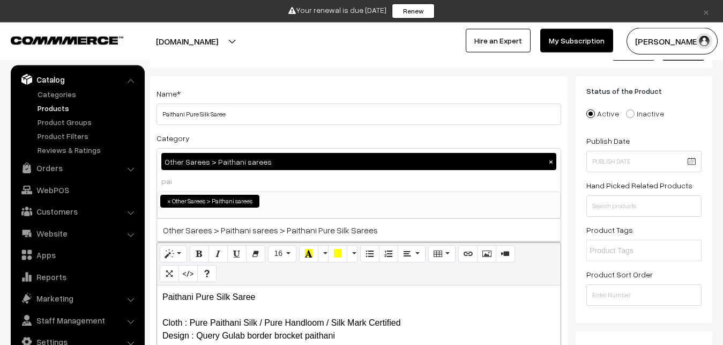
select select "14"
click at [253, 132] on div "Category Other Sarees > Paithani sarees × Uppada Sarees Uppada Sarees > Uppada …" at bounding box center [359, 174] width 405 height 87
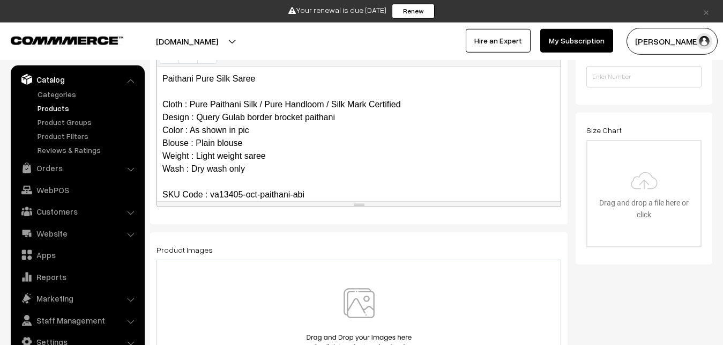
scroll to position [266, 0]
click at [362, 310] on img at bounding box center [359, 318] width 110 height 63
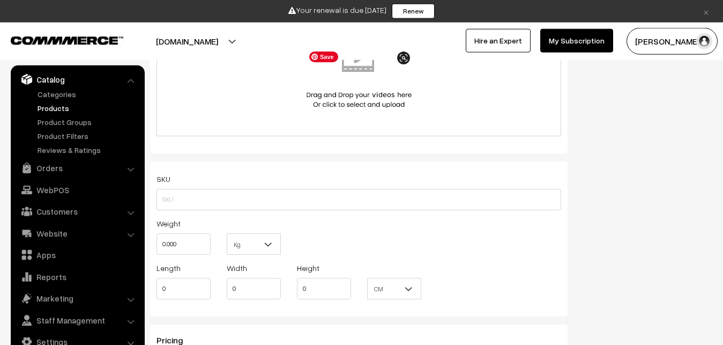
scroll to position [758, 0]
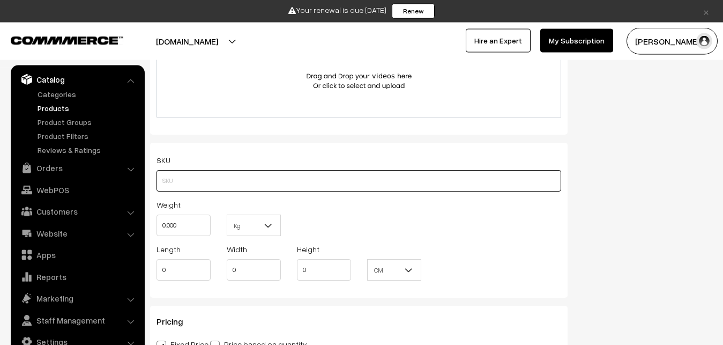
click at [174, 181] on input "text" at bounding box center [359, 180] width 405 height 21
paste input "va13405-oct-paithani-abi"
type input "va13405-oct-paithani-abi"
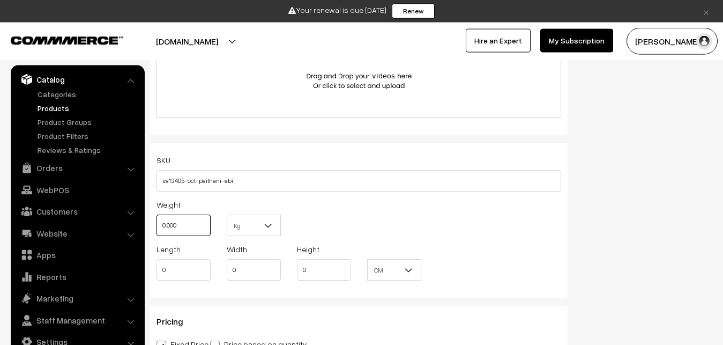
drag, startPoint x: 191, startPoint y: 228, endPoint x: 158, endPoint y: 224, distance: 33.6
click at [158, 224] on input "0.000" at bounding box center [184, 224] width 54 height 21
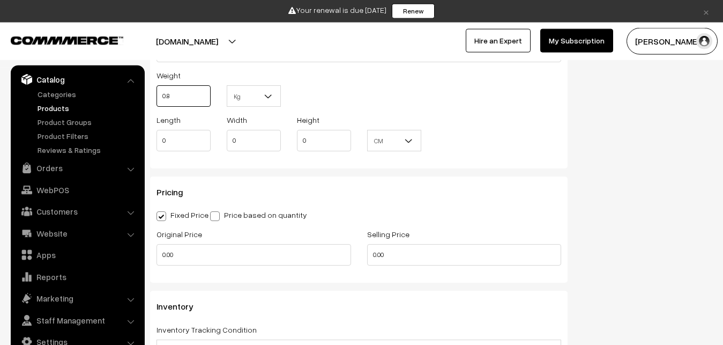
scroll to position [922, 0]
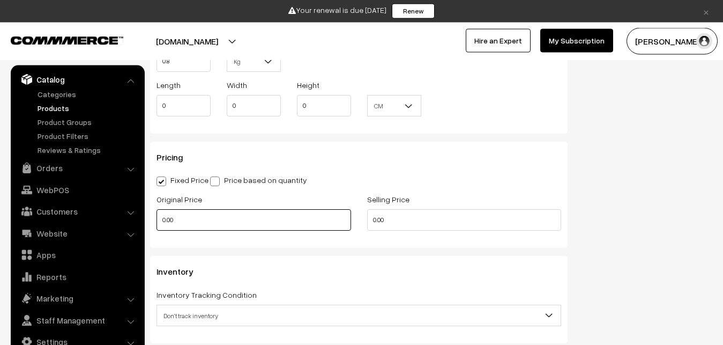
type input "0.80"
drag, startPoint x: 197, startPoint y: 222, endPoint x: 122, endPoint y: 221, distance: 75.1
click at [157, 221] on input "0.00" at bounding box center [254, 219] width 195 height 21
type input "0"
type input "65000"
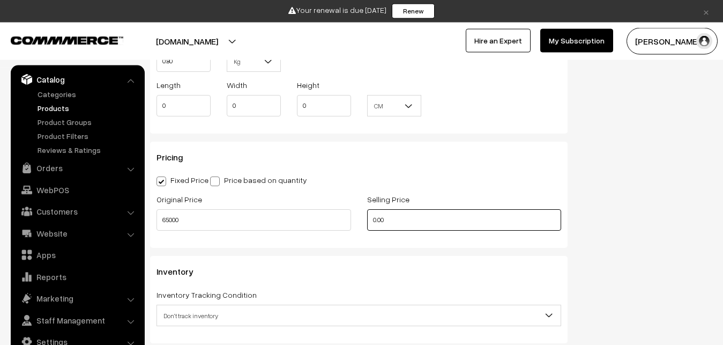
drag, startPoint x: 394, startPoint y: 221, endPoint x: 351, endPoint y: 218, distance: 42.5
click at [367, 218] on input "0.00" at bounding box center [464, 219] width 195 height 21
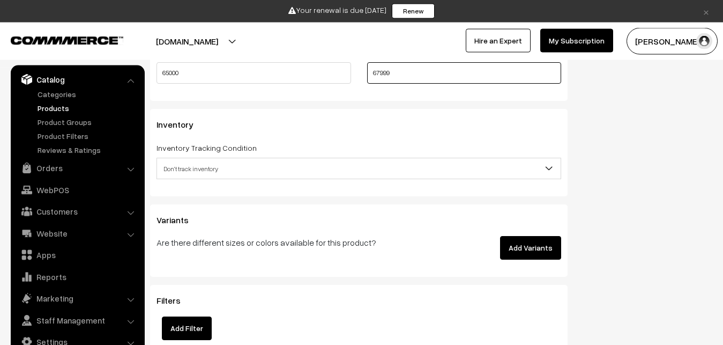
scroll to position [1086, 0]
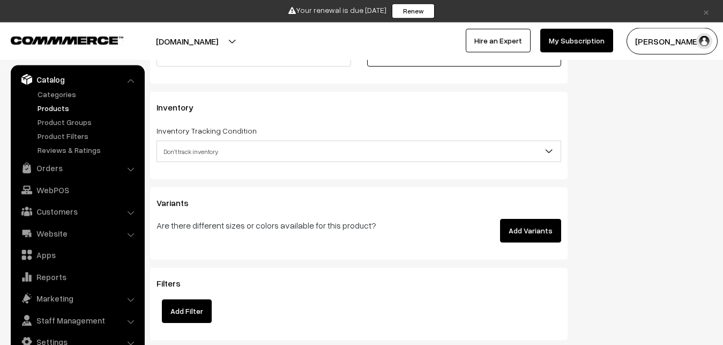
type input "67999"
click at [198, 150] on span "Don't track inventory" at bounding box center [359, 151] width 404 height 19
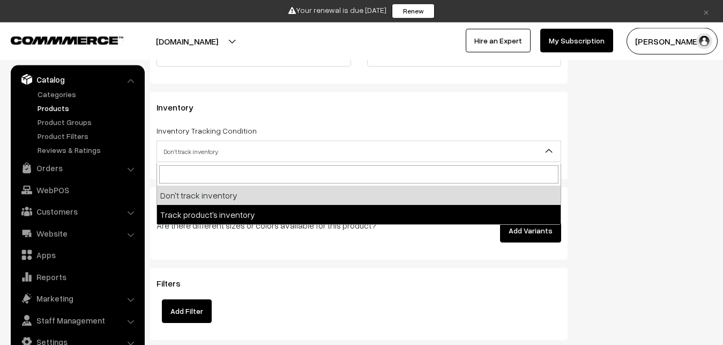
select select "2"
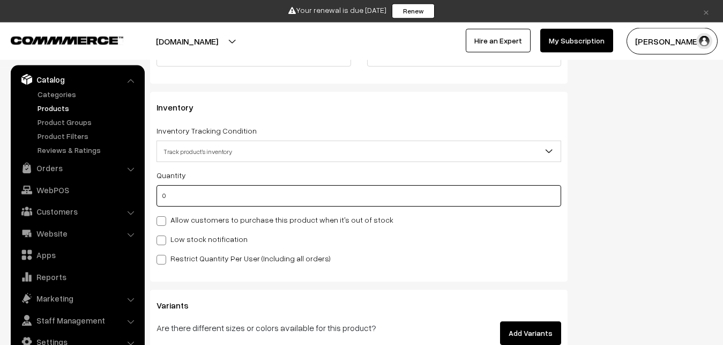
click at [194, 194] on input "0" at bounding box center [359, 195] width 405 height 21
type input "4"
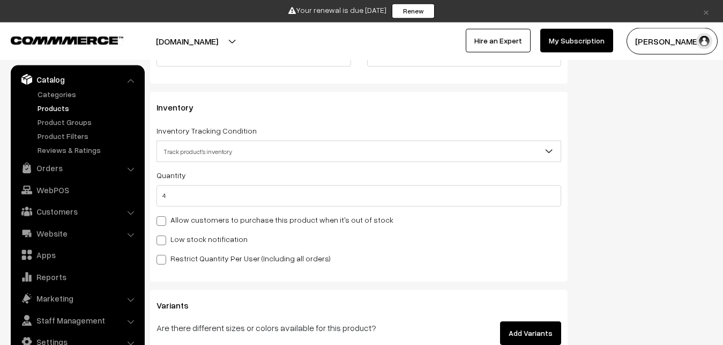
click at [189, 233] on div "Low stock notification" at bounding box center [359, 238] width 405 height 13
click at [190, 245] on label "Low stock notification" at bounding box center [202, 238] width 91 height 11
click at [164, 242] on input "Low stock notification" at bounding box center [160, 238] width 7 height 7
checkbox input "true"
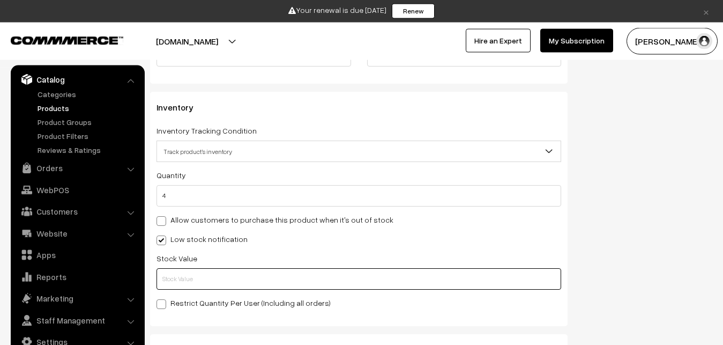
click at [190, 282] on input "text" at bounding box center [359, 278] width 405 height 21
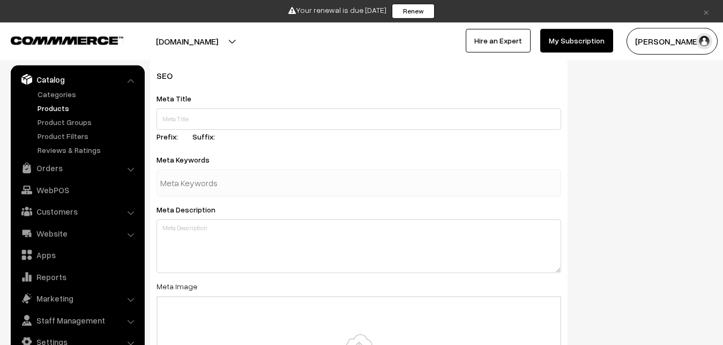
scroll to position [1714, 0]
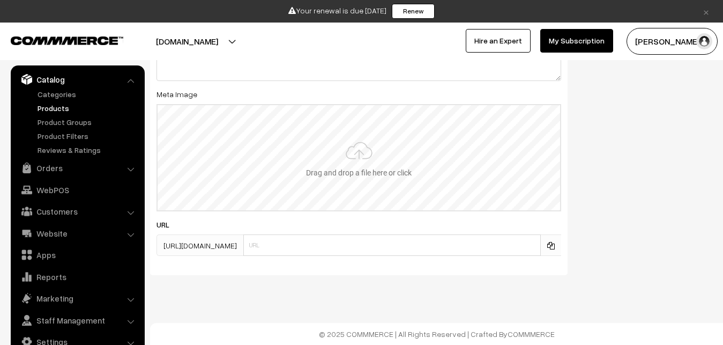
type input "2"
click at [339, 161] on input "file" at bounding box center [359, 157] width 403 height 105
type input "C:\fakepath\kanchipuram-saree-va13405-oct-2.jpeg"
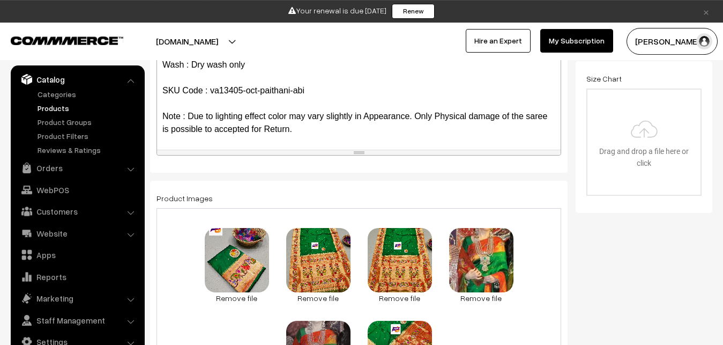
scroll to position [0, 0]
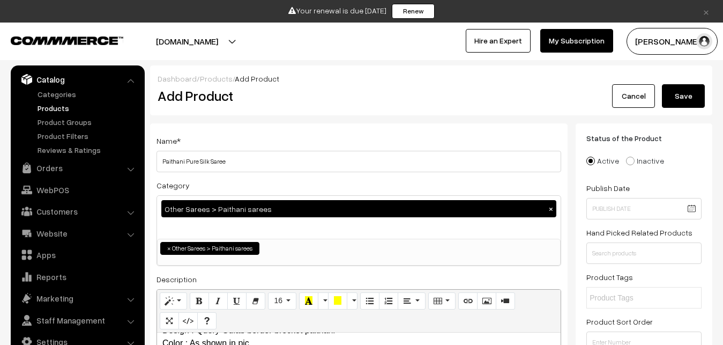
click at [682, 91] on button "Save" at bounding box center [683, 96] width 43 height 24
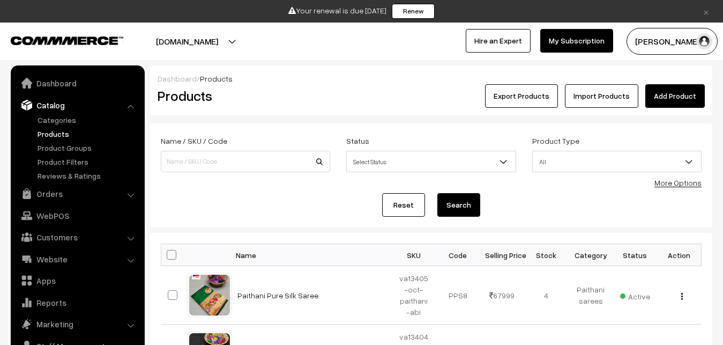
scroll to position [26, 0]
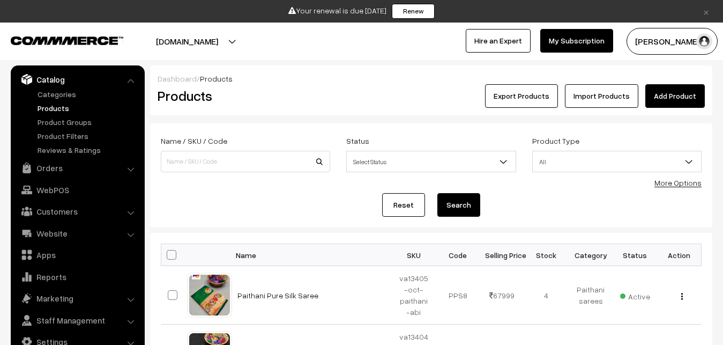
click at [348, 187] on form "Name / SKU / Code Status Select Status Active Inactive Select Status Product Ty…" at bounding box center [431, 175] width 562 height 104
click at [270, 103] on h2 "Products" at bounding box center [244, 95] width 172 height 17
click at [664, 94] on link "Add Product" at bounding box center [676, 96] width 60 height 24
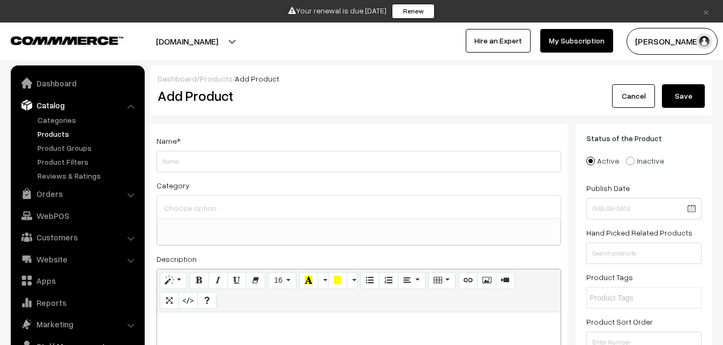
select select
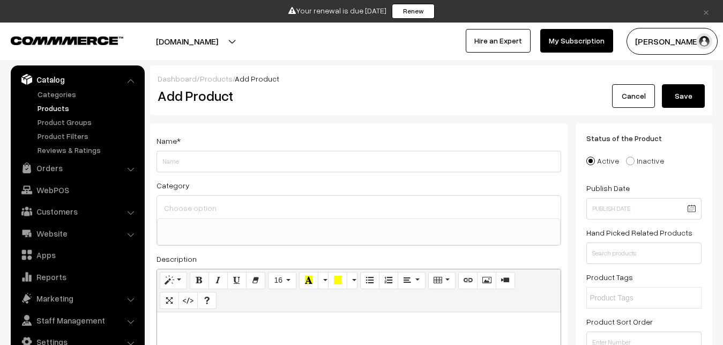
click at [241, 319] on p at bounding box center [358, 323] width 393 height 13
paste div
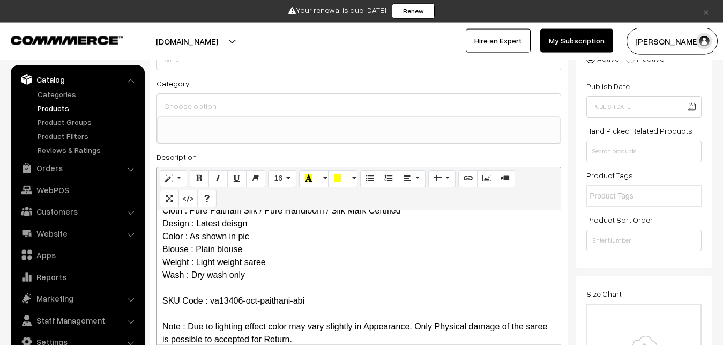
scroll to position [0, 0]
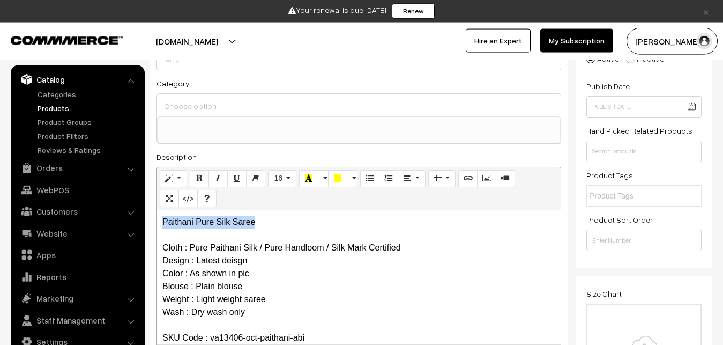
drag, startPoint x: 262, startPoint y: 220, endPoint x: 71, endPoint y: 221, distance: 190.9
click at [157, 221] on div "Paithani Pure Silk Saree Cloth : Pure Paithani Silk / Pure Handloom / Silk Mark…" at bounding box center [359, 277] width 404 height 134
copy p "Paithani Pure Silk Saree"
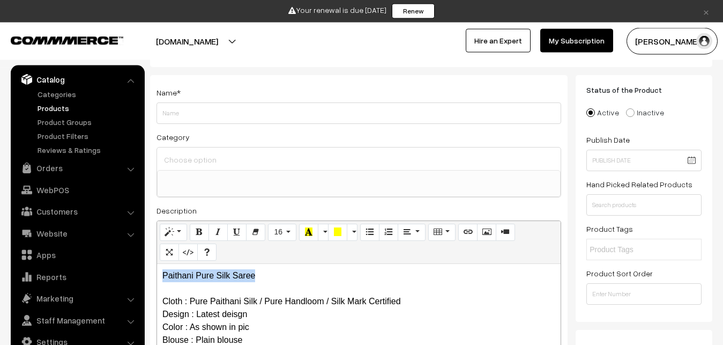
scroll to position [47, 0]
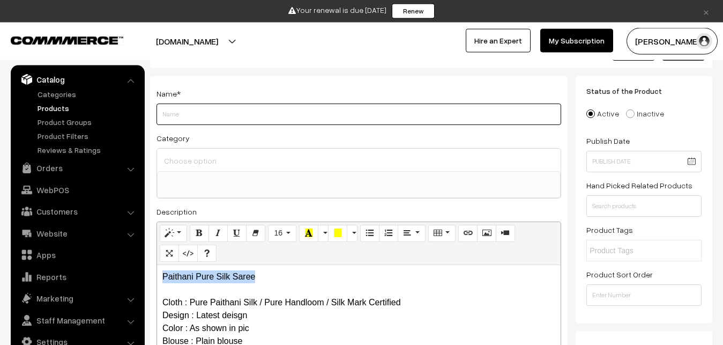
click at [177, 113] on input "Weight" at bounding box center [359, 113] width 405 height 21
paste input "Paithani Pure Silk Saree"
type input "Paithani Pure Silk Saree"
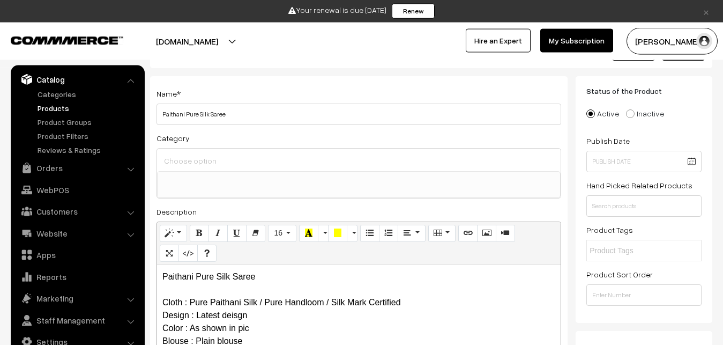
click at [187, 155] on input at bounding box center [358, 161] width 395 height 16
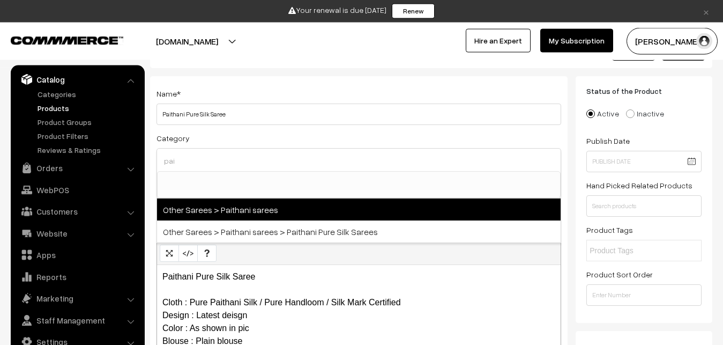
type input "pai"
click at [223, 209] on span "Other Sarees > Paithani sarees" at bounding box center [359, 209] width 404 height 22
select select "14"
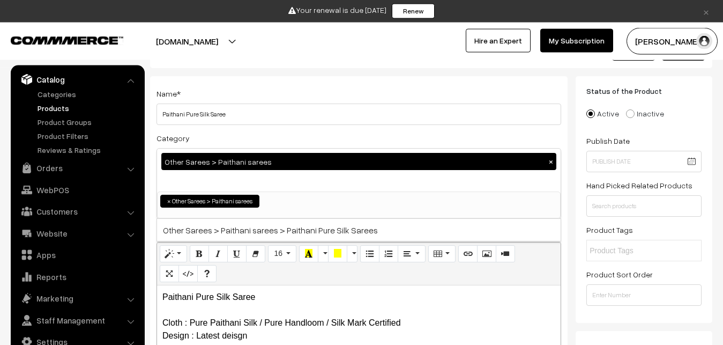
scroll to position [349, 0]
click at [246, 134] on div "Category Other Sarees > Paithani sarees × Uppada Sarees Uppada Sarees > Uppada …" at bounding box center [359, 174] width 405 height 87
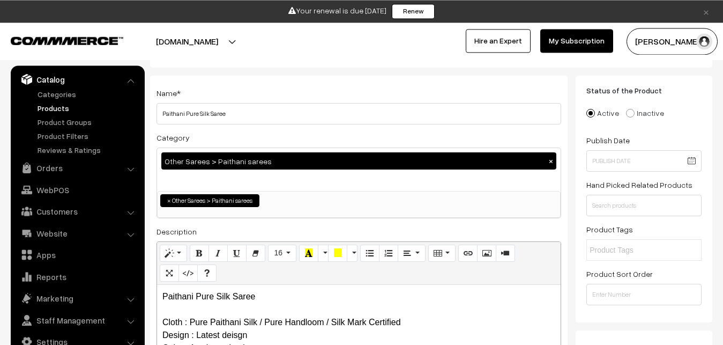
scroll to position [266, 0]
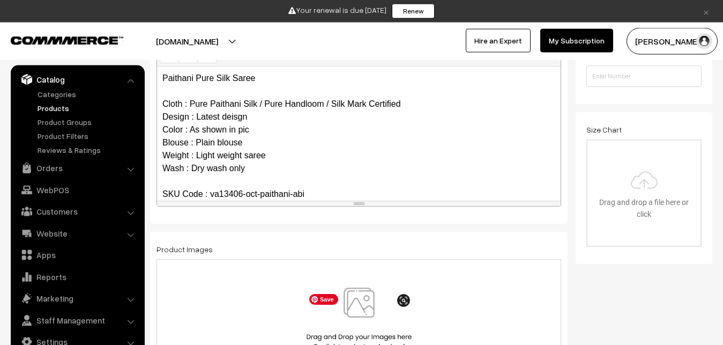
click at [354, 306] on img at bounding box center [359, 318] width 110 height 63
click at [355, 301] on img at bounding box center [359, 318] width 110 height 63
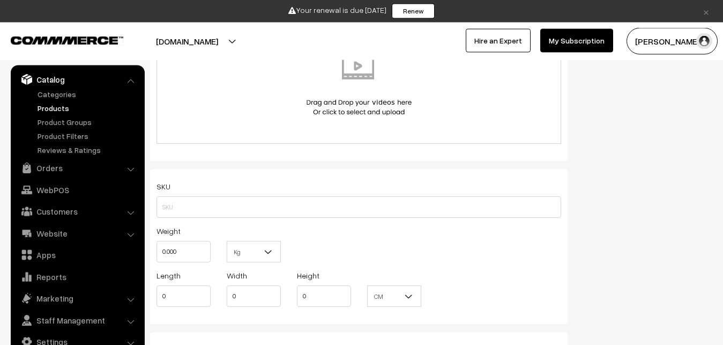
scroll to position [758, 0]
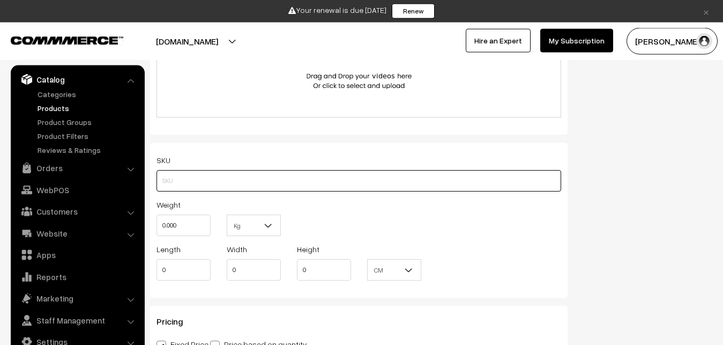
click at [192, 183] on input "text" at bounding box center [359, 180] width 405 height 21
paste input "va13406-oct-paithani-abi"
type input "va13406-oct-paithani-abib"
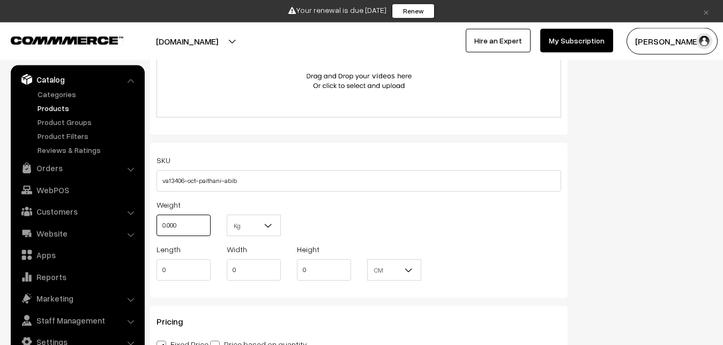
drag, startPoint x: 188, startPoint y: 217, endPoint x: 139, endPoint y: 217, distance: 48.3
click at [157, 217] on input "0.000" at bounding box center [184, 224] width 54 height 21
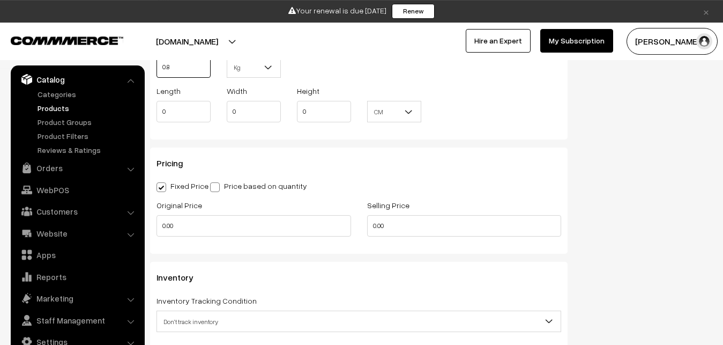
scroll to position [922, 0]
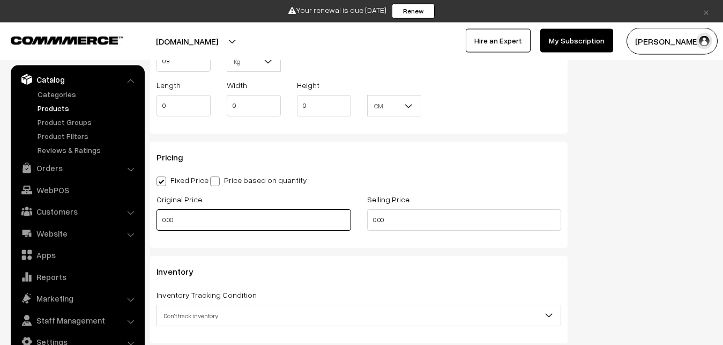
type input "0.80"
drag, startPoint x: 180, startPoint y: 218, endPoint x: 159, endPoint y: 218, distance: 20.9
click at [160, 218] on input "0.00" at bounding box center [254, 219] width 195 height 21
drag, startPoint x: 167, startPoint y: 226, endPoint x: 110, endPoint y: 221, distance: 57.6
click at [157, 221] on input "0" at bounding box center [254, 219] width 195 height 21
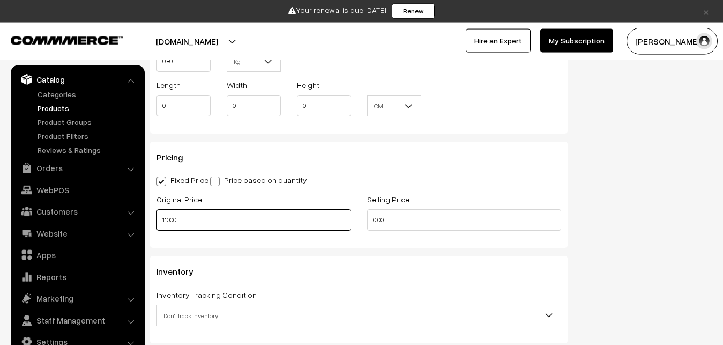
type input "11000"
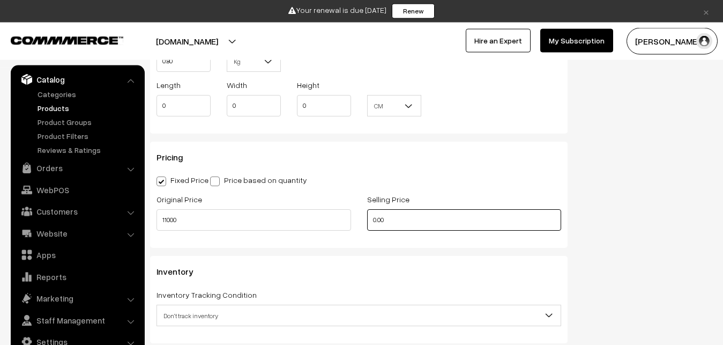
drag, startPoint x: 386, startPoint y: 223, endPoint x: 352, endPoint y: 223, distance: 34.3
click at [367, 223] on input "0.00" at bounding box center [464, 219] width 195 height 21
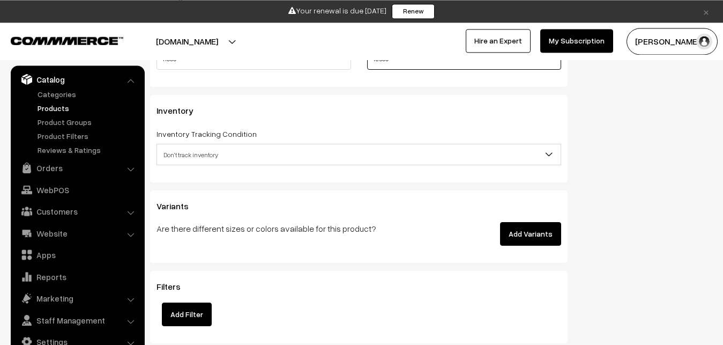
scroll to position [1086, 0]
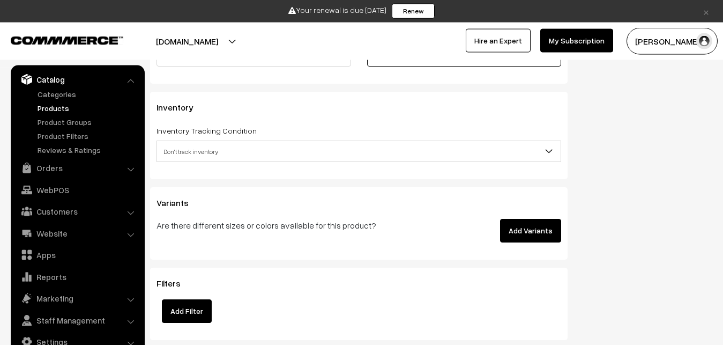
type input "13500"
click at [194, 152] on span "Don't track inventory" at bounding box center [359, 151] width 404 height 19
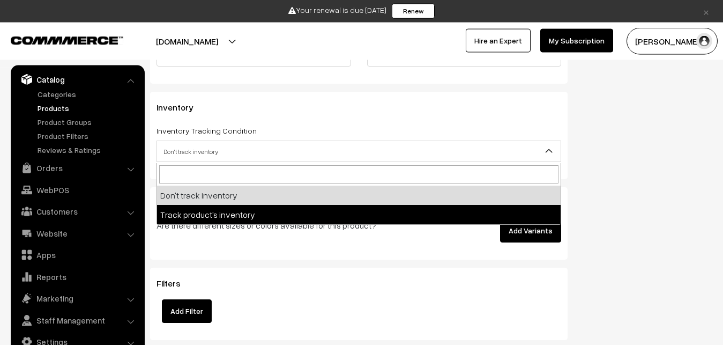
select select "2"
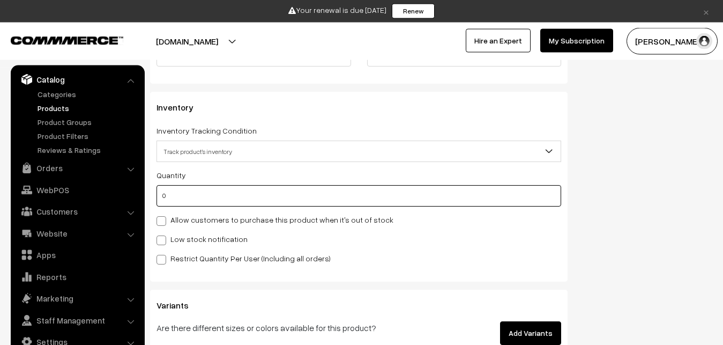
click at [197, 200] on input "0" at bounding box center [359, 195] width 405 height 21
type input "4"
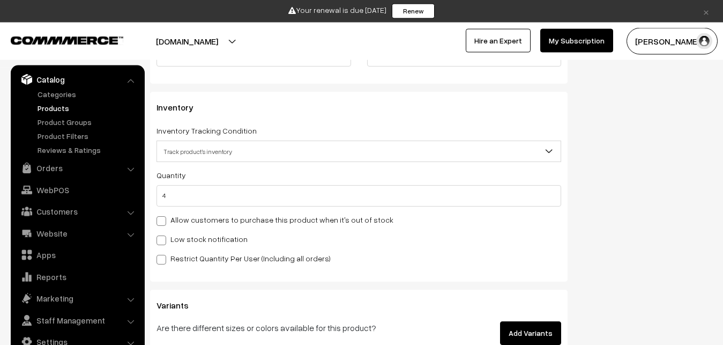
click at [167, 245] on label "Low stock notification" at bounding box center [202, 238] width 91 height 11
click at [164, 242] on input "Low stock notification" at bounding box center [160, 238] width 7 height 7
checkbox input "true"
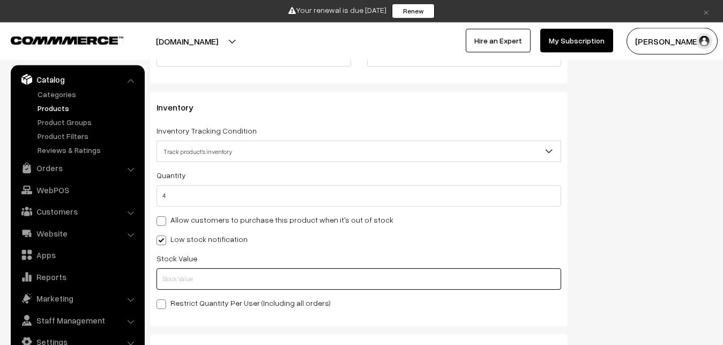
click at [173, 279] on input "text" at bounding box center [359, 278] width 405 height 21
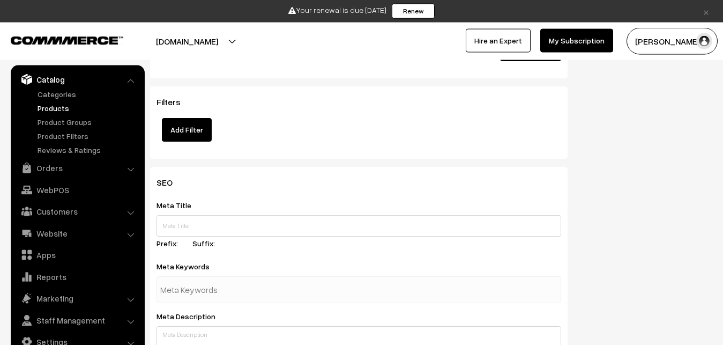
scroll to position [1714, 0]
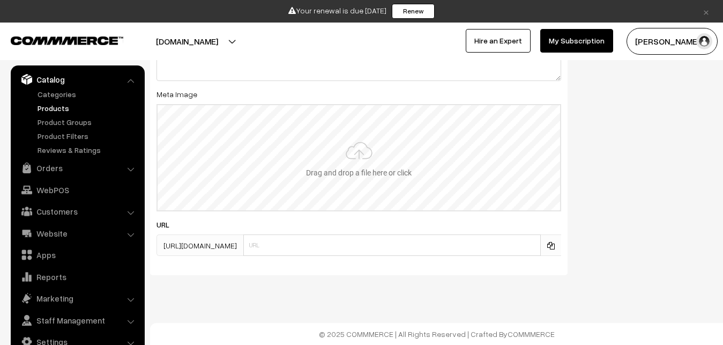
type input "2"
click at [379, 152] on input "file" at bounding box center [359, 157] width 403 height 105
type input "C:\fakepath\kanchipuram-saree-va13406-oct-2.jpeg"
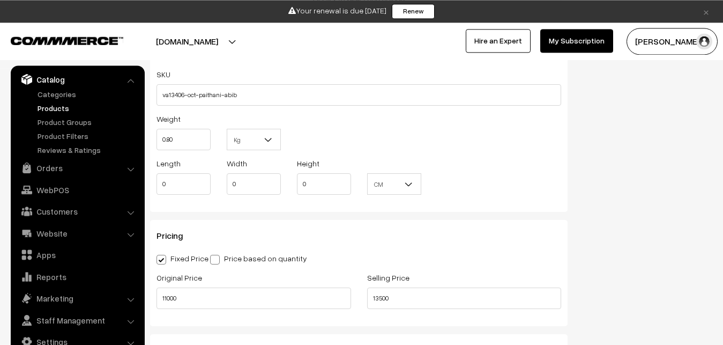
scroll to position [0, 0]
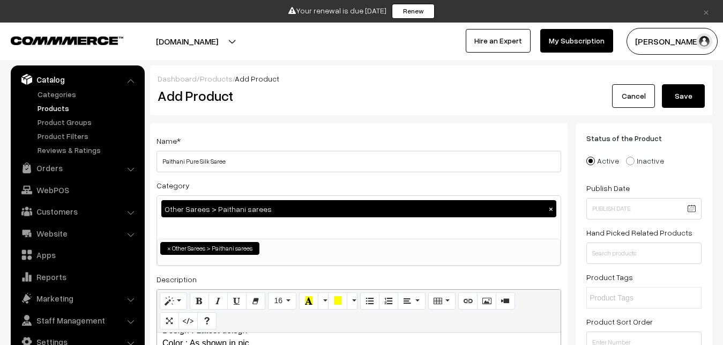
click at [689, 94] on button "Save" at bounding box center [683, 96] width 43 height 24
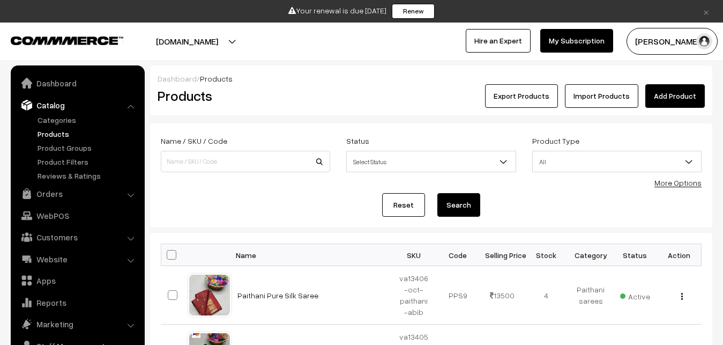
scroll to position [26, 0]
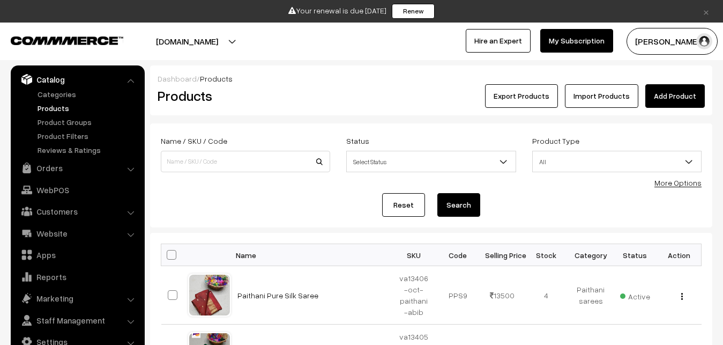
click at [661, 90] on link "Add Product" at bounding box center [676, 96] width 60 height 24
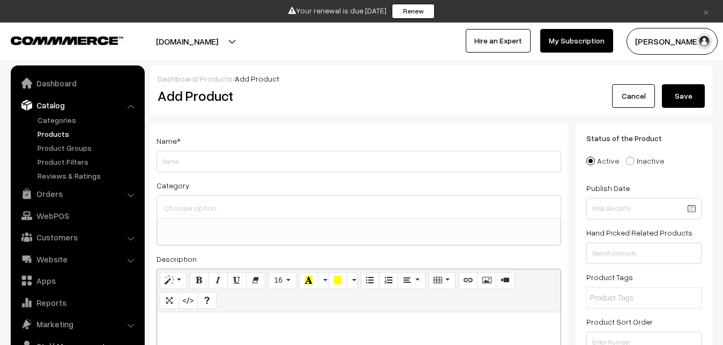
select select
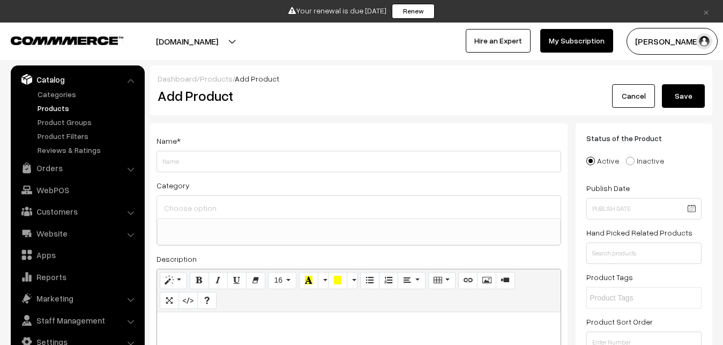
click at [39, 107] on link "Products" at bounding box center [88, 107] width 106 height 11
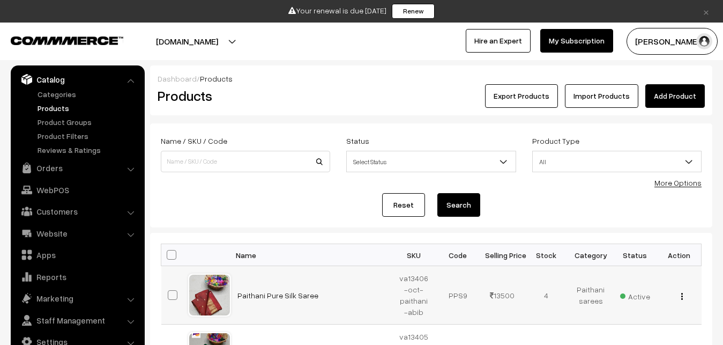
scroll to position [55, 0]
